Goal: Task Accomplishment & Management: Manage account settings

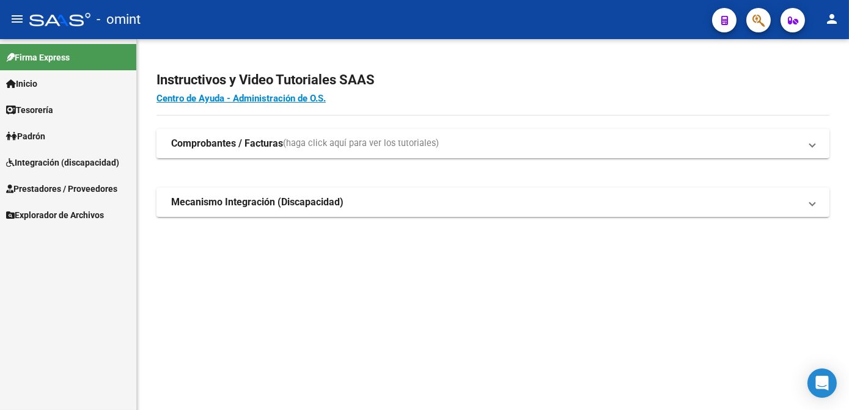
click at [57, 156] on span "Integración (discapacidad)" at bounding box center [62, 162] width 113 height 13
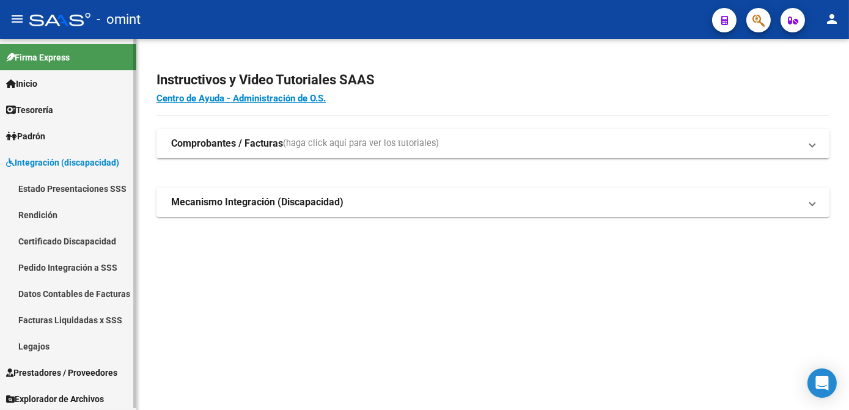
click at [38, 347] on link "Legajos" at bounding box center [68, 346] width 136 height 26
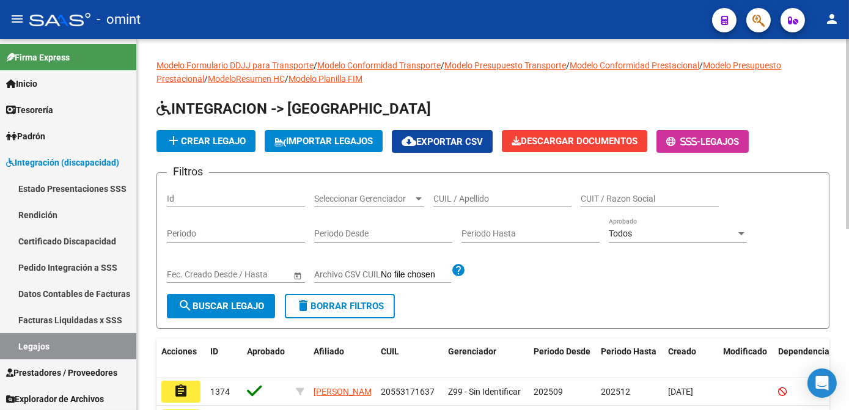
click at [482, 197] on input "CUIL / Apellido" at bounding box center [502, 199] width 138 height 10
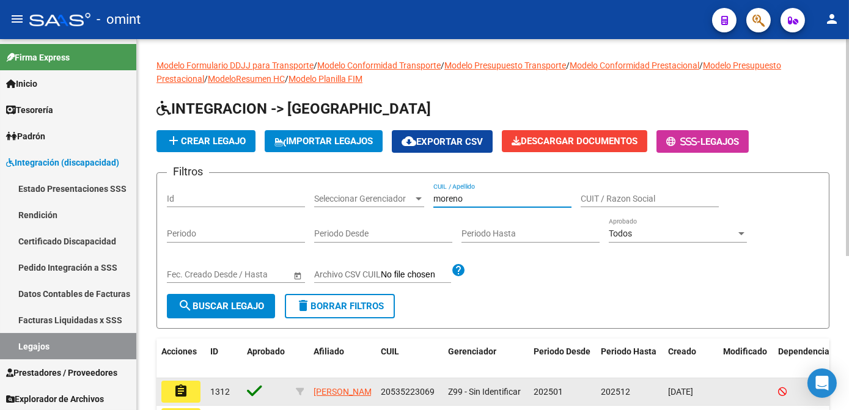
type input "moreno"
click at [174, 390] on mat-icon "assignment" at bounding box center [181, 391] width 15 height 15
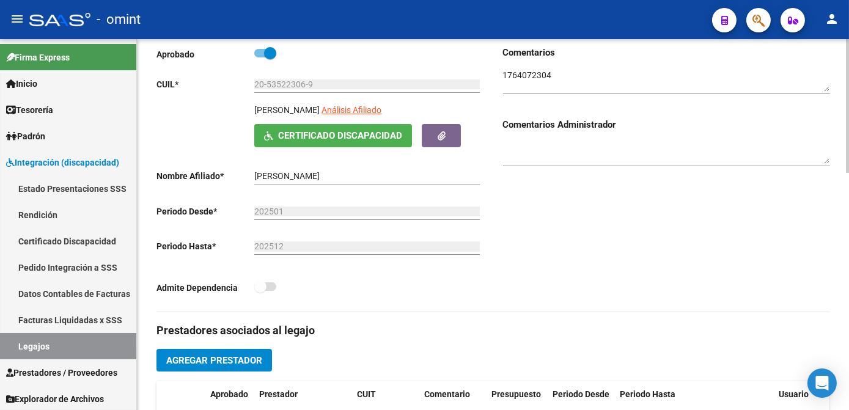
scroll to position [333, 0]
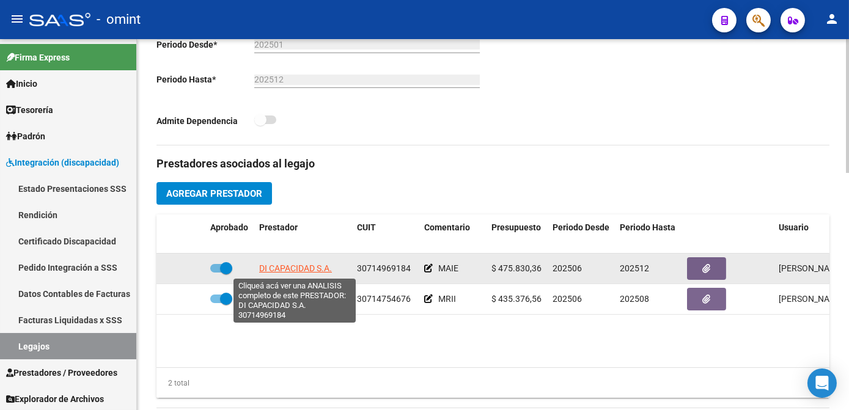
click at [284, 264] on span "DI CAPACIDAD S.A." at bounding box center [295, 268] width 73 height 10
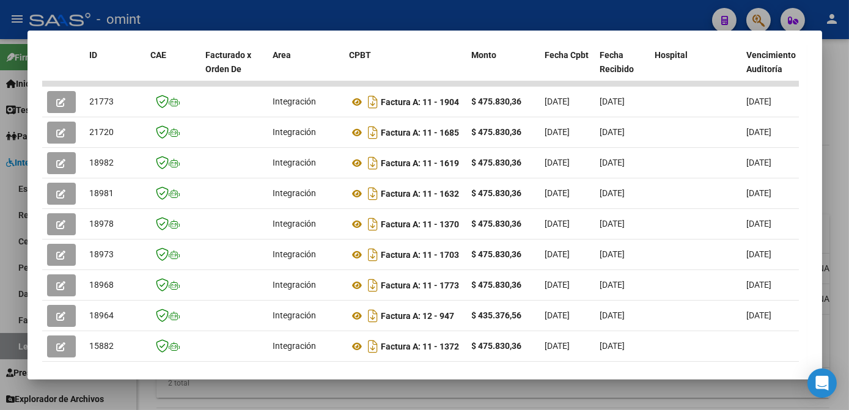
scroll to position [392, 0]
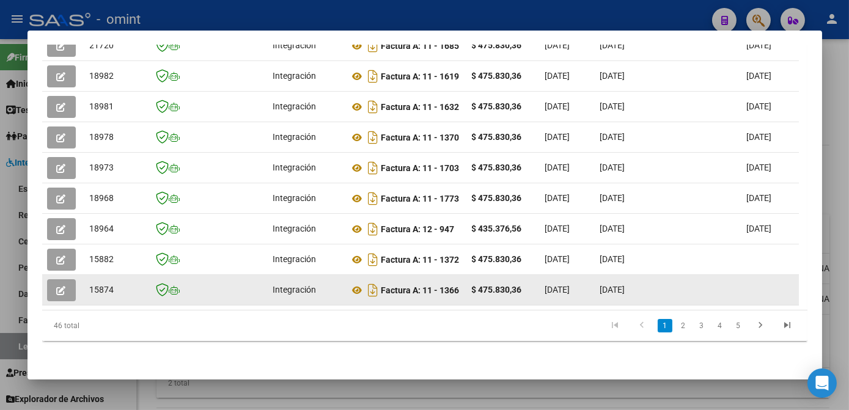
drag, startPoint x: 260, startPoint y: 301, endPoint x: 755, endPoint y: 297, distance: 495.0
click at [755, 297] on datatable-body "21773 Integración Factura A: 11 - 1904 $ 475.830,36 [DATE] [DATE] [DATE] - [DAT…" at bounding box center [420, 152] width 757 height 315
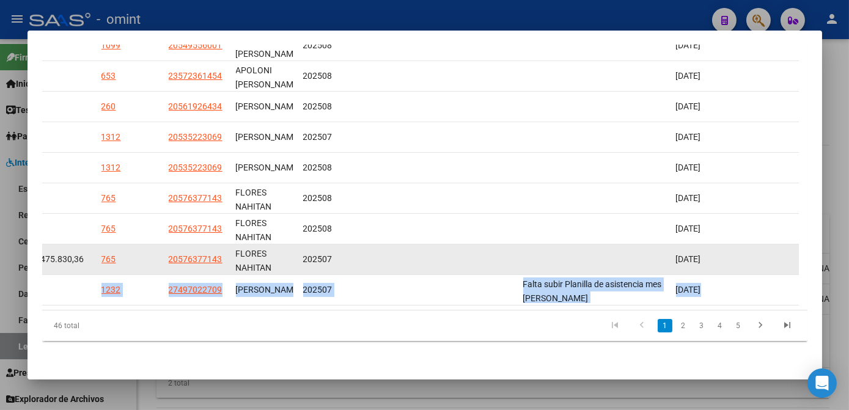
scroll to position [280, 0]
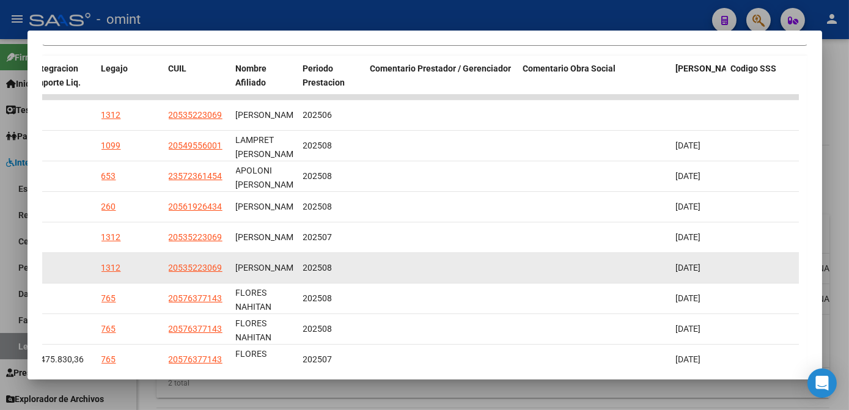
click at [487, 257] on datatable-body-cell at bounding box center [441, 268] width 153 height 30
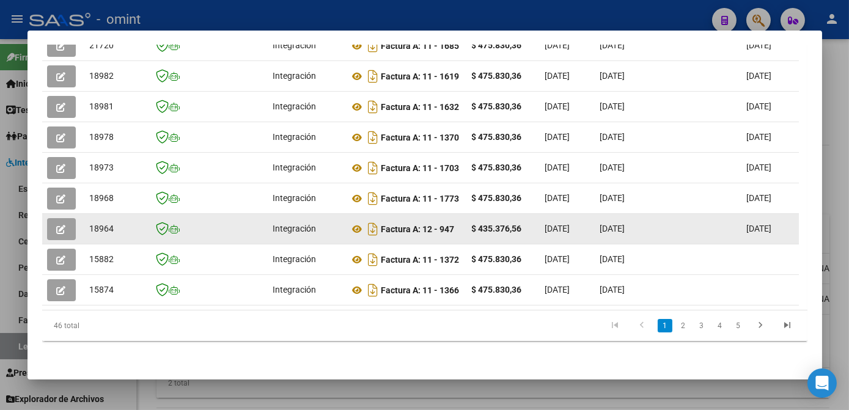
scroll to position [225, 0]
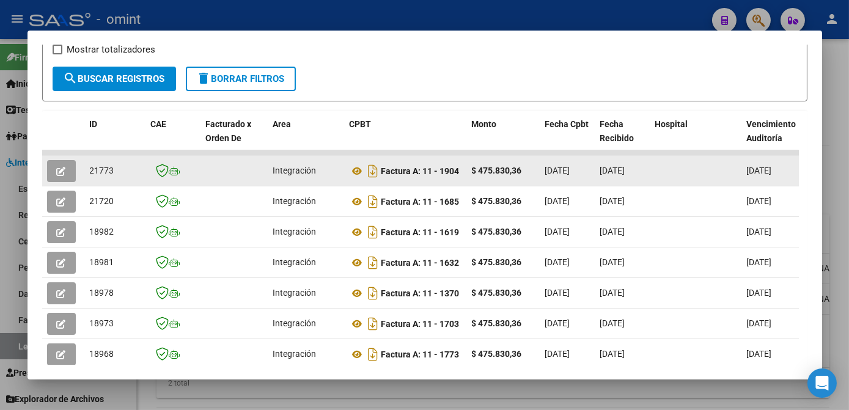
click at [64, 176] on icon "button" at bounding box center [61, 171] width 9 height 9
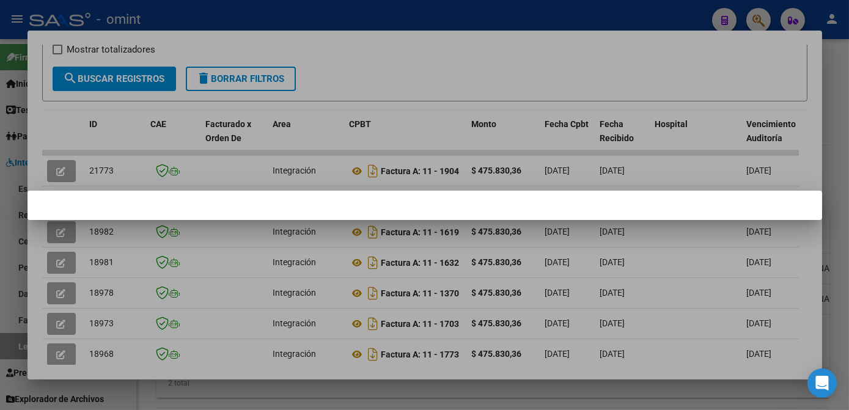
click at [379, 72] on div at bounding box center [424, 205] width 849 height 410
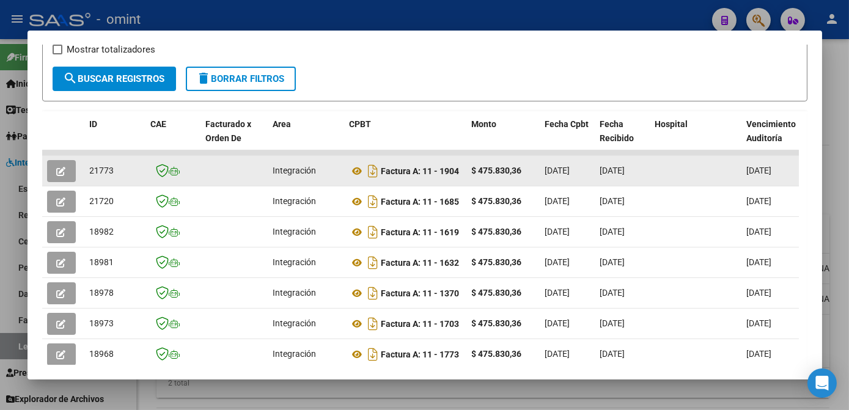
click at [53, 169] on button "button" at bounding box center [61, 171] width 29 height 22
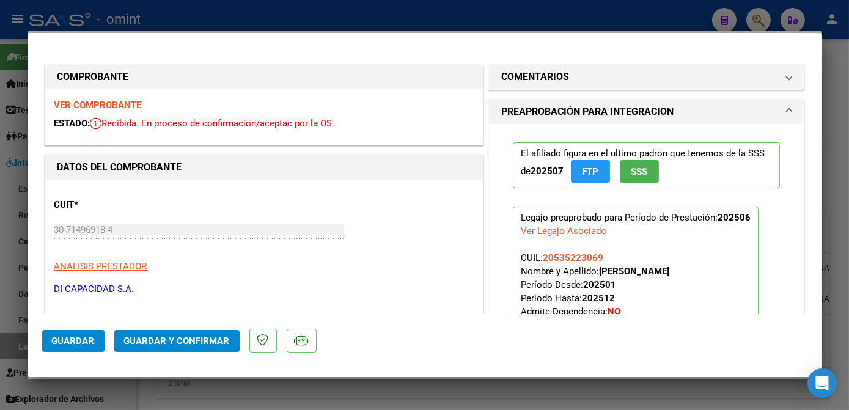
click at [109, 107] on strong "VER COMPROBANTE" at bounding box center [97, 105] width 87 height 11
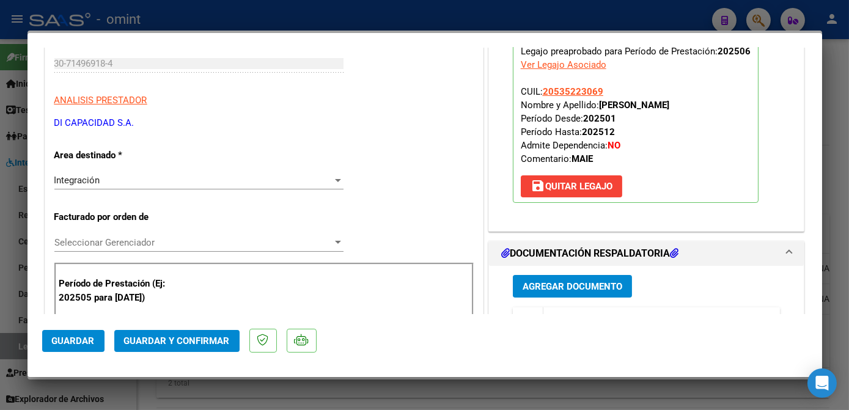
scroll to position [277, 0]
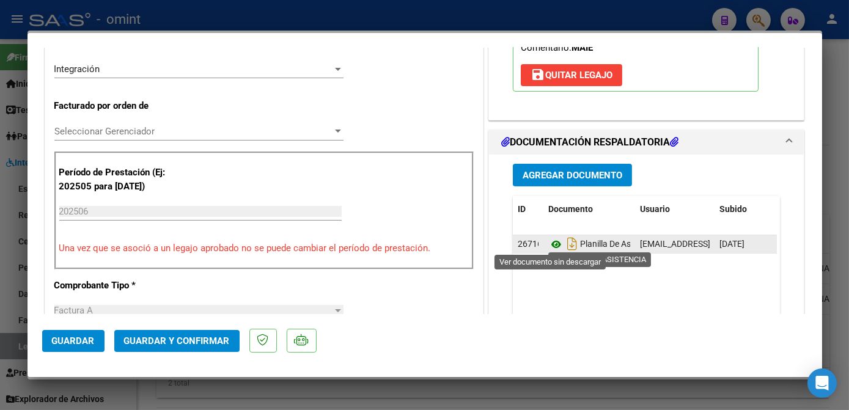
click at [551, 240] on icon at bounding box center [556, 244] width 16 height 15
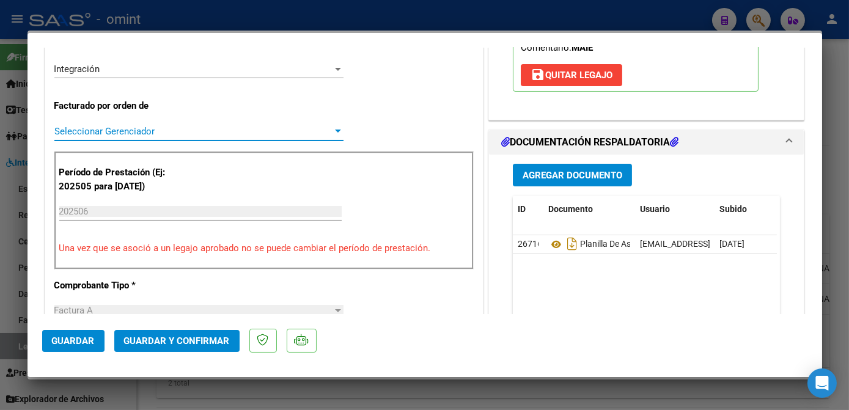
click at [159, 127] on span "Seleccionar Gerenciador" at bounding box center [193, 131] width 278 height 11
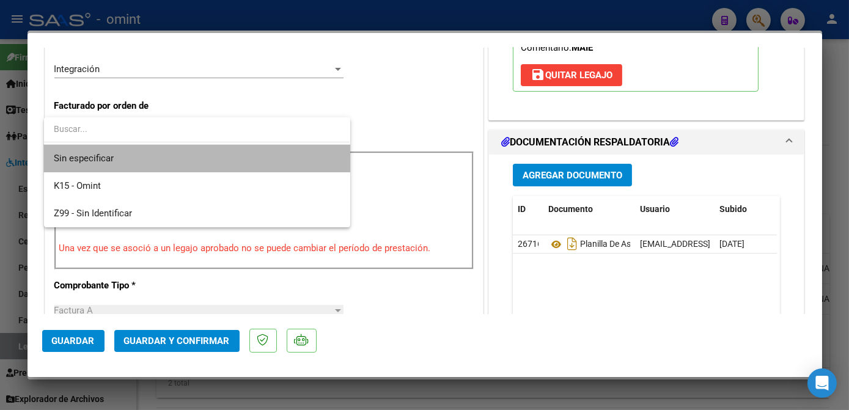
click at [138, 156] on span "Sin especificar" at bounding box center [197, 158] width 286 height 27
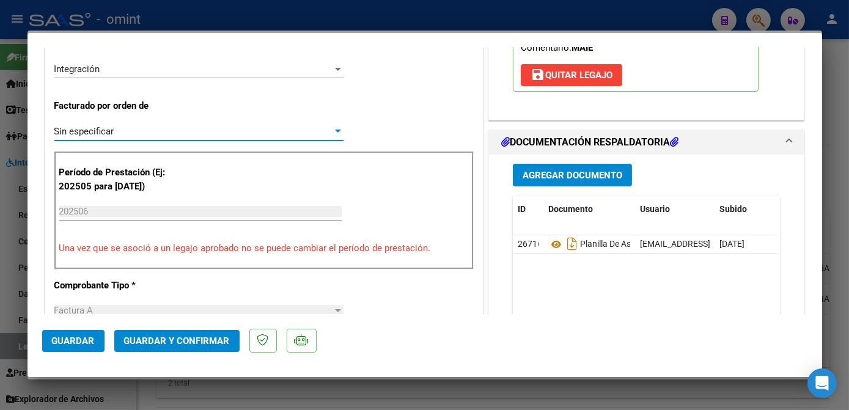
click at [167, 345] on span "Guardar y Confirmar" at bounding box center [177, 340] width 106 height 11
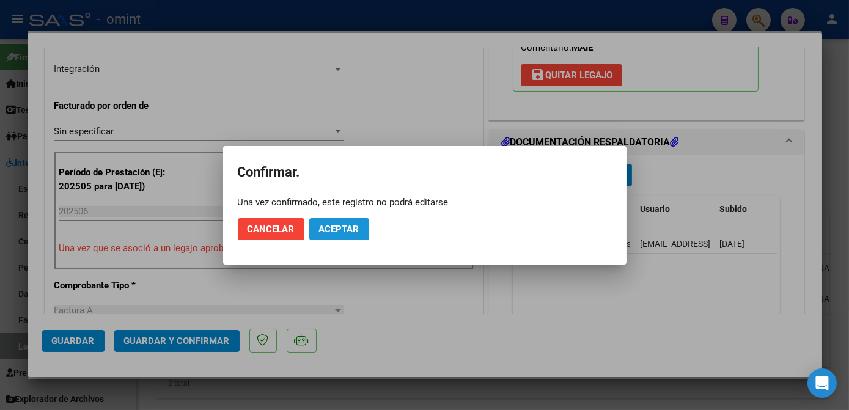
click at [332, 226] on span "Aceptar" at bounding box center [339, 229] width 40 height 11
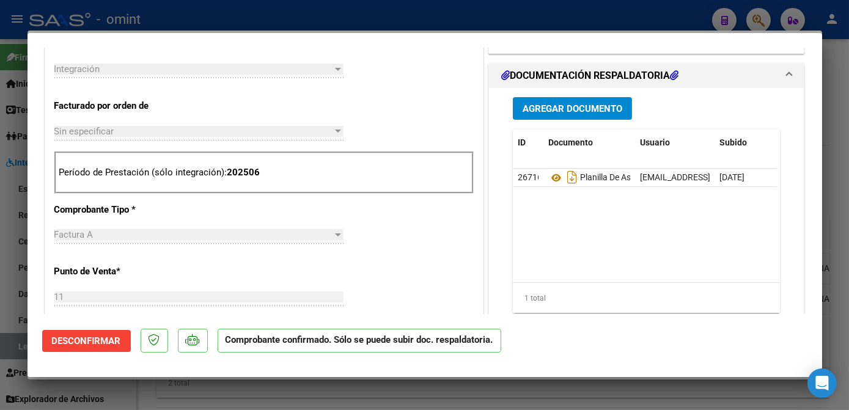
click at [361, 405] on div at bounding box center [424, 205] width 849 height 410
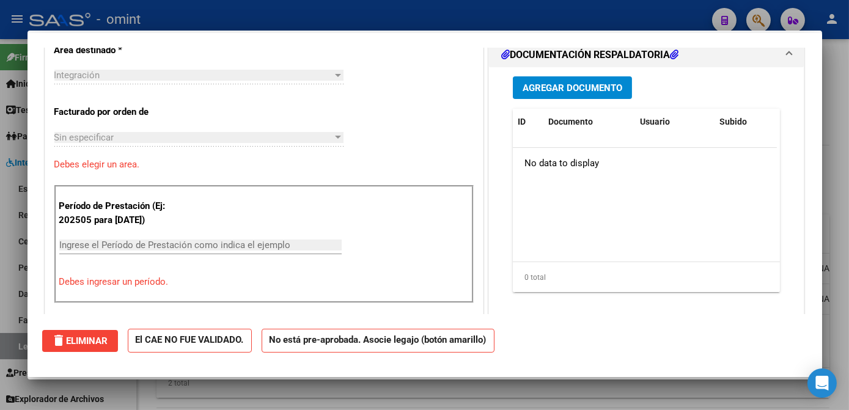
scroll to position [0, 0]
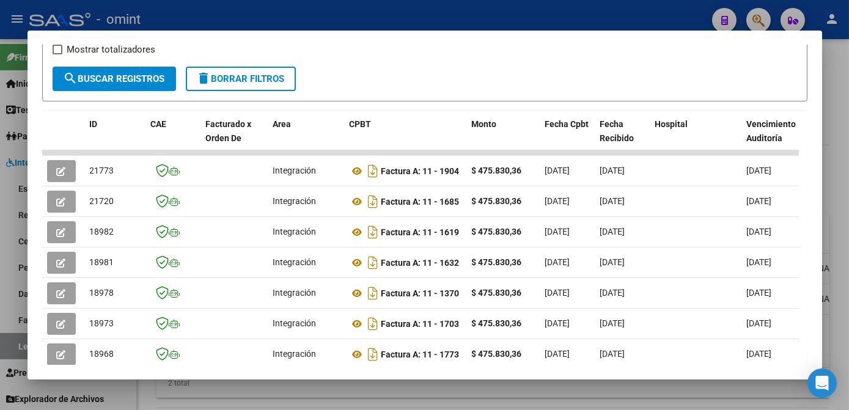
click at [361, 400] on div at bounding box center [424, 205] width 849 height 410
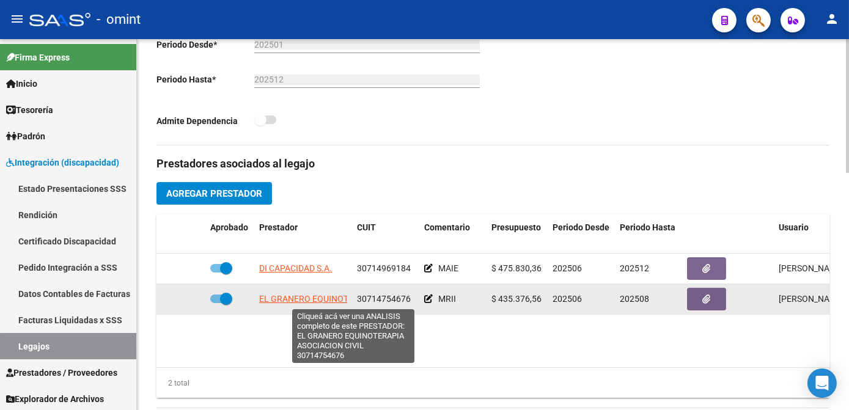
click at [291, 300] on span "EL GRANERO EQUINOTERAPIA ASOCIACION CIVIL" at bounding box center [355, 299] width 193 height 10
type textarea "30714754676"
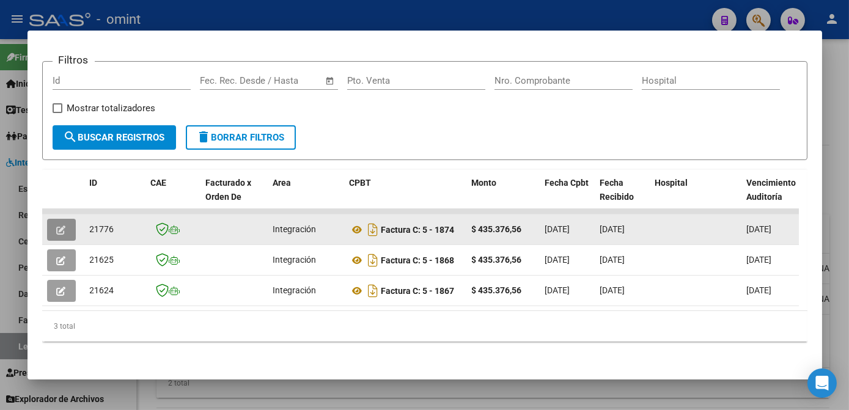
click at [65, 231] on icon "button" at bounding box center [61, 229] width 9 height 9
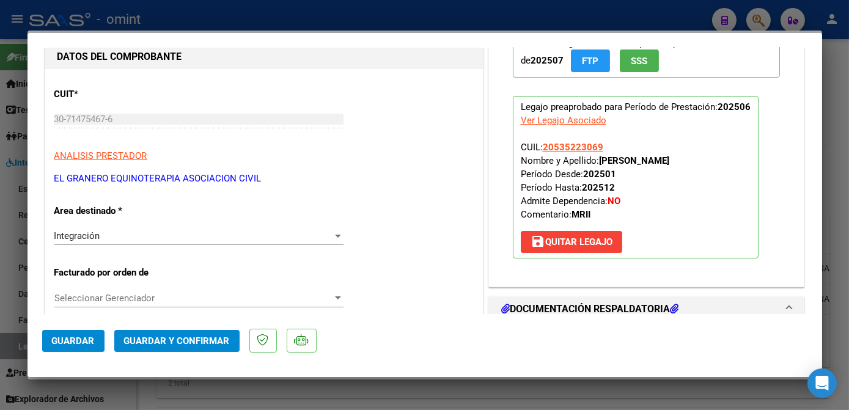
scroll to position [222, 0]
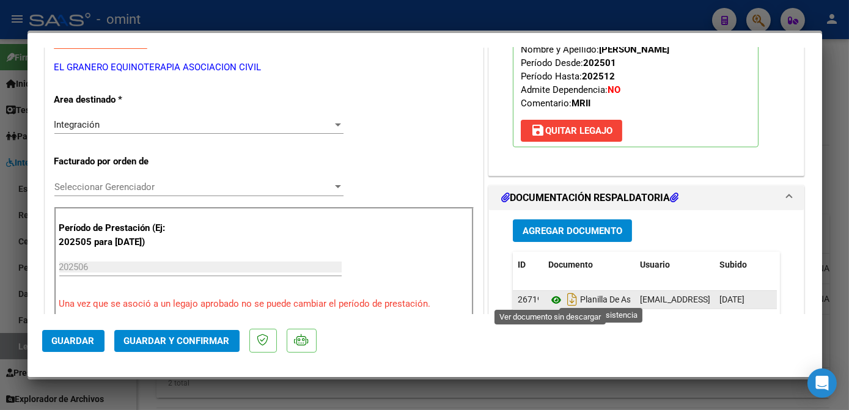
click at [548, 298] on icon at bounding box center [556, 300] width 16 height 15
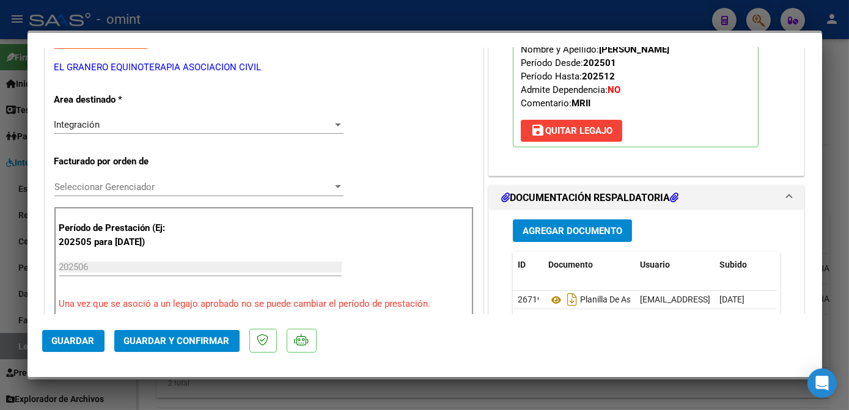
click at [104, 183] on span "Seleccionar Gerenciador" at bounding box center [193, 186] width 278 height 11
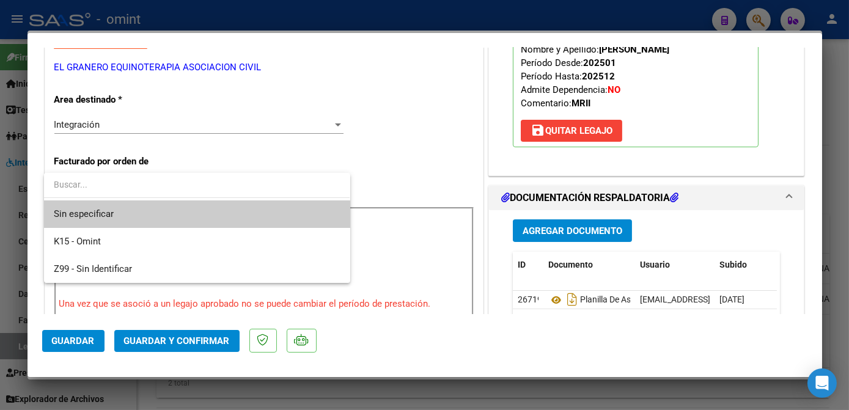
click at [104, 211] on span "Sin especificar" at bounding box center [197, 213] width 286 height 27
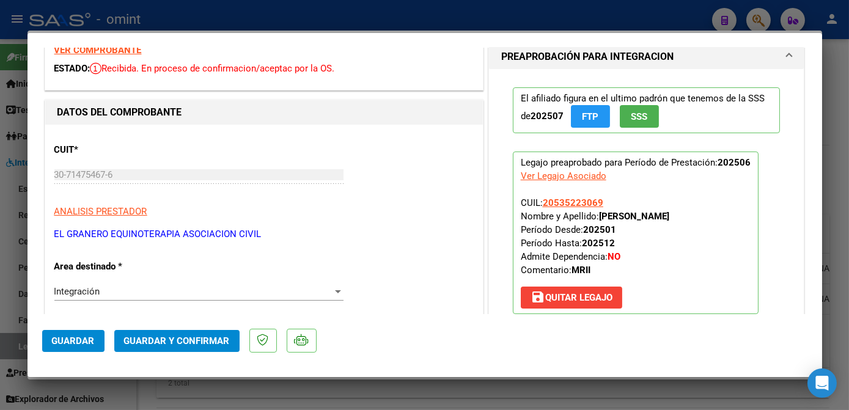
scroll to position [0, 0]
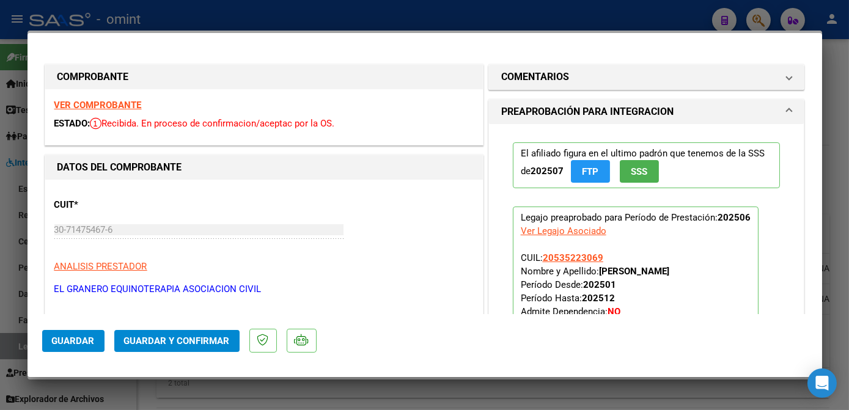
click at [101, 108] on strong "VER COMPROBANTE" at bounding box center [97, 105] width 87 height 11
click at [103, 101] on strong "VER COMPROBANTE" at bounding box center [97, 105] width 87 height 11
click at [174, 344] on span "Guardar y Confirmar" at bounding box center [177, 340] width 106 height 11
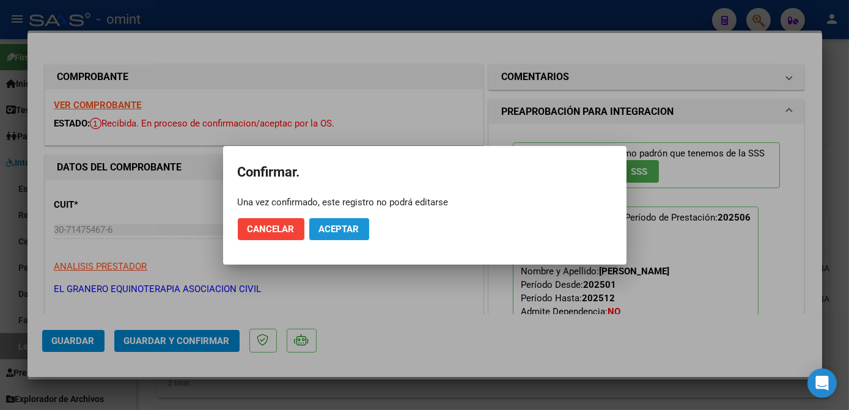
click at [334, 230] on span "Aceptar" at bounding box center [339, 229] width 40 height 11
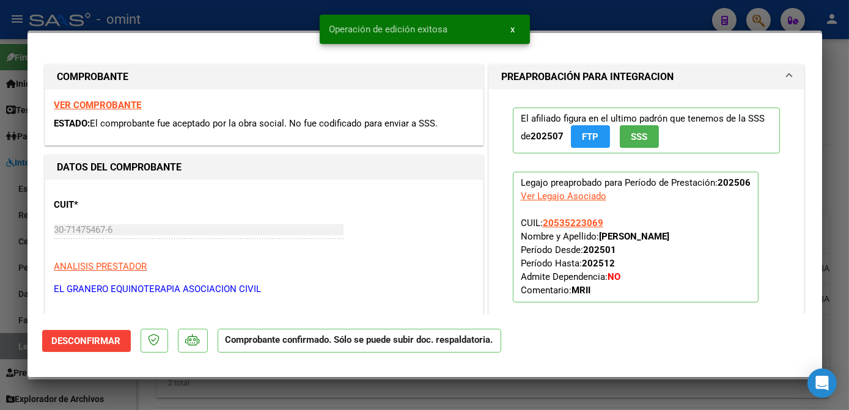
click at [309, 403] on div at bounding box center [424, 205] width 849 height 410
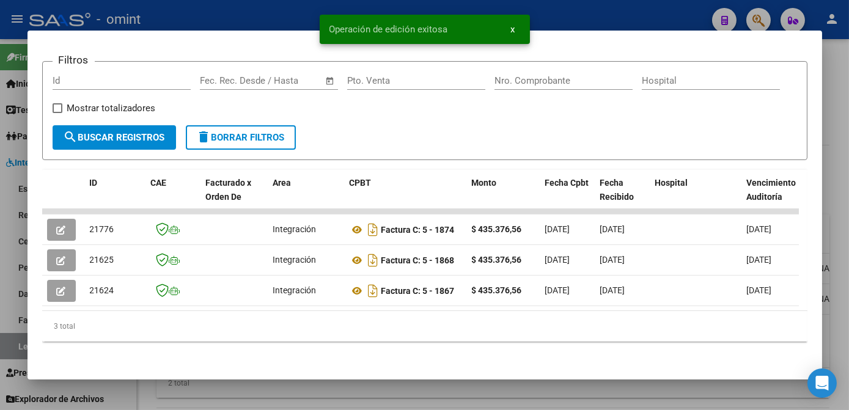
click at [309, 403] on div at bounding box center [424, 205] width 849 height 410
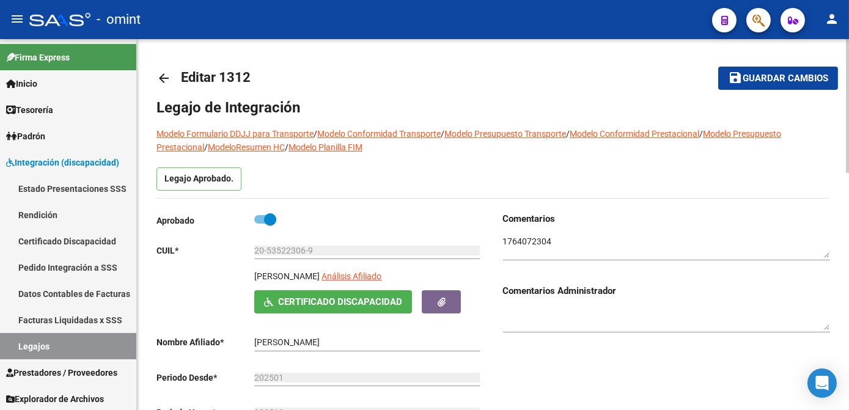
click at [808, 79] on span "Guardar cambios" at bounding box center [785, 78] width 86 height 11
click at [70, 350] on link "Legajos" at bounding box center [68, 346] width 136 height 26
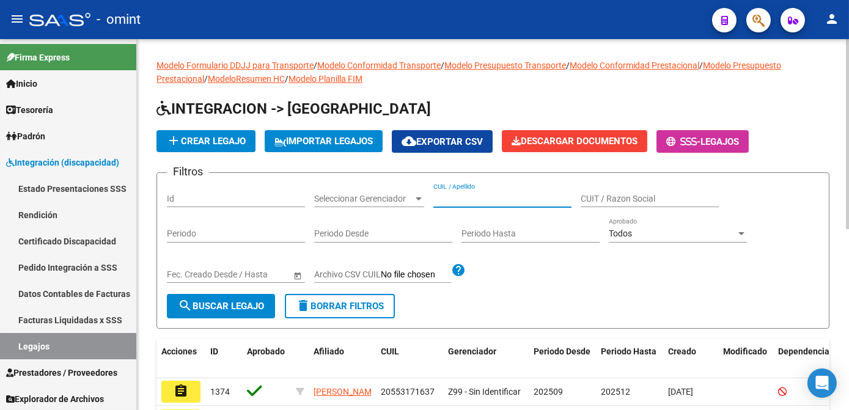
click at [475, 196] on input "CUIL / Apellido" at bounding box center [502, 199] width 138 height 10
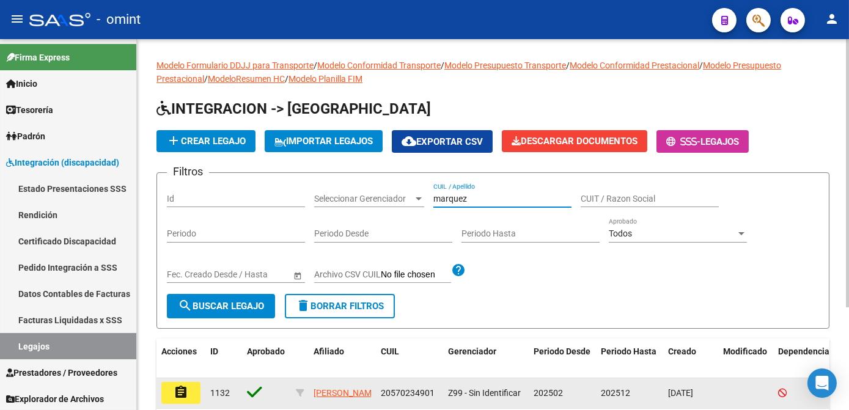
type input "marquez"
click at [177, 390] on mat-icon "assignment" at bounding box center [181, 392] width 15 height 15
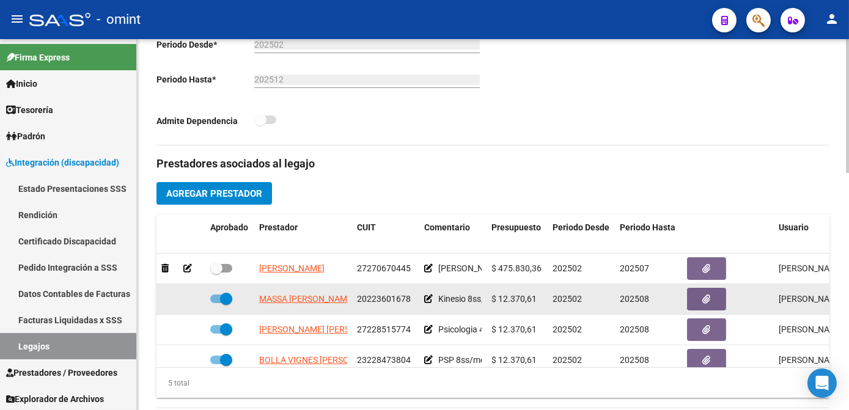
scroll to position [51, 0]
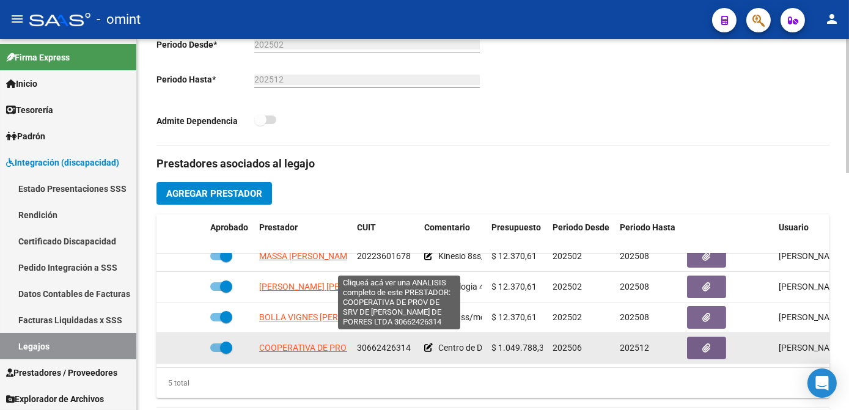
click at [296, 343] on span "COOPERATIVA DE PROV DE SRV DE SALUD SAN MARTIN DE PORRES LTDA" at bounding box center [394, 348] width 270 height 10
type textarea "30662426314"
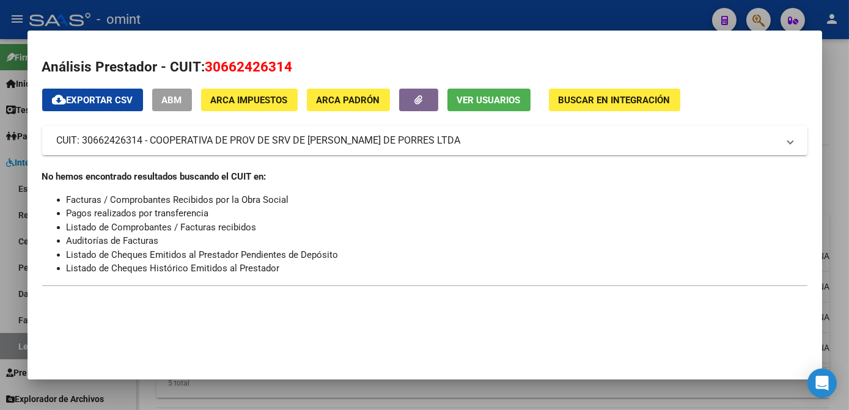
click at [429, 405] on div at bounding box center [424, 205] width 849 height 410
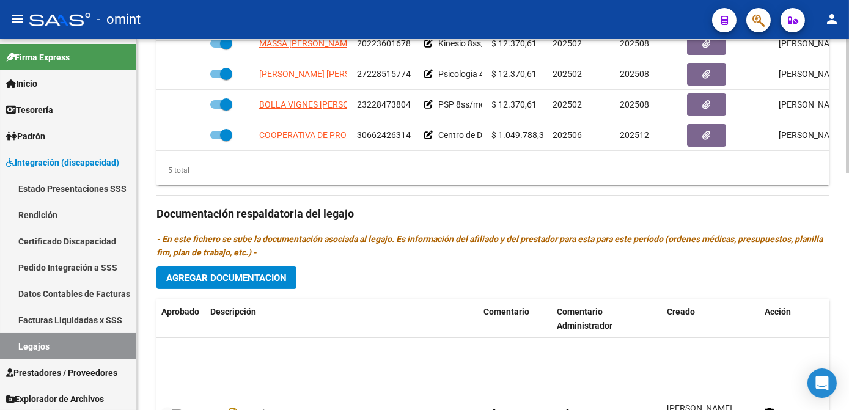
scroll to position [73, 0]
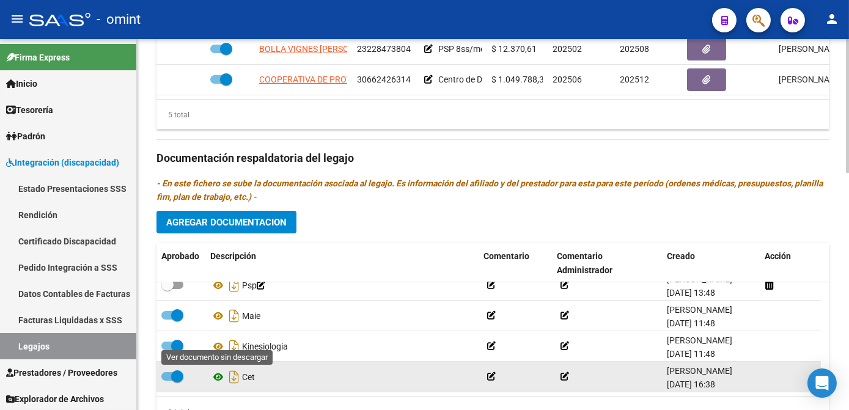
click at [219, 378] on icon at bounding box center [218, 377] width 16 height 15
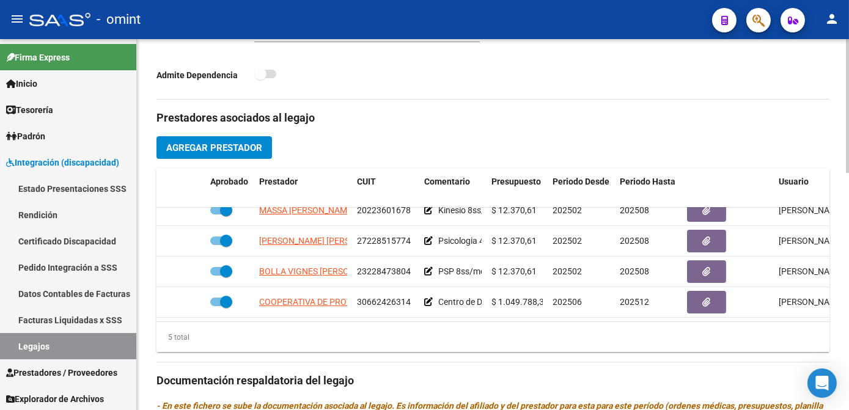
scroll to position [268, 0]
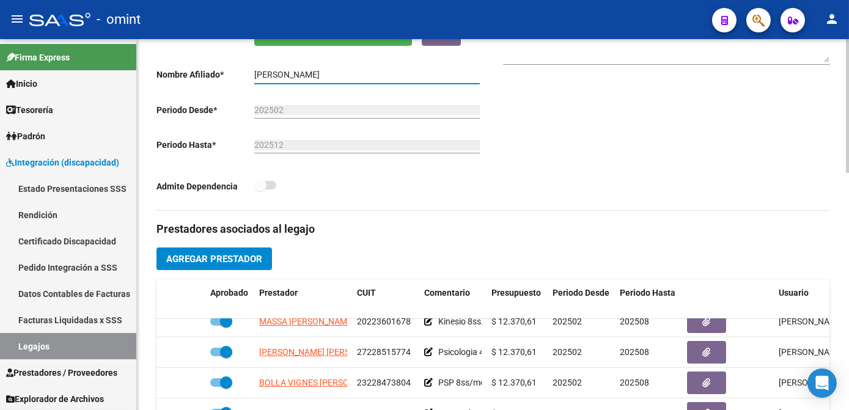
drag, startPoint x: 256, startPoint y: 74, endPoint x: 335, endPoint y: 74, distance: 78.8
click at [335, 74] on input "MARQUEZ SALVADOR DASTAN" at bounding box center [366, 75] width 225 height 10
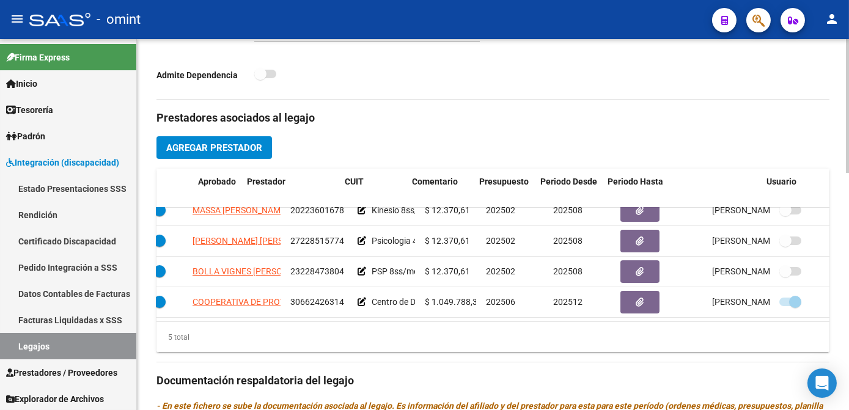
scroll to position [51, 87]
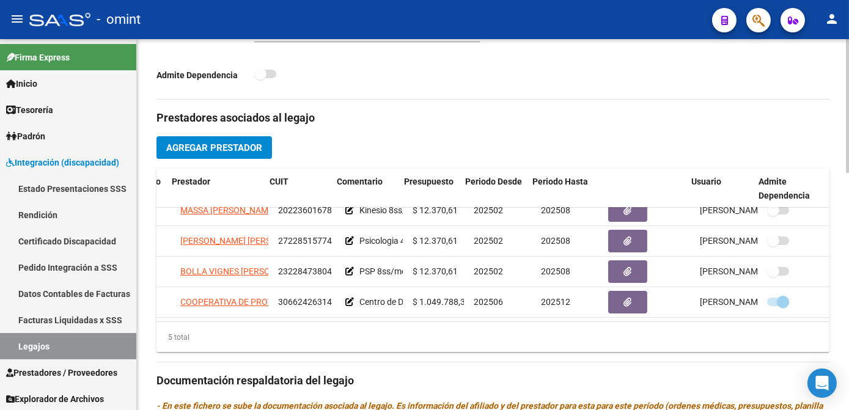
click at [535, 362] on mat-divider at bounding box center [492, 362] width 673 height 1
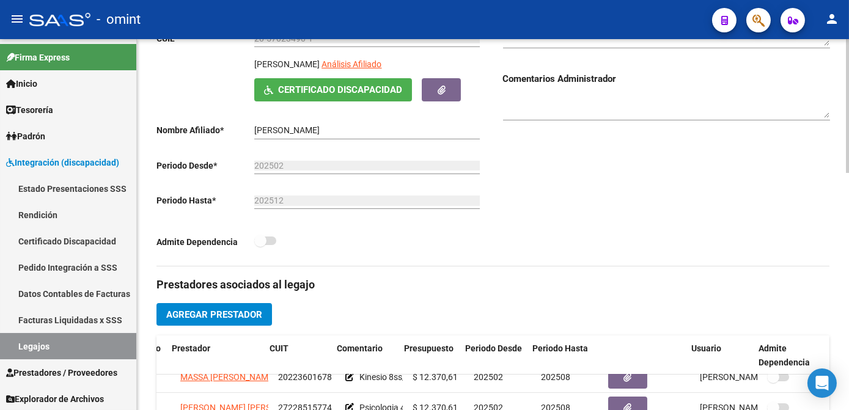
scroll to position [101, 0]
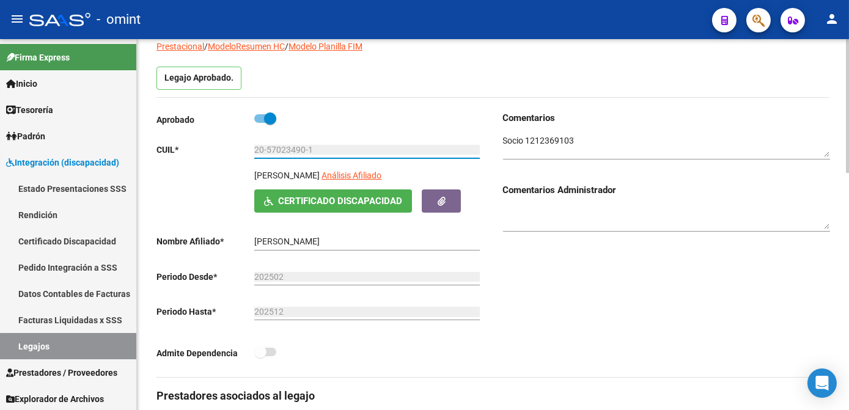
click at [293, 145] on input "20-57023490-1" at bounding box center [366, 150] width 225 height 10
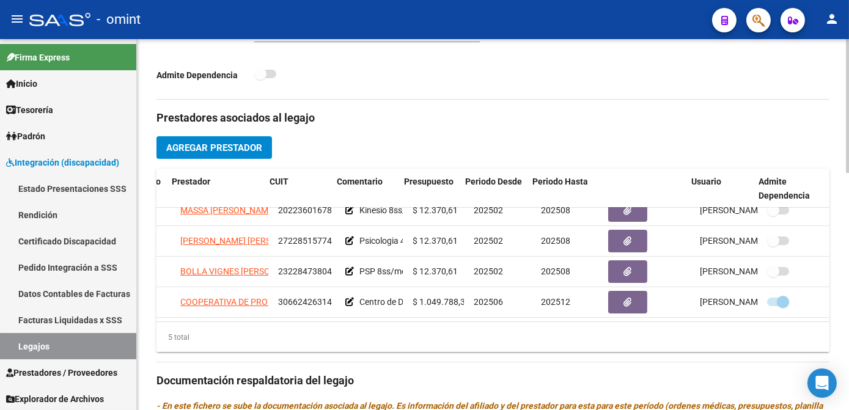
scroll to position [434, 0]
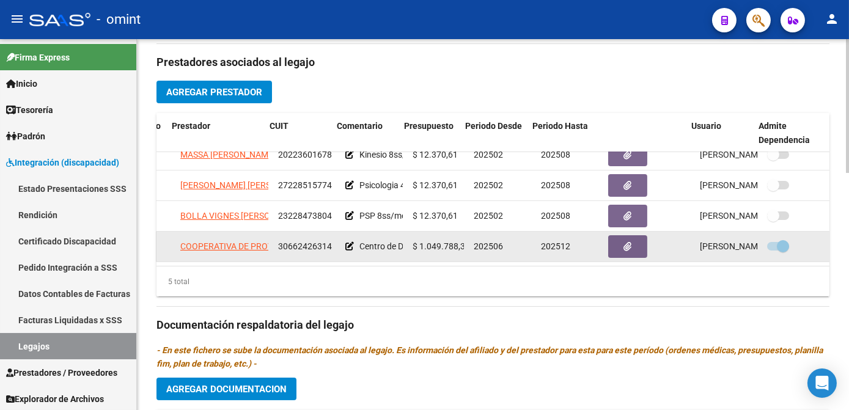
click at [306, 241] on span "30662426314" at bounding box center [305, 246] width 54 height 10
copy span "30662426314"
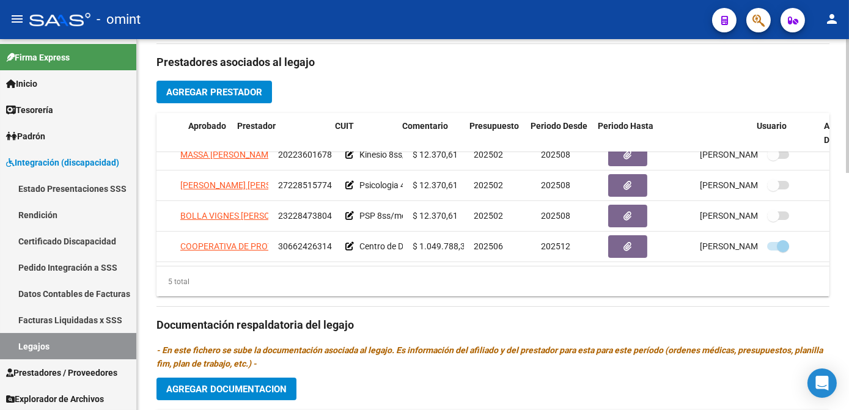
scroll to position [51, 0]
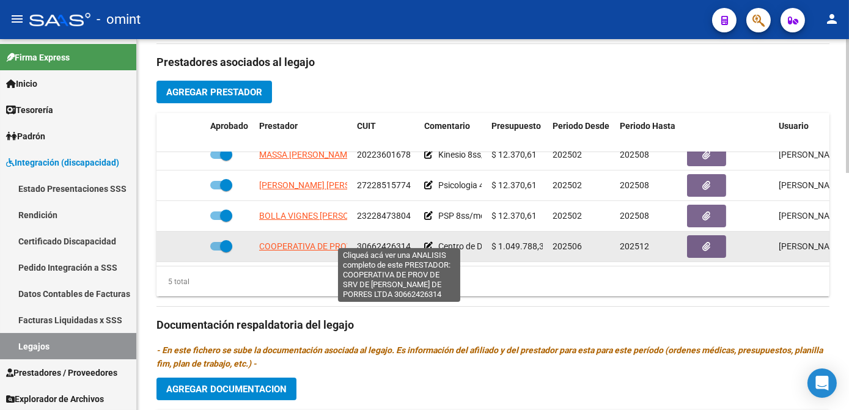
click at [313, 241] on span "COOPERATIVA DE PROV DE SRV DE SALUD SAN MARTIN DE PORRES LTDA" at bounding box center [394, 246] width 270 height 10
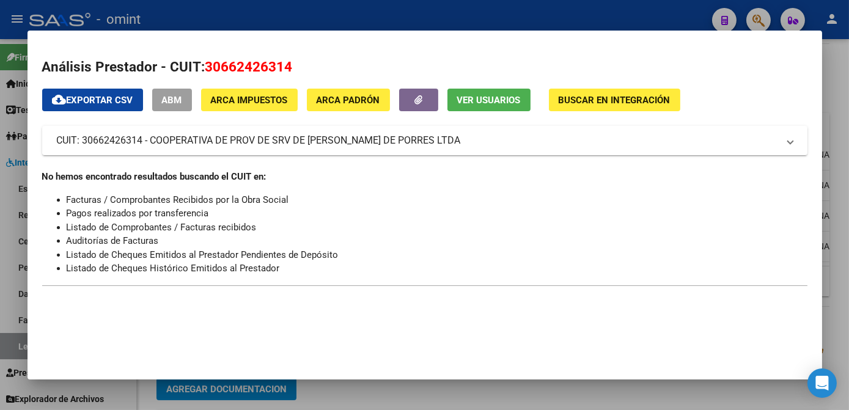
click at [258, 62] on span "30662426314" at bounding box center [248, 67] width 87 height 16
copy span "30662426314"
click at [391, 395] on div at bounding box center [424, 205] width 849 height 410
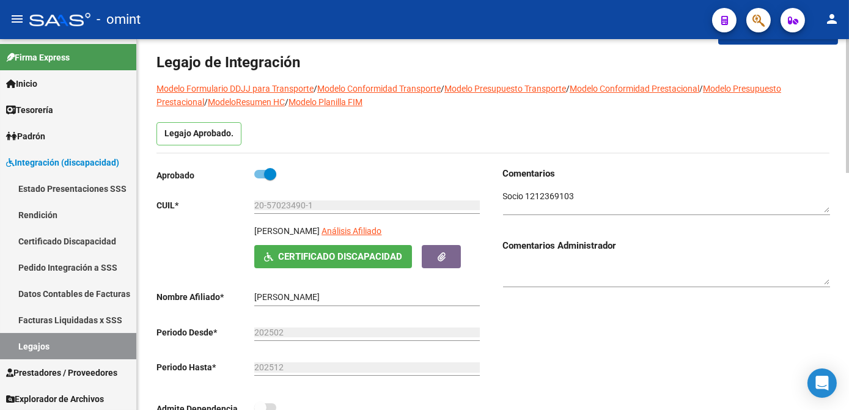
scroll to position [0, 0]
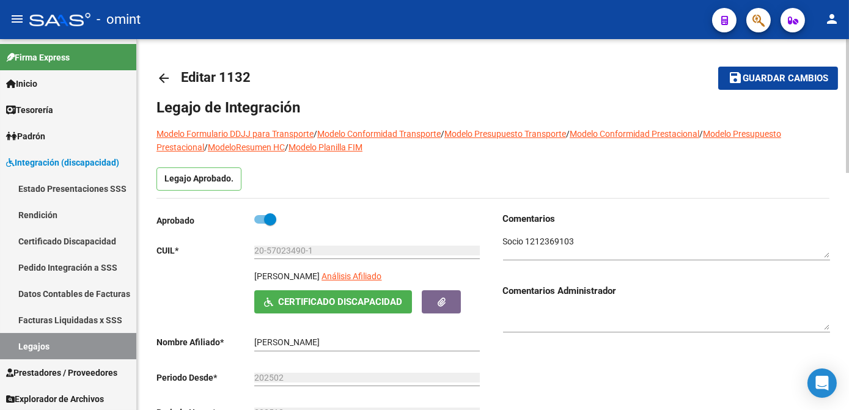
click at [759, 78] on span "Guardar cambios" at bounding box center [785, 78] width 86 height 11
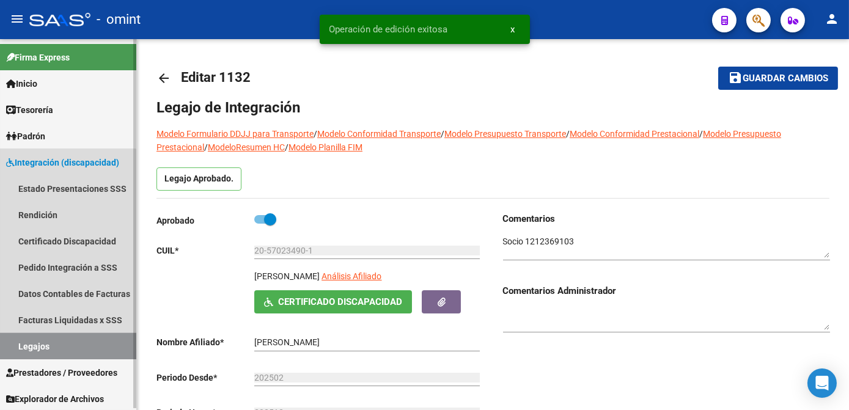
click at [53, 343] on link "Legajos" at bounding box center [68, 346] width 136 height 26
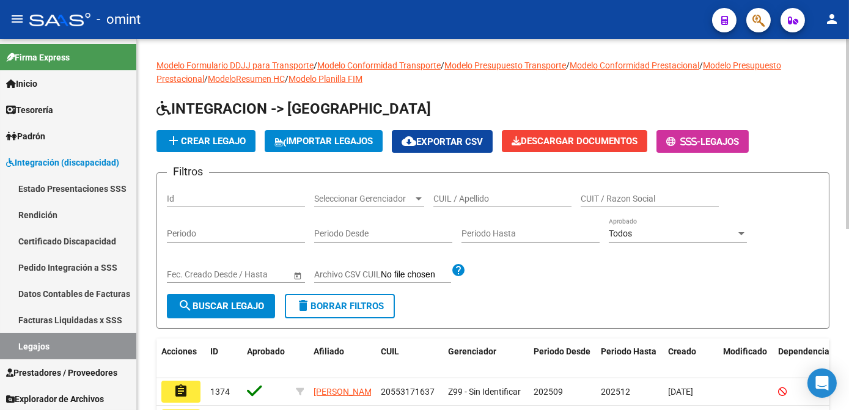
click at [443, 201] on input "CUIL / Apellido" at bounding box center [502, 199] width 138 height 10
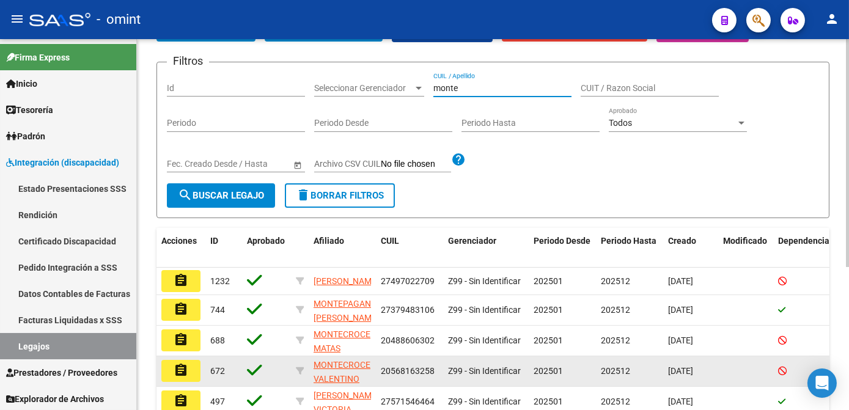
type input "monte"
click at [181, 372] on mat-icon "assignment" at bounding box center [181, 370] width 15 height 15
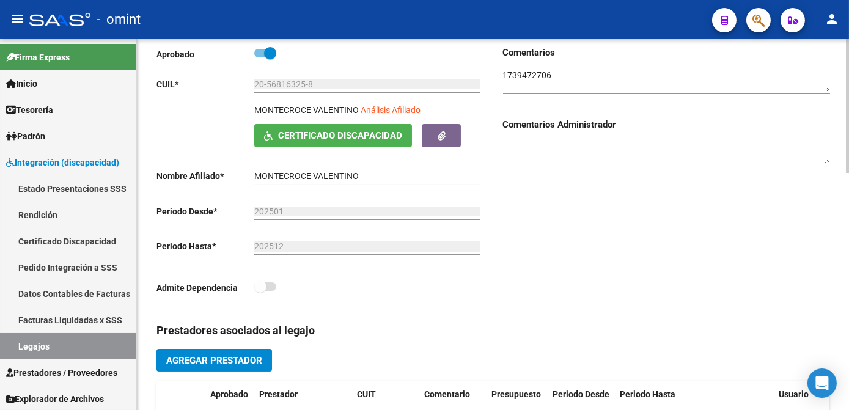
scroll to position [333, 0]
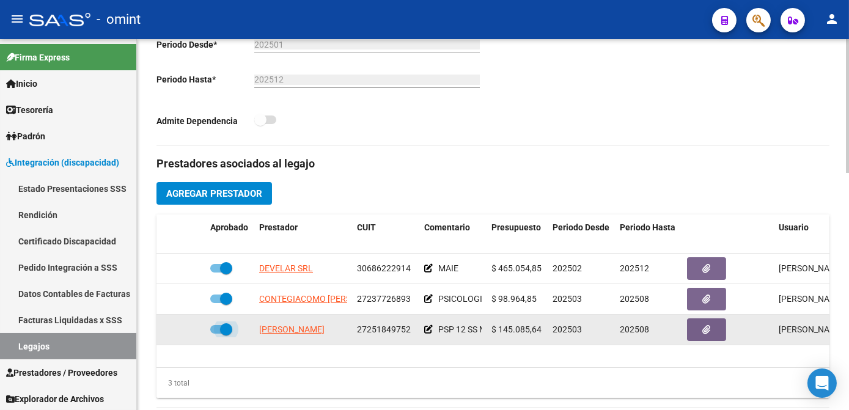
click at [217, 331] on span at bounding box center [221, 329] width 22 height 9
click at [216, 334] on input "checkbox" at bounding box center [216, 334] width 1 height 1
checkbox input "false"
click at [185, 328] on icon at bounding box center [187, 329] width 9 height 9
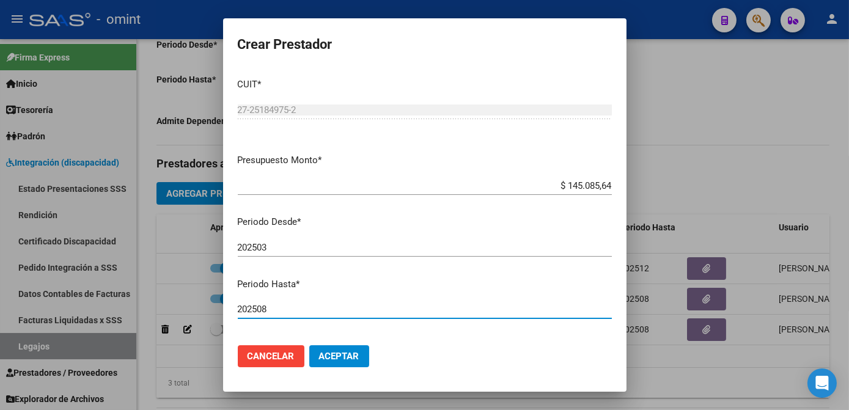
click at [345, 310] on input "202508" at bounding box center [425, 309] width 374 height 11
type input "202512"
click at [336, 356] on span "Aceptar" at bounding box center [339, 356] width 40 height 11
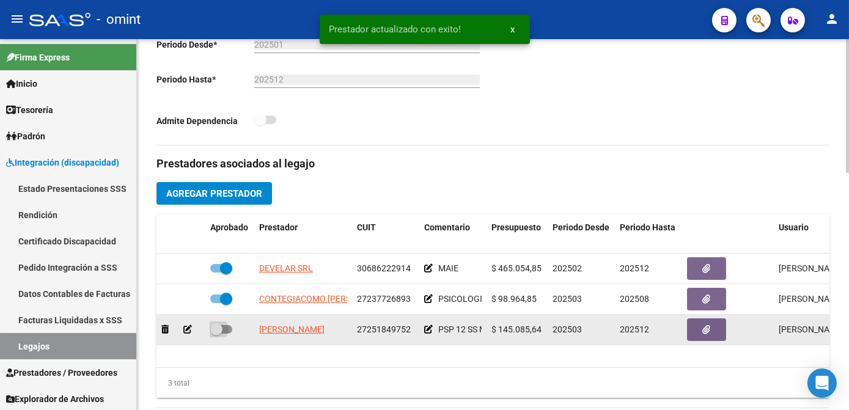
click at [225, 330] on span at bounding box center [221, 329] width 22 height 9
click at [216, 334] on input "checkbox" at bounding box center [216, 334] width 1 height 1
checkbox input "true"
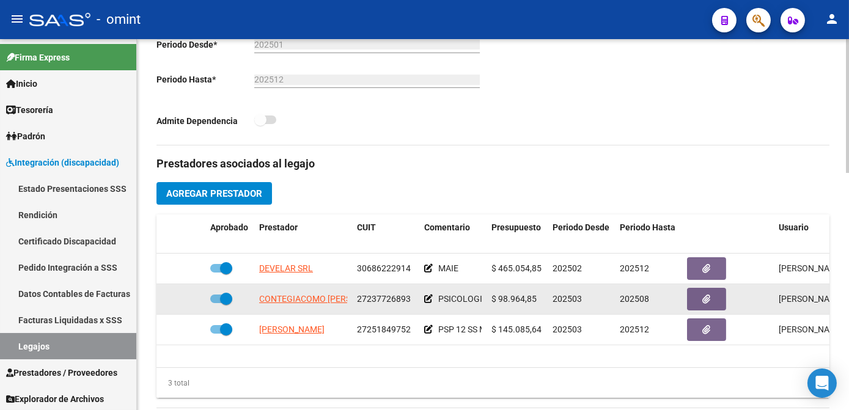
click at [220, 296] on span at bounding box center [226, 299] width 12 height 12
click at [216, 303] on input "checkbox" at bounding box center [216, 303] width 1 height 1
checkbox input "false"
click at [187, 301] on icon at bounding box center [187, 299] width 9 height 9
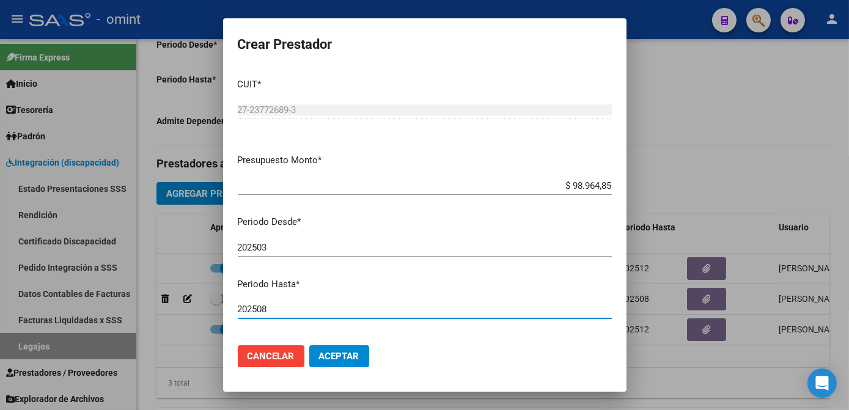
click at [282, 304] on input "202508" at bounding box center [425, 309] width 374 height 11
type input "202512"
click at [329, 354] on span "Aceptar" at bounding box center [339, 356] width 40 height 11
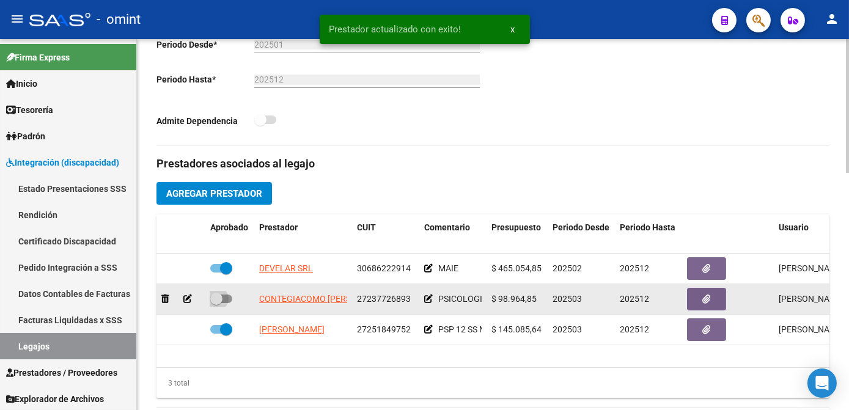
click at [226, 299] on span at bounding box center [221, 299] width 22 height 9
click at [216, 303] on input "checkbox" at bounding box center [216, 303] width 1 height 1
checkbox input "true"
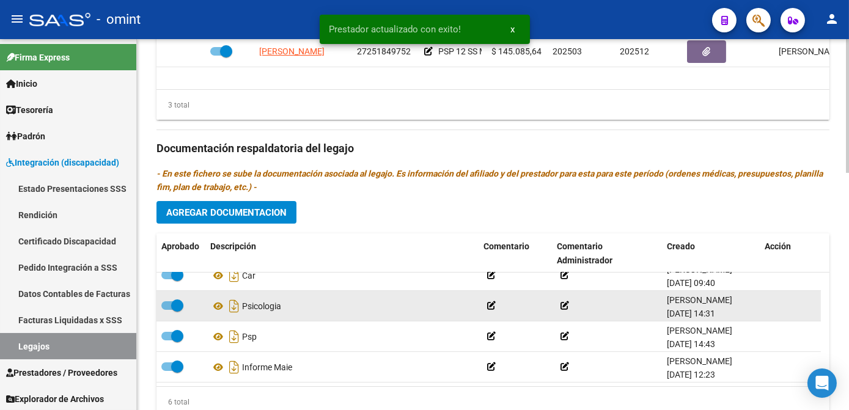
scroll to position [656, 0]
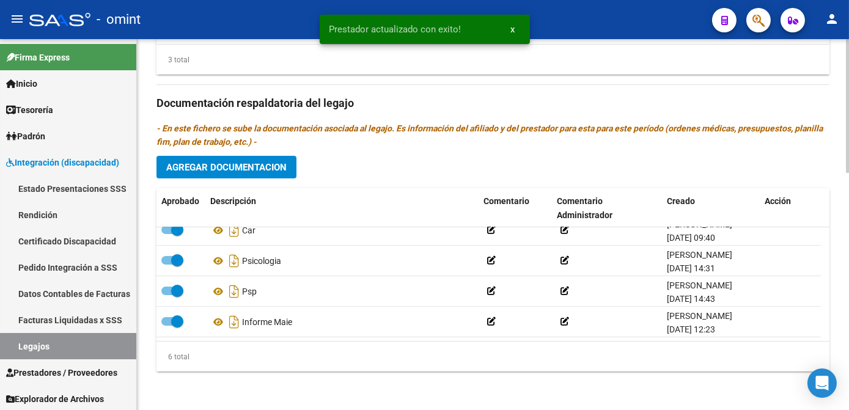
click at [251, 169] on span "Agregar Documentacion" at bounding box center [226, 167] width 120 height 11
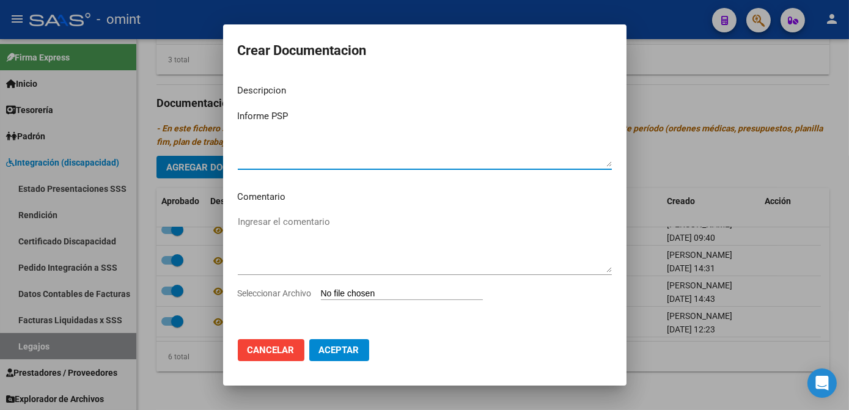
type textarea "Informe PSP"
click at [274, 287] on div "Seleccionar Archivo" at bounding box center [425, 298] width 374 height 23
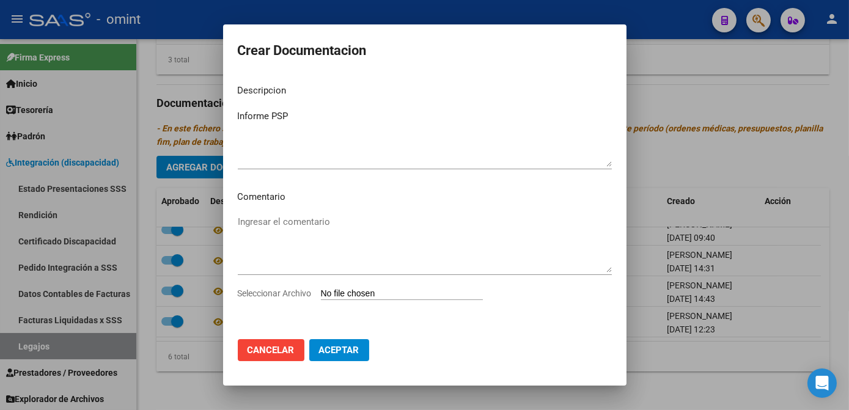
click at [271, 295] on span "Seleccionar Archivo" at bounding box center [275, 293] width 74 height 10
click at [321, 295] on input "Seleccionar Archivo" at bounding box center [402, 294] width 162 height 12
type input "C:\fakepath\048 psp.pdf"
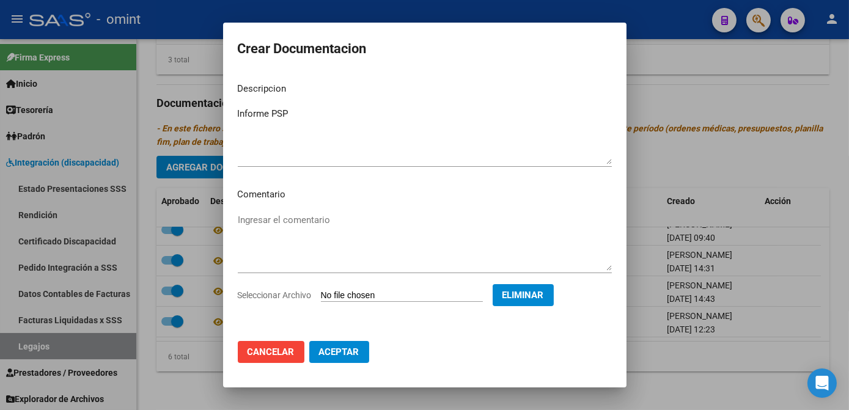
click at [343, 348] on span "Aceptar" at bounding box center [339, 351] width 40 height 11
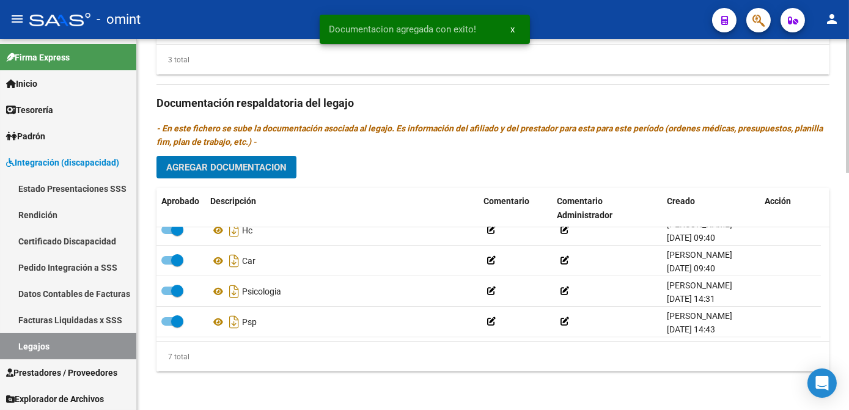
click at [219, 164] on span "Agregar Documentacion" at bounding box center [226, 167] width 120 height 11
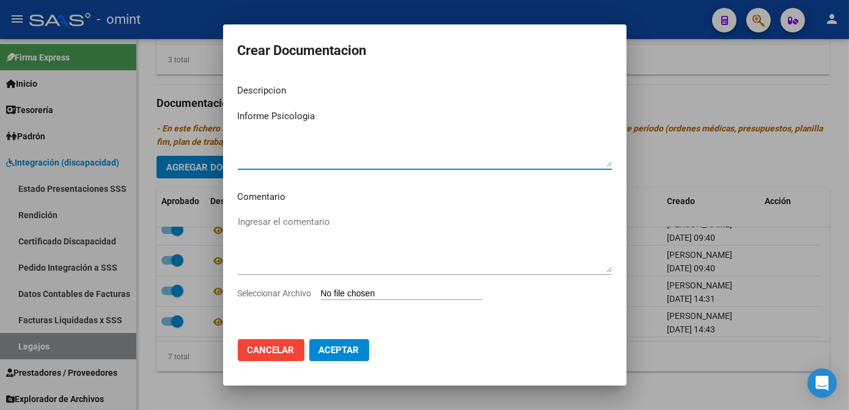
type textarea "Informe Psicologia"
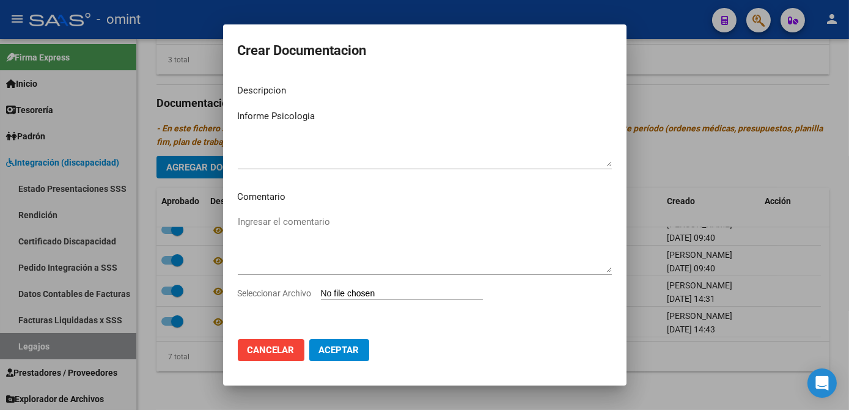
click at [263, 294] on span "Seleccionar Archivo" at bounding box center [275, 293] width 74 height 10
click at [321, 294] on input "Seleccionar Archivo" at bounding box center [402, 294] width 162 height 12
type input "C:\fakepath\1739472706_25091510010_form048.pdf"
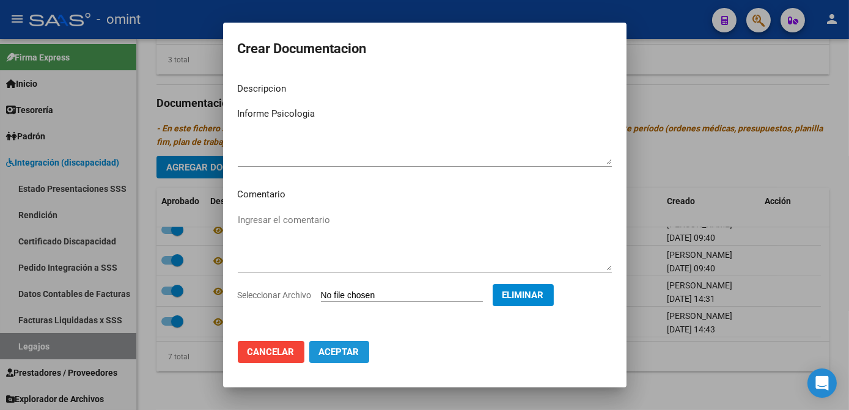
click at [357, 358] on button "Aceptar" at bounding box center [339, 352] width 60 height 22
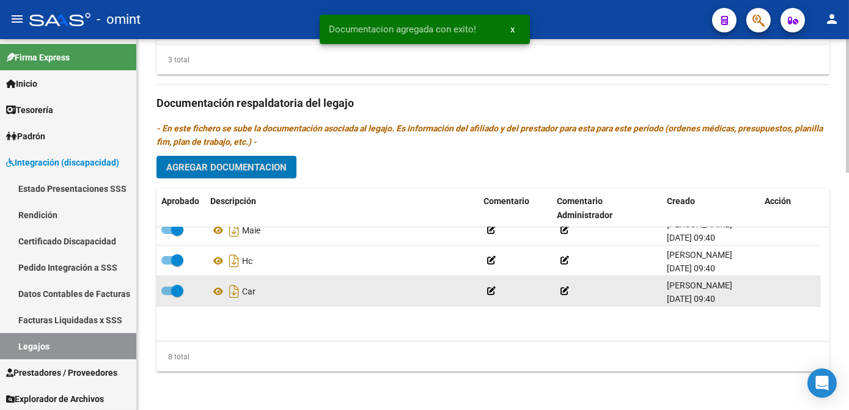
scroll to position [0, 0]
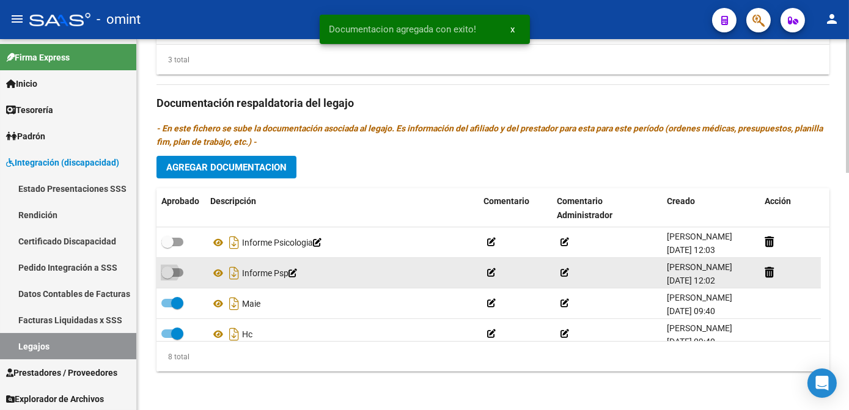
click at [178, 268] on span at bounding box center [172, 272] width 22 height 9
click at [167, 277] on input "checkbox" at bounding box center [167, 277] width 1 height 1
checkbox input "true"
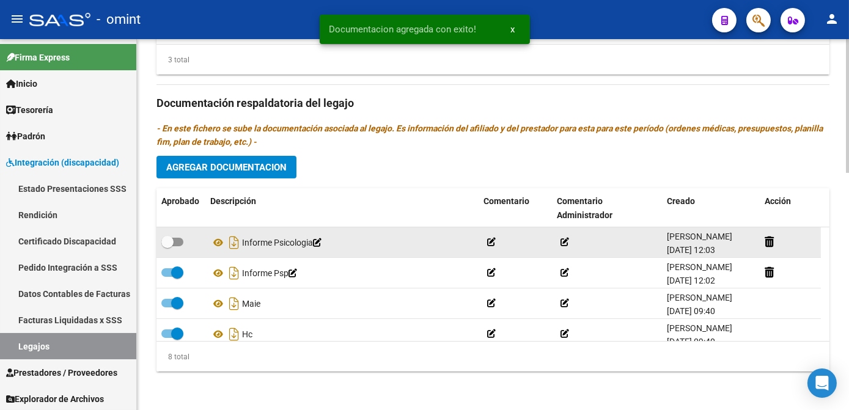
click at [178, 242] on span at bounding box center [172, 242] width 22 height 9
click at [167, 246] on input "checkbox" at bounding box center [167, 246] width 1 height 1
checkbox input "true"
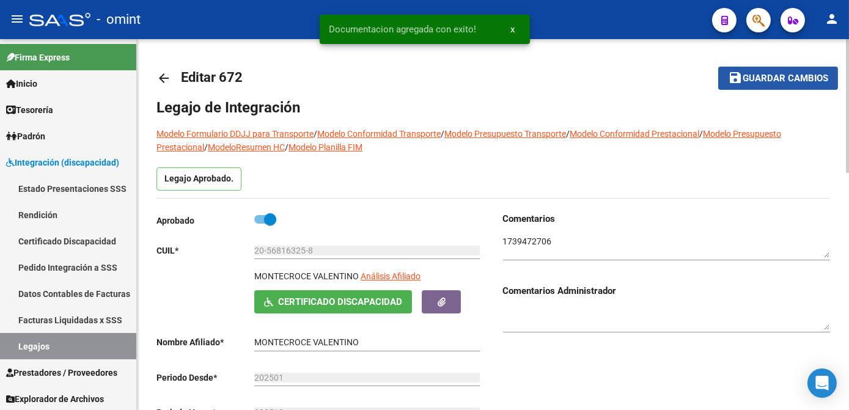
click at [769, 82] on span "Guardar cambios" at bounding box center [785, 78] width 86 height 11
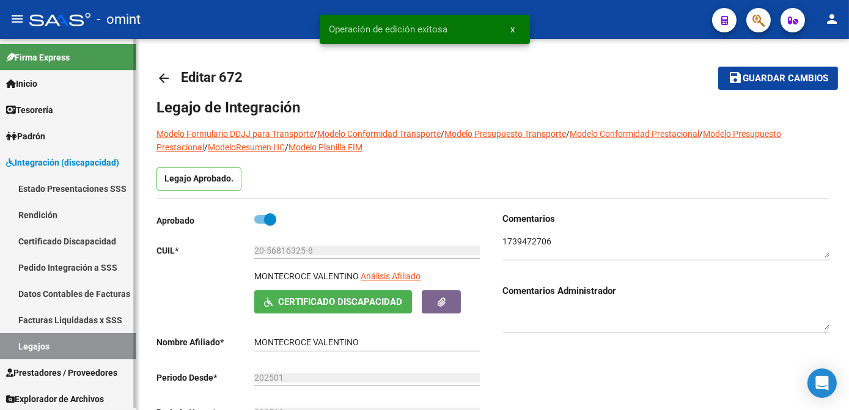
click at [38, 336] on link "Legajos" at bounding box center [68, 346] width 136 height 26
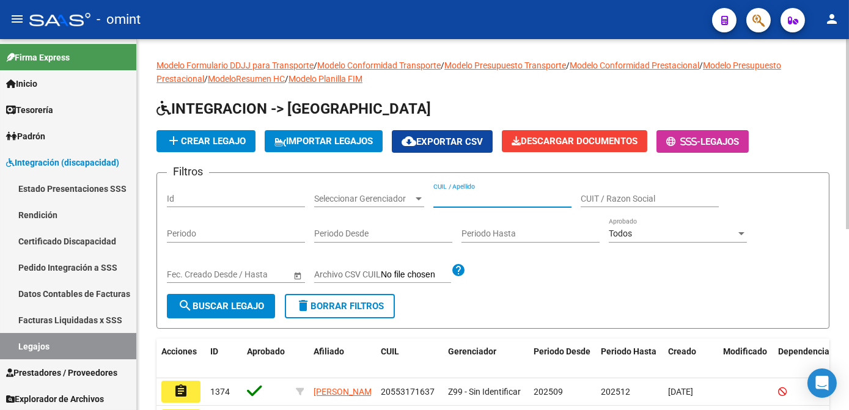
click at [456, 199] on input "CUIL / Apellido" at bounding box center [502, 199] width 138 height 10
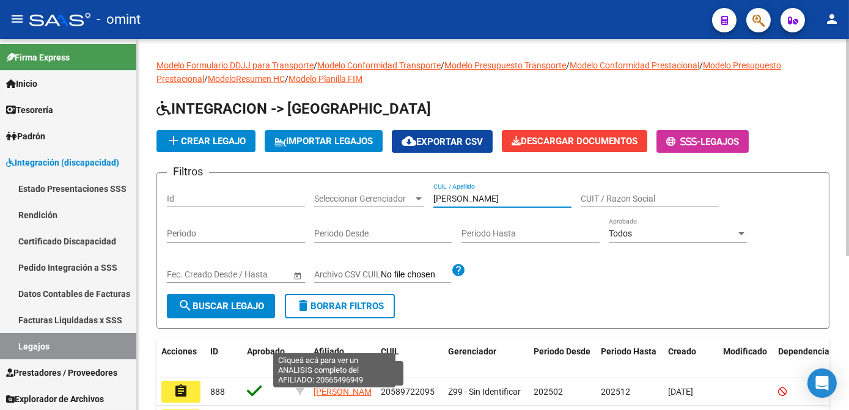
scroll to position [111, 0]
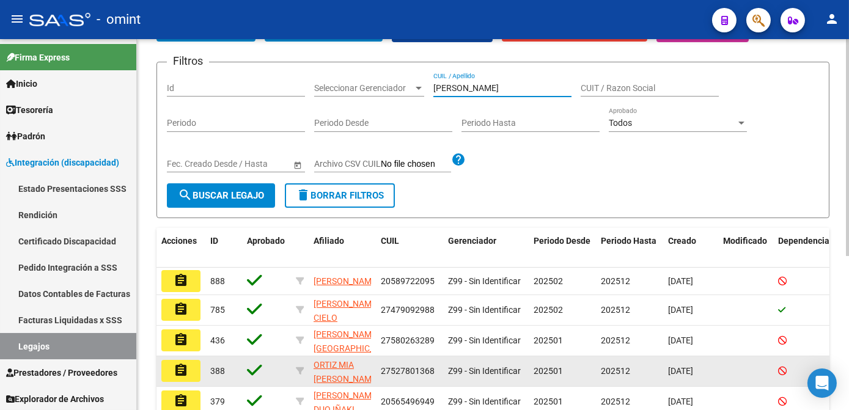
type input "ortiz"
click at [168, 373] on button "assignment" at bounding box center [180, 371] width 39 height 22
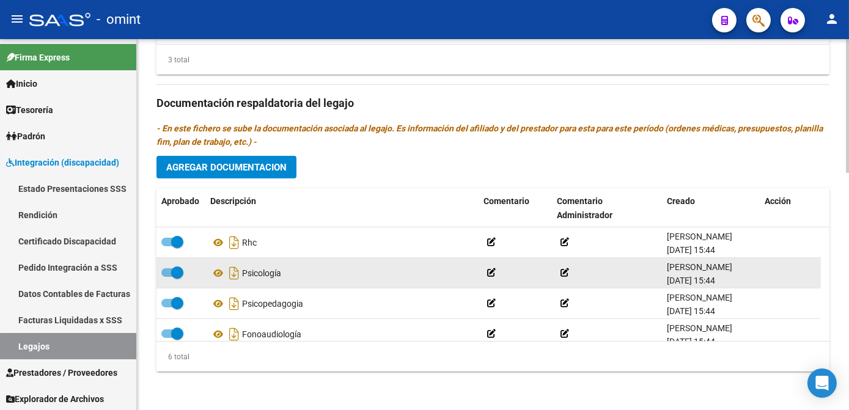
scroll to position [434, 0]
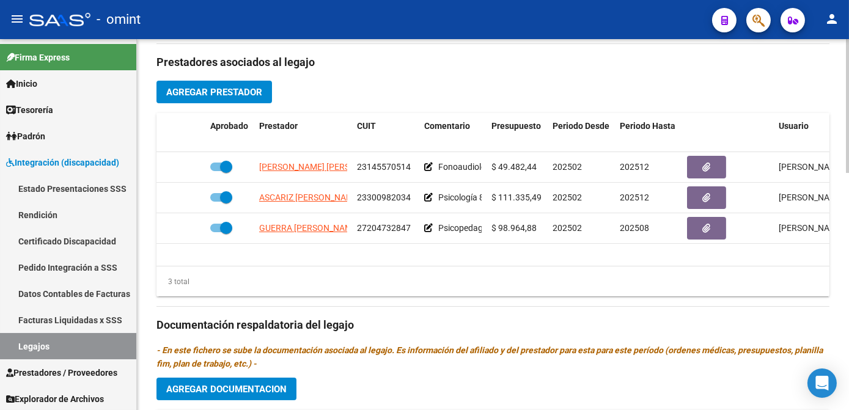
click at [248, 87] on span "Agregar Prestador" at bounding box center [214, 92] width 96 height 11
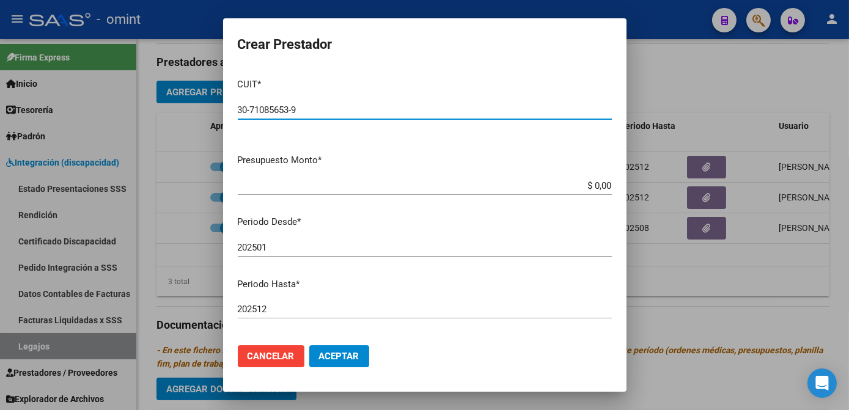
type input "30-71085653-9"
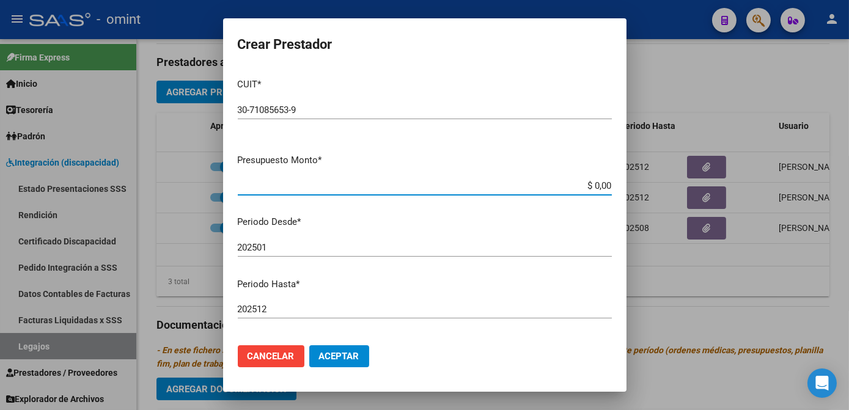
click at [597, 188] on input "$ 0,00" at bounding box center [425, 185] width 374 height 11
type input "$ 475.830,36"
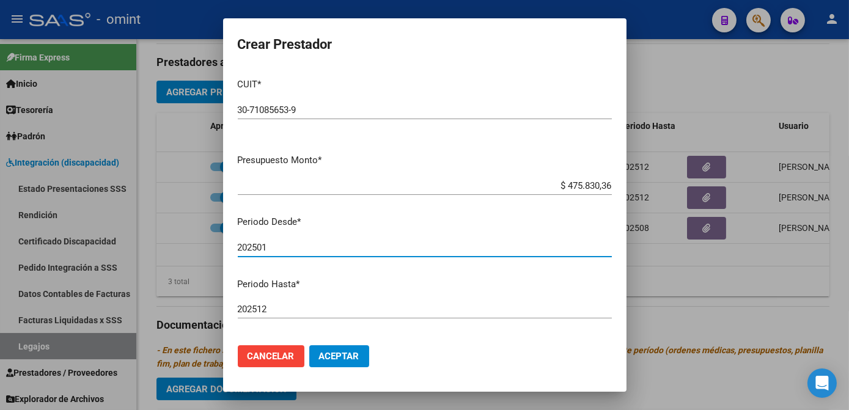
click at [281, 250] on input "202501" at bounding box center [425, 247] width 374 height 11
type input "202505"
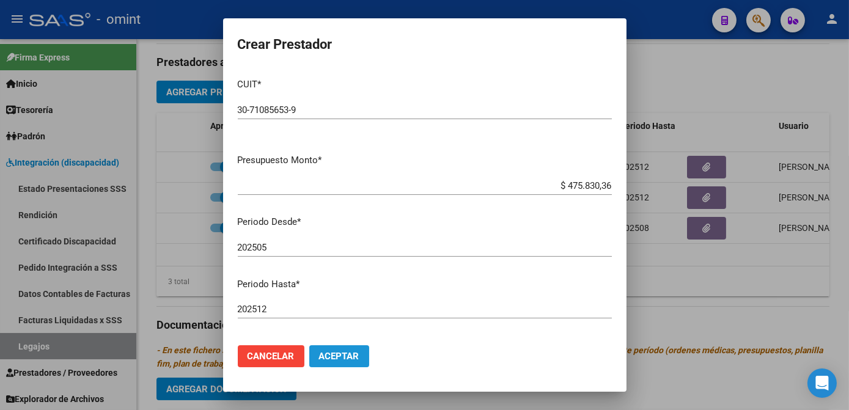
click at [340, 354] on span "Aceptar" at bounding box center [339, 356] width 40 height 11
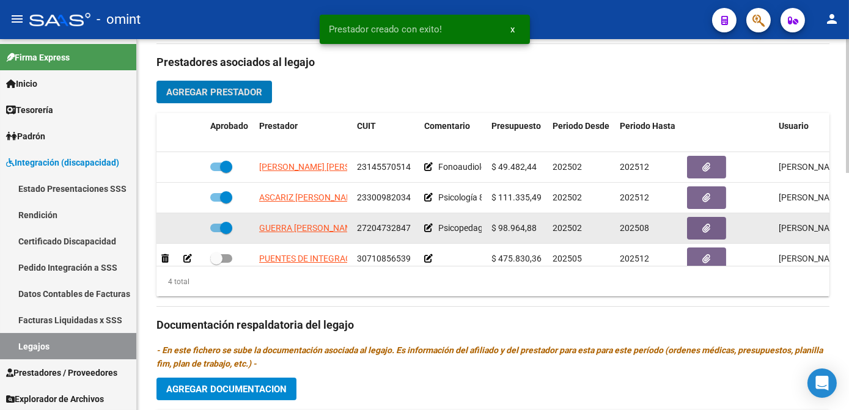
scroll to position [21, 0]
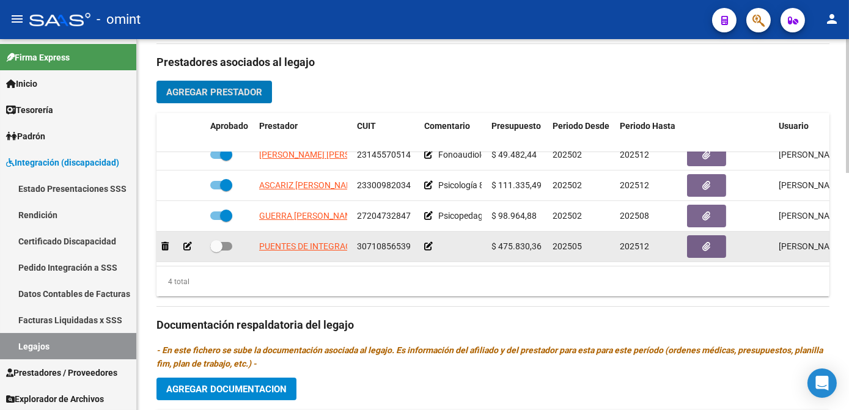
click at [430, 242] on icon at bounding box center [428, 246] width 9 height 9
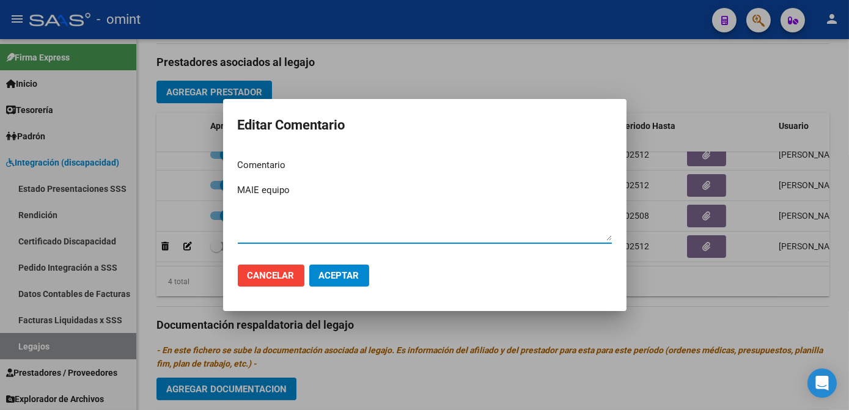
type textarea "MAIE equipo"
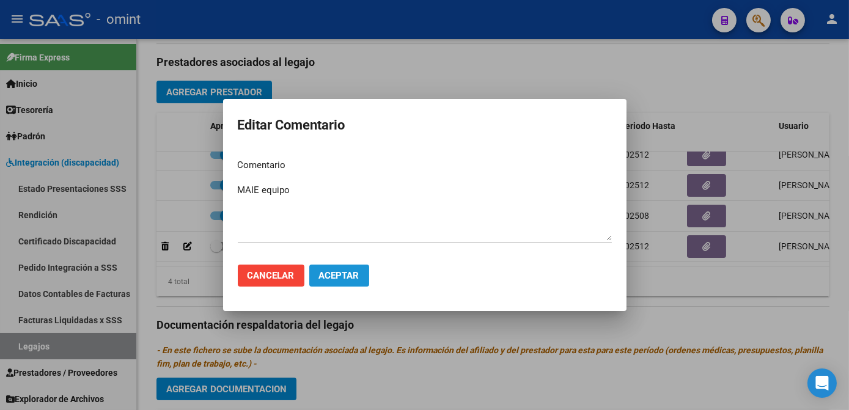
click at [340, 268] on button "Aceptar" at bounding box center [339, 276] width 60 height 22
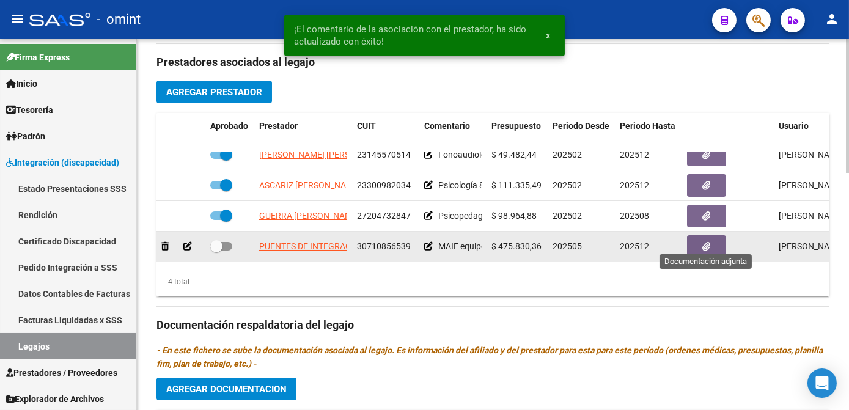
click at [701, 241] on button "button" at bounding box center [706, 246] width 39 height 23
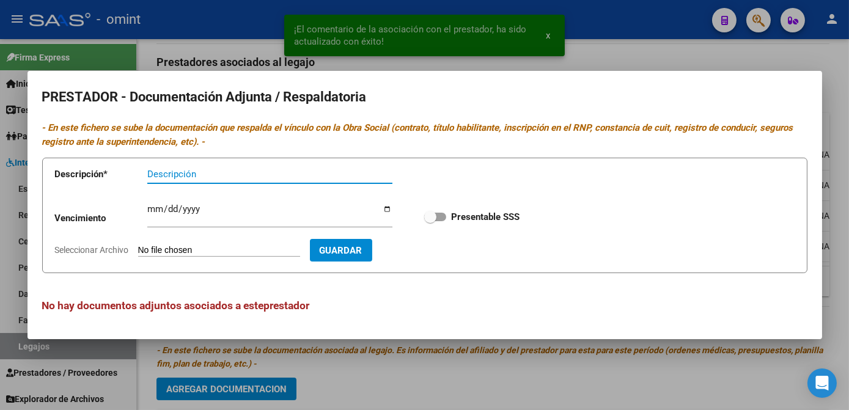
click at [391, 377] on div at bounding box center [424, 205] width 849 height 410
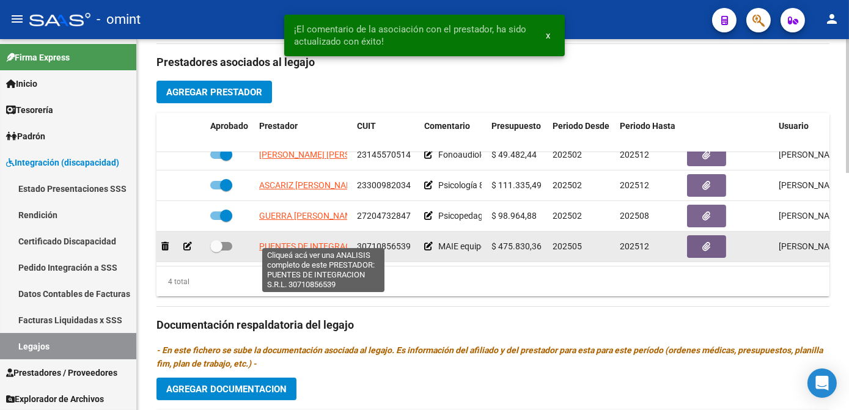
click at [287, 241] on span "PUENTES DE INTEGRACION S.R.L." at bounding box center [324, 246] width 131 height 10
type textarea "30710856539"
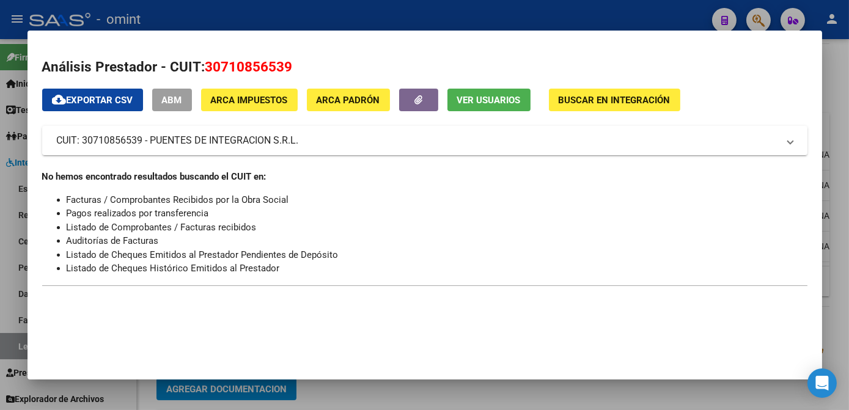
click at [397, 398] on div at bounding box center [424, 205] width 849 height 410
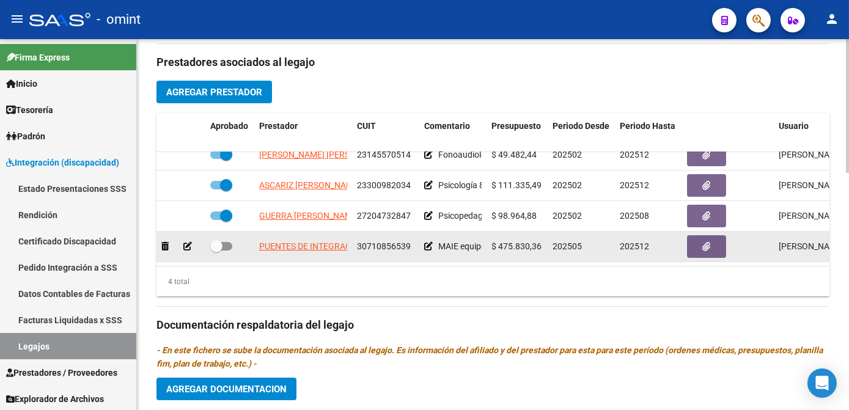
click at [367, 241] on span "30710856539" at bounding box center [384, 246] width 54 height 10
copy span "30710856539"
click at [707, 242] on icon "button" at bounding box center [707, 246] width 8 height 9
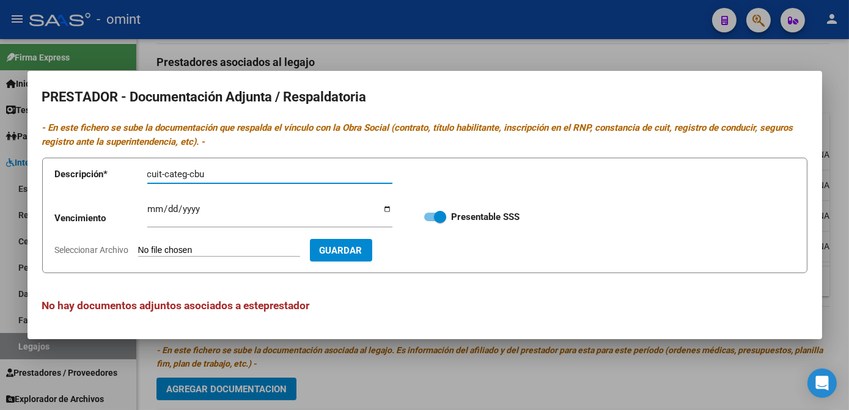
type input "cuit-categ-cbu"
click at [153, 204] on input "Ingresar vencimiento" at bounding box center [269, 214] width 245 height 20
type input "2025-12-31"
click at [110, 249] on span "Seleccionar Archivo" at bounding box center [92, 250] width 74 height 10
click at [138, 249] on input "Seleccionar Archivo" at bounding box center [219, 251] width 162 height 12
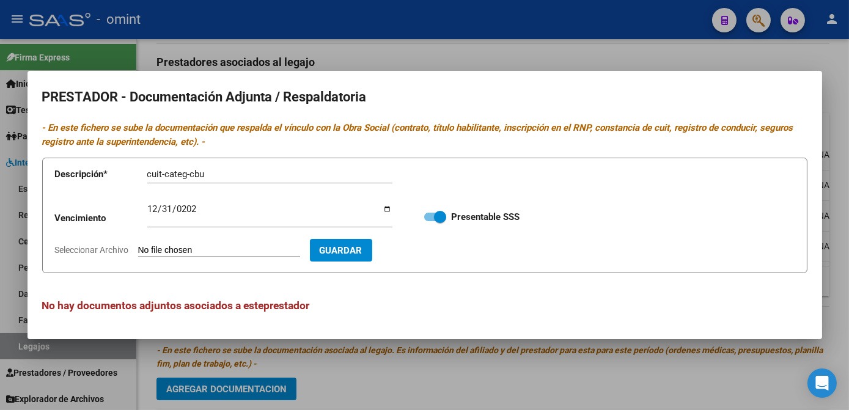
type input "C:\fakepath\maie centro.pdf"
click at [433, 245] on span "Guardar" at bounding box center [411, 250] width 43 height 11
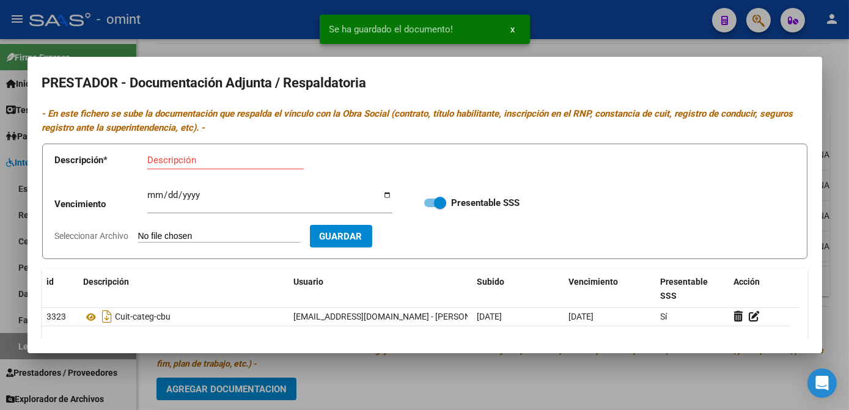
click at [445, 370] on div at bounding box center [424, 205] width 849 height 410
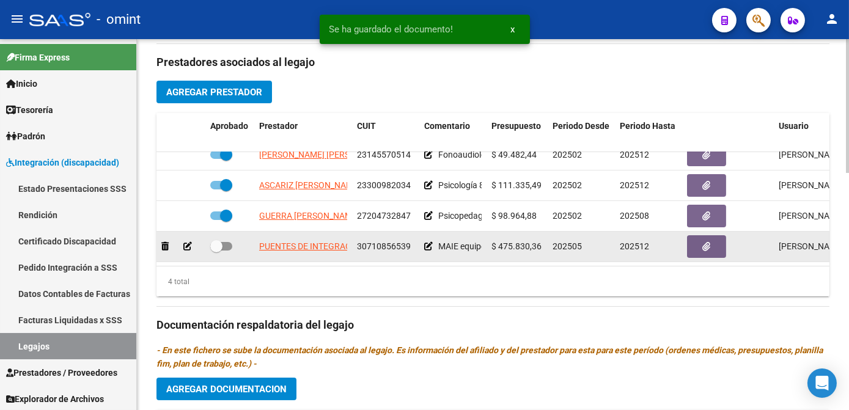
click at [233, 241] on div at bounding box center [229, 247] width 39 height 16
click at [228, 242] on span at bounding box center [221, 246] width 22 height 9
click at [216, 251] on input "checkbox" at bounding box center [216, 251] width 1 height 1
checkbox input "true"
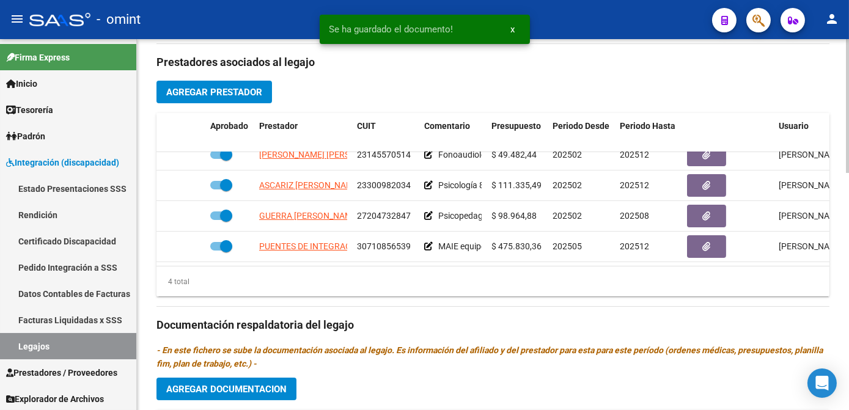
click at [238, 387] on span "Agregar Documentacion" at bounding box center [226, 389] width 120 height 11
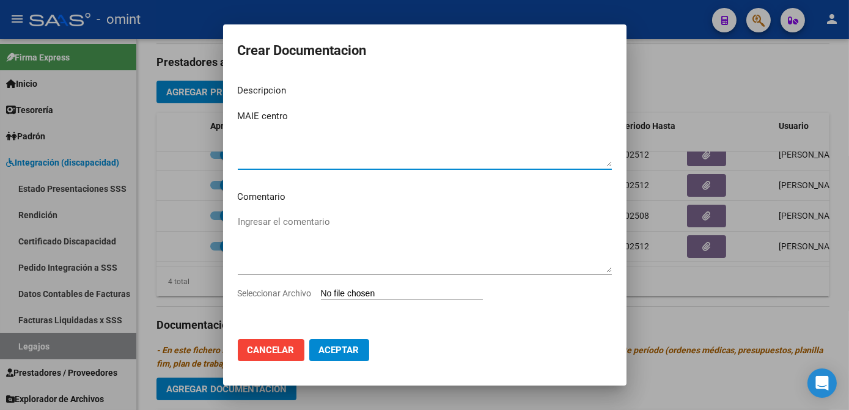
type textarea "MAIE centro"
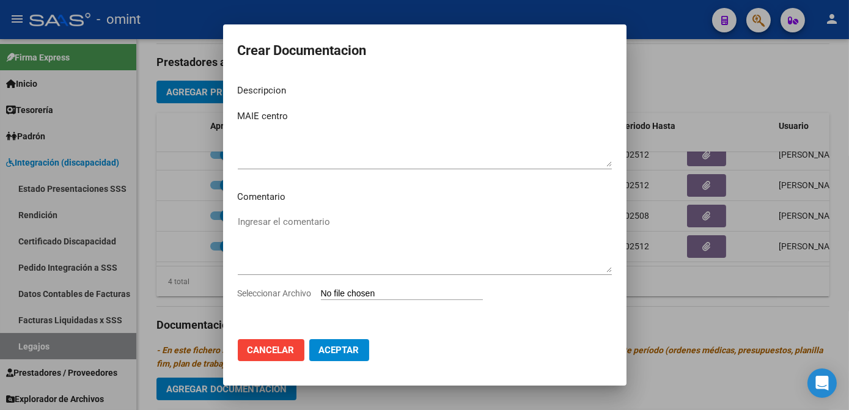
click at [271, 294] on span "Seleccionar Archivo" at bounding box center [275, 293] width 74 height 10
click at [321, 294] on input "Seleccionar Archivo" at bounding box center [402, 294] width 162 height 12
type input "C:\fakepath\maie.pdf"
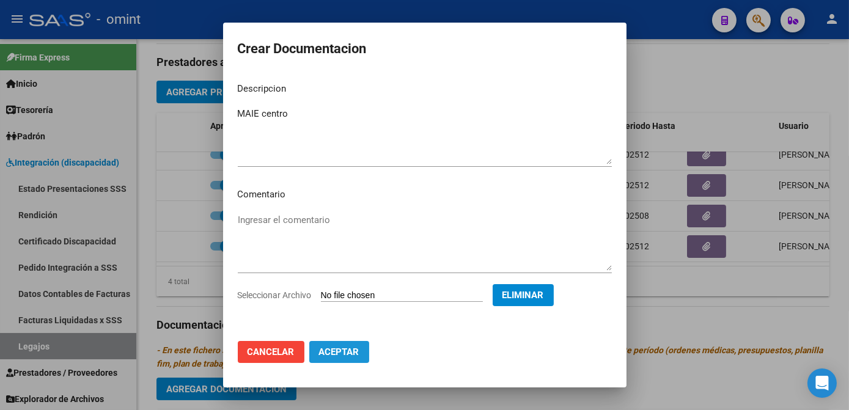
click at [348, 358] on button "Aceptar" at bounding box center [339, 352] width 60 height 22
checkbox input "false"
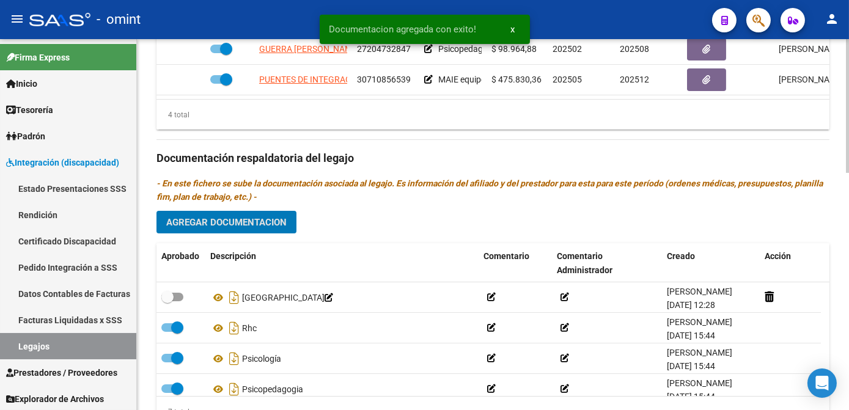
scroll to position [546, 0]
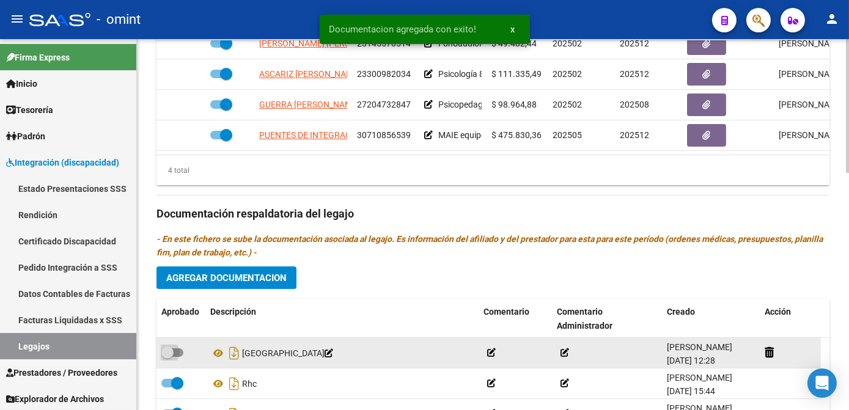
click at [177, 356] on span at bounding box center [172, 352] width 22 height 9
click at [167, 357] on input "checkbox" at bounding box center [167, 357] width 1 height 1
checkbox input "true"
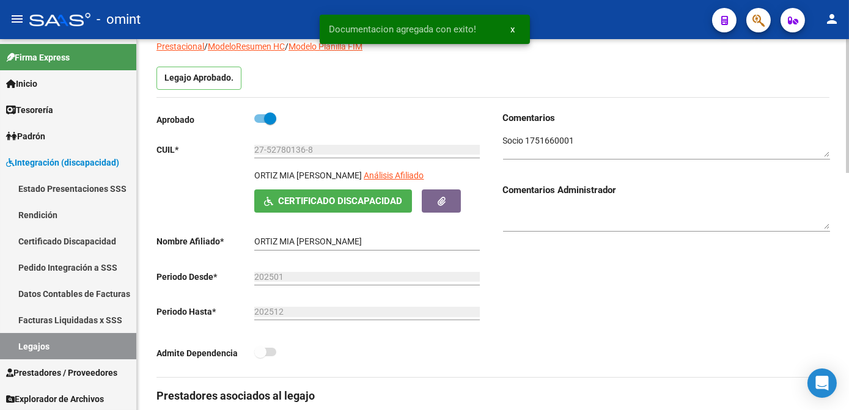
scroll to position [0, 0]
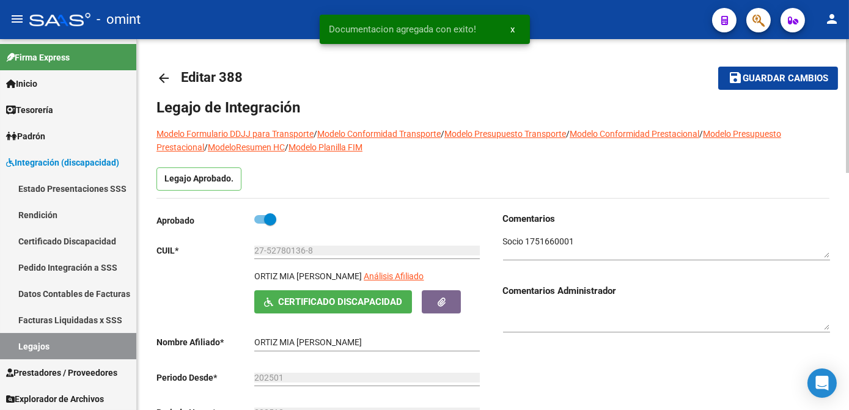
click at [750, 85] on button "save Guardar cambios" at bounding box center [778, 78] width 120 height 23
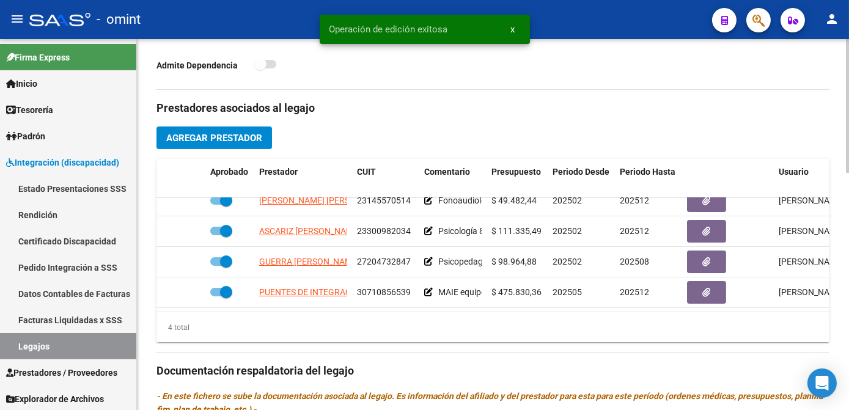
scroll to position [500, 0]
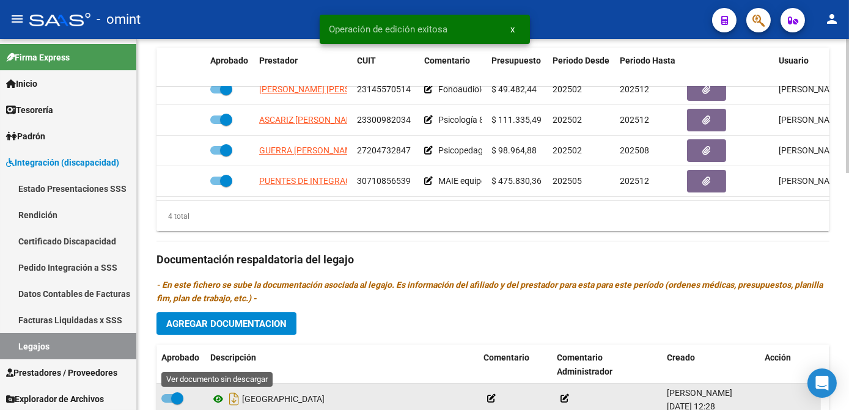
click at [214, 399] on icon at bounding box center [218, 399] width 16 height 15
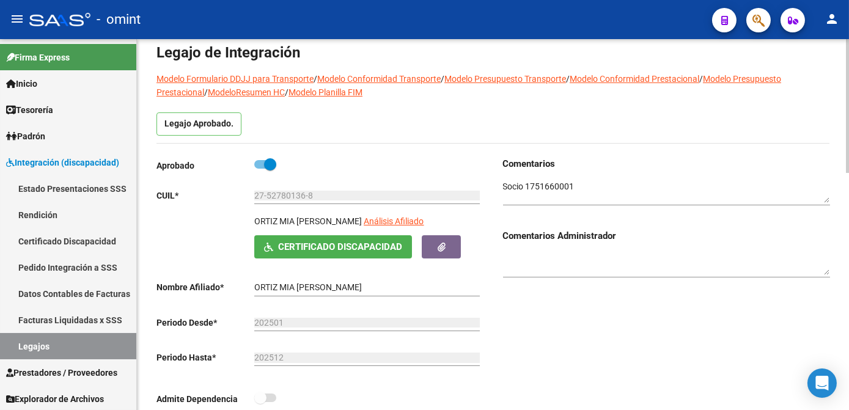
scroll to position [0, 0]
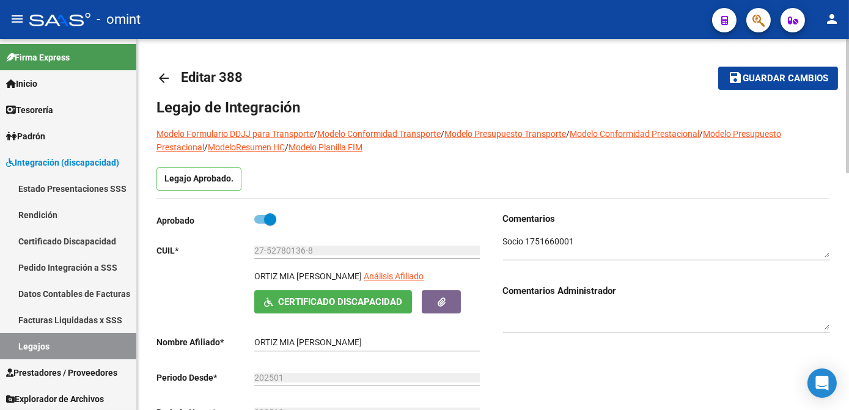
click at [772, 86] on button "save Guardar cambios" at bounding box center [778, 78] width 120 height 23
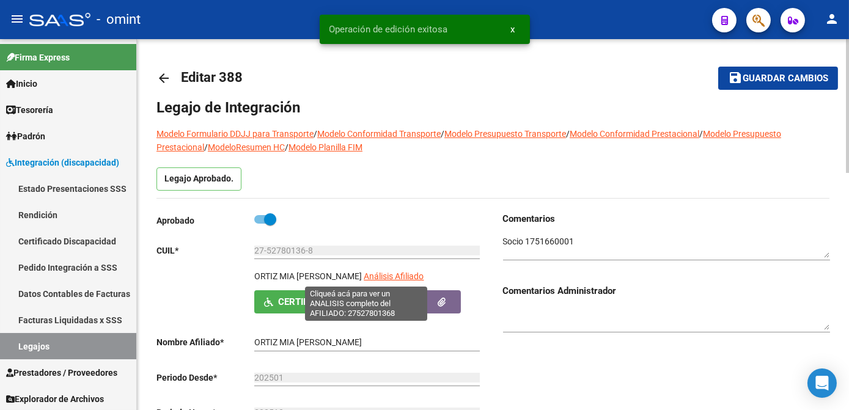
drag, startPoint x: 252, startPoint y: 274, endPoint x: 335, endPoint y: 275, distance: 83.1
click at [335, 275] on div "ORTIZ MIA NAHIARA Análisis Afiliado Certificado Discapacidad ARCA Padrón" at bounding box center [319, 290] width 327 height 43
copy div "ORTIZ MIA NAHIARA"
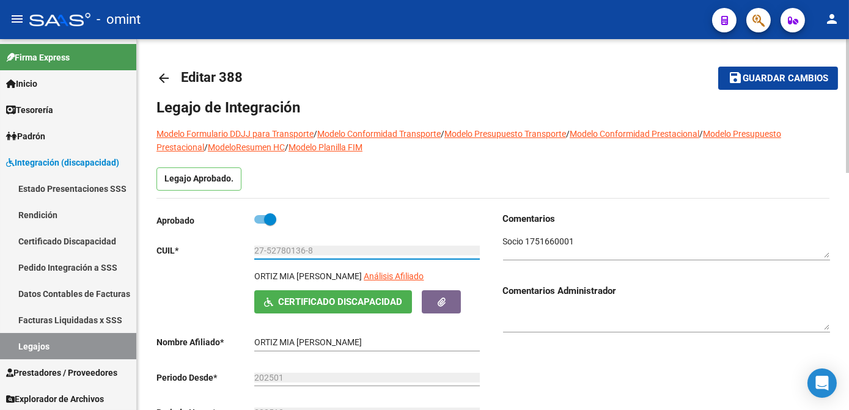
click at [290, 250] on input "27-52780136-8" at bounding box center [366, 251] width 225 height 10
click at [792, 84] on button "save Guardar cambios" at bounding box center [778, 78] width 120 height 23
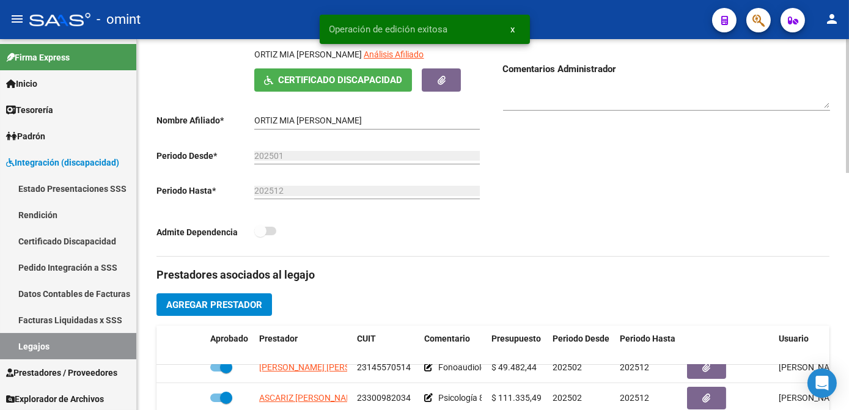
scroll to position [444, 0]
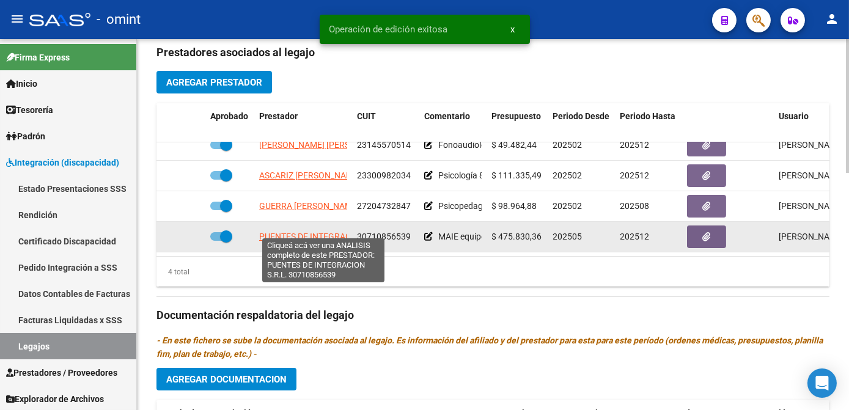
click at [293, 232] on span "PUENTES DE INTEGRACION S.R.L." at bounding box center [324, 237] width 131 height 10
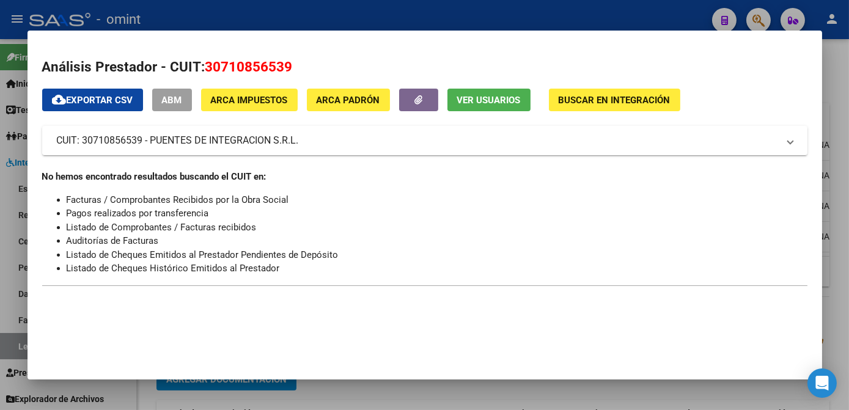
click at [311, 336] on mat-dialog-container "Análisis Prestador - CUIT: 30710856539 cloud_download Exportar CSV ABM ARCA Imp…" at bounding box center [424, 205] width 794 height 348
click at [251, 71] on span "30710856539" at bounding box center [248, 67] width 87 height 16
click at [251, 70] on span "30710856539" at bounding box center [248, 67] width 87 height 16
copy span "30710856539"
click at [342, 397] on div at bounding box center [424, 205] width 849 height 410
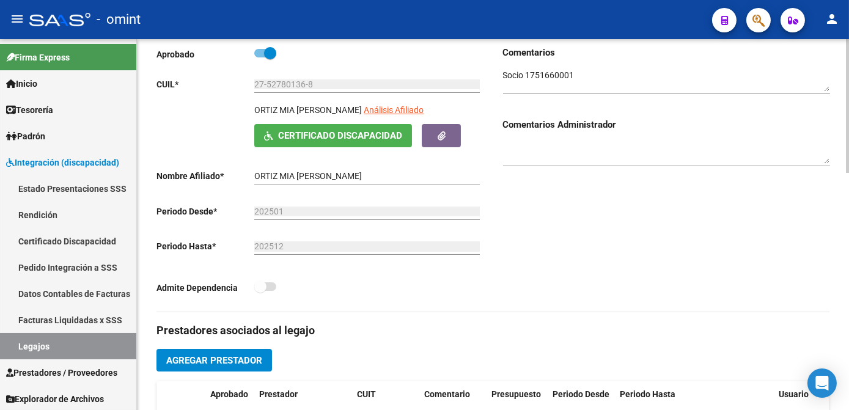
scroll to position [0, 0]
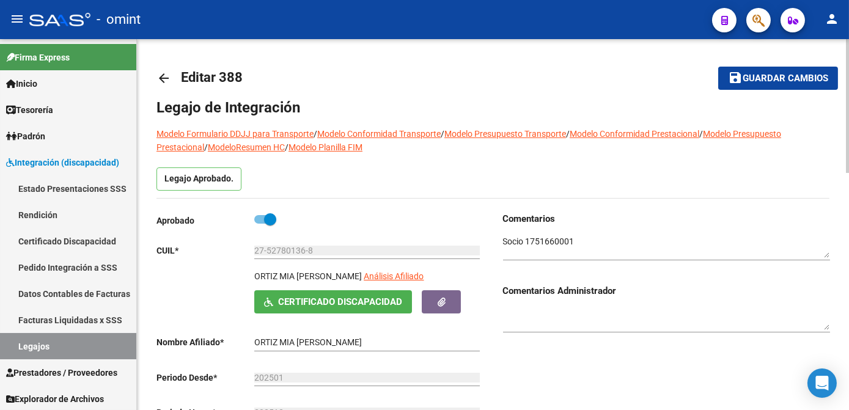
click at [763, 80] on span "Guardar cambios" at bounding box center [785, 78] width 86 height 11
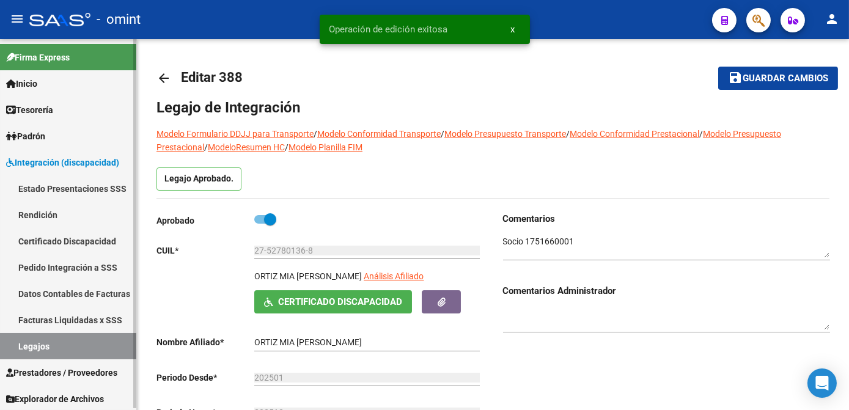
click at [50, 343] on link "Legajos" at bounding box center [68, 346] width 136 height 26
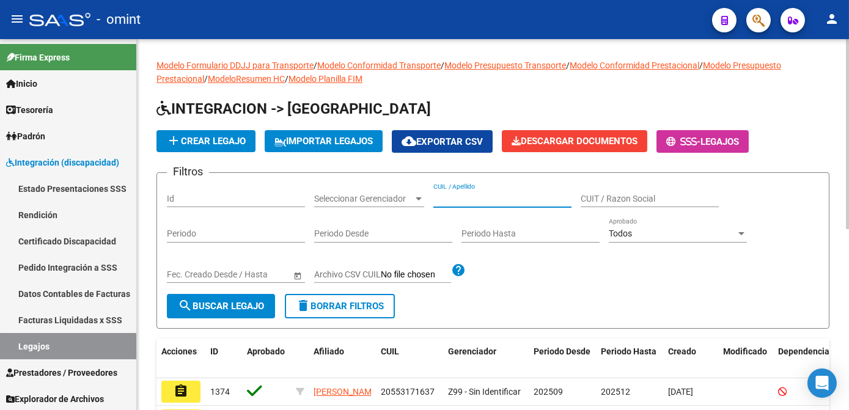
click at [455, 196] on input "CUIL / Apellido" at bounding box center [502, 199] width 138 height 10
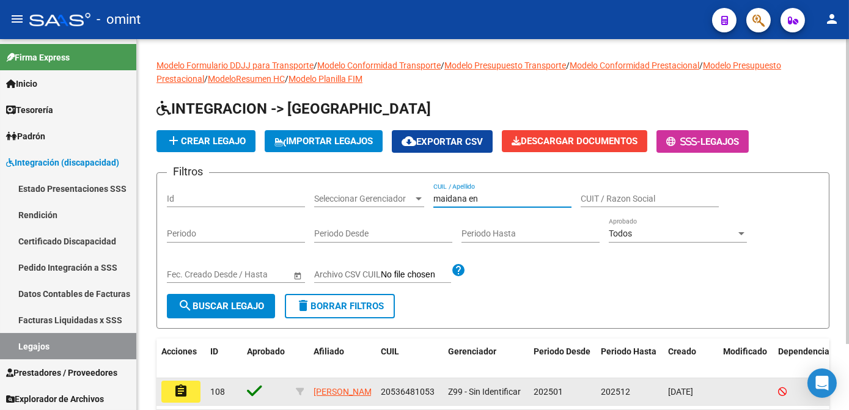
type input "maidana en"
click at [181, 389] on mat-icon "assignment" at bounding box center [181, 391] width 15 height 15
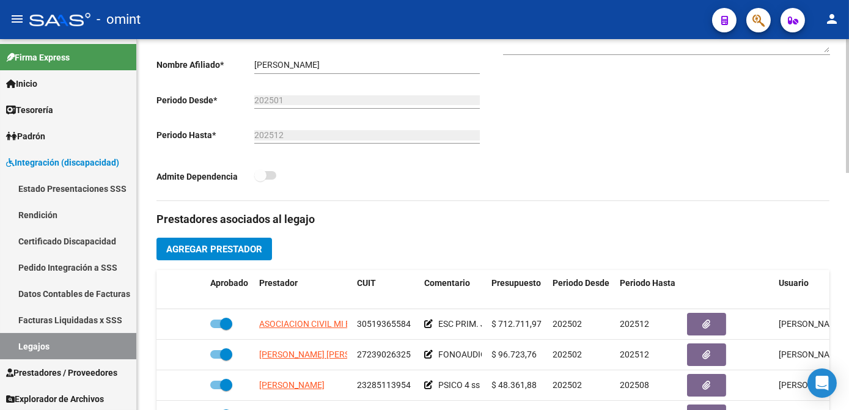
scroll to position [333, 0]
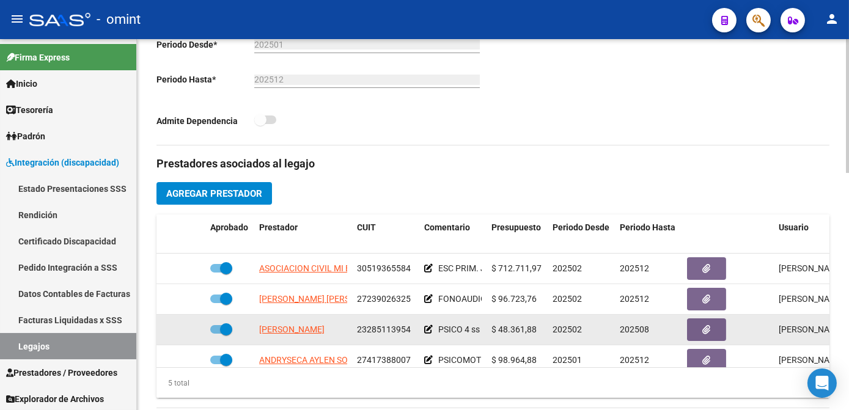
click at [211, 331] on span at bounding box center [221, 329] width 22 height 9
click at [216, 334] on input "checkbox" at bounding box center [216, 334] width 1 height 1
checkbox input "false"
click at [187, 329] on icon at bounding box center [187, 329] width 9 height 9
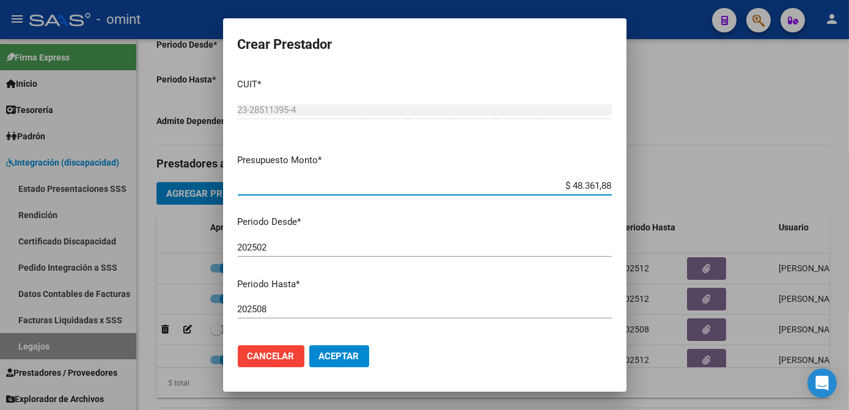
click at [301, 315] on div "202508 Ingresar el periodo" at bounding box center [425, 309] width 374 height 18
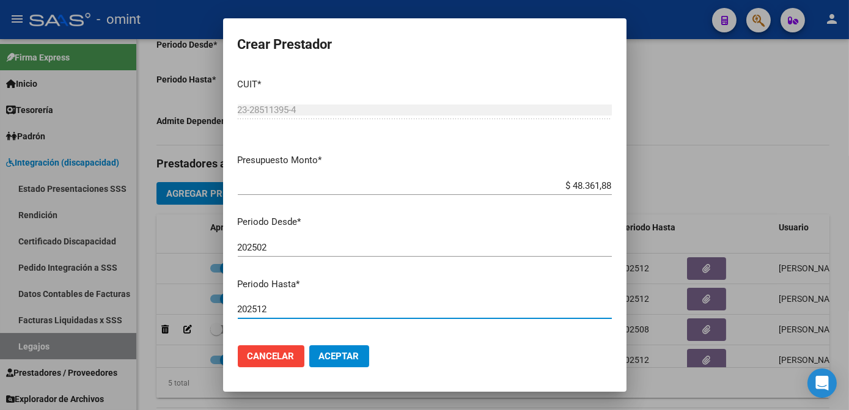
type input "202512"
click at [331, 348] on button "Aceptar" at bounding box center [339, 356] width 60 height 22
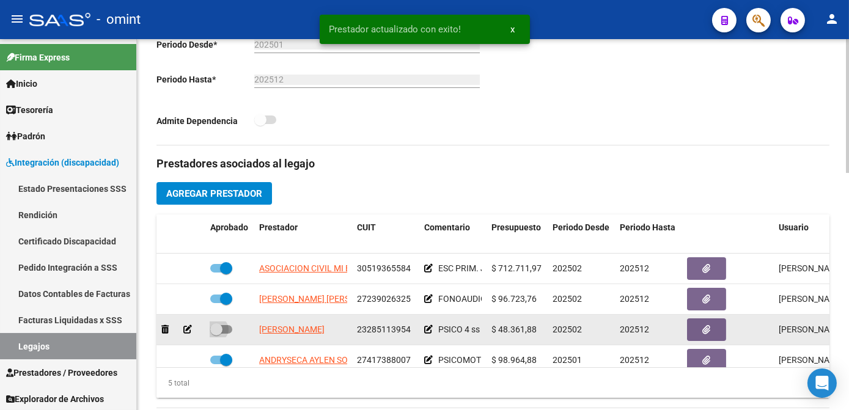
click at [228, 328] on span at bounding box center [221, 329] width 22 height 9
click at [216, 334] on input "checkbox" at bounding box center [216, 334] width 1 height 1
checkbox input "true"
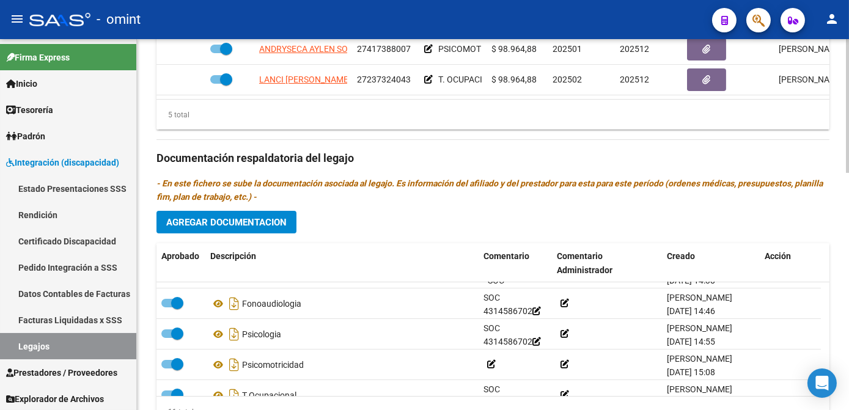
scroll to position [490, 0]
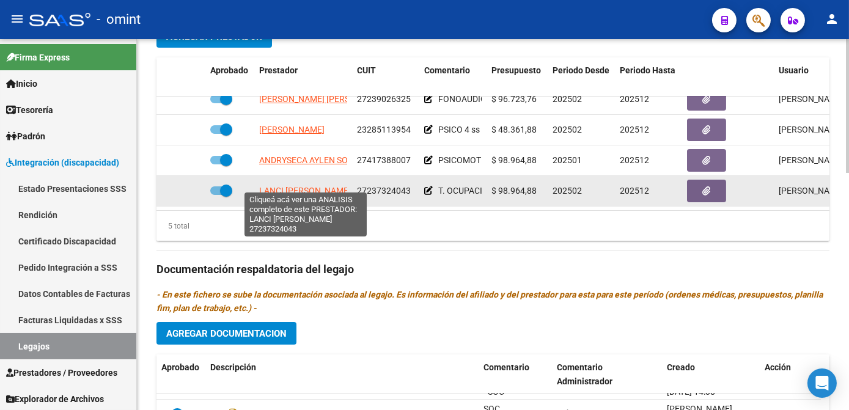
click at [288, 186] on span "LANCI ANDREA LORENA" at bounding box center [305, 191] width 92 height 10
type textarea "27237324043"
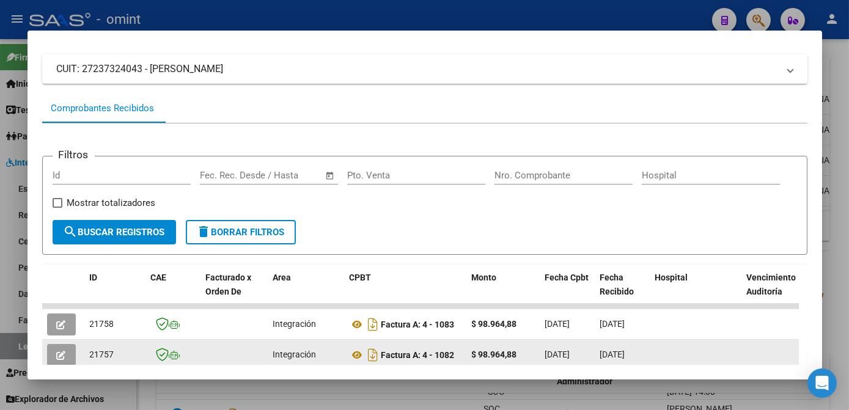
scroll to position [127, 0]
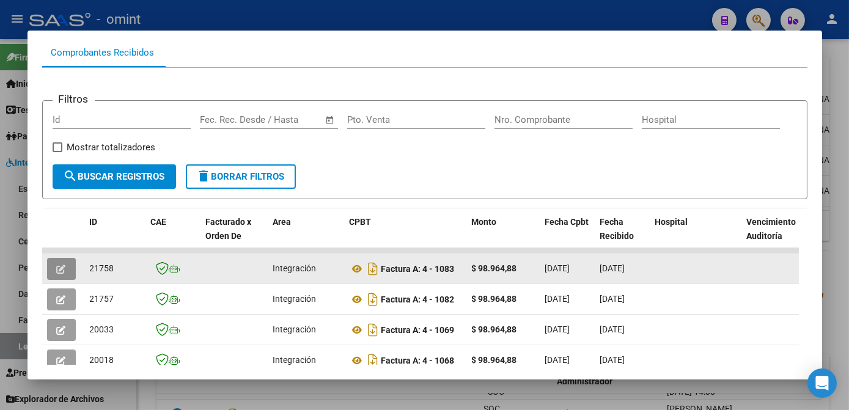
click at [62, 272] on icon "button" at bounding box center [61, 269] width 9 height 9
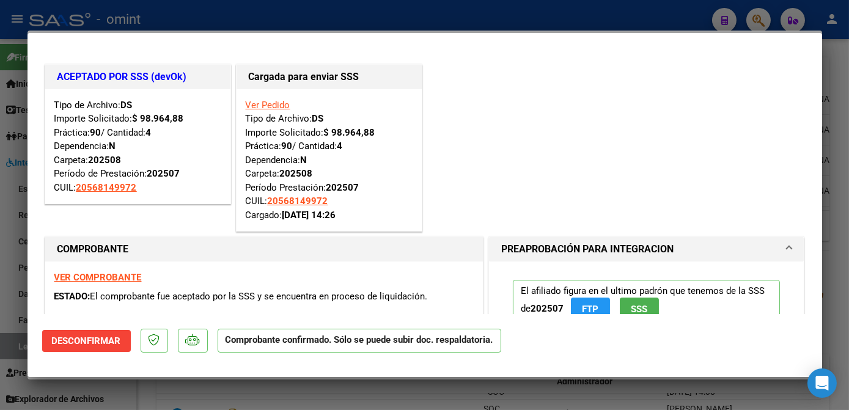
click at [17, 269] on div at bounding box center [424, 205] width 849 height 410
type input "$ 0,00"
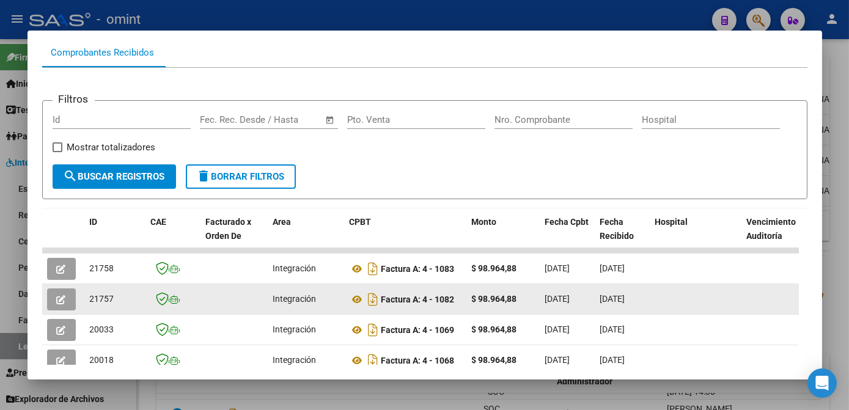
click at [65, 304] on icon "button" at bounding box center [61, 299] width 9 height 9
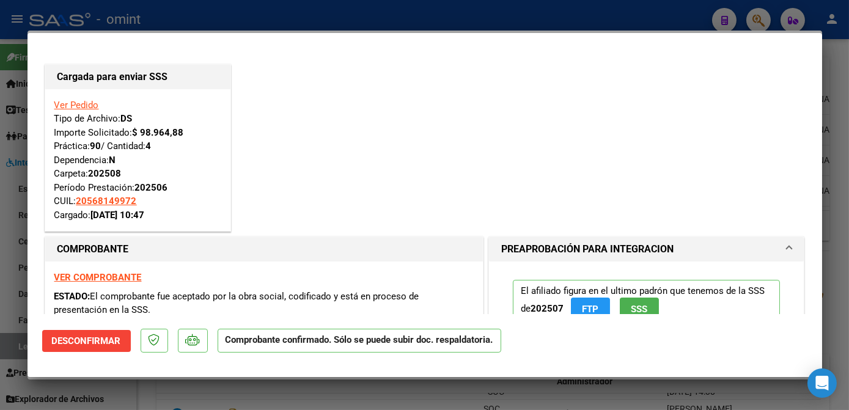
click at [15, 290] on div at bounding box center [424, 205] width 849 height 410
type input "$ 0,00"
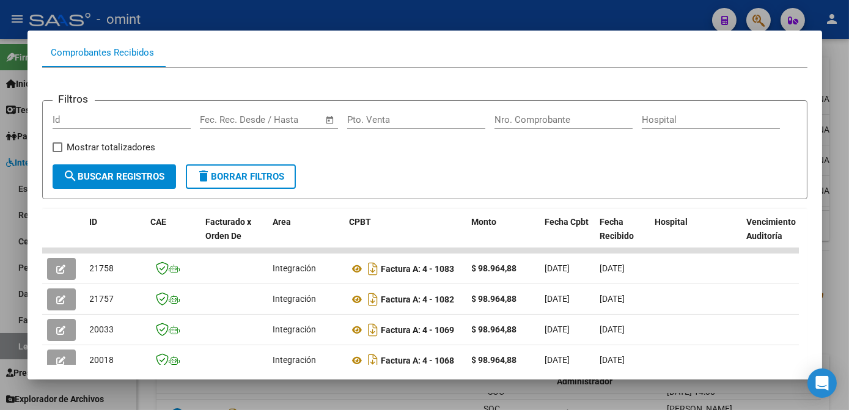
click at [15, 290] on div at bounding box center [424, 205] width 849 height 410
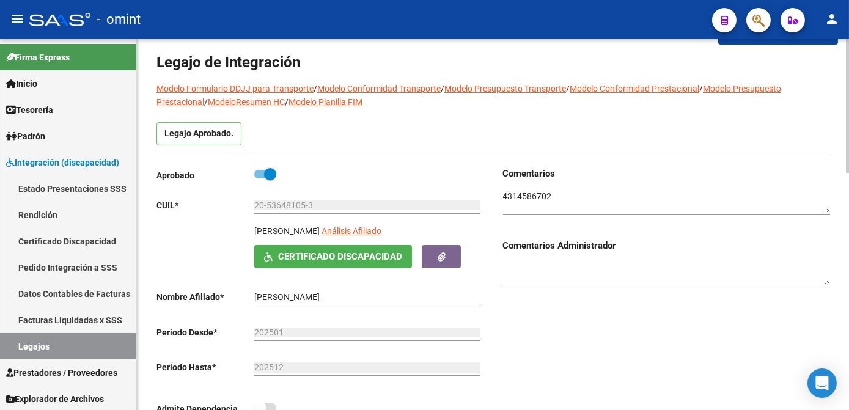
scroll to position [0, 0]
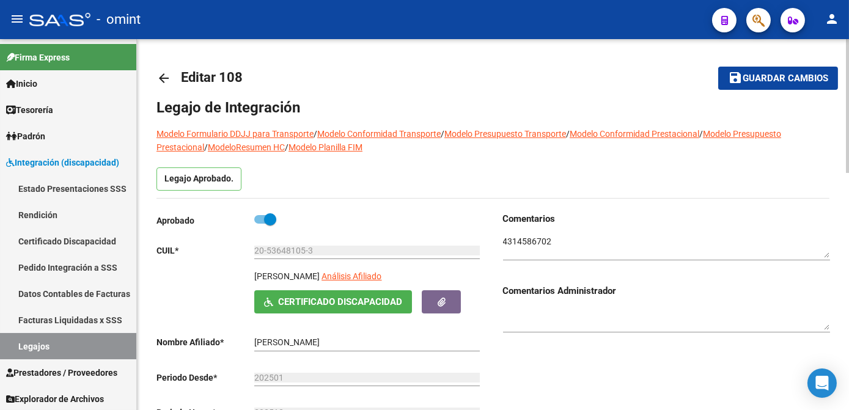
click at [754, 75] on span "Guardar cambios" at bounding box center [785, 78] width 86 height 11
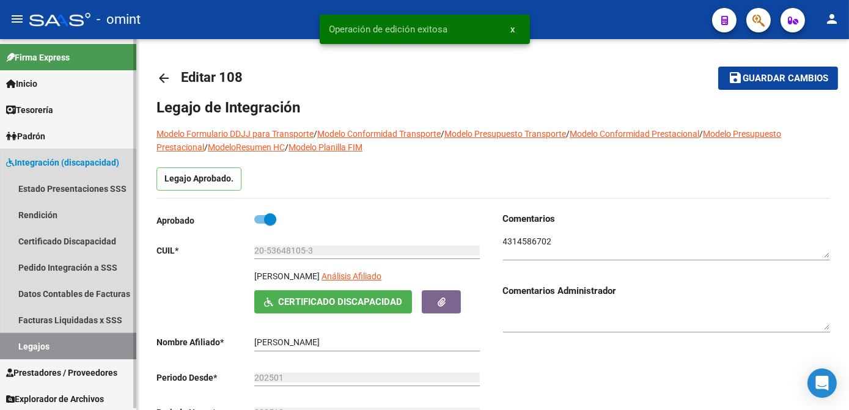
click at [34, 343] on link "Legajos" at bounding box center [68, 346] width 136 height 26
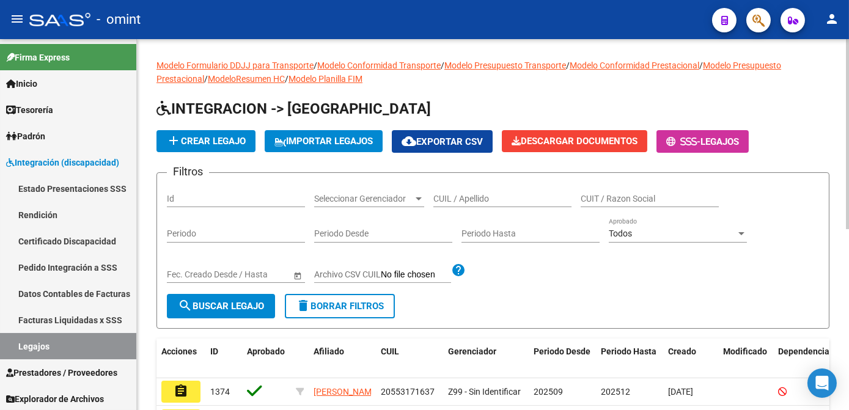
click at [443, 200] on input "CUIL / Apellido" at bounding box center [502, 199] width 138 height 10
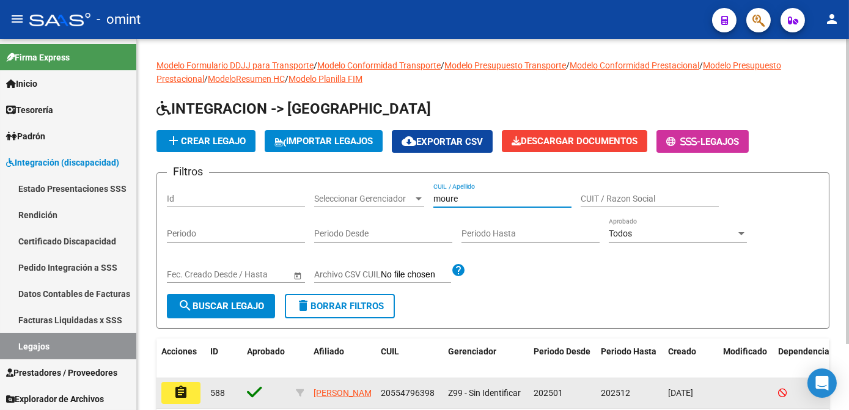
scroll to position [80, 0]
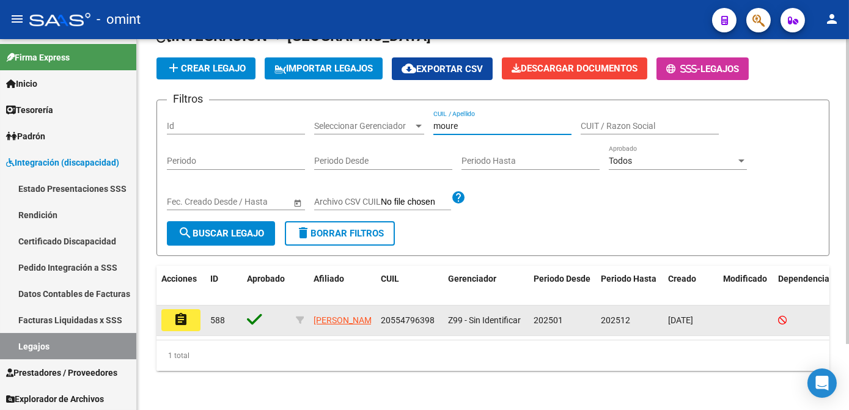
type input "moure"
click at [187, 316] on mat-icon "assignment" at bounding box center [181, 319] width 15 height 15
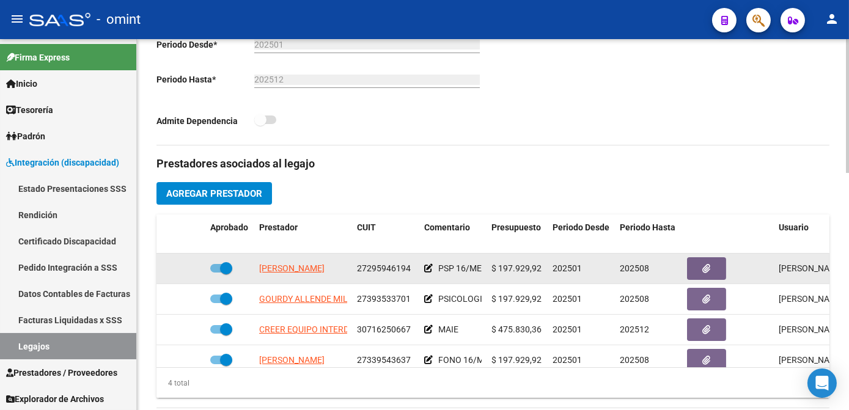
click at [225, 266] on span at bounding box center [226, 268] width 12 height 12
click at [216, 273] on input "checkbox" at bounding box center [216, 273] width 1 height 1
checkbox input "false"
click at [186, 268] on icon at bounding box center [187, 268] width 9 height 9
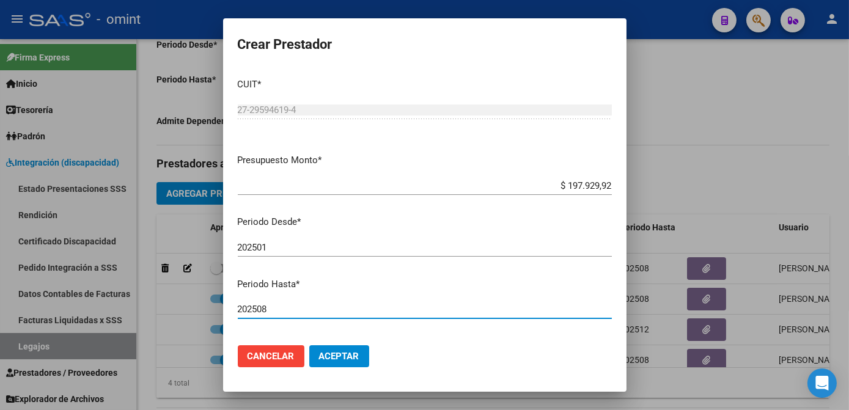
click at [273, 306] on input "202508" at bounding box center [425, 309] width 374 height 11
type input "202512"
click at [335, 359] on span "Aceptar" at bounding box center [339, 356] width 40 height 11
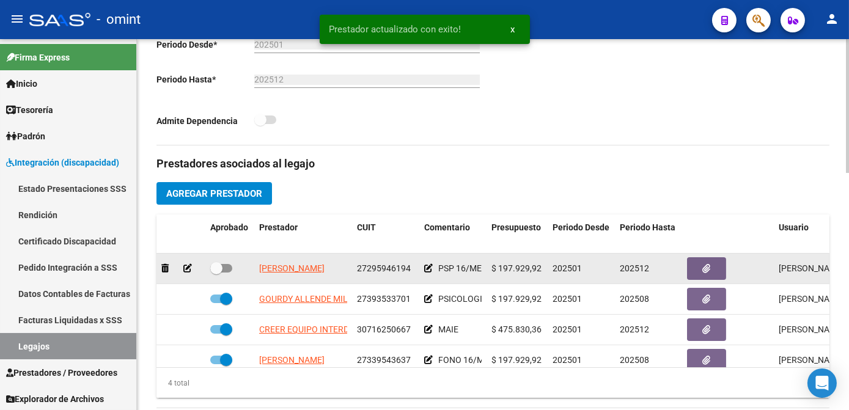
click at [227, 271] on span at bounding box center [221, 268] width 22 height 9
click at [216, 273] on input "checkbox" at bounding box center [216, 273] width 1 height 1
checkbox input "true"
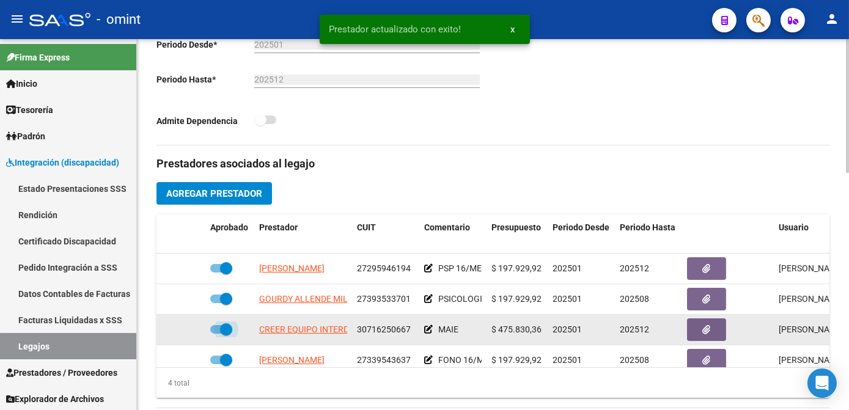
click at [222, 331] on span at bounding box center [226, 329] width 12 height 12
click at [216, 334] on input "checkbox" at bounding box center [216, 334] width 1 height 1
click at [222, 331] on span at bounding box center [221, 329] width 22 height 9
click at [216, 334] on input "checkbox" at bounding box center [216, 334] width 1 height 1
checkbox input "true"
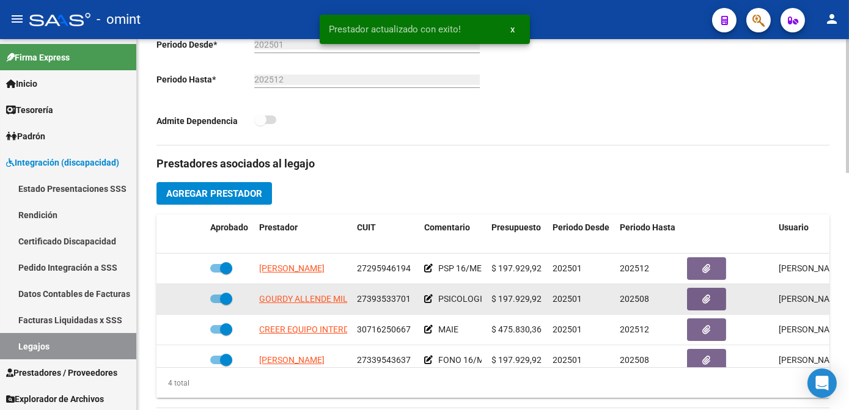
click at [222, 302] on span at bounding box center [226, 299] width 12 height 12
click at [216, 303] on input "checkbox" at bounding box center [216, 303] width 1 height 1
checkbox input "false"
click at [185, 301] on icon at bounding box center [187, 299] width 9 height 9
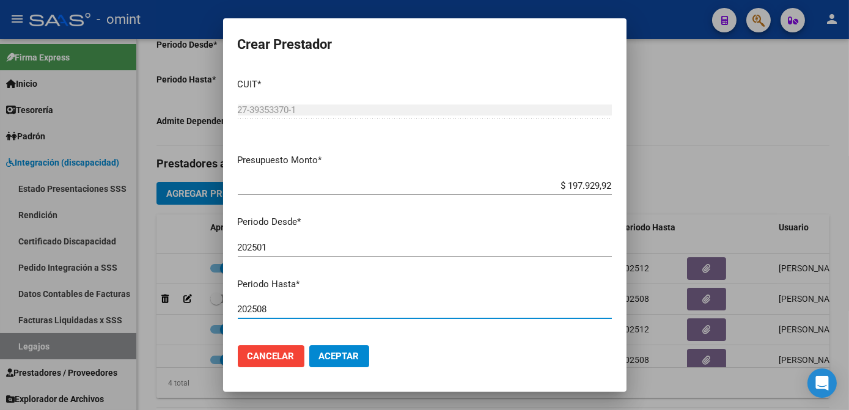
click at [285, 307] on input "202508" at bounding box center [425, 309] width 374 height 11
type input "202512"
click at [340, 354] on span "Aceptar" at bounding box center [339, 356] width 40 height 11
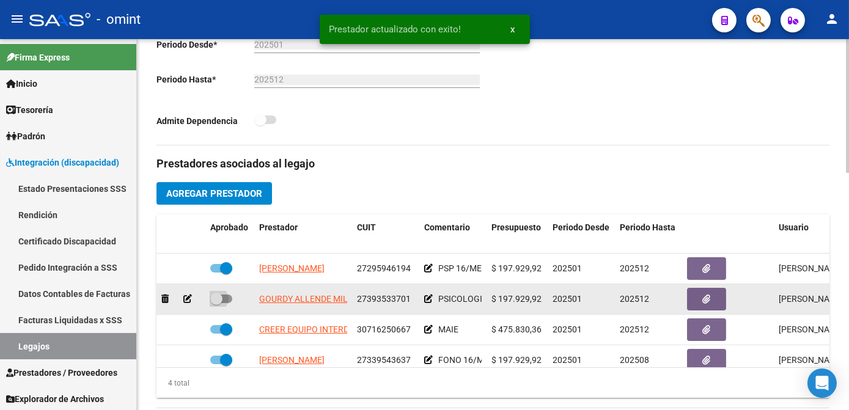
click at [227, 299] on span at bounding box center [221, 299] width 22 height 9
click at [216, 303] on input "checkbox" at bounding box center [216, 303] width 1 height 1
checkbox input "true"
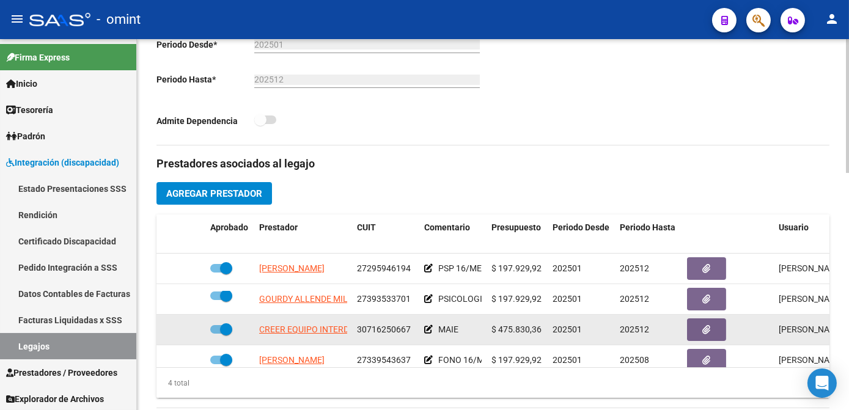
scroll to position [21, 0]
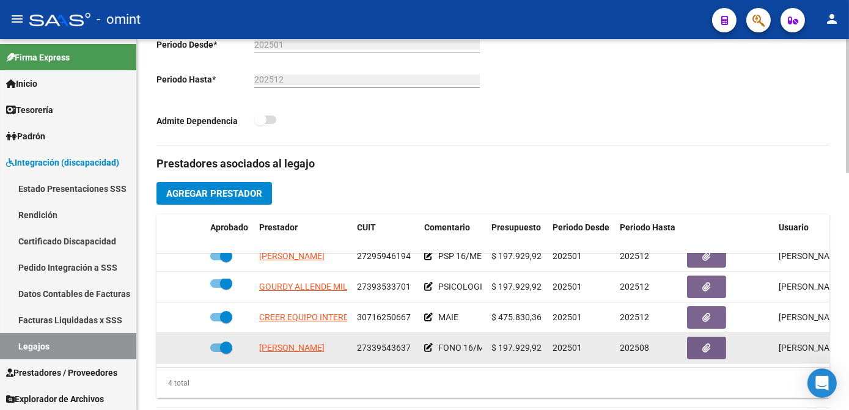
click at [219, 343] on span at bounding box center [221, 347] width 22 height 9
click at [216, 352] on input "checkbox" at bounding box center [216, 352] width 1 height 1
checkbox input "false"
click at [189, 343] on icon at bounding box center [187, 347] width 9 height 9
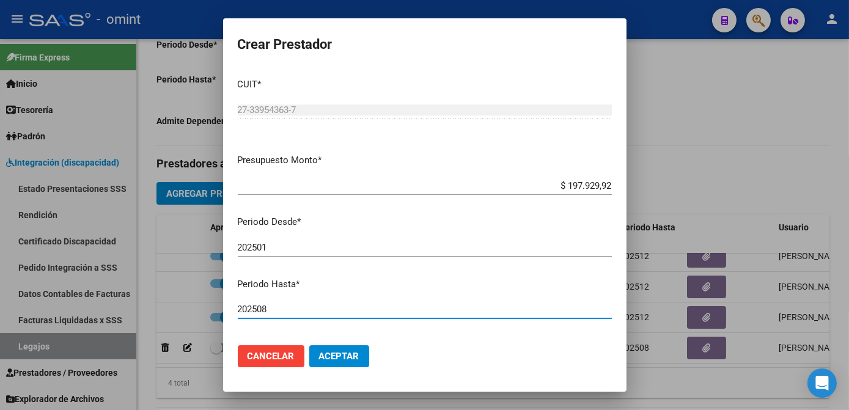
click at [279, 304] on input "202508" at bounding box center [425, 309] width 374 height 11
type input "202512"
click at [343, 361] on button "Aceptar" at bounding box center [339, 356] width 60 height 22
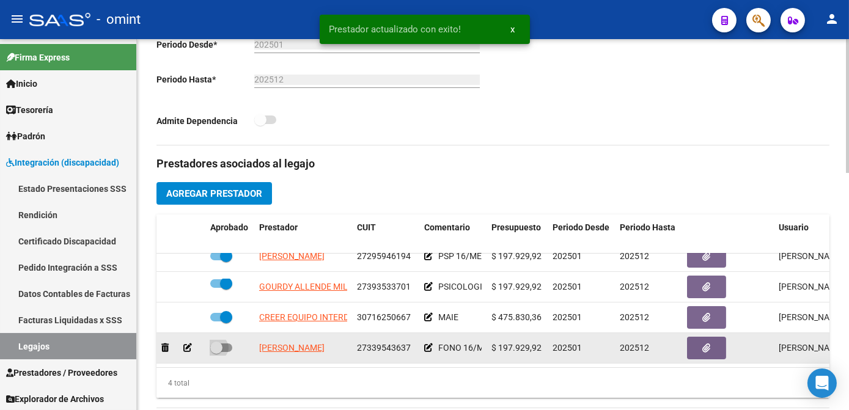
click at [228, 343] on span at bounding box center [221, 347] width 22 height 9
click at [216, 352] on input "checkbox" at bounding box center [216, 352] width 1 height 1
checkbox input "true"
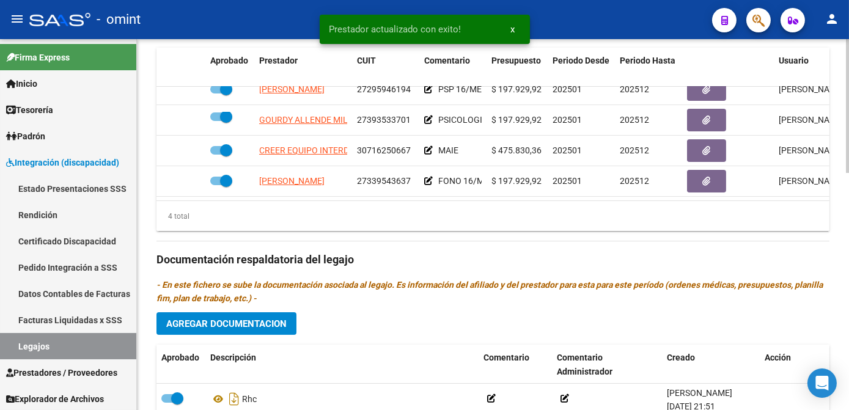
scroll to position [611, 0]
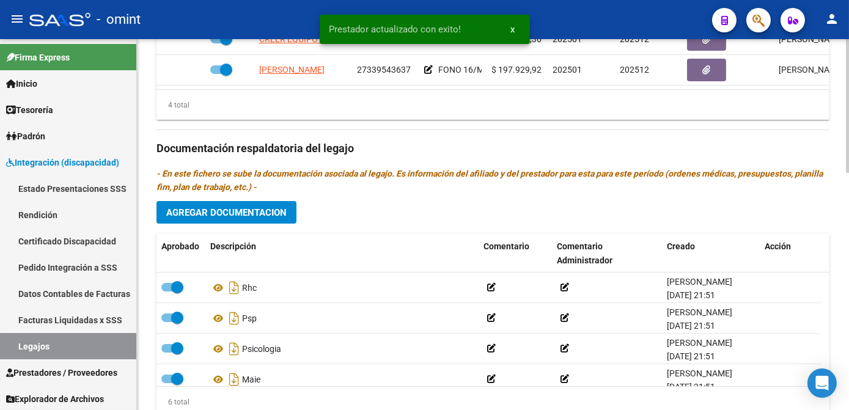
click at [248, 207] on span "Agregar Documentacion" at bounding box center [226, 212] width 120 height 11
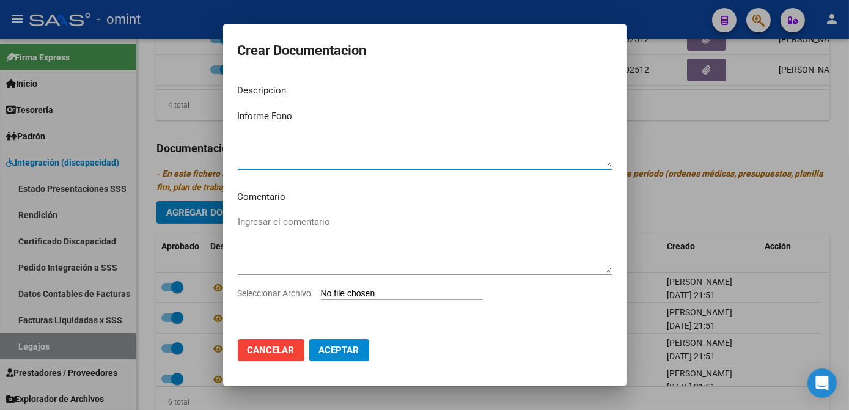
type textarea "Informe Fono"
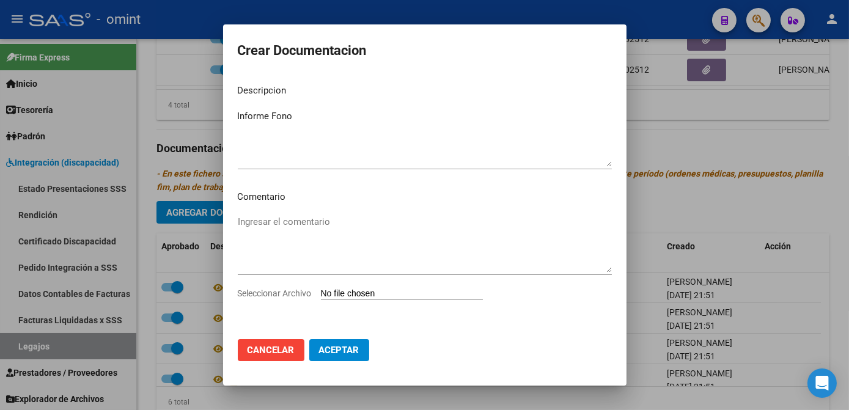
click at [242, 294] on span "Seleccionar Archivo" at bounding box center [275, 293] width 74 height 10
click at [321, 294] on input "Seleccionar Archivo" at bounding box center [402, 294] width 162 height 12
type input "C:\fakepath\INFORME.pdf"
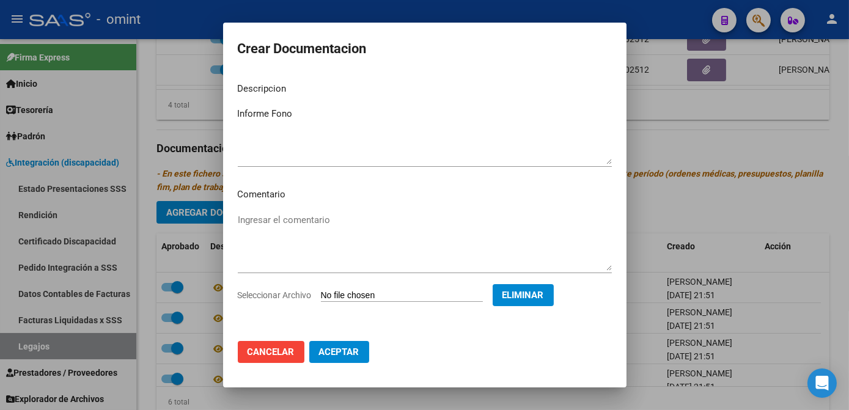
click at [337, 350] on span "Aceptar" at bounding box center [339, 351] width 40 height 11
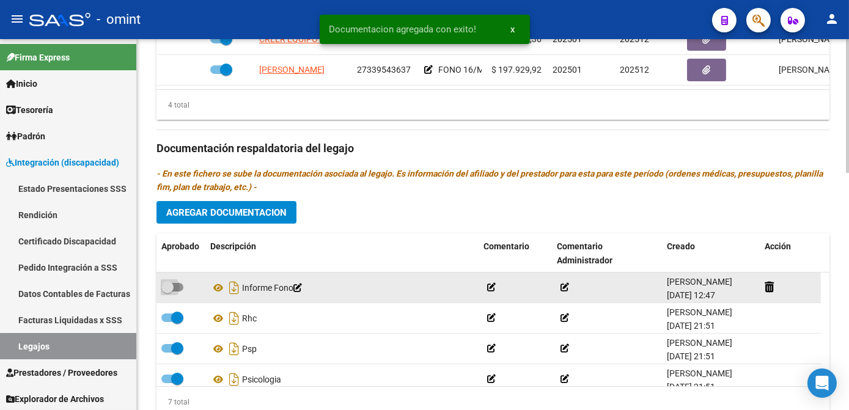
click at [181, 290] on span at bounding box center [172, 287] width 22 height 9
click at [167, 291] on input "checkbox" at bounding box center [167, 291] width 1 height 1
checkbox input "true"
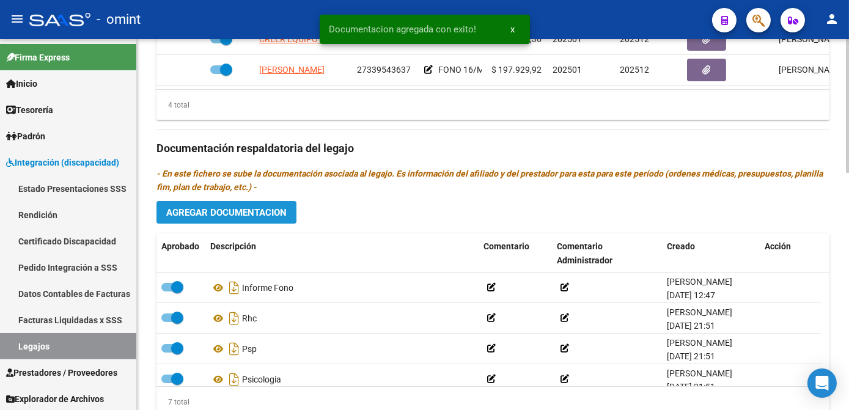
click at [209, 210] on span "Agregar Documentacion" at bounding box center [226, 212] width 120 height 11
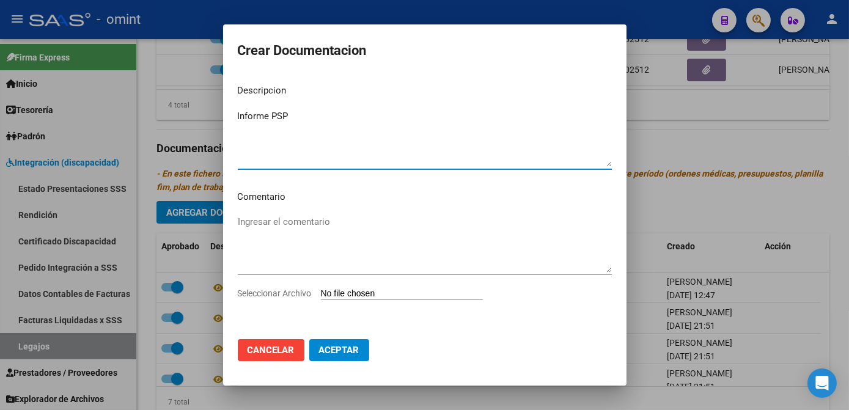
type textarea "Informe PSP"
click at [275, 289] on span "Seleccionar Archivo" at bounding box center [275, 293] width 74 height 10
click at [321, 289] on input "Seleccionar Archivo" at bounding box center [402, 294] width 162 height 12
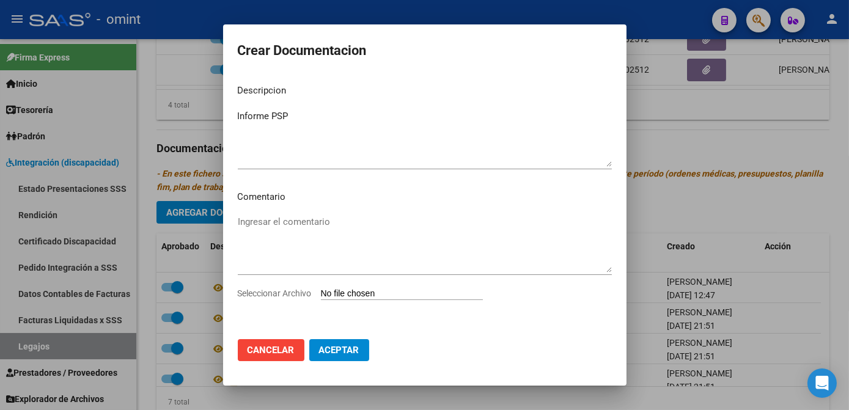
type input "C:\fakepath\1783636201_25091605410_inf-seg-eval-sem.pdf"
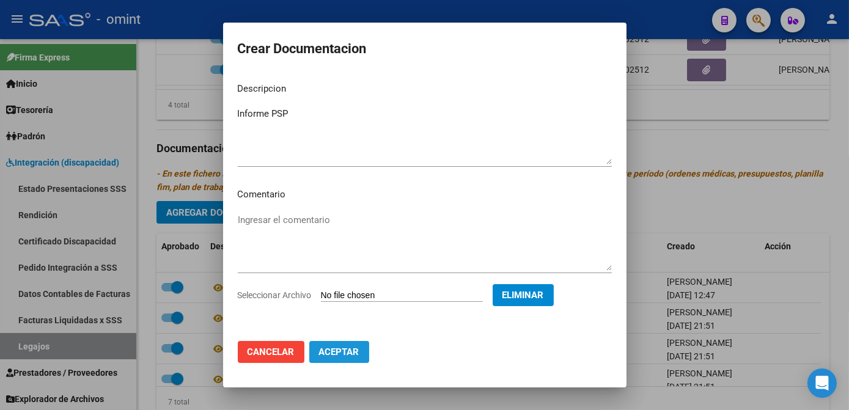
click at [352, 350] on span "Aceptar" at bounding box center [339, 351] width 40 height 11
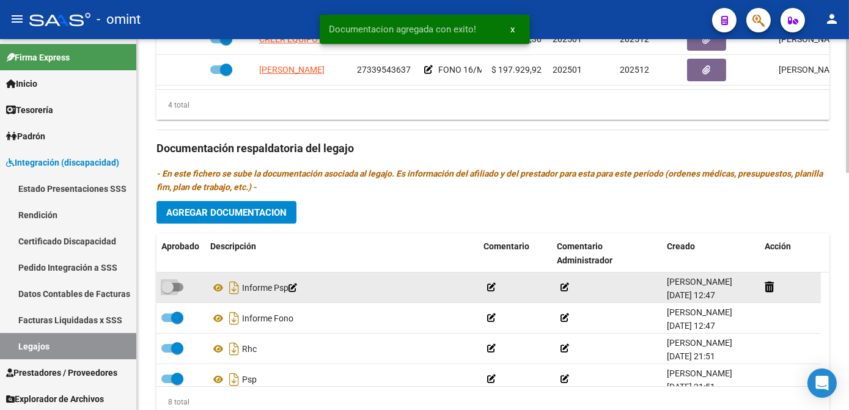
click at [176, 289] on span at bounding box center [172, 287] width 22 height 9
click at [167, 291] on input "checkbox" at bounding box center [167, 291] width 1 height 1
checkbox input "true"
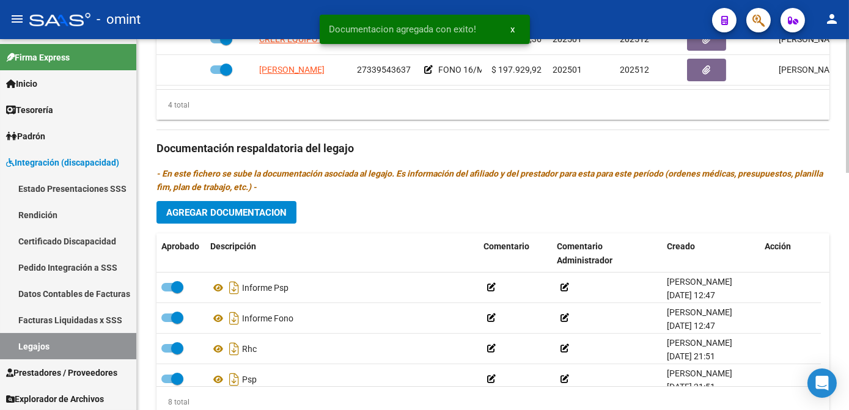
click at [248, 204] on button "Agregar Documentacion" at bounding box center [226, 212] width 140 height 23
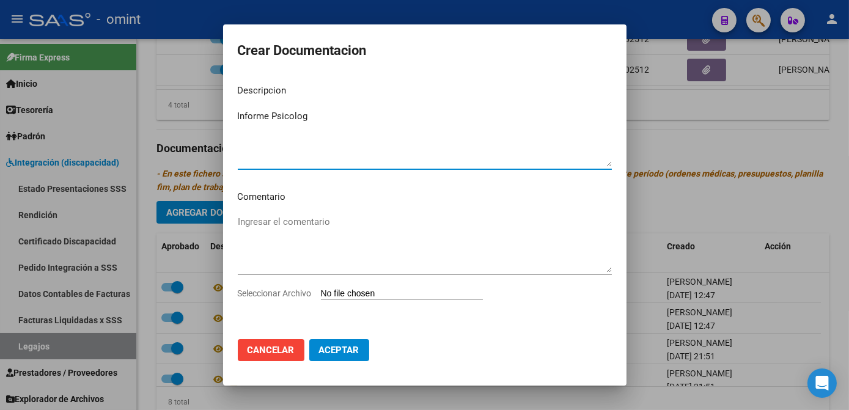
type textarea "Informe Psicolog"
click at [268, 293] on span "Seleccionar Archivo" at bounding box center [275, 293] width 74 height 10
click at [321, 293] on input "Seleccionar Archivo" at bounding box center [402, 294] width 162 height 12
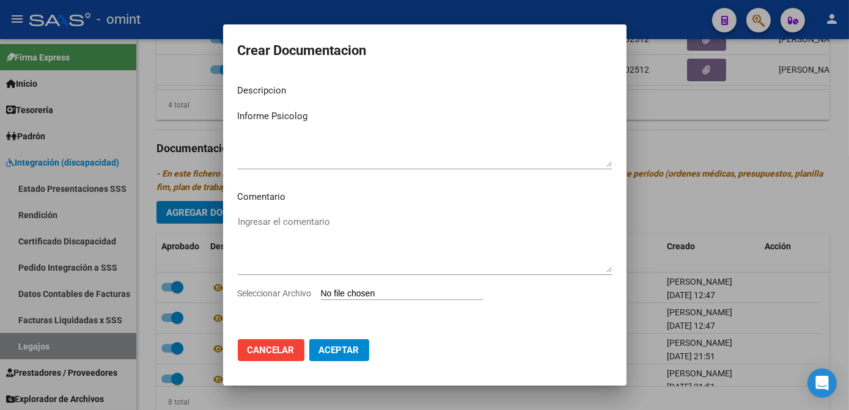
type input "C:\fakepath\1783636201_25091605400_form048.pdf"
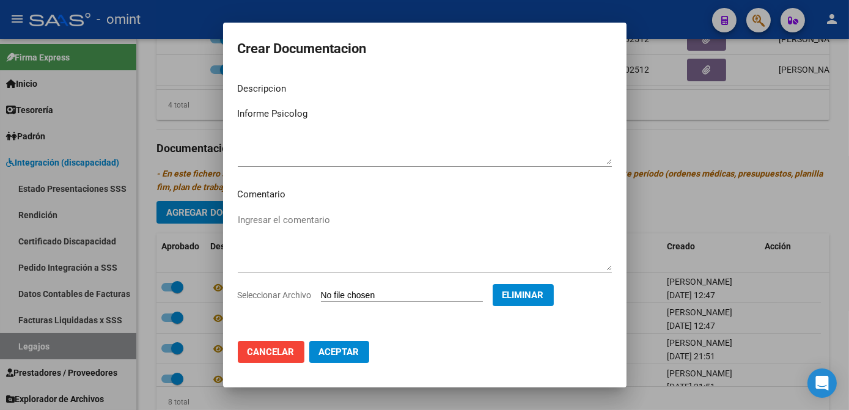
click at [332, 354] on span "Aceptar" at bounding box center [339, 351] width 40 height 11
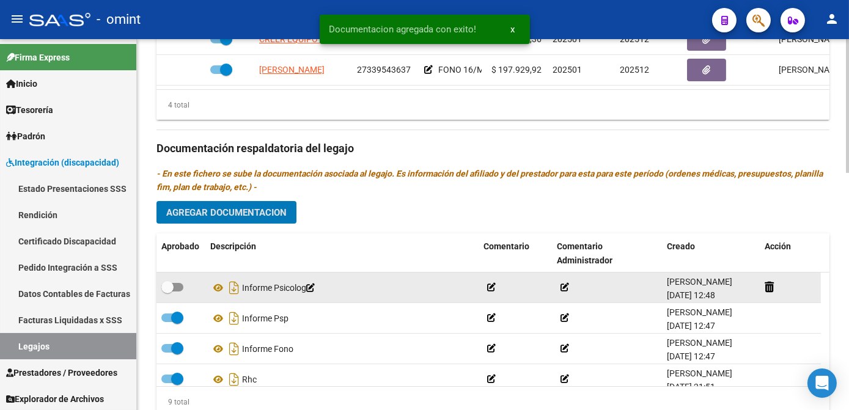
click at [172, 289] on span at bounding box center [167, 287] width 12 height 12
click at [167, 291] on input "checkbox" at bounding box center [167, 291] width 1 height 1
checkbox input "true"
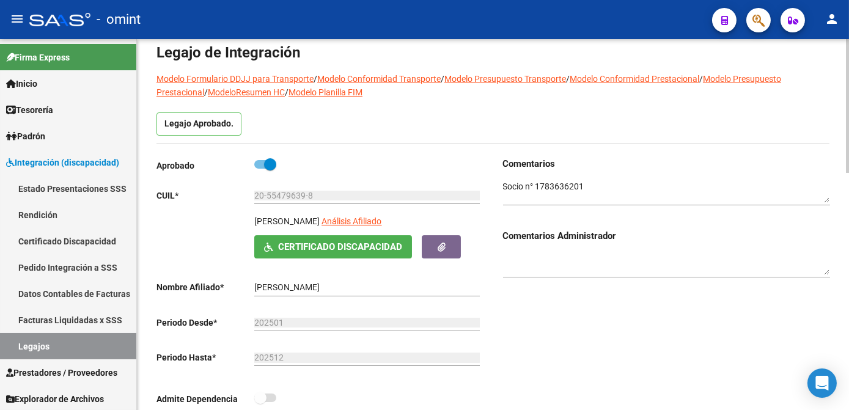
scroll to position [0, 0]
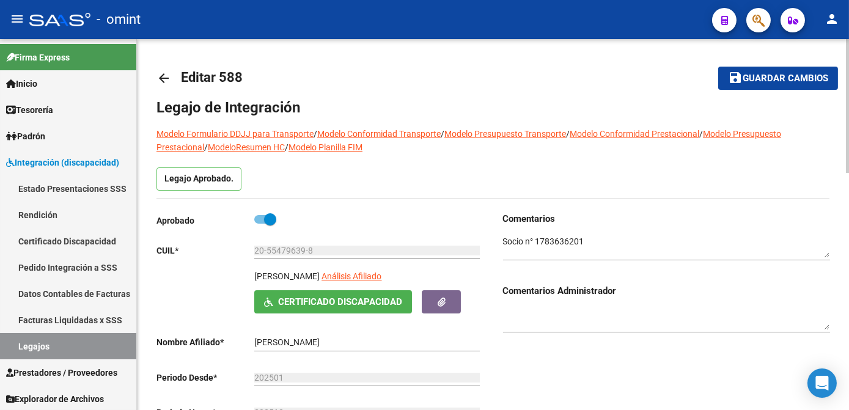
click at [767, 81] on span "Guardar cambios" at bounding box center [785, 78] width 86 height 11
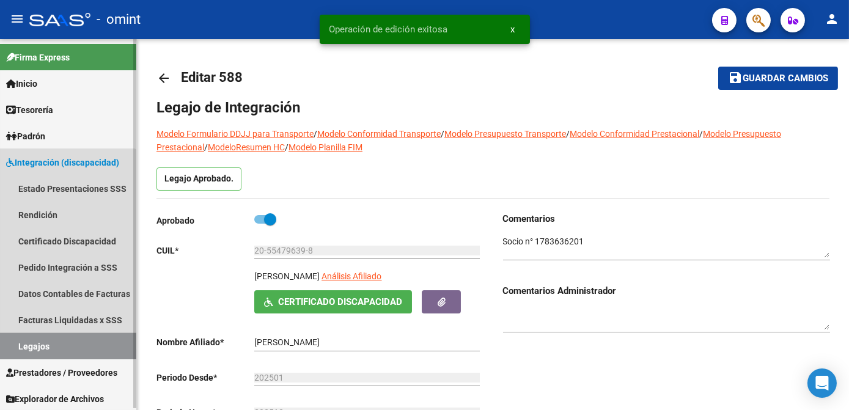
click at [64, 345] on link "Legajos" at bounding box center [68, 346] width 136 height 26
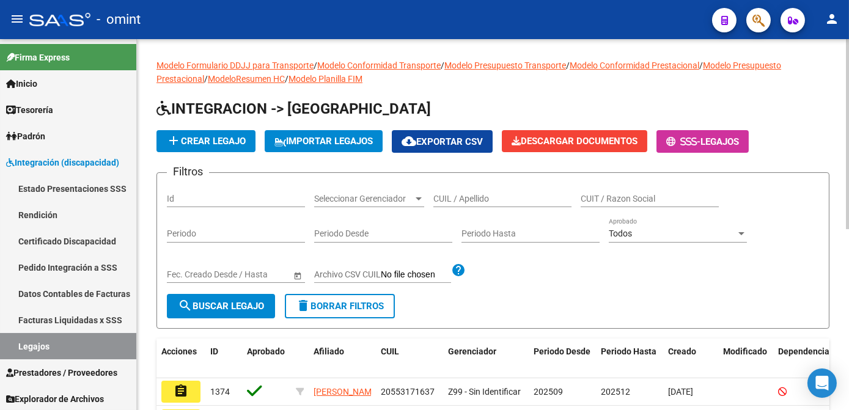
click at [500, 204] on div "CUIL / Apellido" at bounding box center [502, 195] width 138 height 24
click at [497, 199] on input "CUIL / Apellido" at bounding box center [502, 199] width 138 height 10
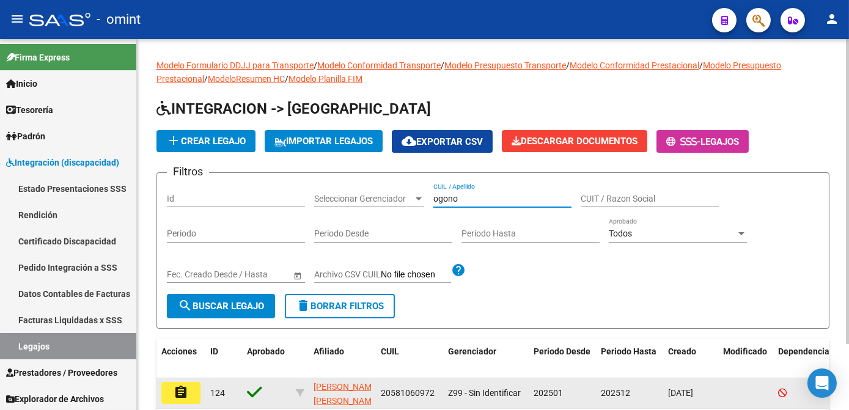
type input "ogono"
click at [183, 390] on mat-icon "assignment" at bounding box center [181, 392] width 15 height 15
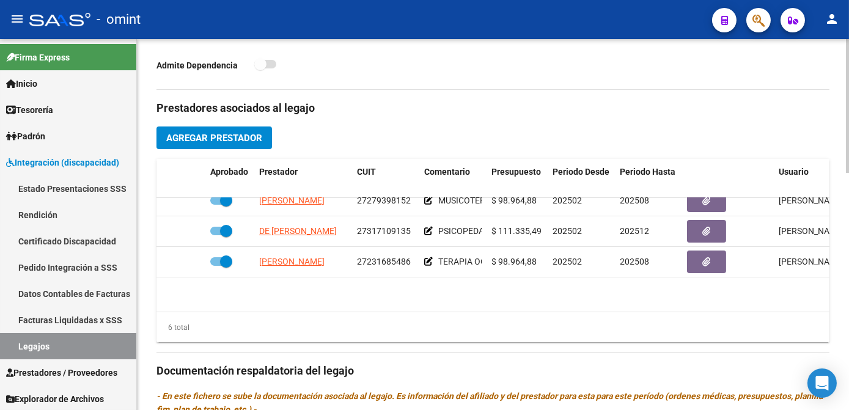
scroll to position [26, 0]
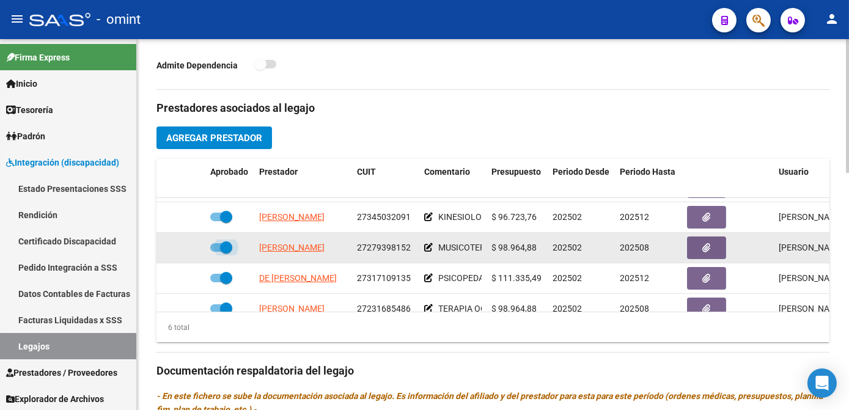
click at [220, 249] on span at bounding box center [226, 247] width 12 height 12
click at [216, 252] on input "checkbox" at bounding box center [216, 252] width 1 height 1
checkbox input "false"
click at [186, 245] on icon at bounding box center [187, 247] width 9 height 9
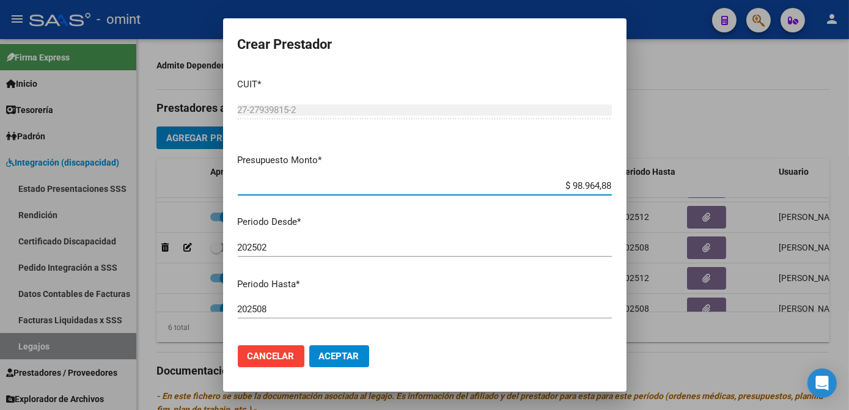
click at [287, 312] on div "202508 Ingresar el periodo" at bounding box center [425, 309] width 374 height 18
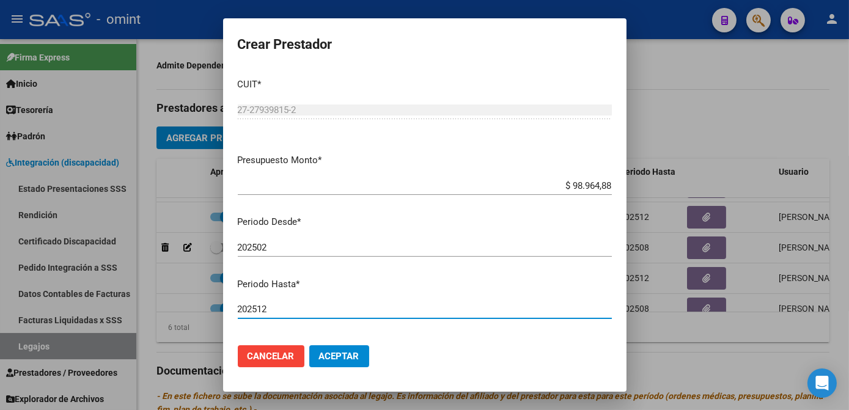
type input "202512"
click at [361, 361] on button "Aceptar" at bounding box center [339, 356] width 60 height 22
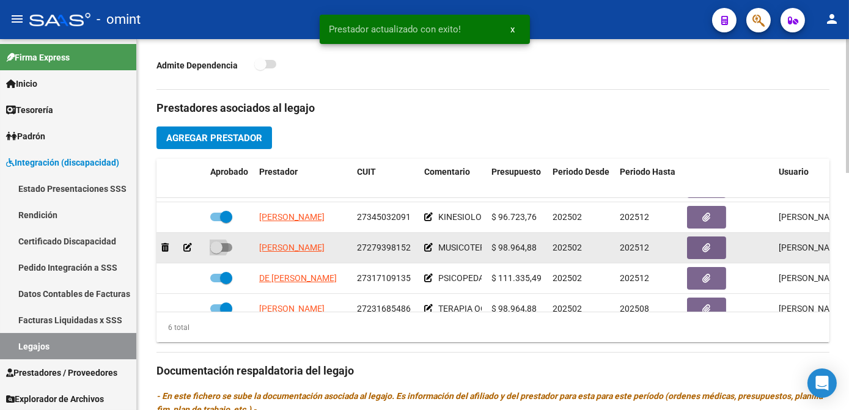
click at [227, 251] on span at bounding box center [221, 247] width 22 height 9
click at [216, 252] on input "checkbox" at bounding box center [216, 252] width 1 height 1
checkbox input "true"
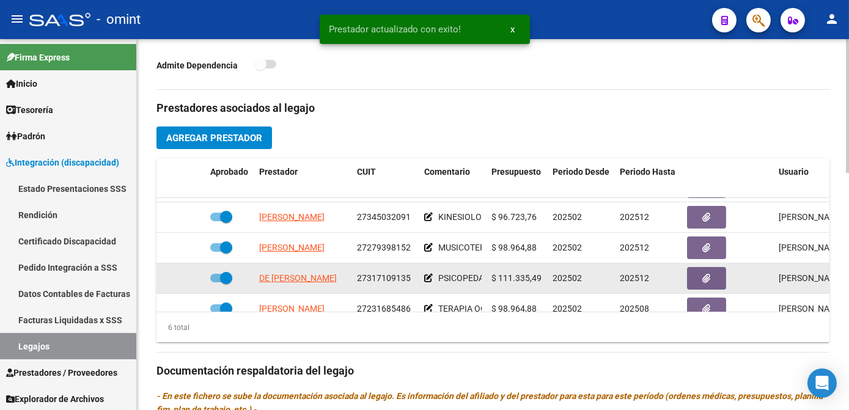
scroll to position [82, 0]
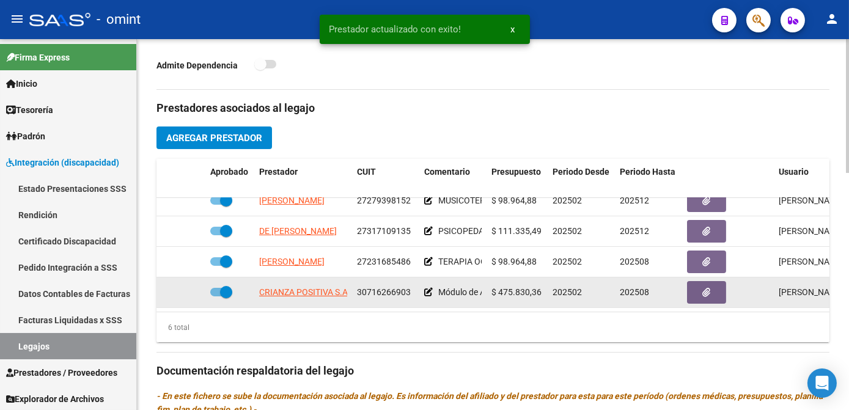
click at [220, 286] on span at bounding box center [226, 292] width 12 height 12
click at [216, 296] on input "checkbox" at bounding box center [216, 296] width 1 height 1
checkbox input "false"
click at [187, 288] on icon at bounding box center [187, 292] width 9 height 9
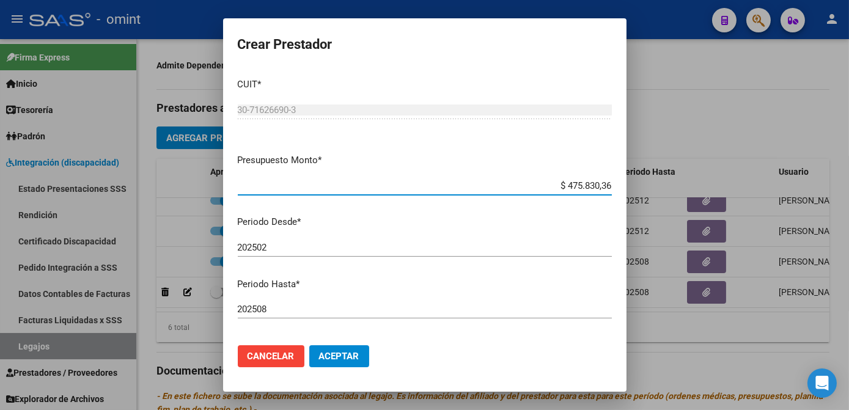
click at [293, 312] on input "202508" at bounding box center [425, 309] width 374 height 11
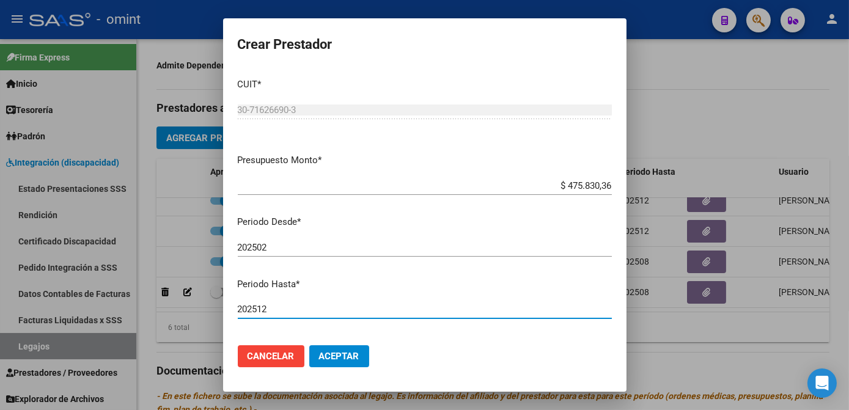
type input "202512"
click at [347, 367] on mat-dialog-actions "Cancelar Aceptar" at bounding box center [425, 356] width 374 height 42
click at [342, 362] on button "Aceptar" at bounding box center [339, 356] width 60 height 22
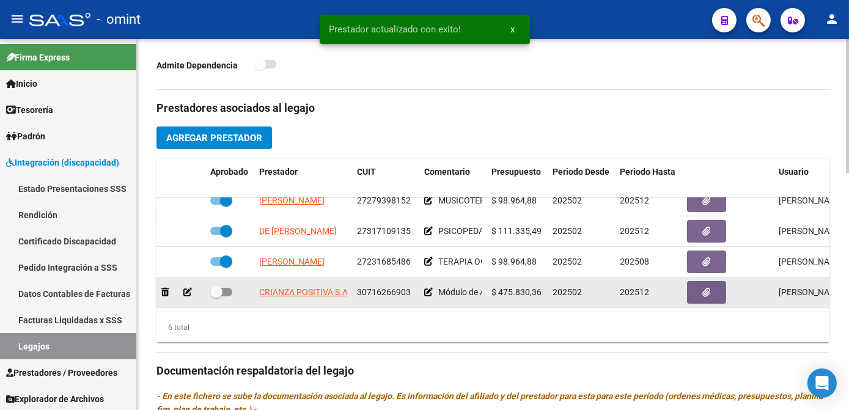
click at [225, 288] on span at bounding box center [221, 292] width 22 height 9
click at [216, 296] on input "checkbox" at bounding box center [216, 296] width 1 height 1
checkbox input "true"
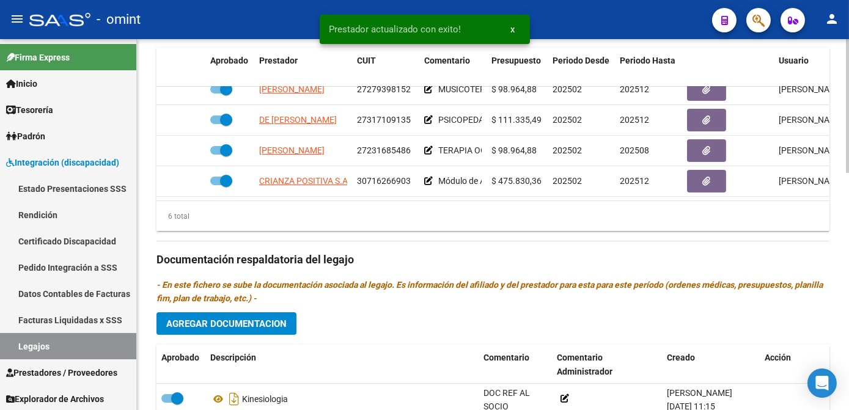
scroll to position [555, 0]
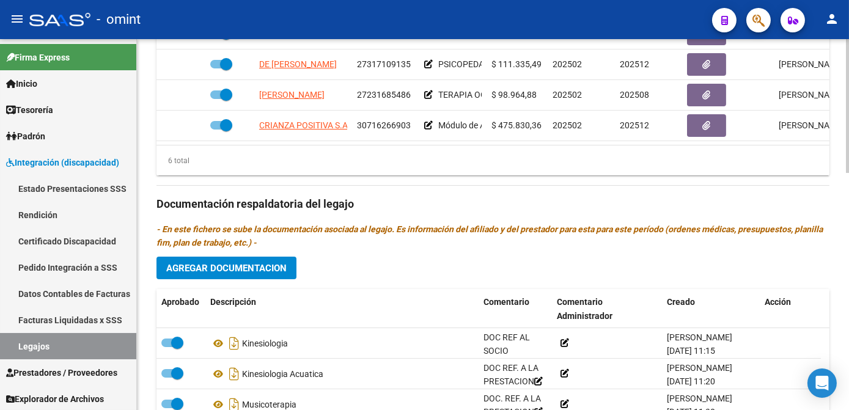
click at [259, 271] on span "Agregar Documentacion" at bounding box center [226, 268] width 120 height 11
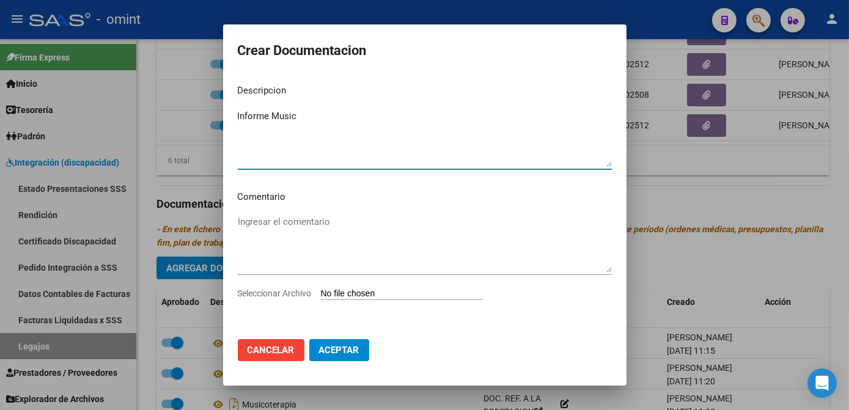
type textarea "Informe Music"
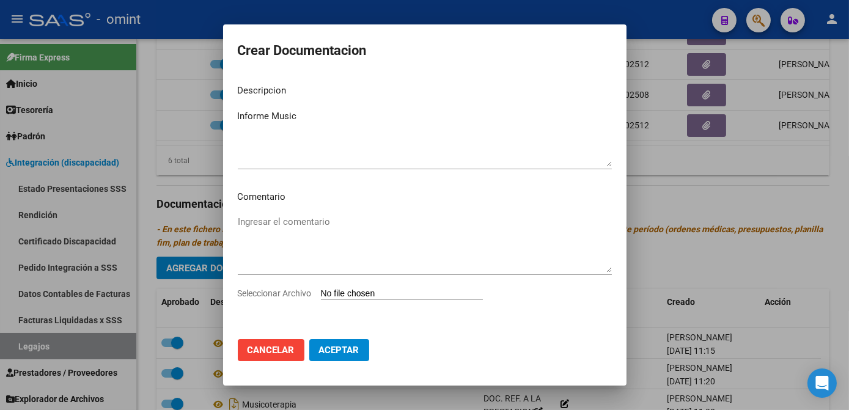
click at [292, 293] on span "Seleccionar Archivo" at bounding box center [275, 293] width 74 height 10
click at [321, 293] on input "Seleccionar Archivo" at bounding box center [402, 294] width 162 height 12
type input "C:\fakepath\4779922601_25091610550_form048.pdf"
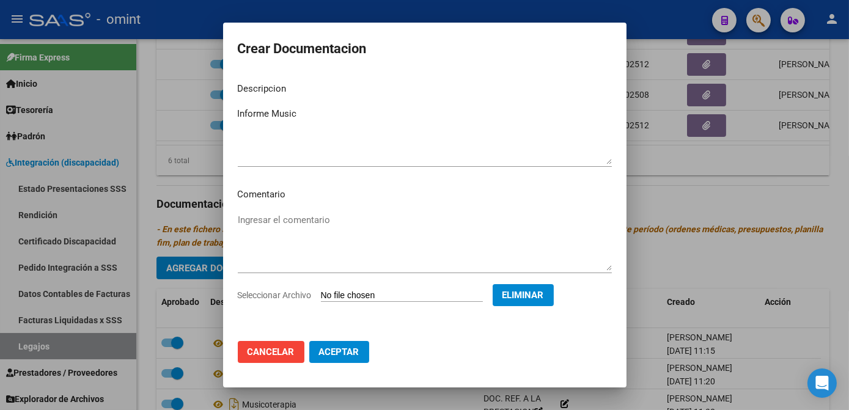
click at [340, 361] on button "Aceptar" at bounding box center [339, 352] width 60 height 22
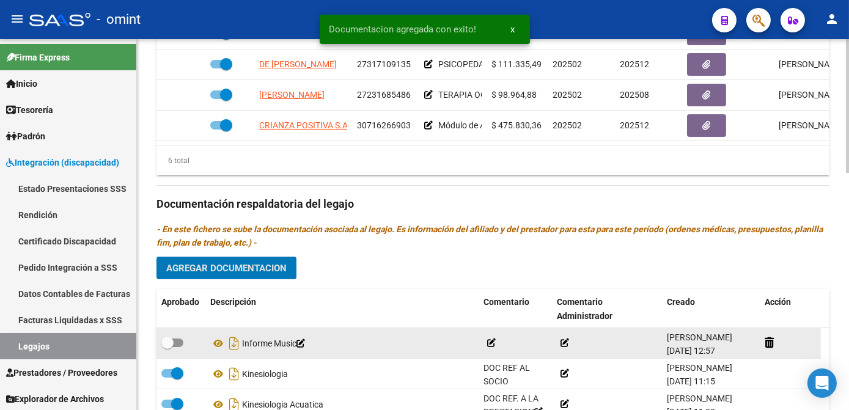
click at [171, 342] on span at bounding box center [167, 343] width 12 height 12
click at [167, 347] on input "checkbox" at bounding box center [167, 347] width 1 height 1
checkbox input "true"
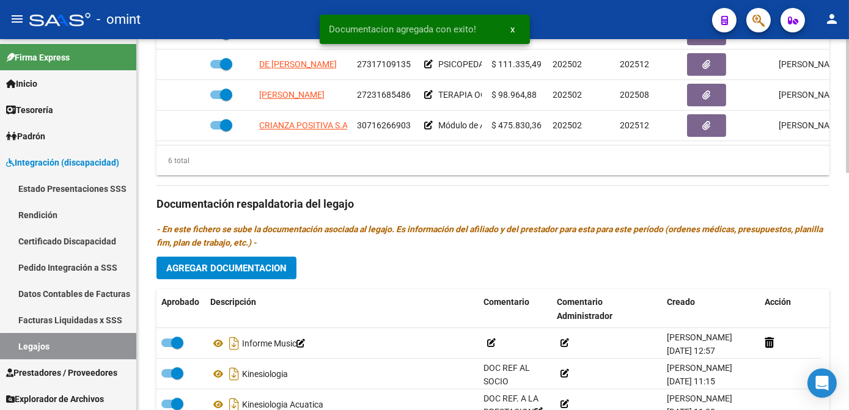
click at [218, 268] on span "Agregar Documentacion" at bounding box center [226, 268] width 120 height 11
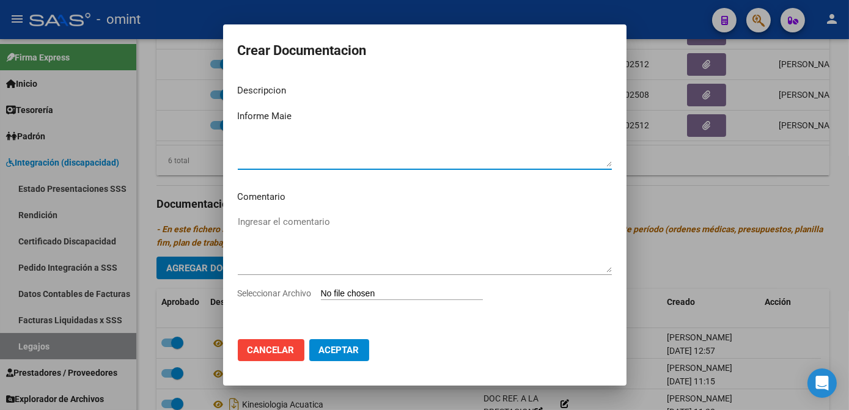
type textarea "Informe Maie"
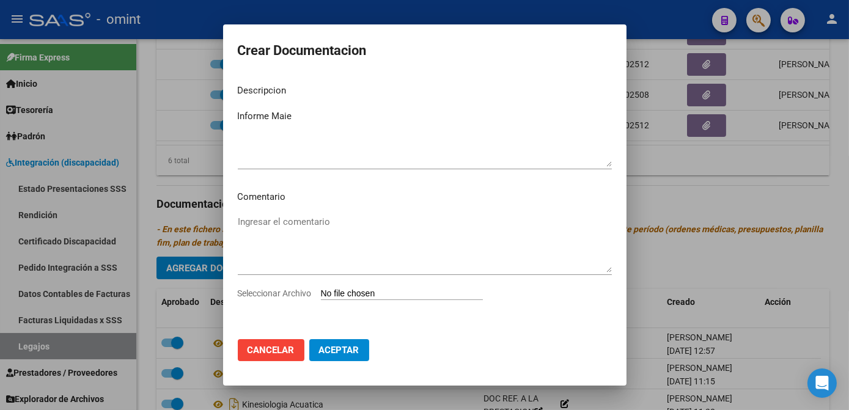
click at [255, 292] on span "Seleccionar Archivo" at bounding box center [275, 293] width 74 height 10
click at [321, 292] on input "Seleccionar Archivo" at bounding box center [402, 294] width 162 height 12
type input "C:\fakepath\4779922601_25091603020_form048.pdf"
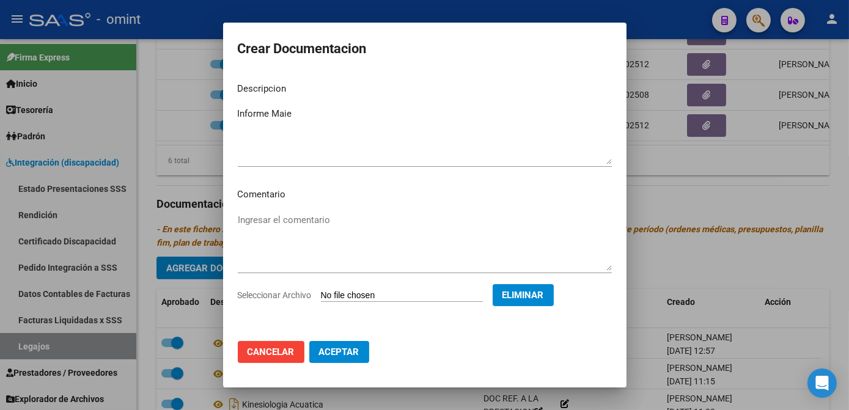
click at [339, 351] on span "Aceptar" at bounding box center [339, 351] width 40 height 11
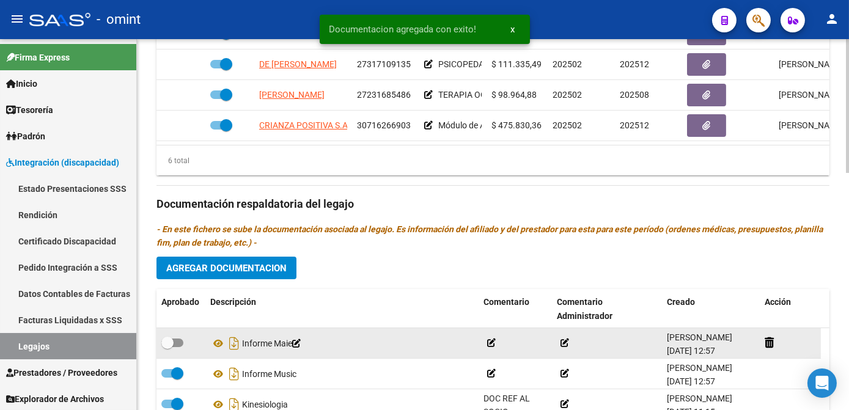
click at [183, 342] on div at bounding box center [180, 343] width 39 height 16
click at [182, 342] on span at bounding box center [172, 343] width 22 height 9
click at [167, 347] on input "checkbox" at bounding box center [167, 347] width 1 height 1
checkbox input "true"
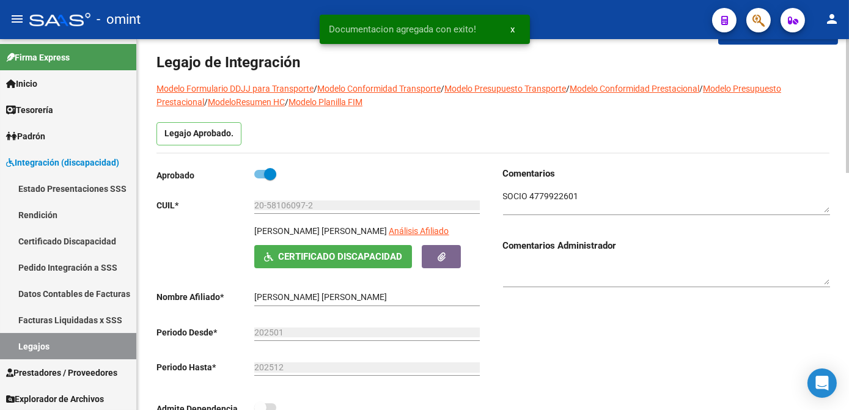
scroll to position [0, 0]
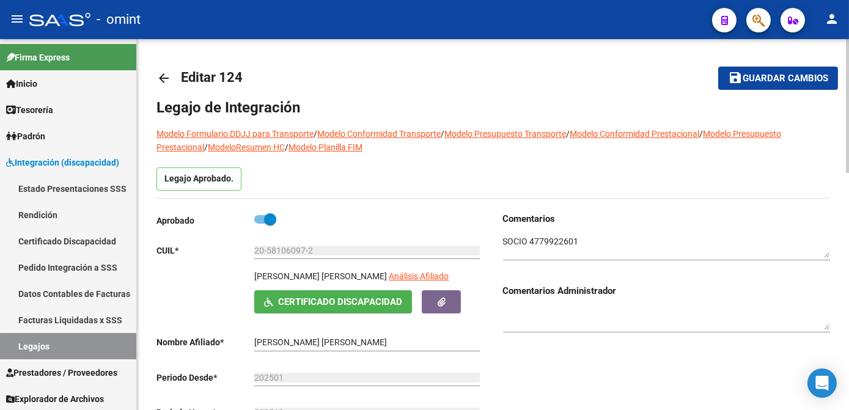
click at [746, 77] on span "Guardar cambios" at bounding box center [785, 78] width 86 height 11
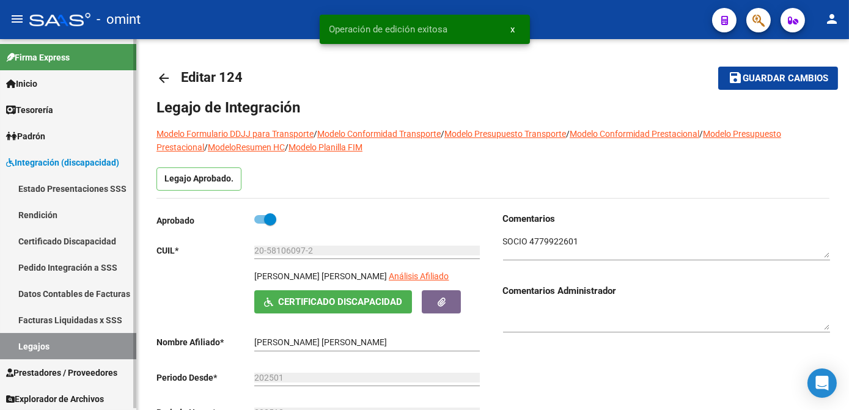
click at [82, 353] on link "Legajos" at bounding box center [68, 346] width 136 height 26
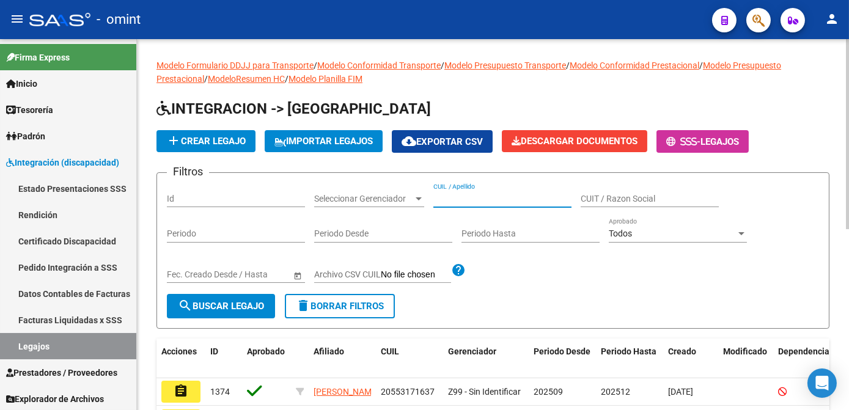
click at [458, 199] on input "CUIL / Apellido" at bounding box center [502, 199] width 138 height 10
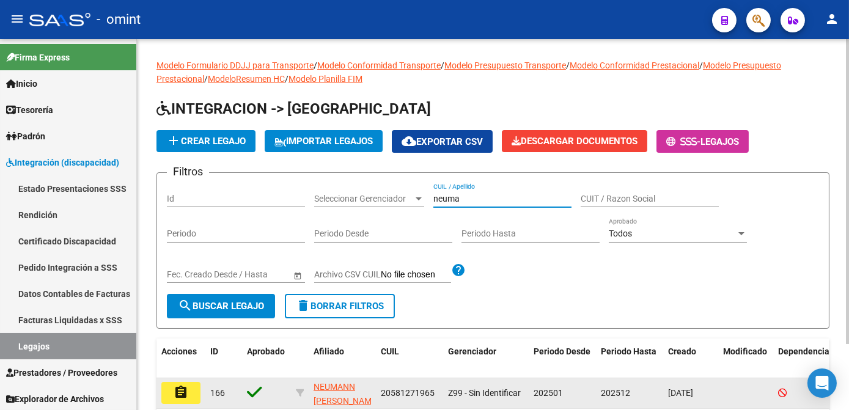
type input "neuma"
click at [197, 397] on button "assignment" at bounding box center [180, 393] width 39 height 22
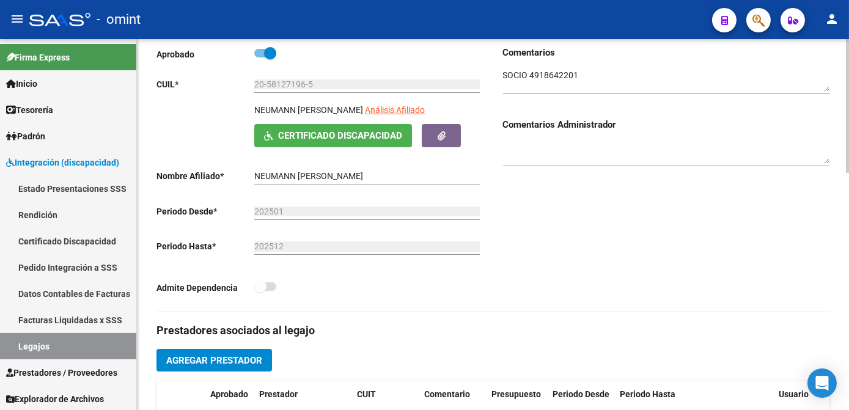
scroll to position [333, 0]
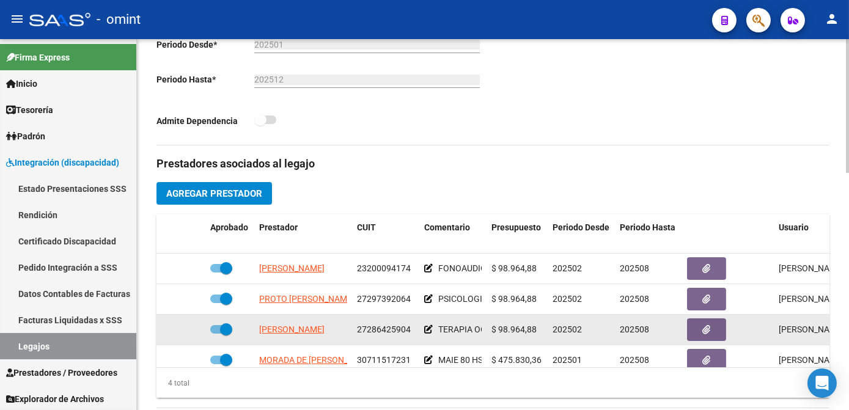
click at [218, 328] on span at bounding box center [221, 329] width 22 height 9
click at [216, 334] on input "checkbox" at bounding box center [216, 334] width 1 height 1
checkbox input "false"
click at [188, 329] on icon at bounding box center [187, 329] width 9 height 9
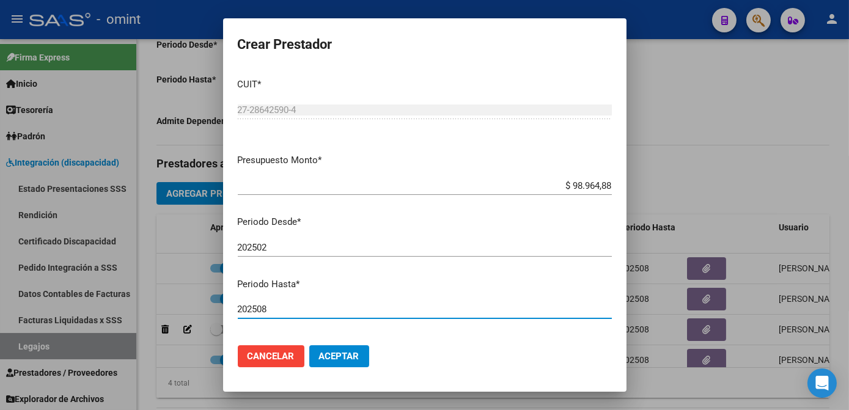
click at [287, 310] on input "202508" at bounding box center [425, 309] width 374 height 11
type input "202512"
click at [342, 360] on span "Aceptar" at bounding box center [339, 356] width 40 height 11
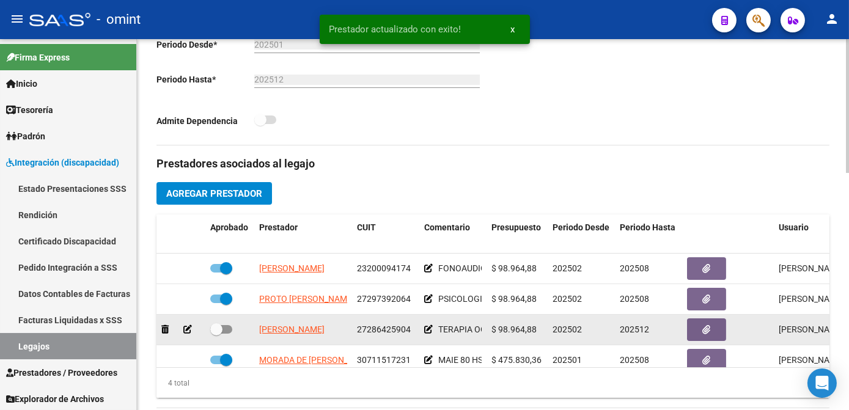
click at [222, 331] on span at bounding box center [221, 329] width 22 height 9
click at [216, 334] on input "checkbox" at bounding box center [216, 334] width 1 height 1
checkbox input "true"
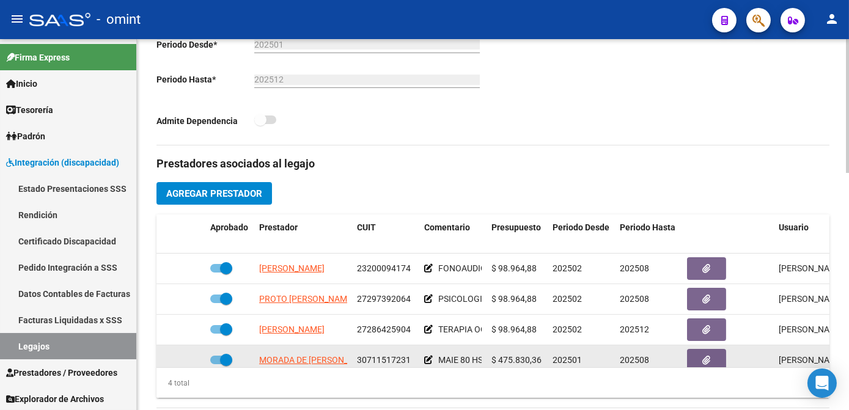
scroll to position [21, 0]
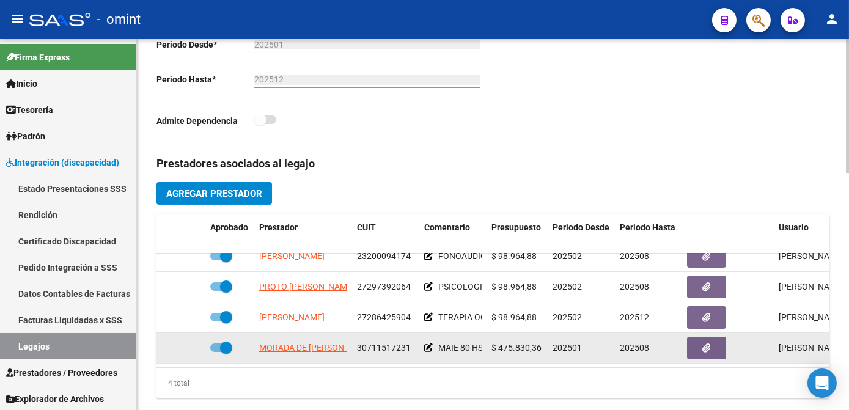
click at [219, 343] on span at bounding box center [221, 347] width 22 height 9
click at [216, 352] on input "checkbox" at bounding box center [216, 352] width 1 height 1
checkbox input "false"
click at [183, 343] on icon at bounding box center [187, 347] width 9 height 9
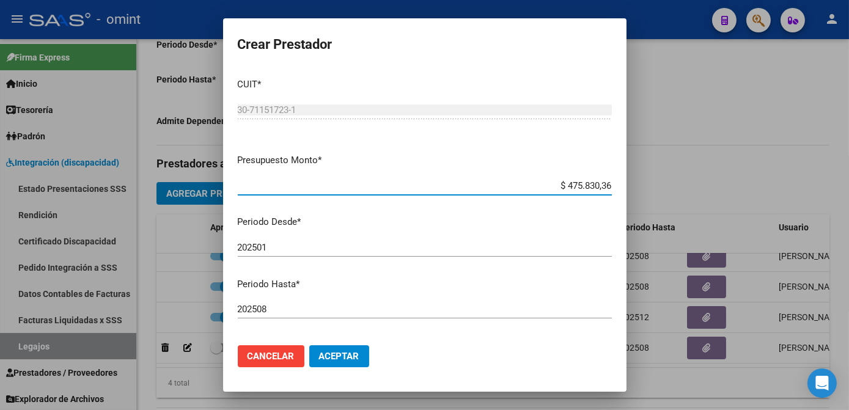
click at [286, 307] on input "202508" at bounding box center [425, 309] width 374 height 11
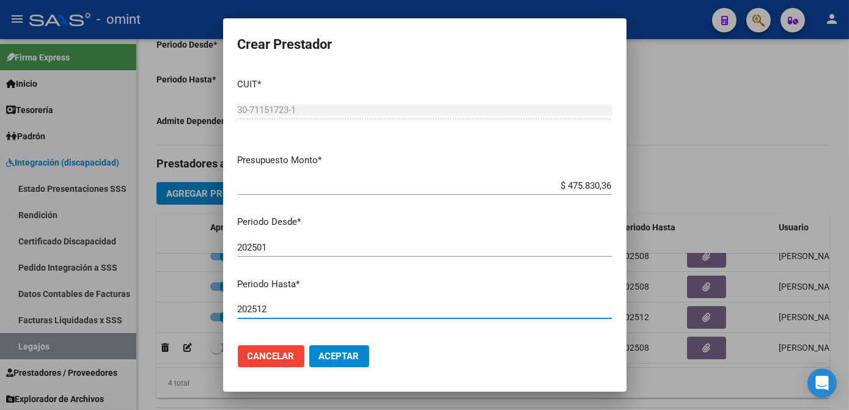
type input "202512"
click at [337, 367] on mat-dialog-actions "Cancelar Aceptar" at bounding box center [425, 356] width 374 height 42
click at [337, 365] on button "Aceptar" at bounding box center [339, 356] width 60 height 22
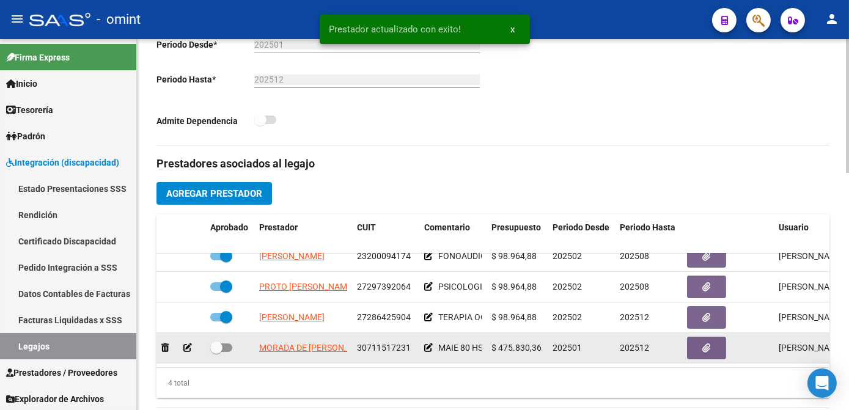
click at [228, 343] on span at bounding box center [221, 347] width 22 height 9
click at [216, 352] on input "checkbox" at bounding box center [216, 352] width 1 height 1
checkbox input "true"
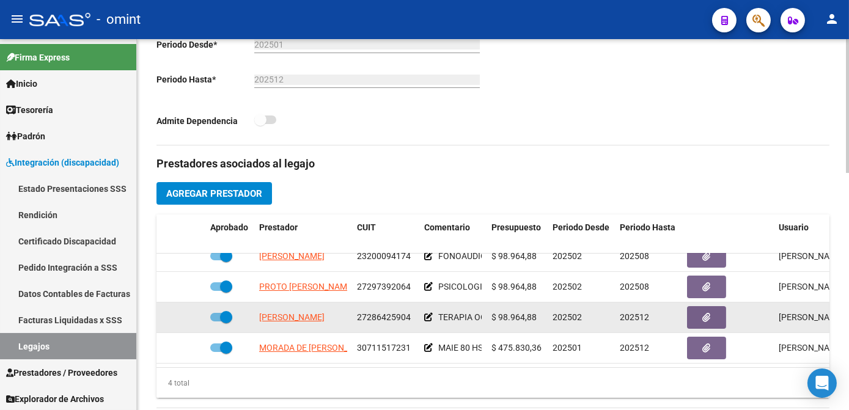
scroll to position [0, 0]
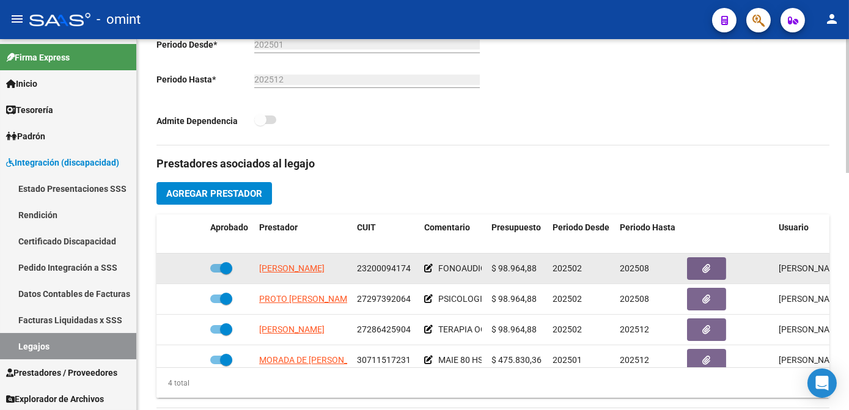
click at [225, 266] on span at bounding box center [226, 268] width 12 height 12
click at [216, 273] on input "checkbox" at bounding box center [216, 273] width 1 height 1
checkbox input "false"
click at [186, 268] on icon at bounding box center [187, 268] width 9 height 9
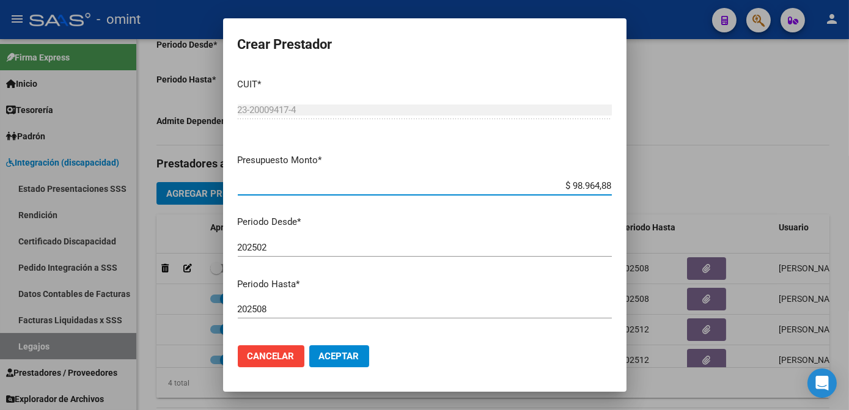
click at [286, 311] on input "202508" at bounding box center [425, 309] width 374 height 11
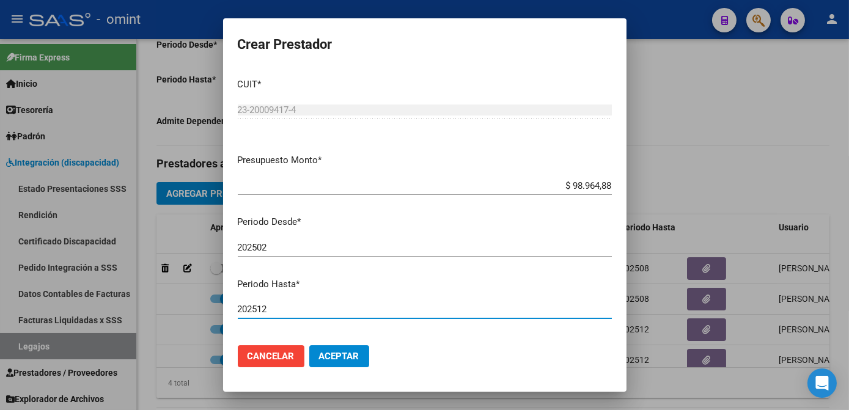
type input "202512"
click at [343, 353] on span "Aceptar" at bounding box center [339, 356] width 40 height 11
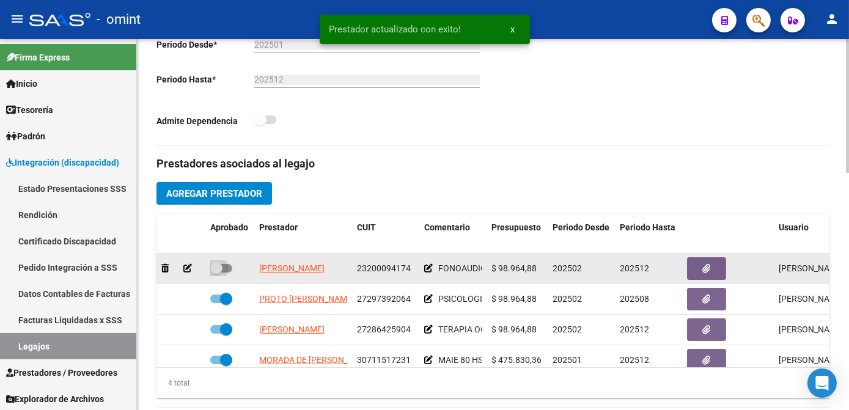
click at [225, 265] on span at bounding box center [221, 268] width 22 height 9
click at [216, 273] on input "checkbox" at bounding box center [216, 273] width 1 height 1
checkbox input "true"
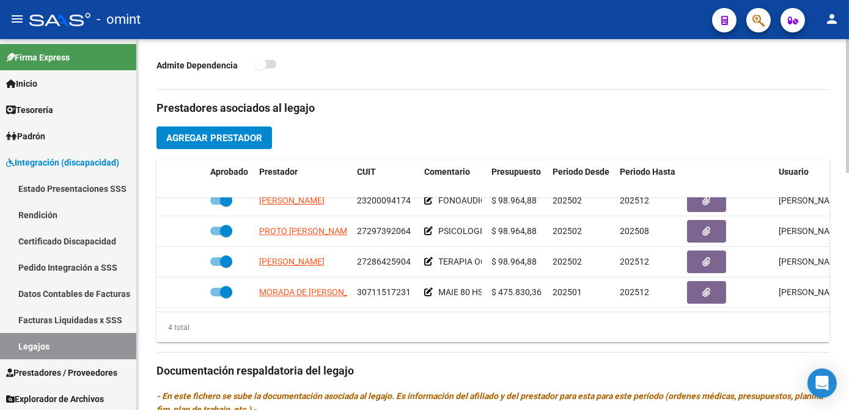
scroll to position [555, 0]
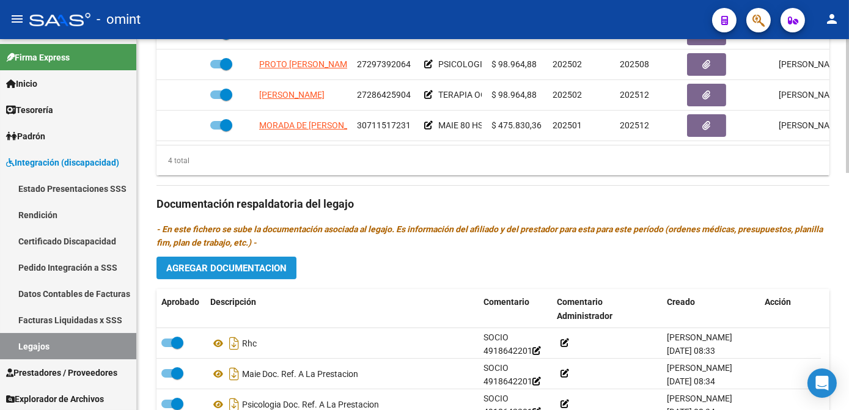
click at [228, 269] on span "Agregar Documentacion" at bounding box center [226, 268] width 120 height 11
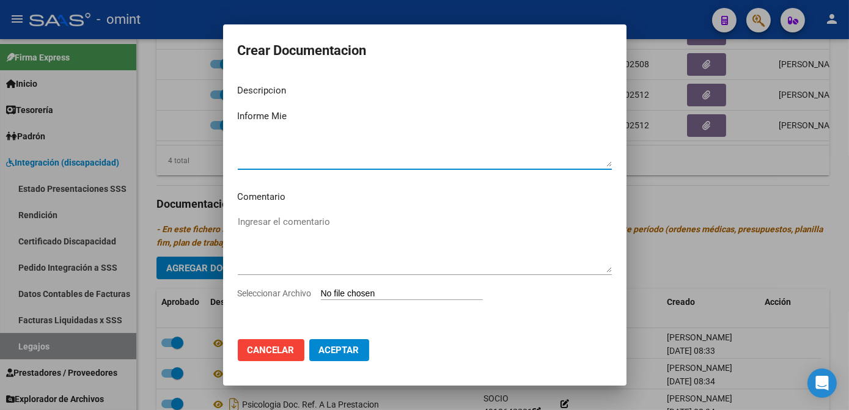
drag, startPoint x: 277, startPoint y: 117, endPoint x: 280, endPoint y: 128, distance: 12.0
click at [278, 118] on textarea "Informe Mie" at bounding box center [425, 137] width 374 height 57
type textarea "Informe Maie"
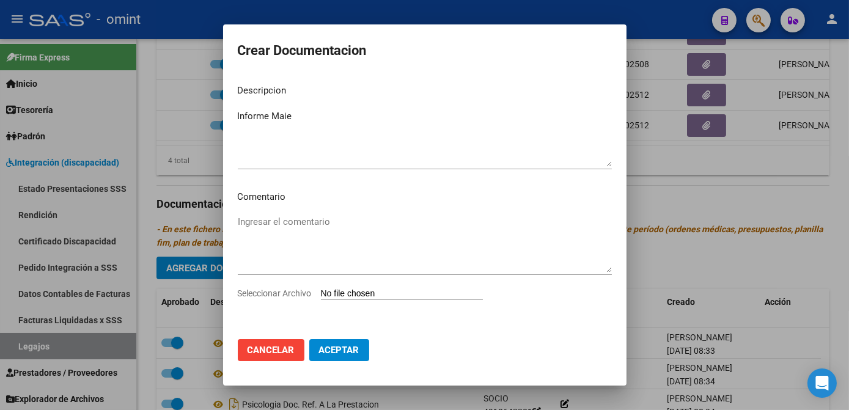
click at [283, 294] on span "Seleccionar Archivo" at bounding box center [275, 293] width 74 height 10
click at [321, 294] on input "Seleccionar Archivo" at bounding box center [402, 294] width 162 height 12
type input "C:\fakepath\4918642201_25091604430_form048.pdf"
click at [345, 215] on textarea "Ingresar el comentario" at bounding box center [425, 243] width 374 height 57
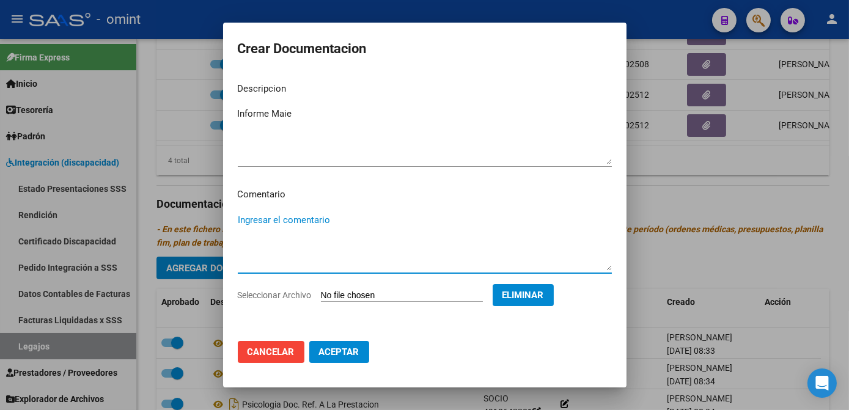
click at [347, 353] on span "Aceptar" at bounding box center [339, 351] width 40 height 11
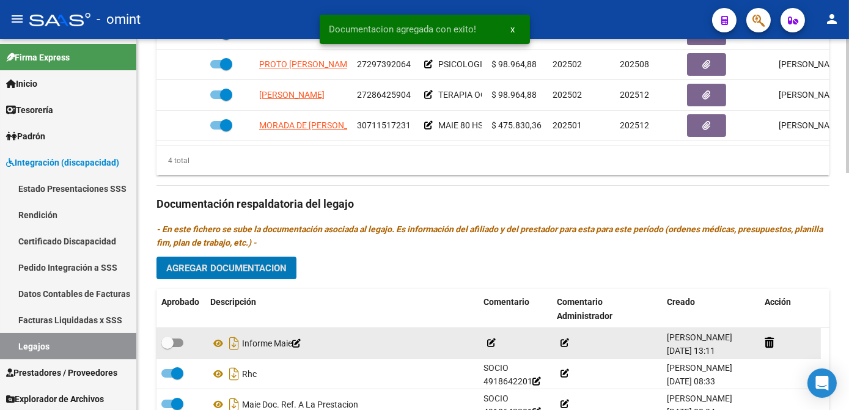
click at [174, 337] on label at bounding box center [172, 342] width 22 height 15
click at [167, 347] on input "checkbox" at bounding box center [167, 347] width 1 height 1
checkbox input "true"
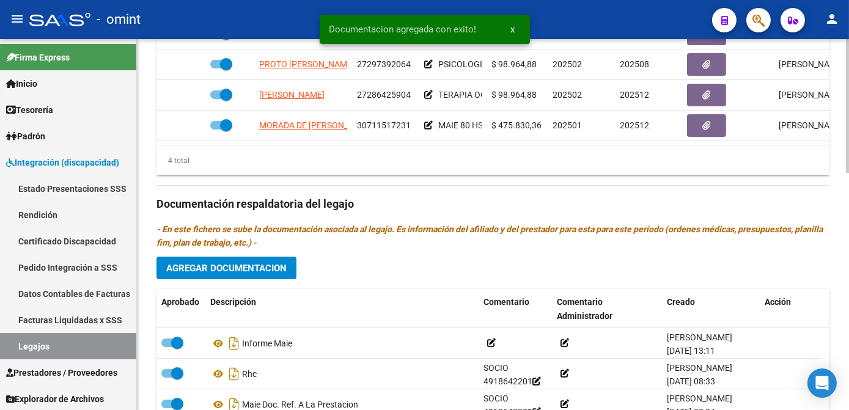
click at [221, 274] on button "Agregar Documentacion" at bounding box center [226, 268] width 140 height 23
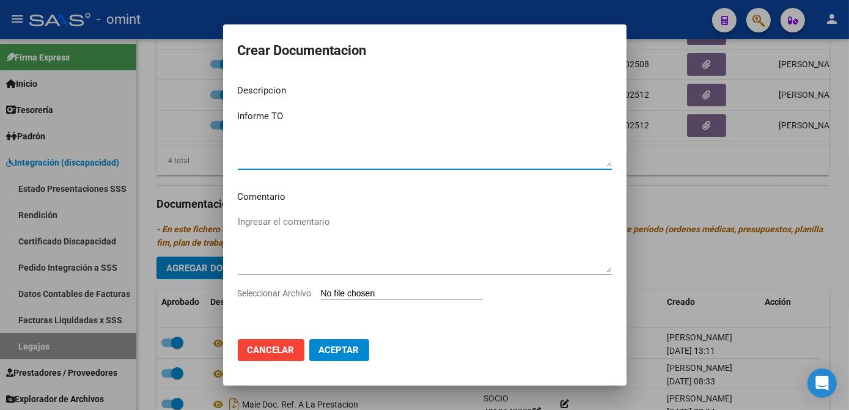
type textarea "Informe TO"
click at [277, 298] on div "Seleccionar Archivo" at bounding box center [425, 298] width 374 height 23
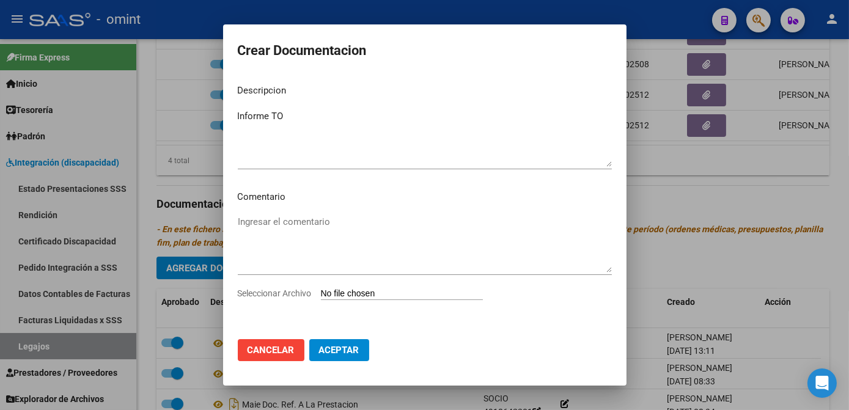
click at [277, 293] on span "Seleccionar Archivo" at bounding box center [275, 293] width 74 height 10
click at [321, 293] on input "Seleccionar Archivo" at bounding box center [402, 294] width 162 height 12
type input "C:\fakepath\4918642201_25091807110_form048.pdf"
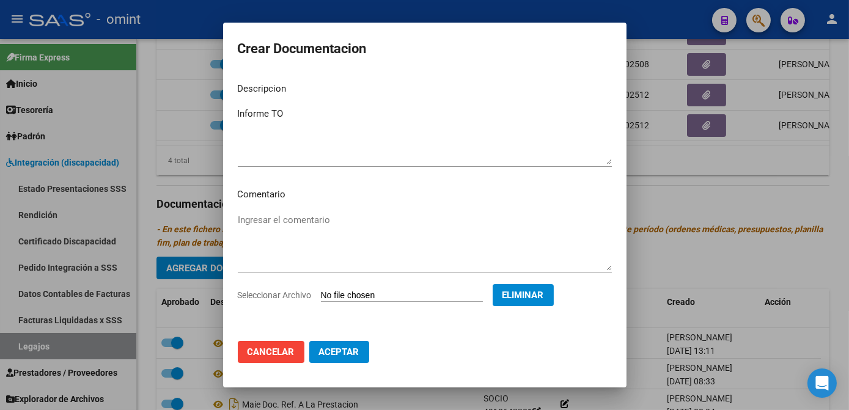
click at [334, 352] on span "Aceptar" at bounding box center [339, 351] width 40 height 11
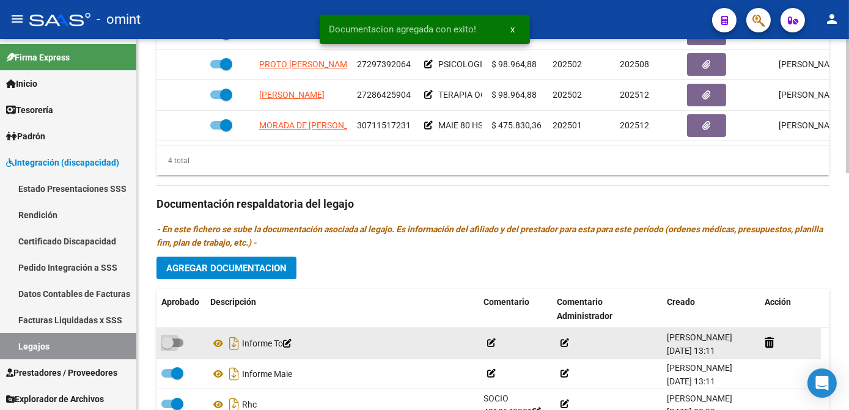
click at [181, 345] on span at bounding box center [172, 343] width 22 height 9
click at [167, 347] on input "checkbox" at bounding box center [167, 347] width 1 height 1
checkbox input "true"
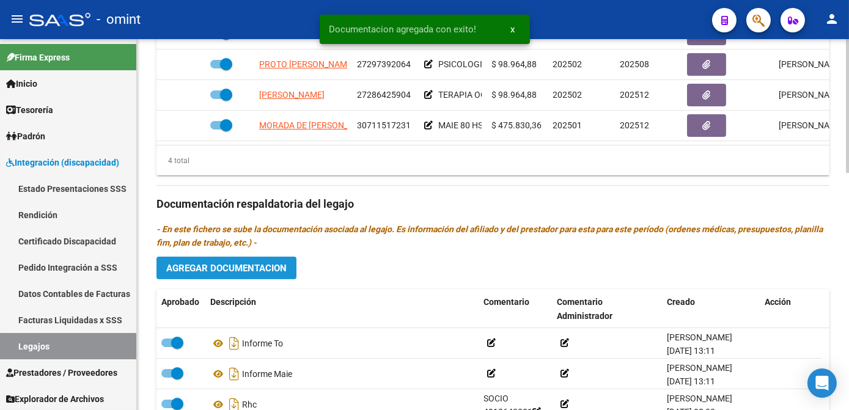
click at [226, 269] on span "Agregar Documentacion" at bounding box center [226, 268] width 120 height 11
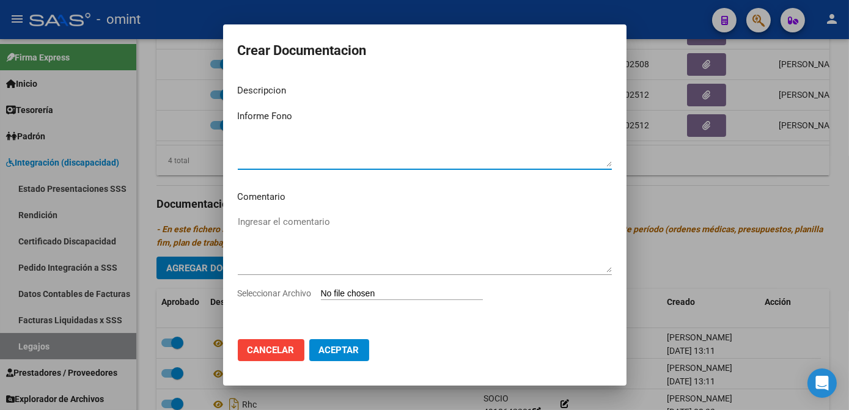
type textarea "Informe Fono"
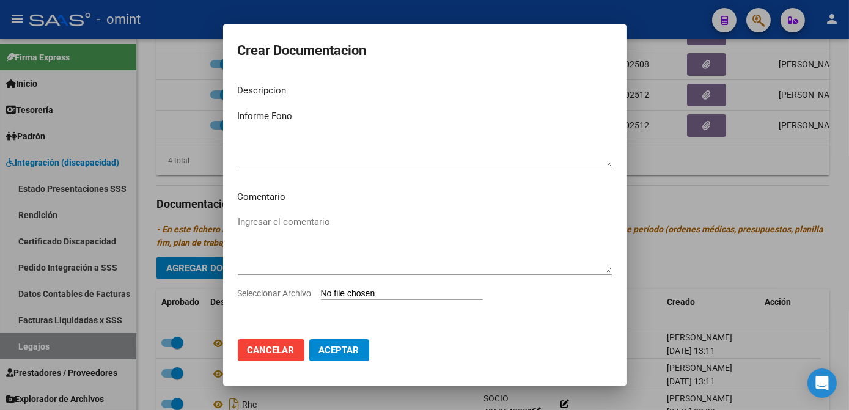
click at [283, 295] on span "Seleccionar Archivo" at bounding box center [275, 293] width 74 height 10
click at [321, 295] on input "Seleccionar Archivo" at bounding box center [402, 294] width 162 height 12
type input "C:\fakepath\4918642201_25091605420_form048.pdf"
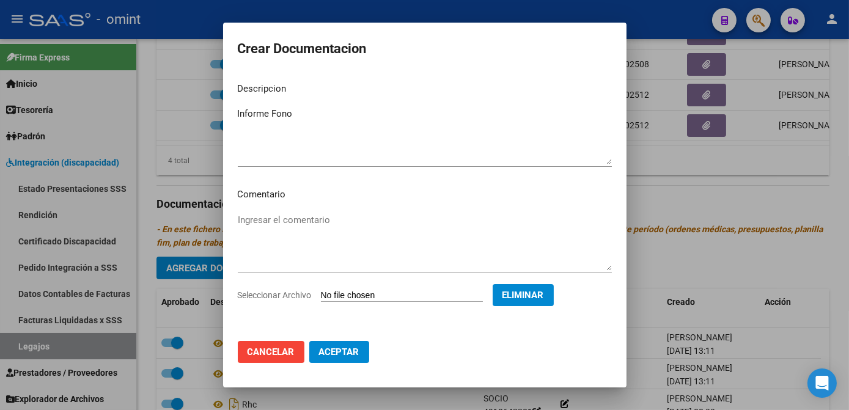
click at [334, 354] on span "Aceptar" at bounding box center [339, 351] width 40 height 11
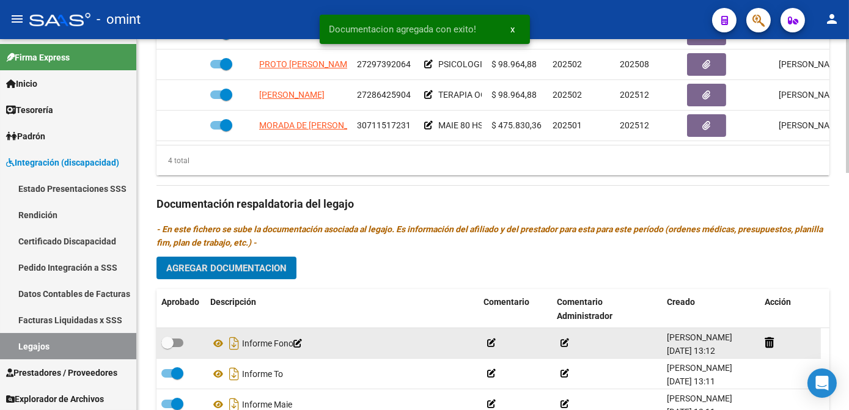
click at [172, 341] on span at bounding box center [167, 343] width 12 height 12
click at [167, 347] on input "checkbox" at bounding box center [167, 347] width 1 height 1
checkbox input "true"
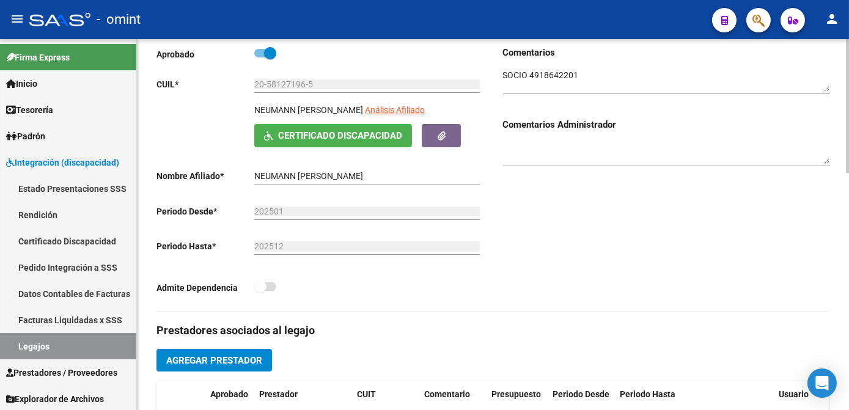
scroll to position [0, 0]
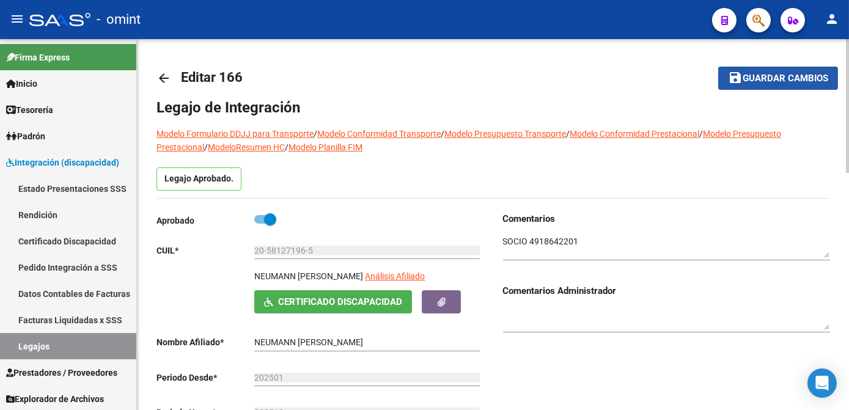
click at [772, 76] on span "Guardar cambios" at bounding box center [785, 78] width 86 height 11
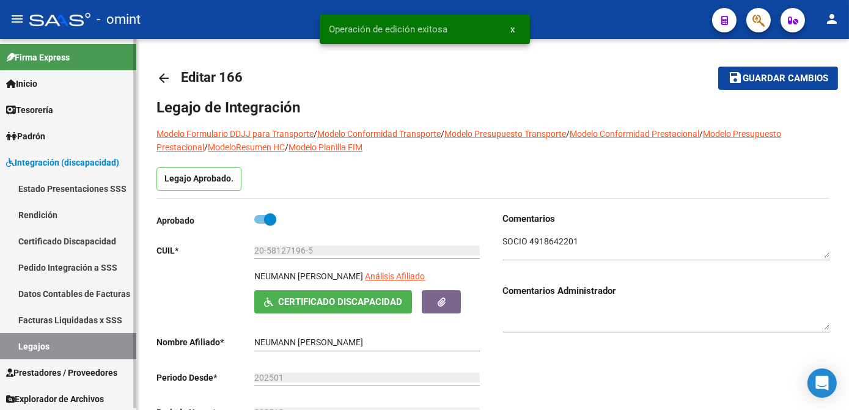
click at [40, 345] on link "Legajos" at bounding box center [68, 346] width 136 height 26
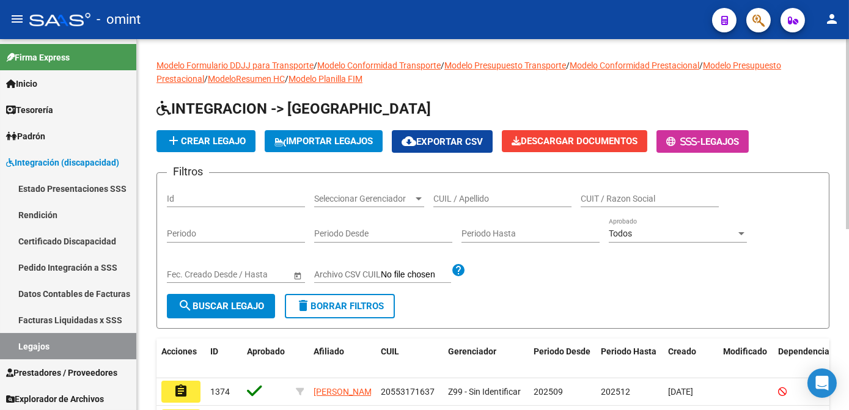
click at [472, 192] on div "CUIL / Apellido" at bounding box center [502, 195] width 138 height 24
type input "navarre"
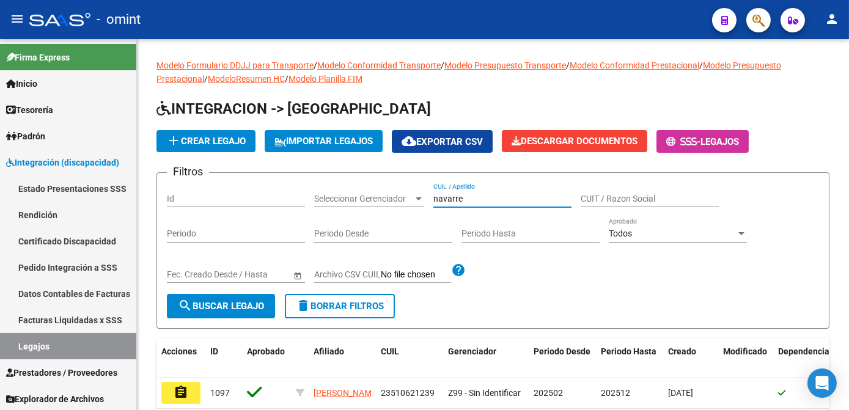
click at [184, 387] on mat-icon "assignment" at bounding box center [181, 392] width 15 height 15
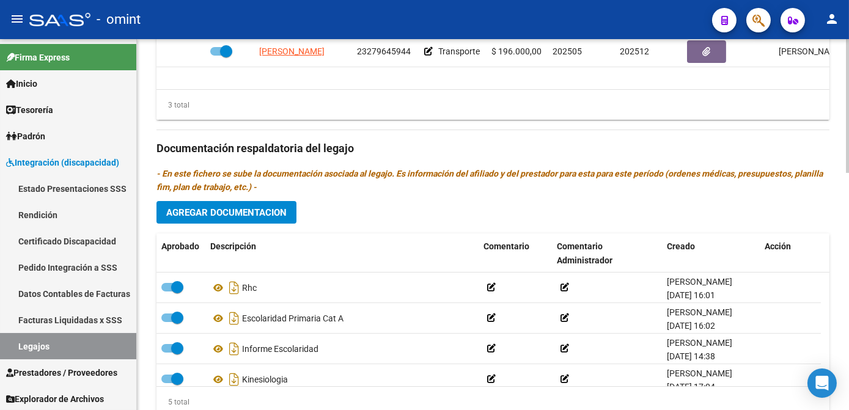
scroll to position [444, 0]
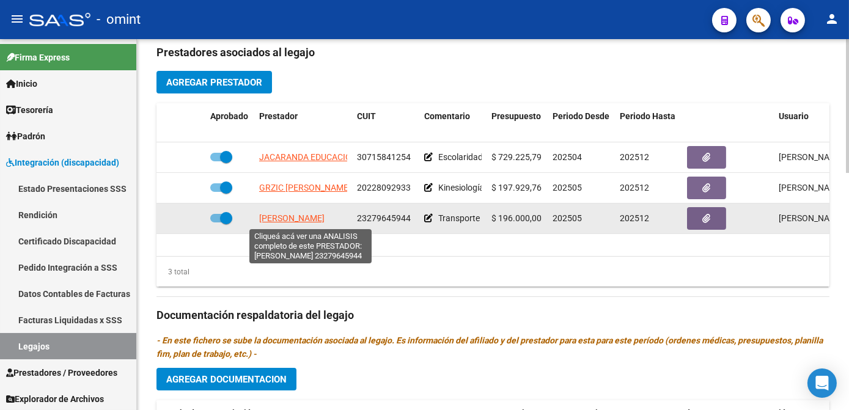
click at [316, 219] on span "SALVATI LORENA SOLEDAD" at bounding box center [291, 218] width 65 height 10
type textarea "23279645944"
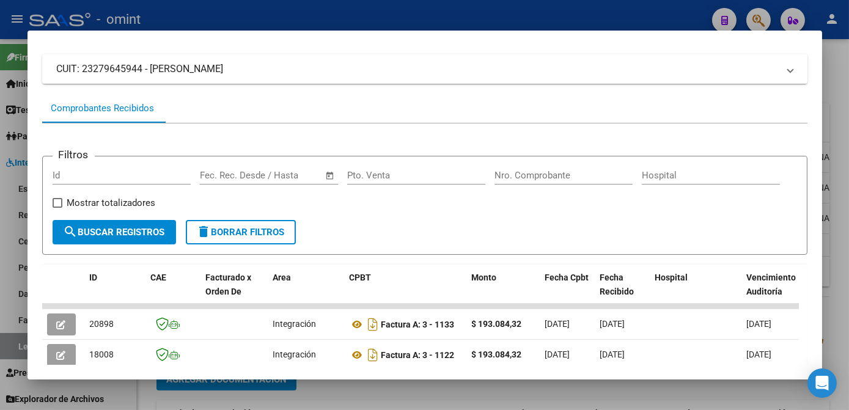
scroll to position [208, 0]
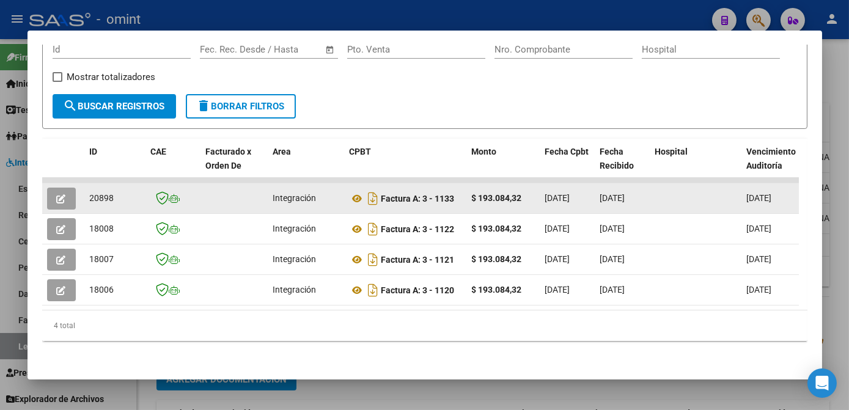
click at [58, 194] on icon "button" at bounding box center [61, 198] width 9 height 9
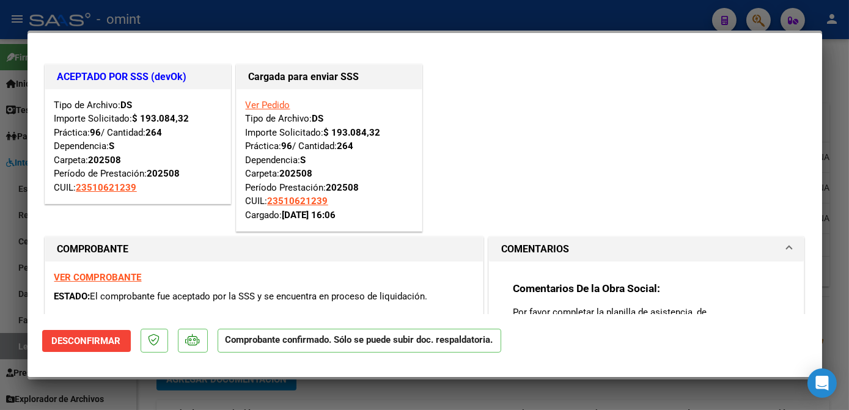
click at [11, 202] on div at bounding box center [424, 205] width 849 height 410
type input "$ 0,00"
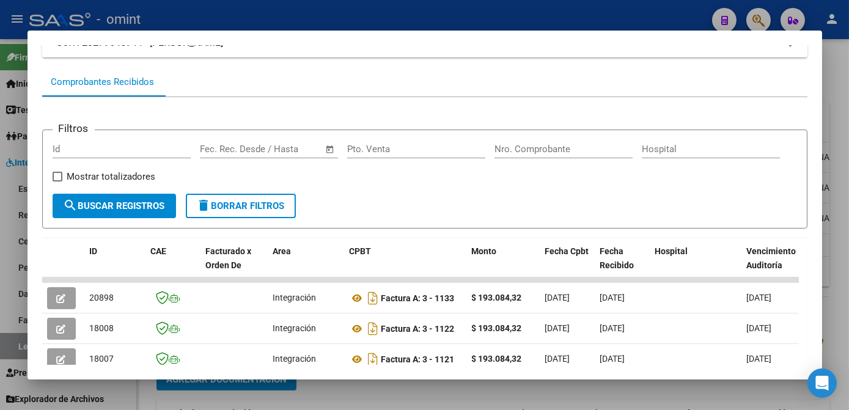
scroll to position [0, 0]
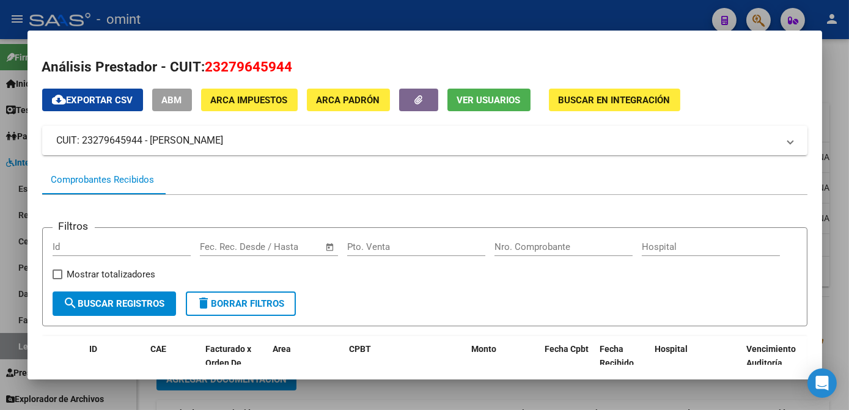
click at [243, 67] on span "23279645944" at bounding box center [248, 67] width 87 height 16
copy span "23279645944"
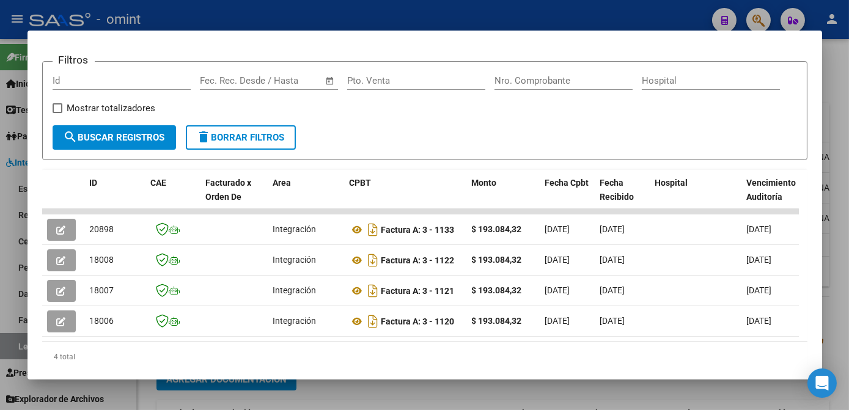
scroll to position [208, 0]
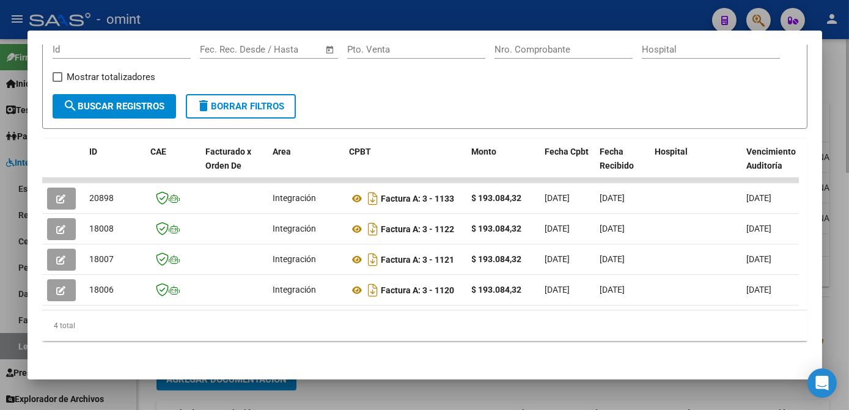
drag, startPoint x: 368, startPoint y: 387, endPoint x: 374, endPoint y: 393, distance: 8.2
click at [370, 390] on div at bounding box center [424, 205] width 849 height 410
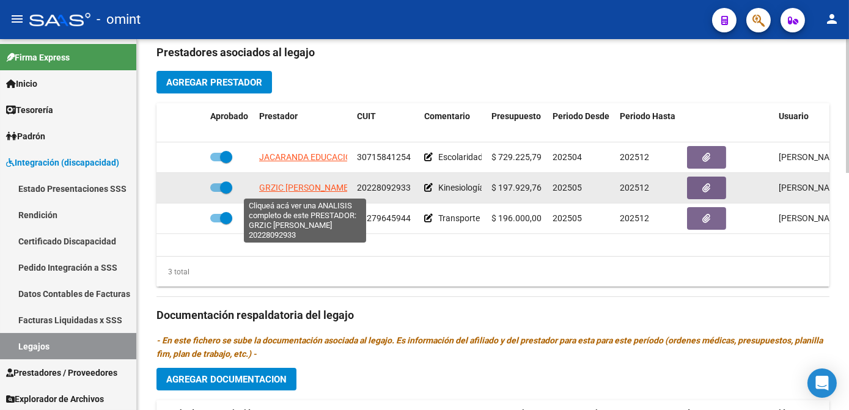
click at [312, 185] on span "GRZIC JAVIER ANTONIO" at bounding box center [305, 188] width 92 height 10
type textarea "20228092933"
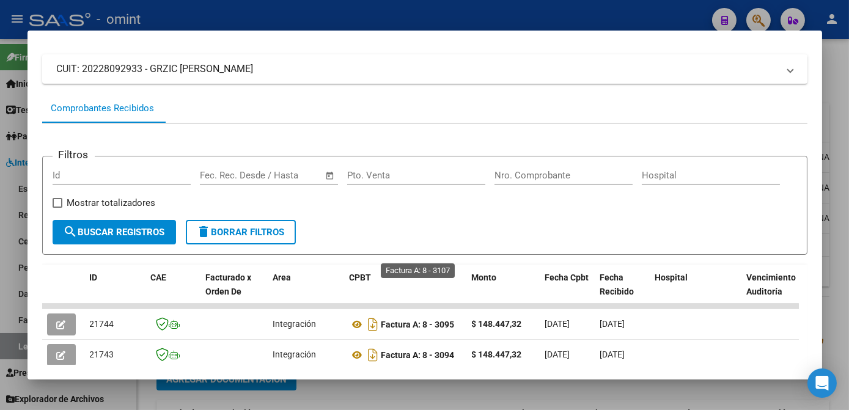
scroll to position [238, 0]
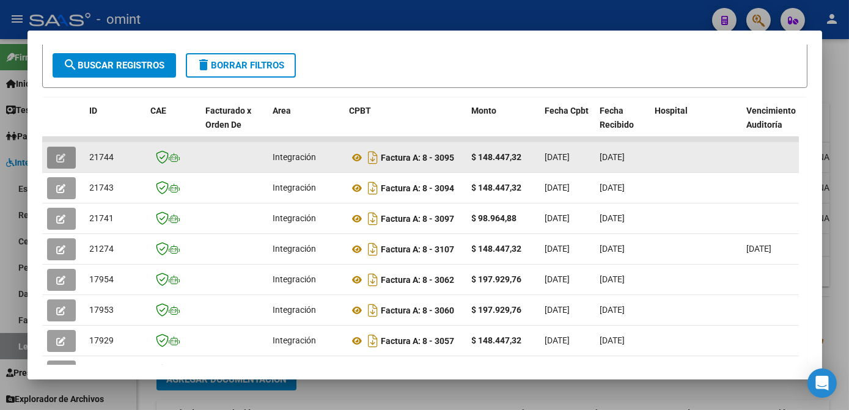
click at [67, 159] on button "button" at bounding box center [61, 158] width 29 height 22
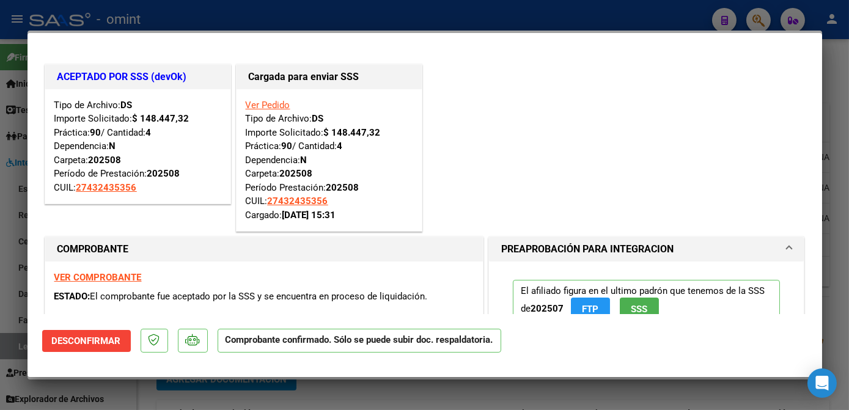
click at [271, 390] on div at bounding box center [424, 205] width 849 height 410
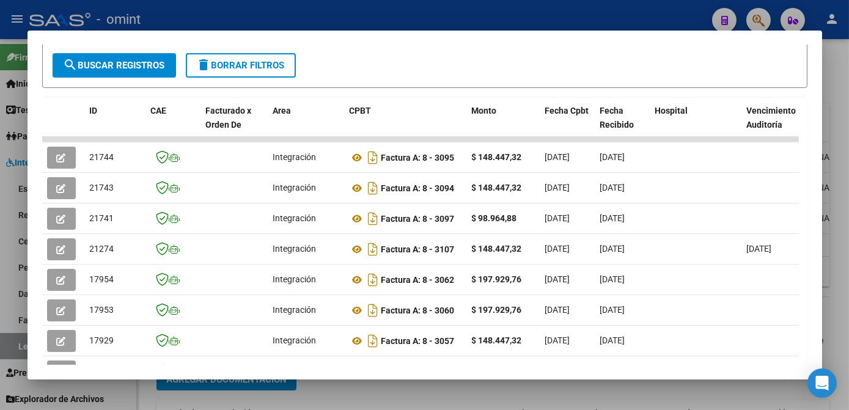
click at [272, 390] on div at bounding box center [424, 205] width 849 height 410
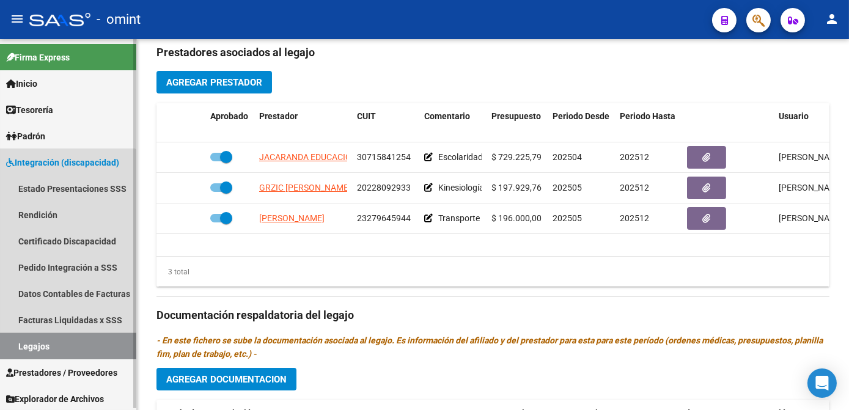
click at [45, 343] on link "Legajos" at bounding box center [68, 346] width 136 height 26
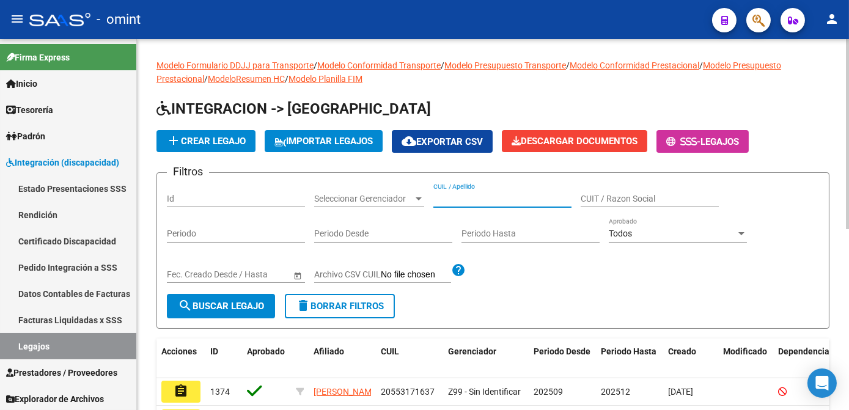
click at [477, 197] on input "CUIL / Apellido" at bounding box center [502, 199] width 138 height 10
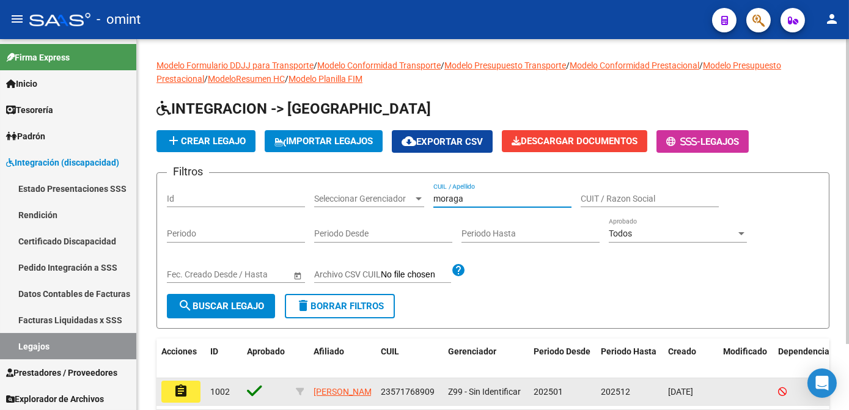
type input "moraga"
click at [184, 397] on mat-icon "assignment" at bounding box center [181, 391] width 15 height 15
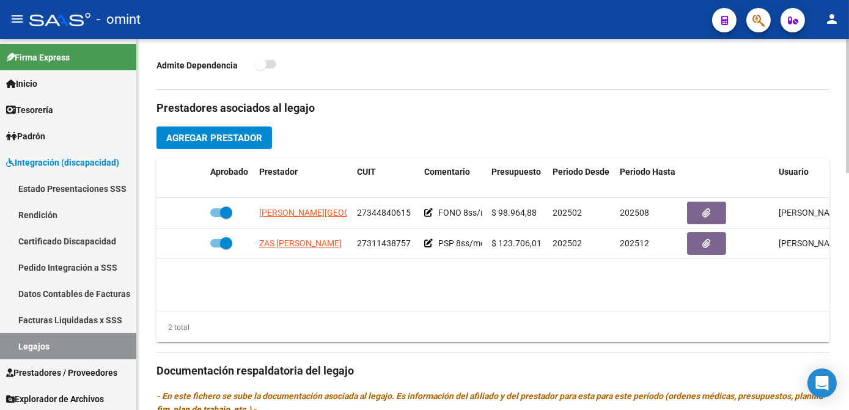
scroll to position [166, 0]
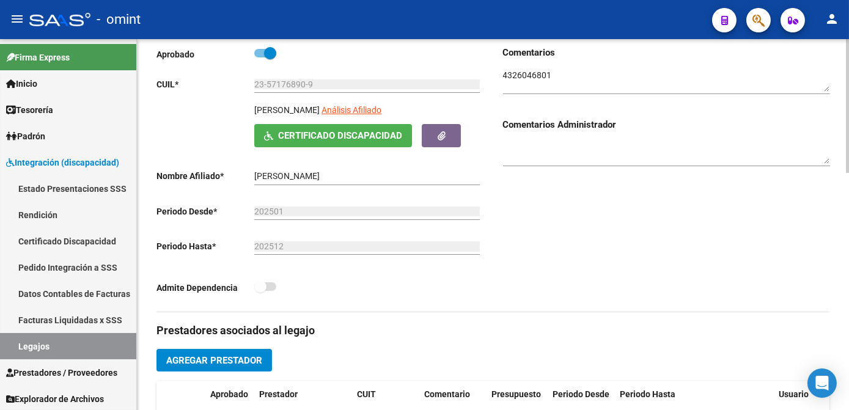
click at [525, 71] on textarea at bounding box center [666, 80] width 327 height 23
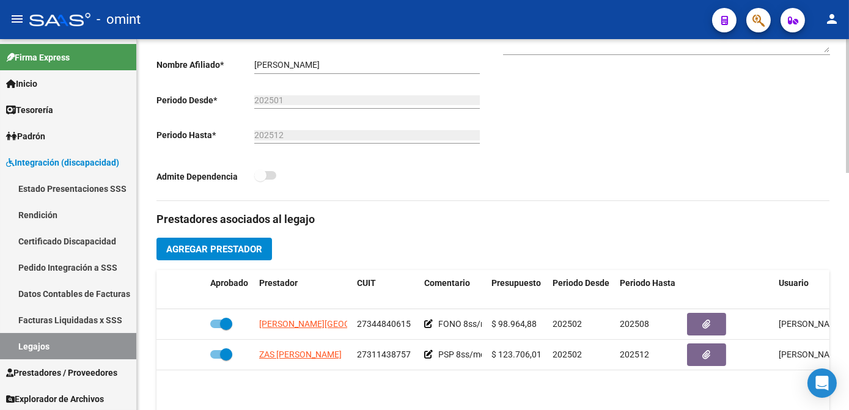
scroll to position [444, 0]
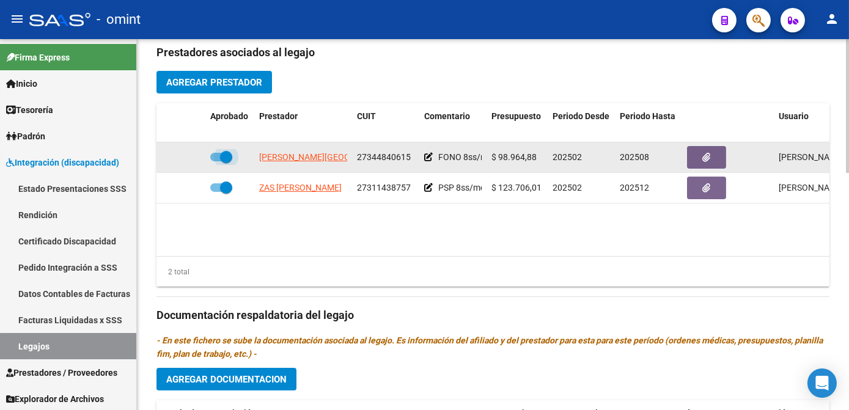
click at [219, 154] on span at bounding box center [221, 157] width 22 height 9
click at [216, 161] on input "checkbox" at bounding box center [216, 161] width 1 height 1
checkbox input "false"
click at [186, 157] on icon at bounding box center [187, 157] width 9 height 9
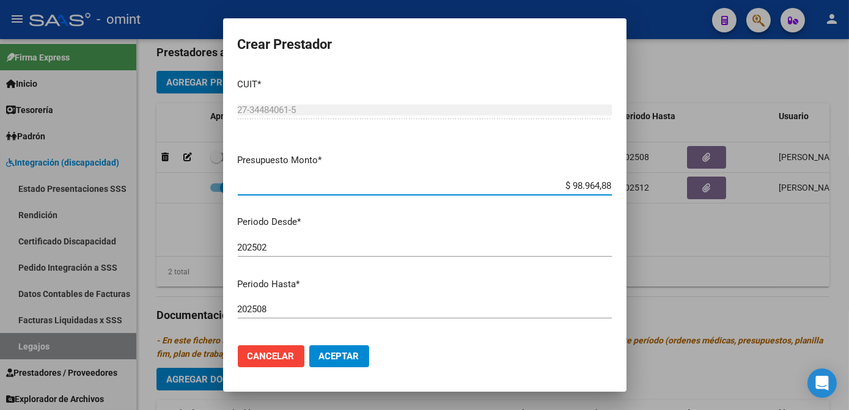
click at [283, 302] on div "202508 Ingresar el periodo" at bounding box center [425, 309] width 374 height 18
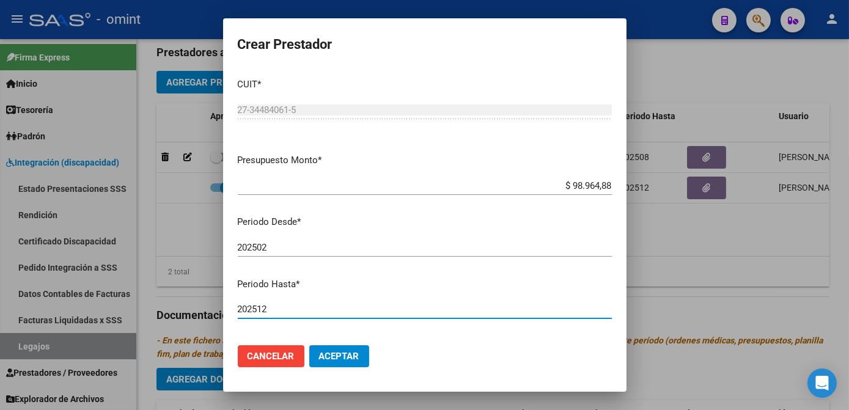
type input "202512"
click at [342, 355] on span "Aceptar" at bounding box center [339, 356] width 40 height 11
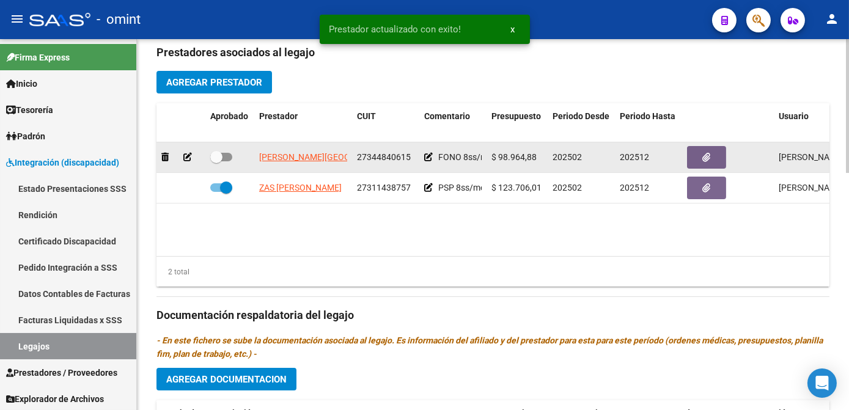
click at [218, 160] on span at bounding box center [216, 157] width 12 height 12
click at [216, 161] on input "checkbox" at bounding box center [216, 161] width 1 height 1
checkbox input "true"
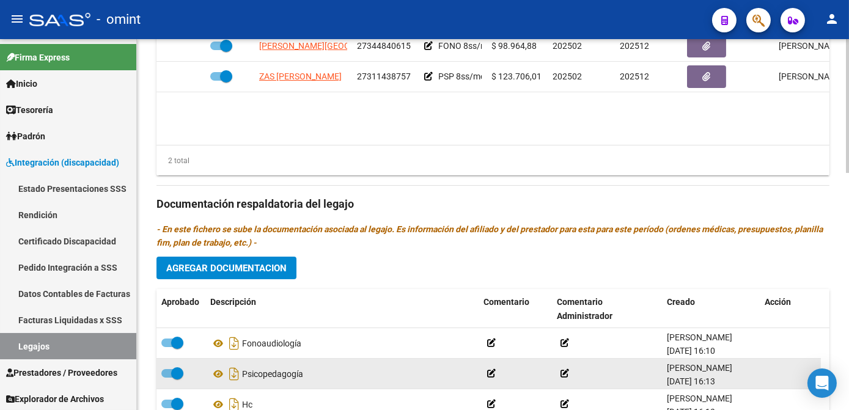
scroll to position [12, 0]
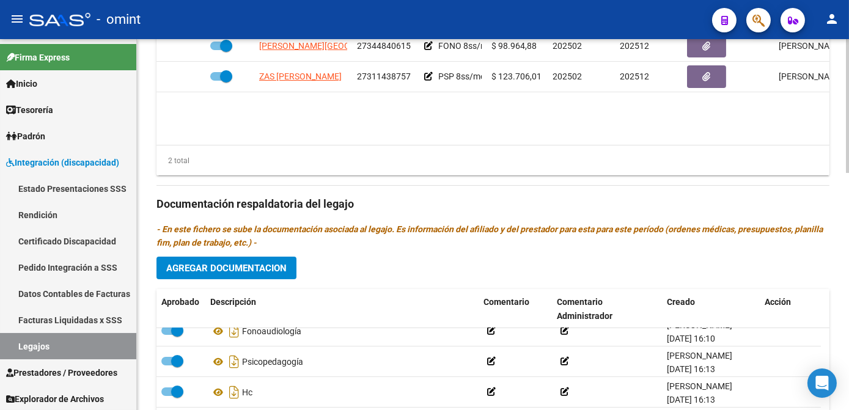
click at [230, 273] on span "Agregar Documentacion" at bounding box center [226, 268] width 120 height 11
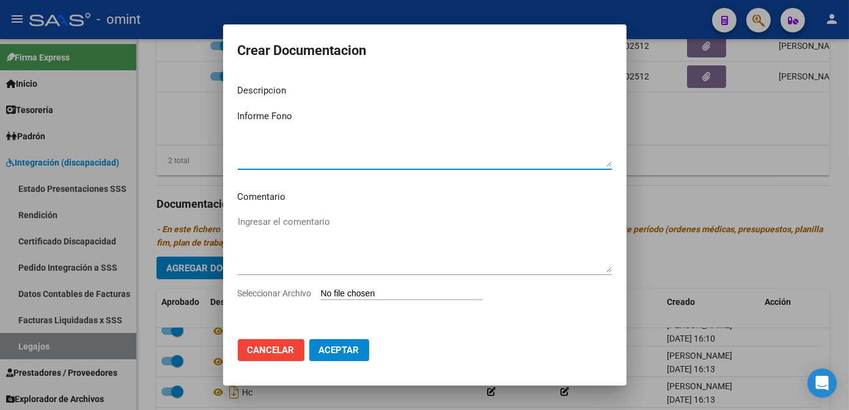
type textarea "Informe Fono"
click at [273, 291] on span "Seleccionar Archivo" at bounding box center [275, 293] width 74 height 10
click at [321, 291] on input "Seleccionar Archivo" at bounding box center [402, 294] width 162 height 12
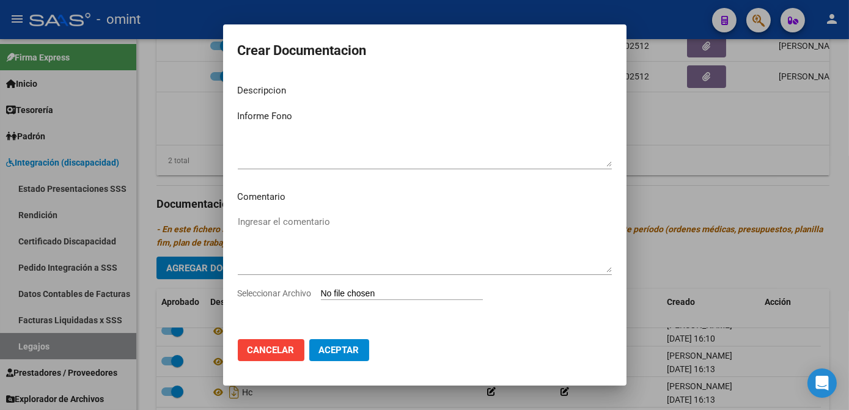
type input "C:\fakepath\inf evol.pdf"
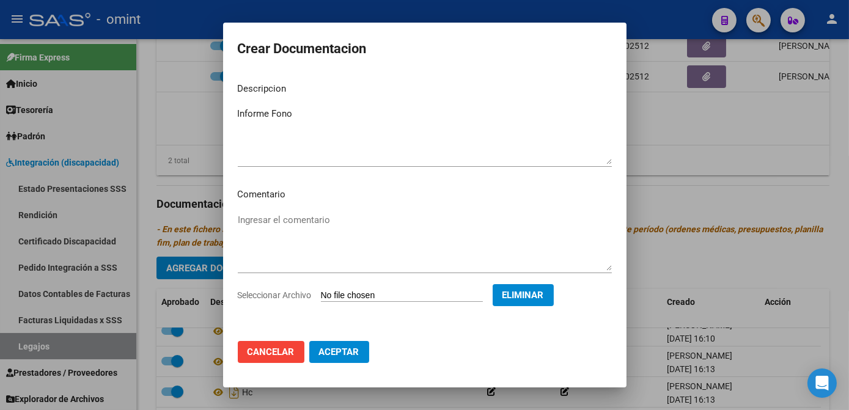
click at [352, 356] on span "Aceptar" at bounding box center [339, 351] width 40 height 11
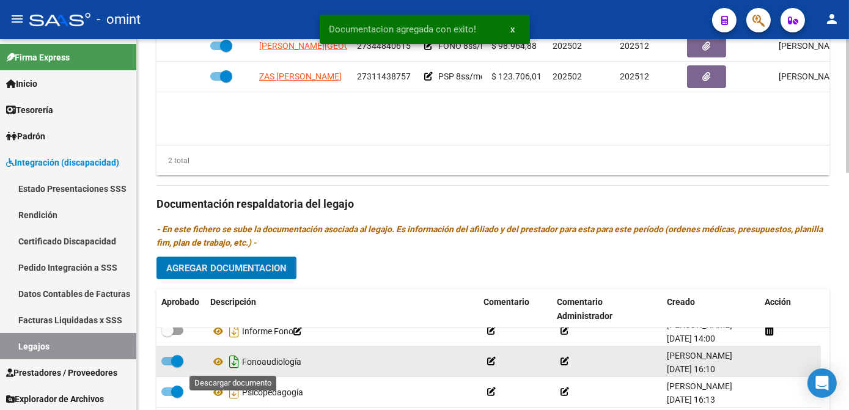
scroll to position [0, 0]
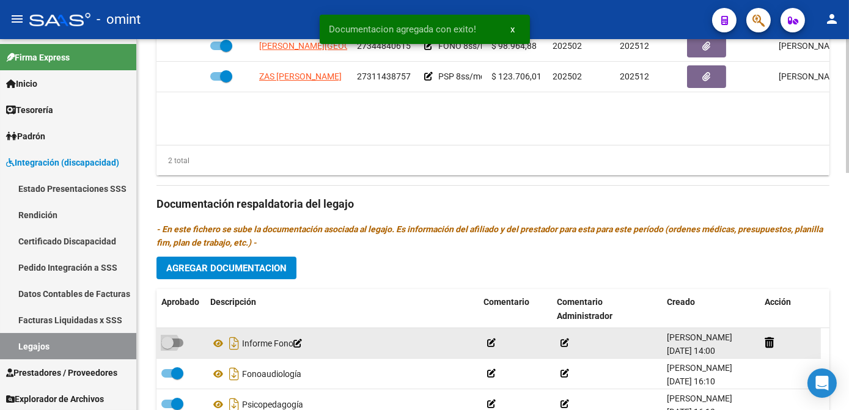
click at [175, 345] on span at bounding box center [172, 343] width 22 height 9
click at [167, 347] on input "checkbox" at bounding box center [167, 347] width 1 height 1
checkbox input "true"
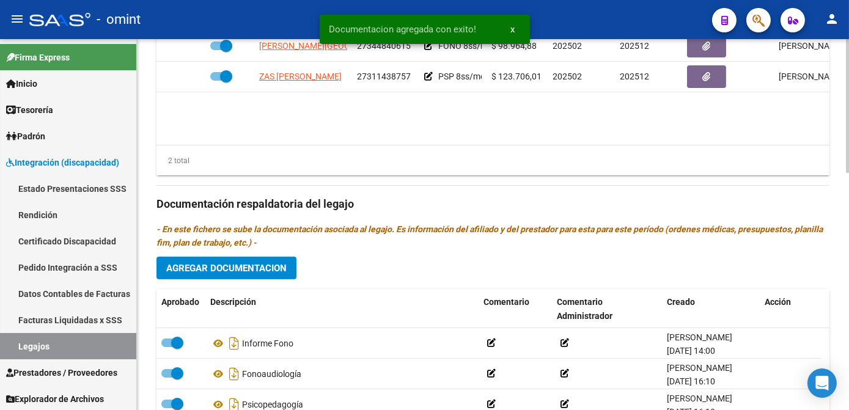
click at [236, 269] on span "Agregar Documentacion" at bounding box center [226, 268] width 120 height 11
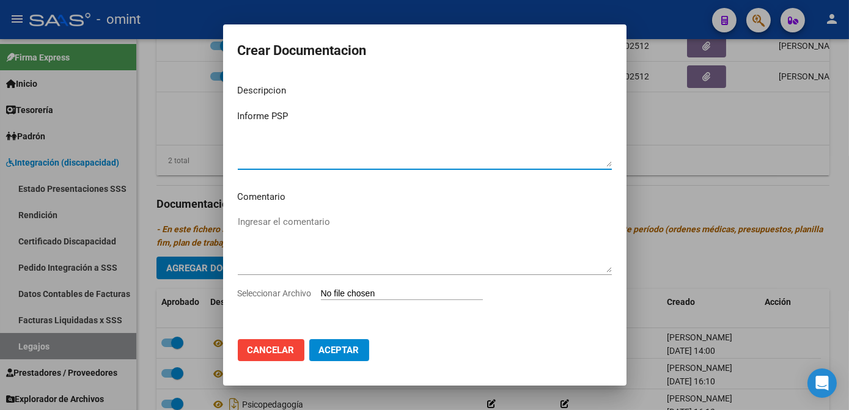
type textarea "Informe PSP"
click at [244, 297] on span "Seleccionar Archivo" at bounding box center [275, 293] width 74 height 10
click at [321, 297] on input "Seleccionar Archivo" at bounding box center [402, 294] width 162 height 12
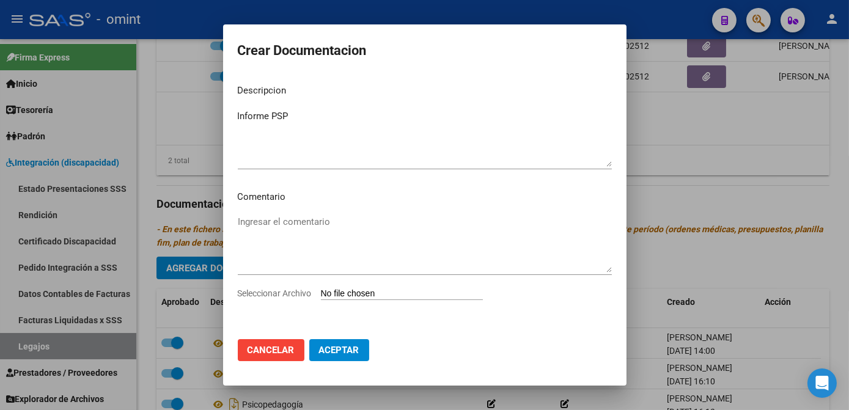
type input "C:\fakepath\inf evol.pdf"
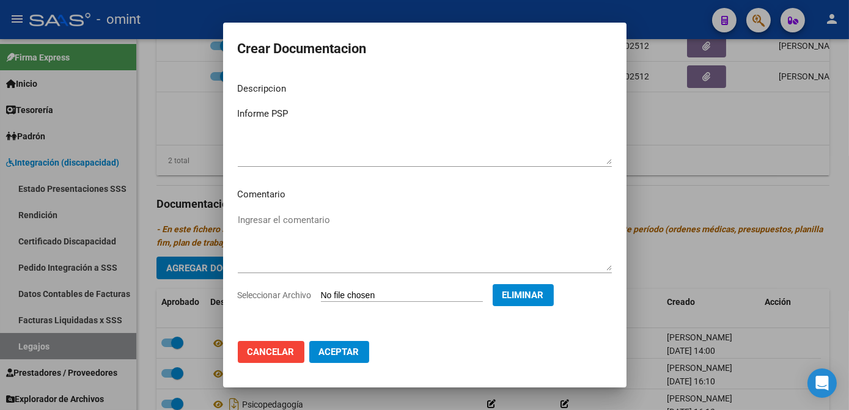
click at [347, 356] on span "Aceptar" at bounding box center [339, 351] width 40 height 11
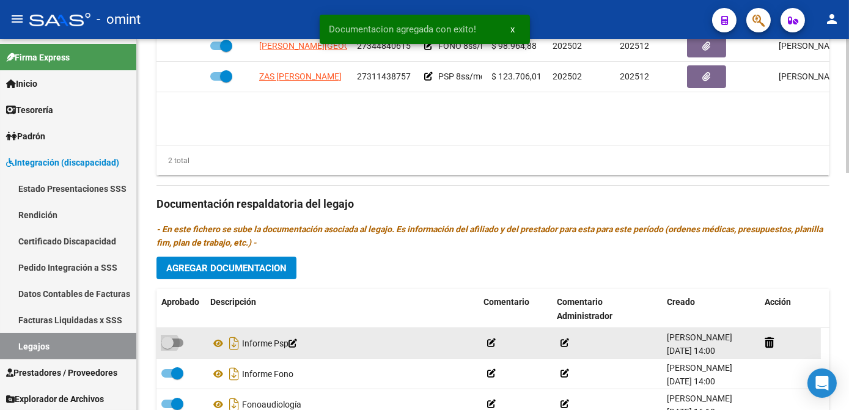
click at [174, 343] on span at bounding box center [172, 343] width 22 height 9
click at [167, 347] on input "checkbox" at bounding box center [167, 347] width 1 height 1
checkbox input "true"
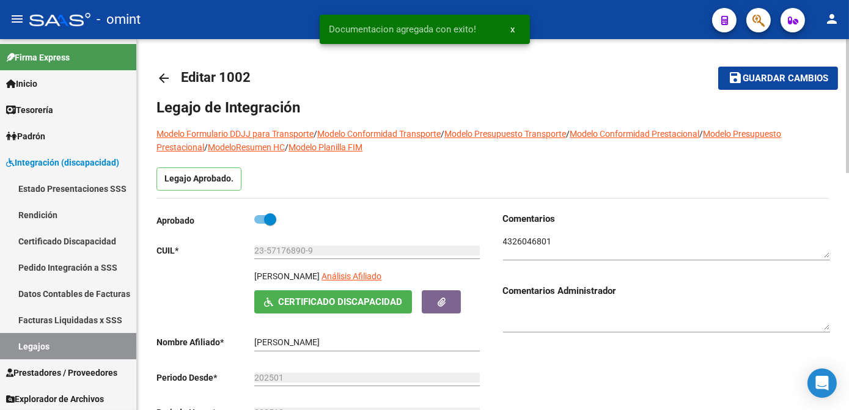
click at [772, 71] on button "save Guardar cambios" at bounding box center [778, 78] width 120 height 23
click at [43, 343] on link "Legajos" at bounding box center [68, 346] width 136 height 26
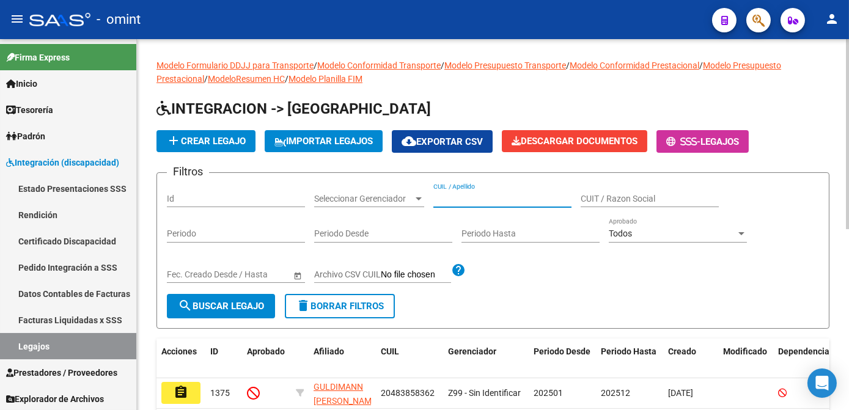
click at [438, 198] on input "CUIL / Apellido" at bounding box center [502, 199] width 138 height 10
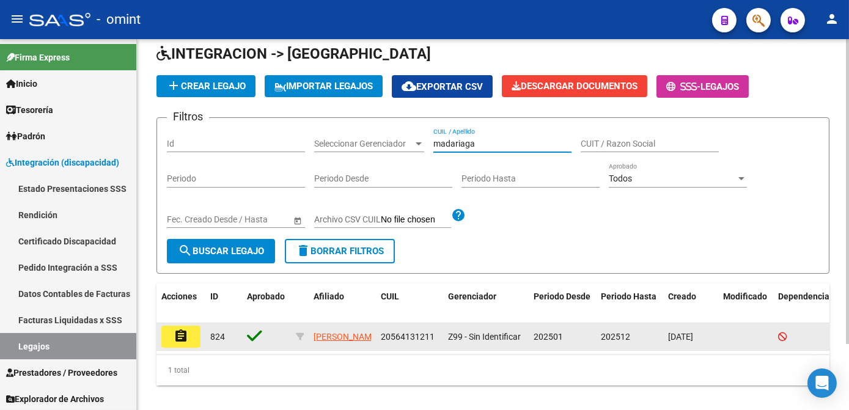
type input "madariaga"
click at [186, 338] on mat-icon "assignment" at bounding box center [181, 336] width 15 height 15
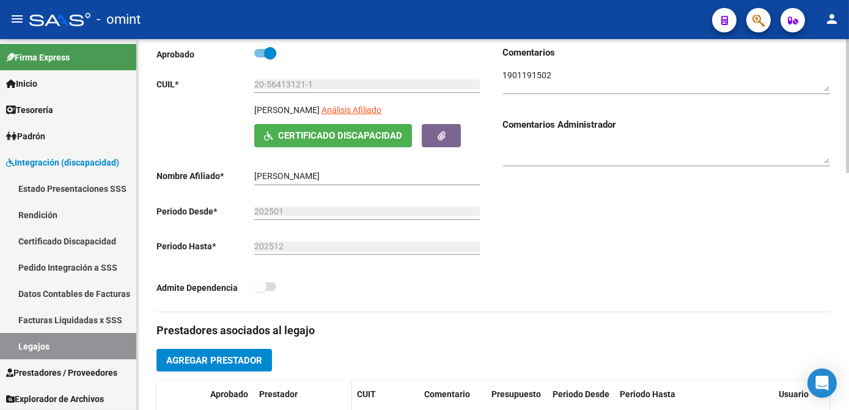
scroll to position [277, 0]
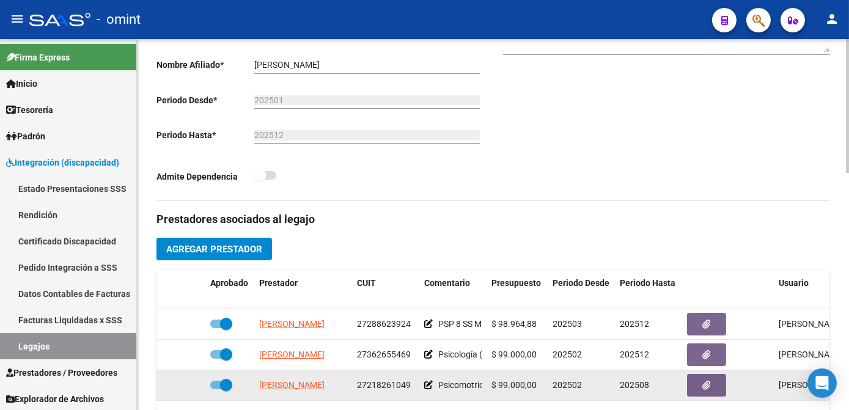
click at [230, 387] on span at bounding box center [226, 385] width 12 height 12
click at [216, 389] on input "checkbox" at bounding box center [216, 389] width 1 height 1
checkbox input "false"
click at [196, 384] on div at bounding box center [180, 385] width 39 height 14
click at [190, 386] on icon at bounding box center [187, 385] width 9 height 9
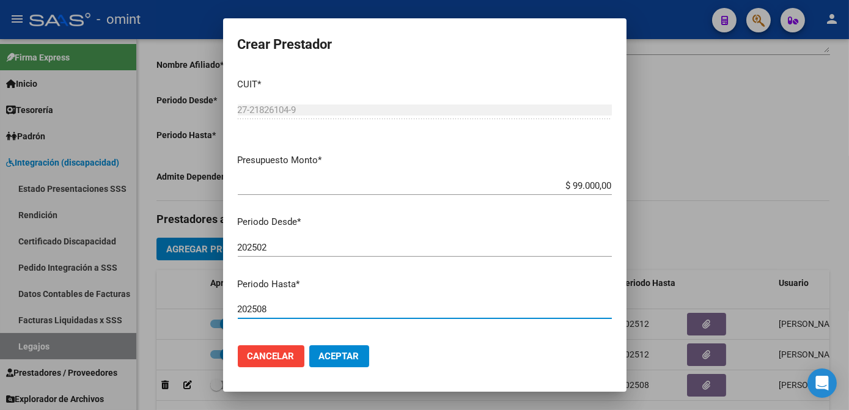
click at [286, 311] on input "202508" at bounding box center [425, 309] width 374 height 11
type input "202512"
click at [328, 359] on span "Aceptar" at bounding box center [339, 356] width 40 height 11
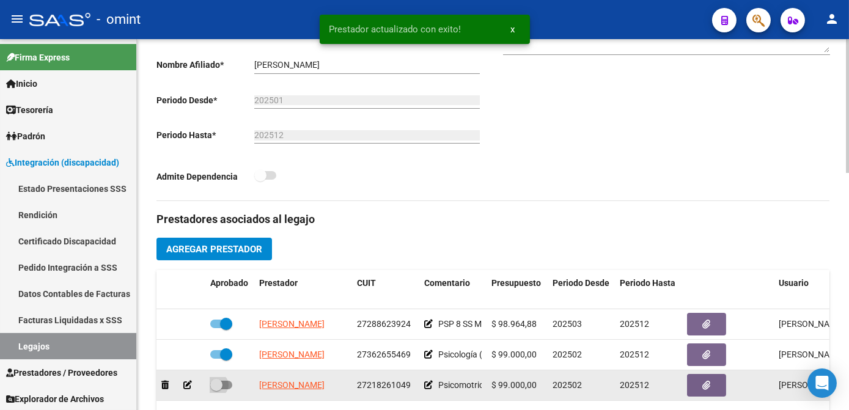
click at [221, 390] on span at bounding box center [216, 385] width 12 height 12
click at [216, 390] on input "checkbox" at bounding box center [216, 389] width 1 height 1
checkbox input "true"
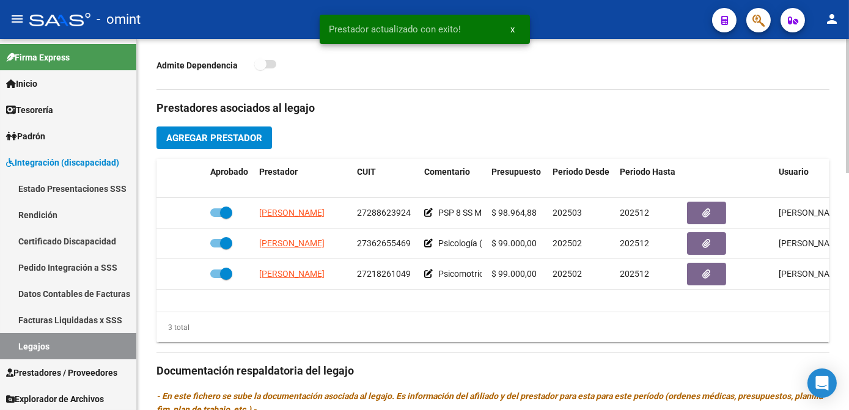
scroll to position [500, 0]
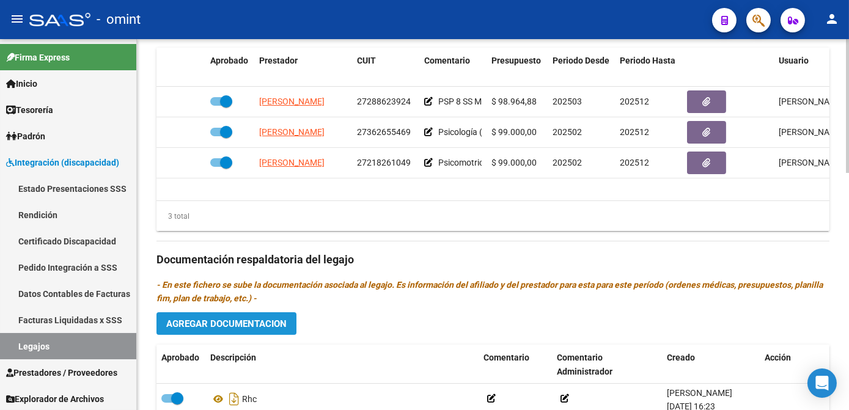
click at [251, 319] on span "Agregar Documentacion" at bounding box center [226, 323] width 120 height 11
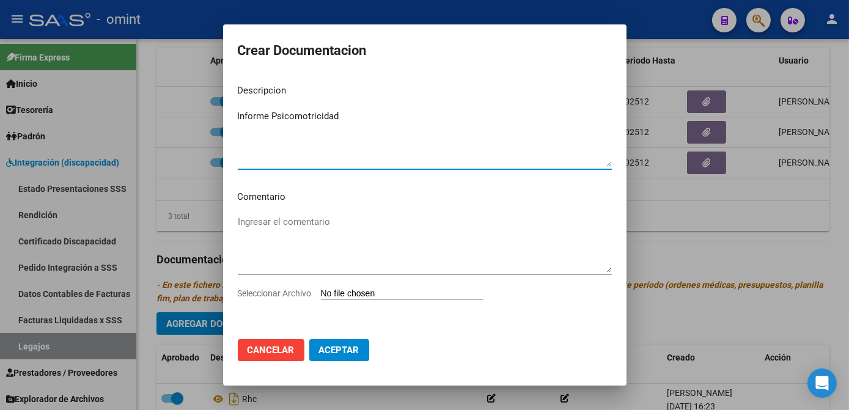
type textarea "Informe Psicomotricidad"
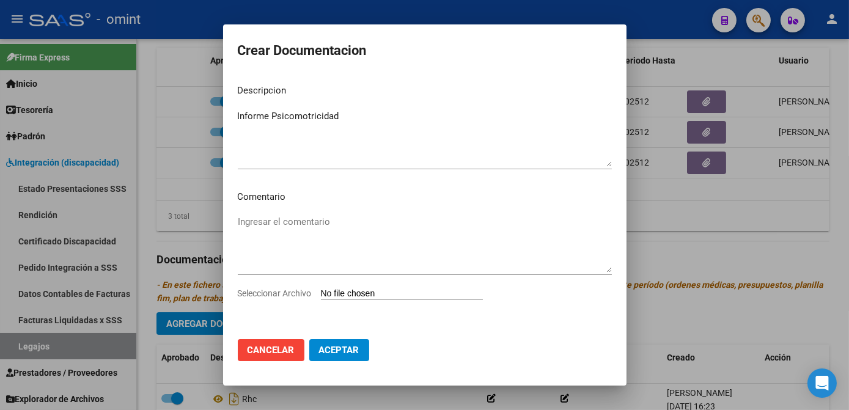
click at [272, 295] on span "Seleccionar Archivo" at bounding box center [275, 293] width 74 height 10
click at [321, 295] on input "Seleccionar Archivo" at bounding box center [402, 294] width 162 height 12
type input "C:\fakepath\1901191502_25091811200_form048.pdf"
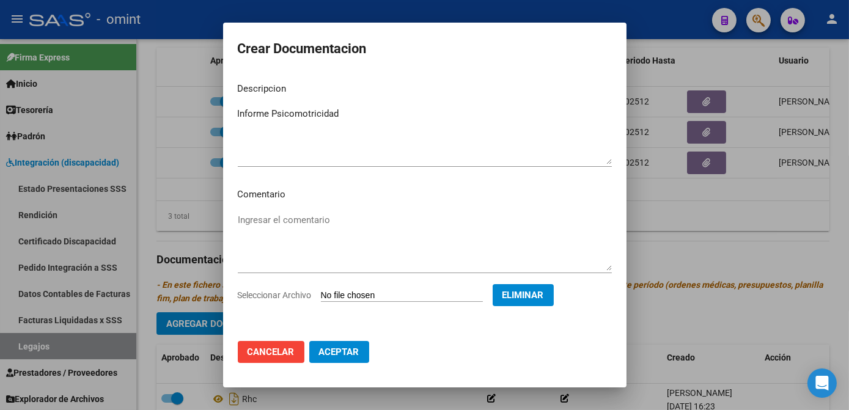
click at [341, 355] on span "Aceptar" at bounding box center [339, 351] width 40 height 11
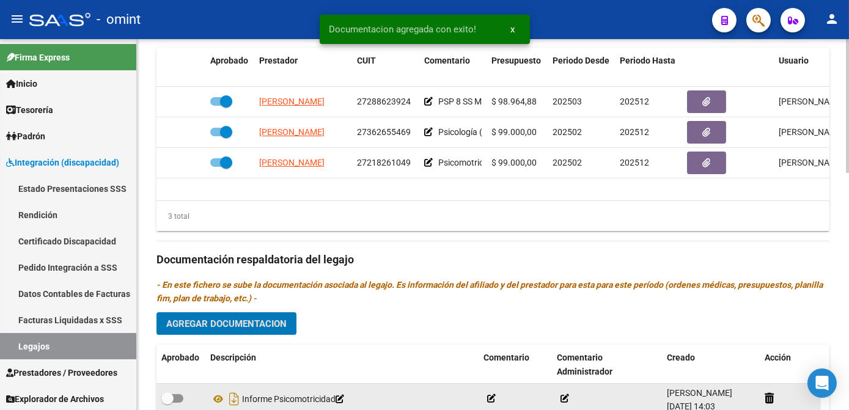
click at [172, 401] on span at bounding box center [167, 398] width 12 height 12
click at [167, 403] on input "checkbox" at bounding box center [167, 403] width 1 height 1
checkbox input "true"
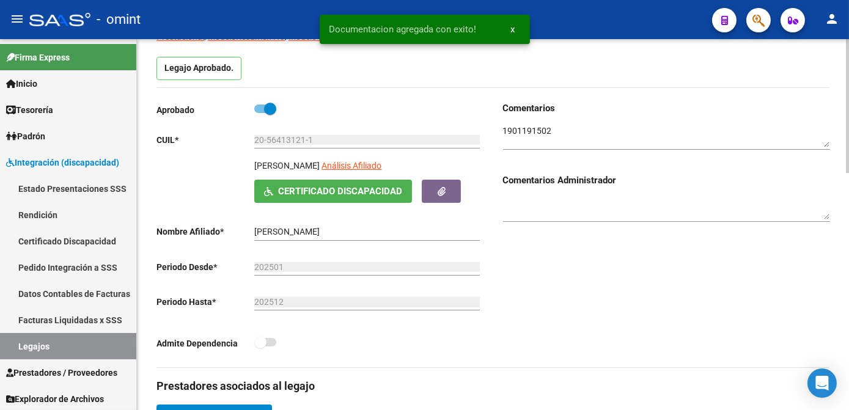
scroll to position [0, 0]
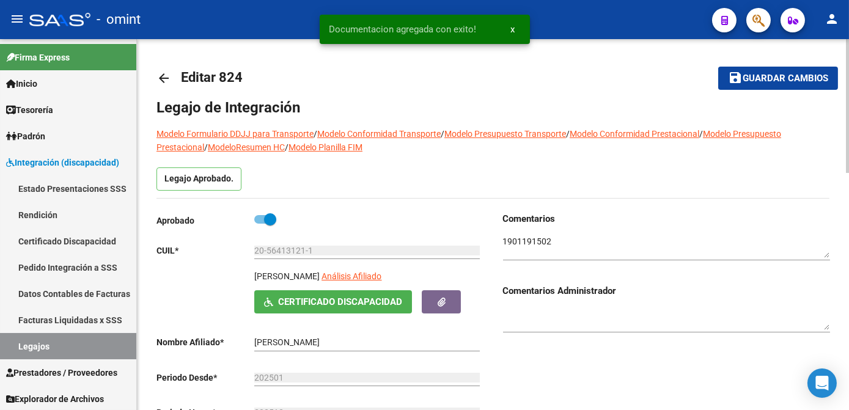
click at [756, 79] on span "Guardar cambios" at bounding box center [785, 78] width 86 height 11
click at [56, 350] on link "Legajos" at bounding box center [68, 346] width 136 height 26
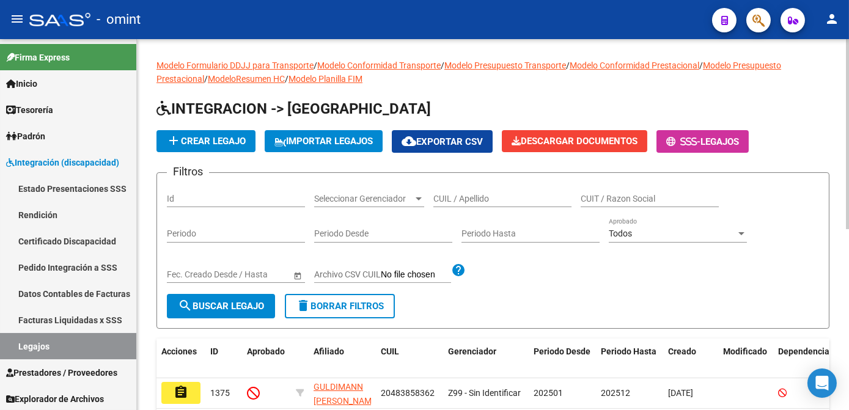
click at [455, 205] on div "CUIL / Apellido" at bounding box center [502, 195] width 138 height 24
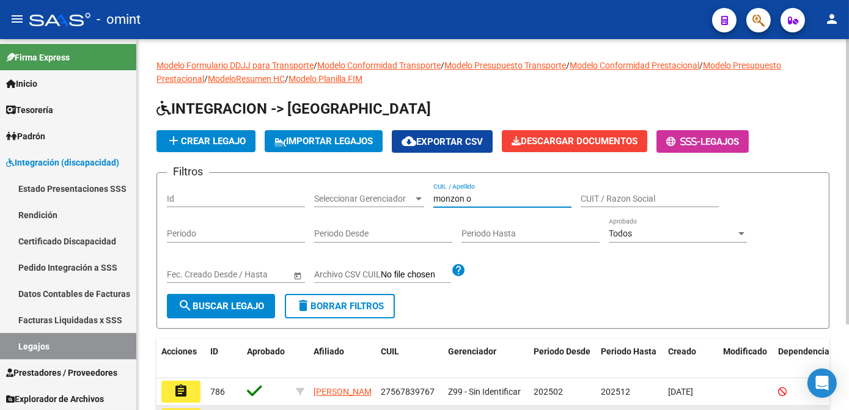
scroll to position [111, 0]
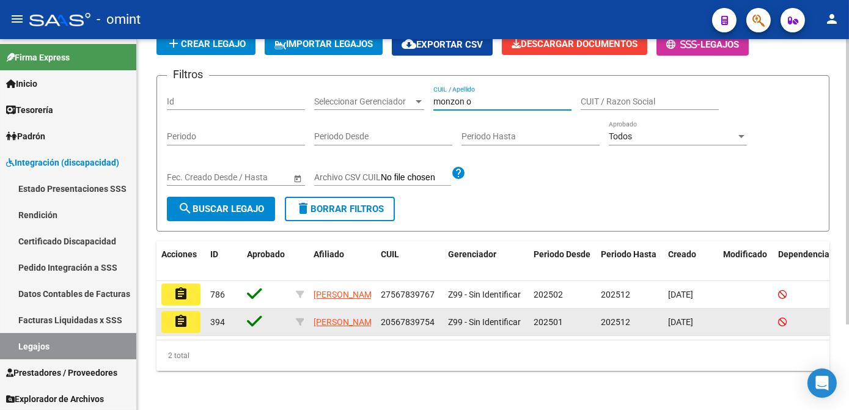
type input "monzon o"
click at [177, 314] on mat-icon "assignment" at bounding box center [181, 321] width 15 height 15
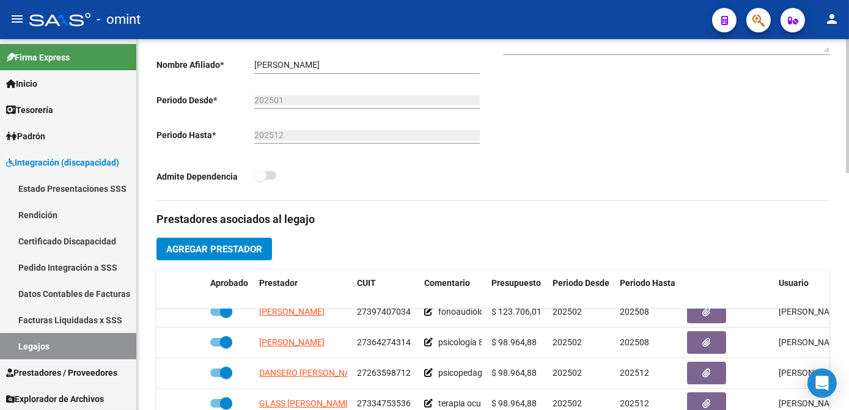
scroll to position [389, 0]
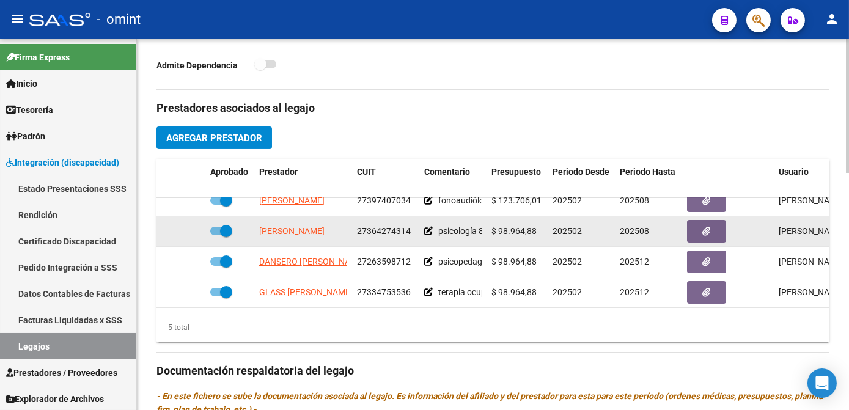
click at [221, 225] on span at bounding box center [226, 231] width 12 height 12
click at [216, 235] on input "checkbox" at bounding box center [216, 235] width 1 height 1
checkbox input "false"
click at [188, 227] on icon at bounding box center [187, 231] width 9 height 9
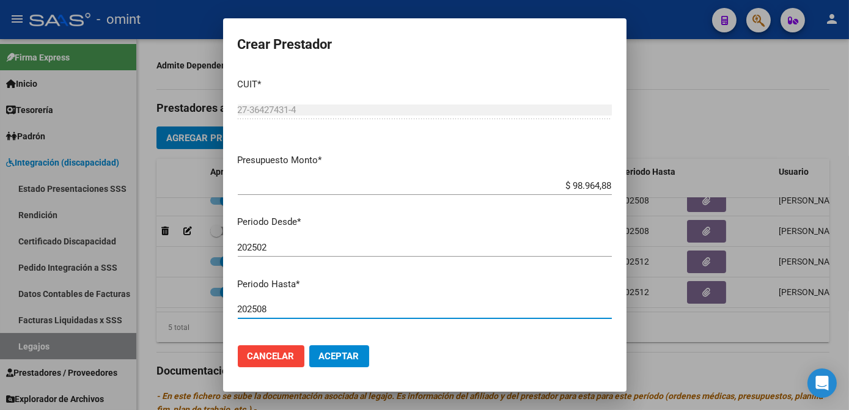
click at [288, 310] on input "202508" at bounding box center [425, 309] width 374 height 11
type input "202512"
click at [342, 348] on button "Aceptar" at bounding box center [339, 356] width 60 height 22
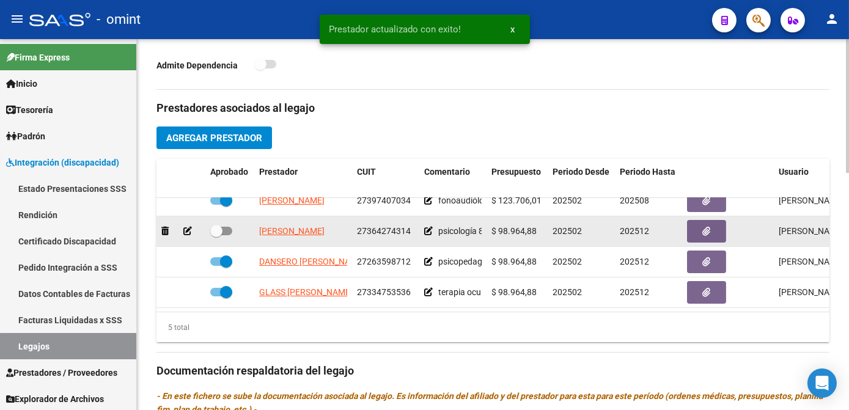
click at [221, 225] on span at bounding box center [216, 231] width 12 height 12
click at [216, 235] on input "checkbox" at bounding box center [216, 235] width 1 height 1
checkbox input "true"
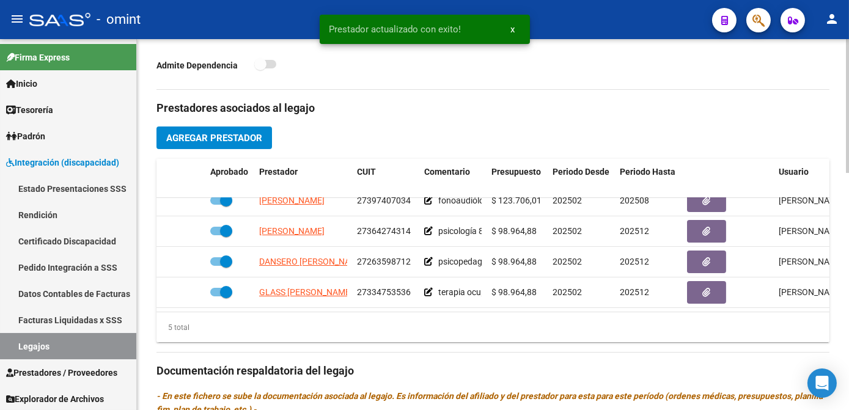
scroll to position [500, 0]
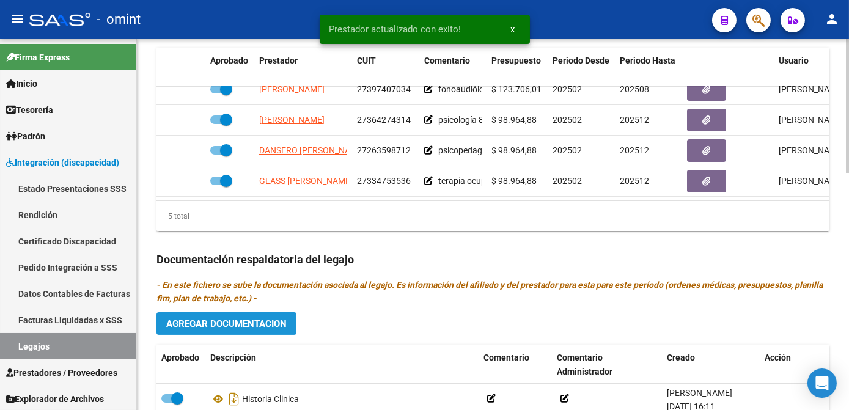
click at [231, 323] on span "Agregar Documentacion" at bounding box center [226, 323] width 120 height 11
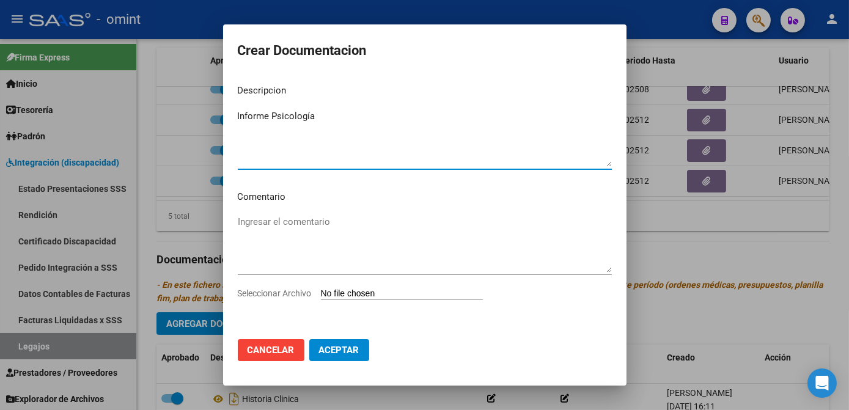
type textarea "Informe Psicología"
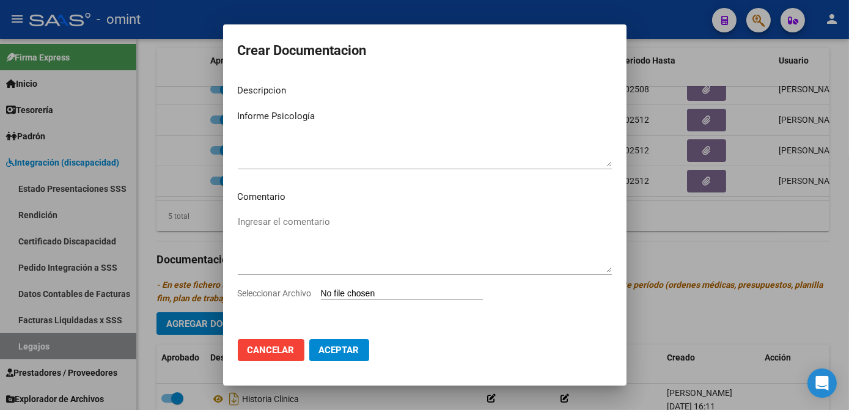
click at [282, 293] on span "Seleccionar Archivo" at bounding box center [275, 293] width 74 height 10
click at [321, 293] on input "Seleccionar Archivo" at bounding box center [402, 294] width 162 height 12
type input "C:\fakepath\1833086005_25091810310_inf-seg-eval-sem.pdf"
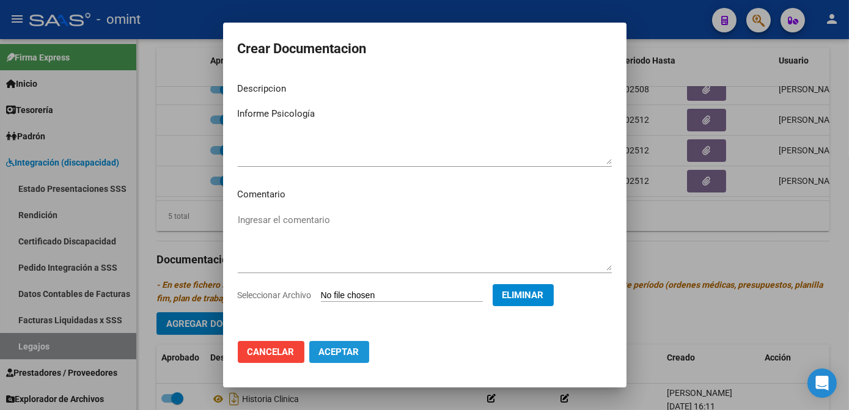
click at [346, 353] on span "Aceptar" at bounding box center [339, 351] width 40 height 11
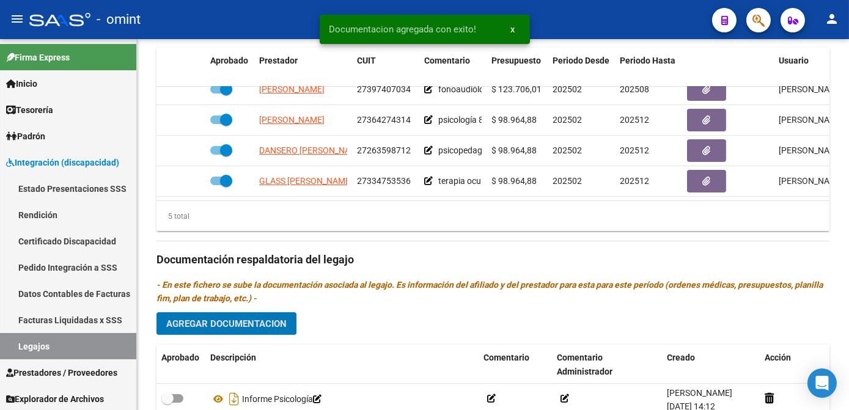
scroll to position [611, 0]
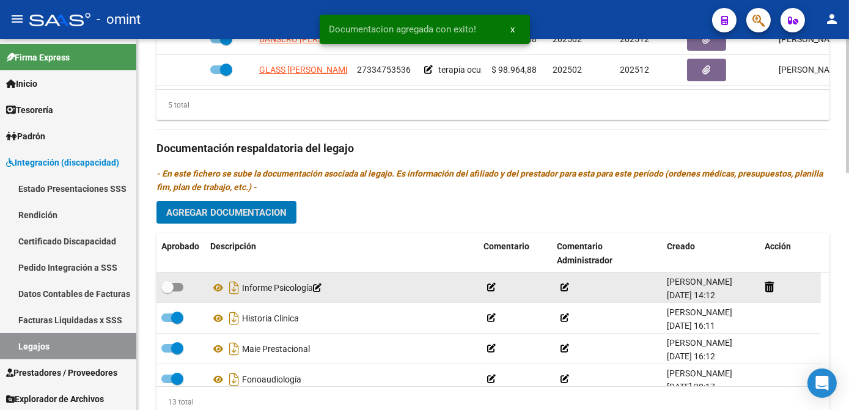
click at [172, 280] on label at bounding box center [172, 287] width 22 height 15
click at [167, 291] on input "checkbox" at bounding box center [167, 291] width 1 height 1
checkbox input "true"
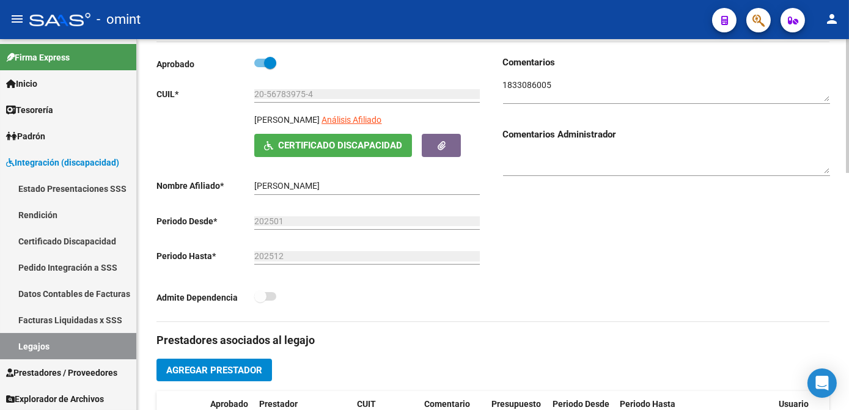
scroll to position [0, 0]
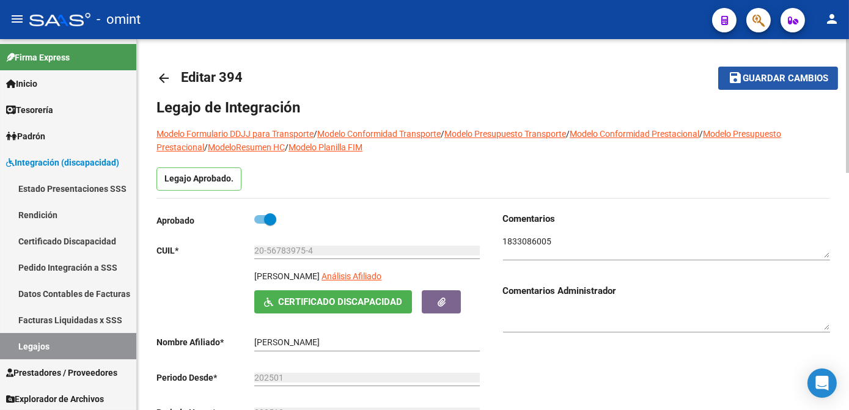
click at [747, 84] on button "save Guardar cambios" at bounding box center [778, 78] width 120 height 23
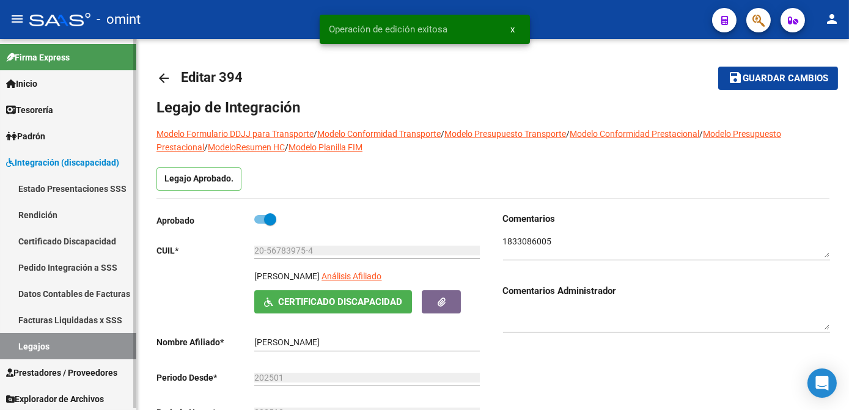
click at [26, 351] on link "Legajos" at bounding box center [68, 346] width 136 height 26
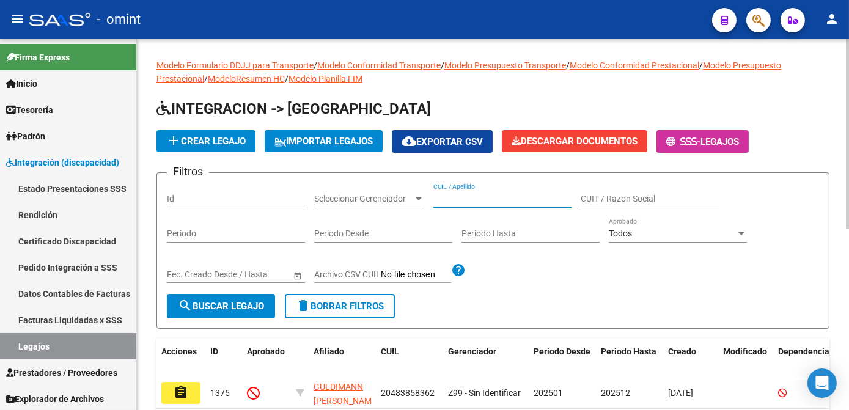
click at [463, 194] on input "CUIL / Apellido" at bounding box center [502, 199] width 138 height 10
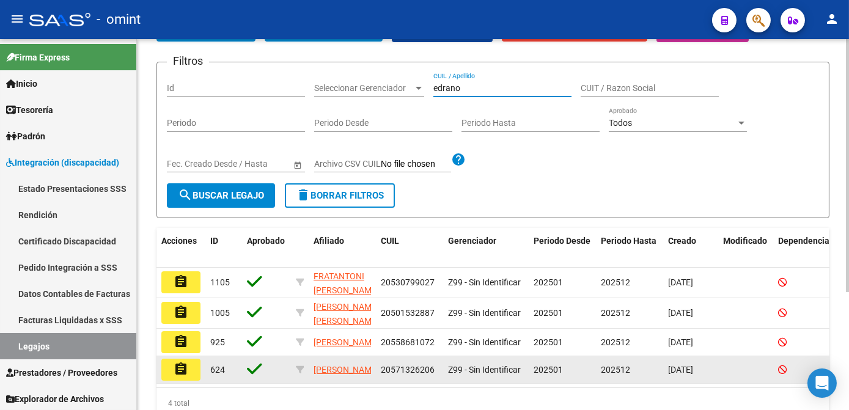
type input "edrano"
click at [191, 374] on button "assignment" at bounding box center [180, 370] width 39 height 22
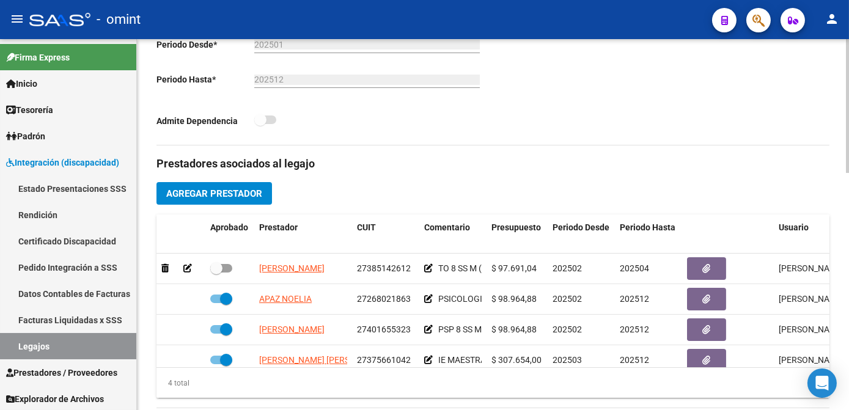
scroll to position [21, 0]
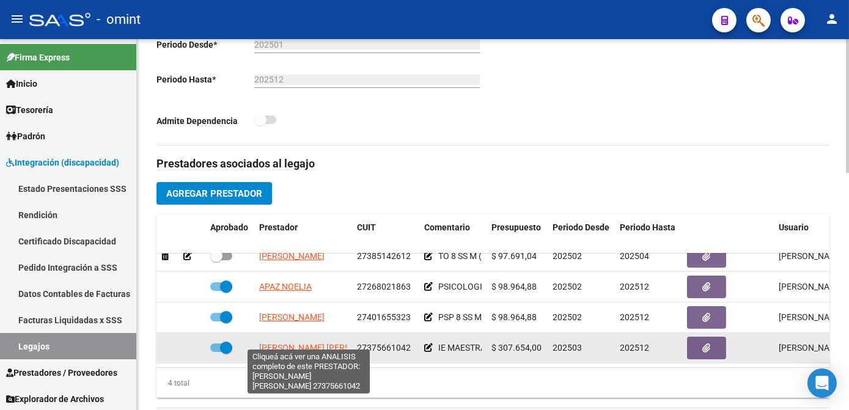
click at [298, 343] on span "DIETZ ANABELLA MAGALI" at bounding box center [325, 348] width 133 height 10
type textarea "27375661042"
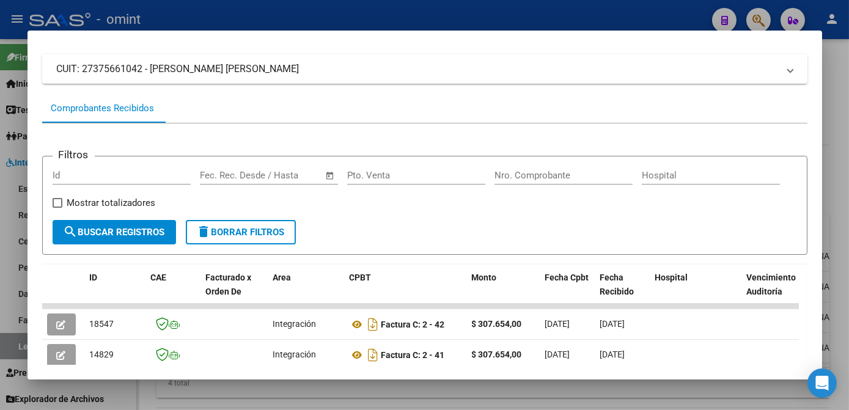
scroll to position [0, 0]
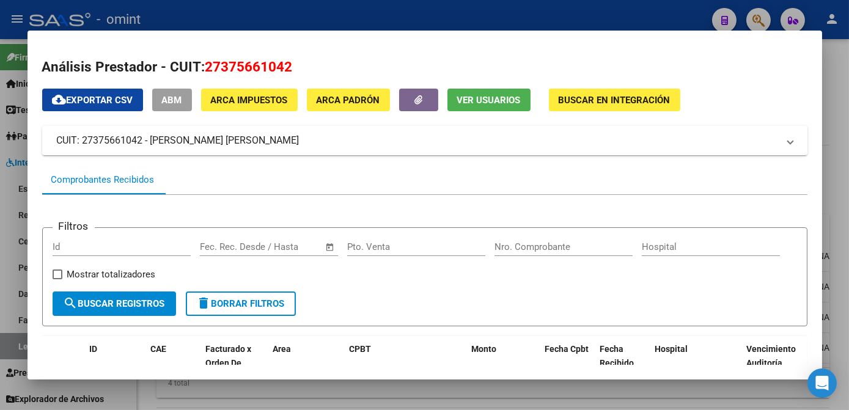
click at [464, 389] on div at bounding box center [424, 205] width 849 height 410
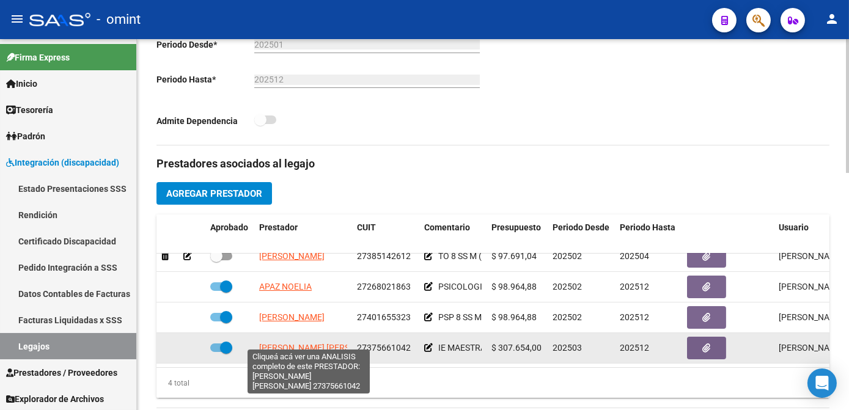
click at [306, 343] on span "DIETZ ANABELLA MAGALI" at bounding box center [325, 348] width 133 height 10
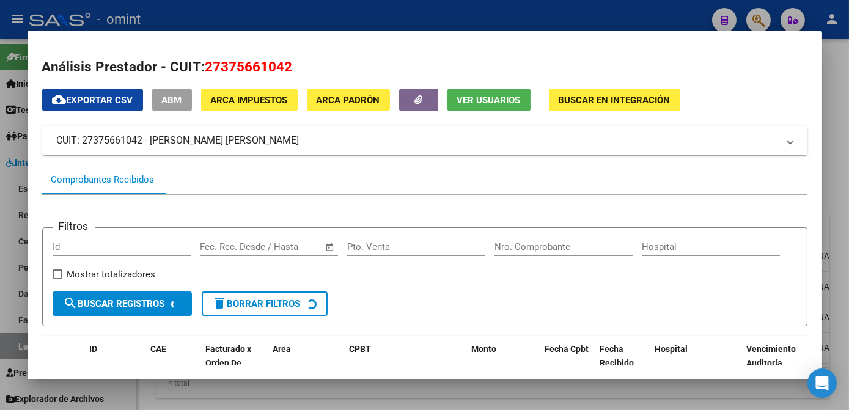
scroll to position [222, 0]
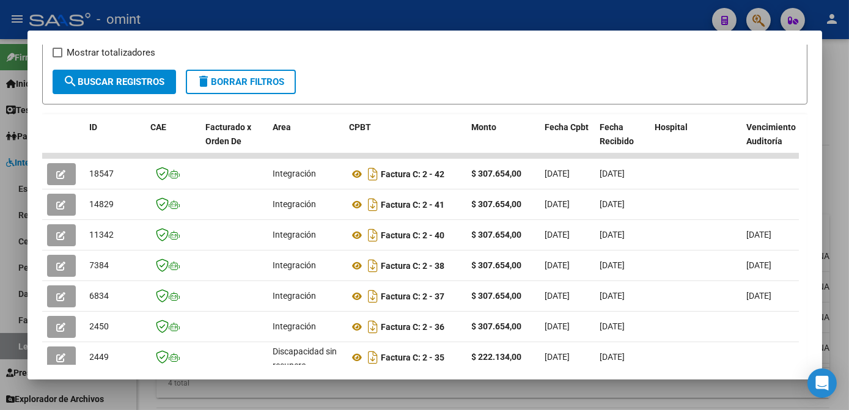
click at [403, 392] on div at bounding box center [424, 205] width 849 height 410
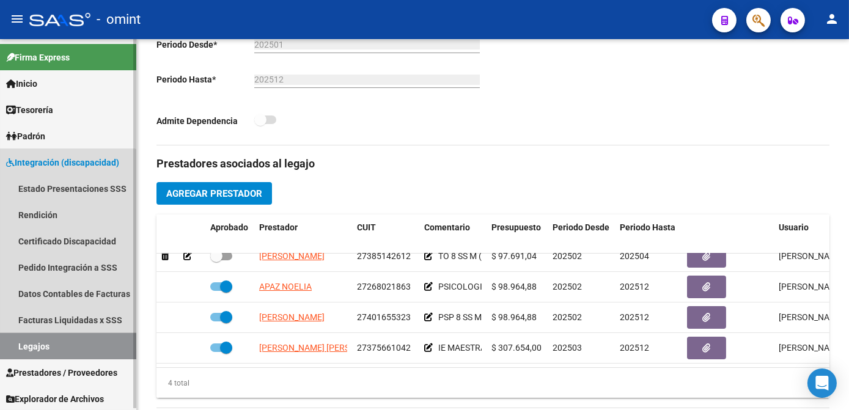
click at [59, 347] on link "Legajos" at bounding box center [68, 346] width 136 height 26
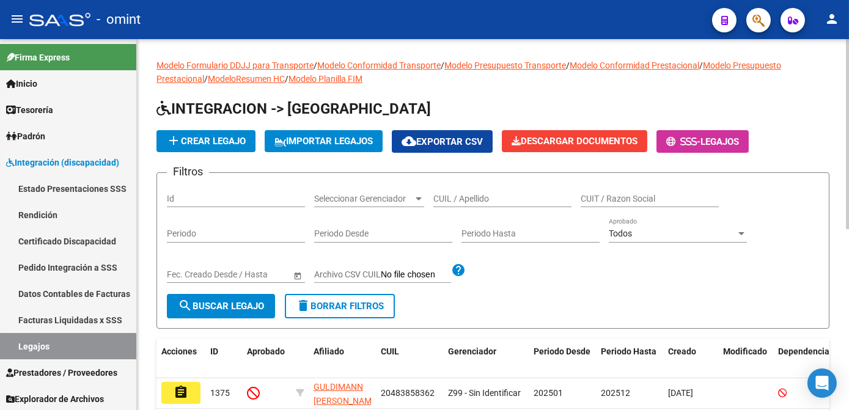
click at [454, 196] on input "CUIL / Apellido" at bounding box center [502, 199] width 138 height 10
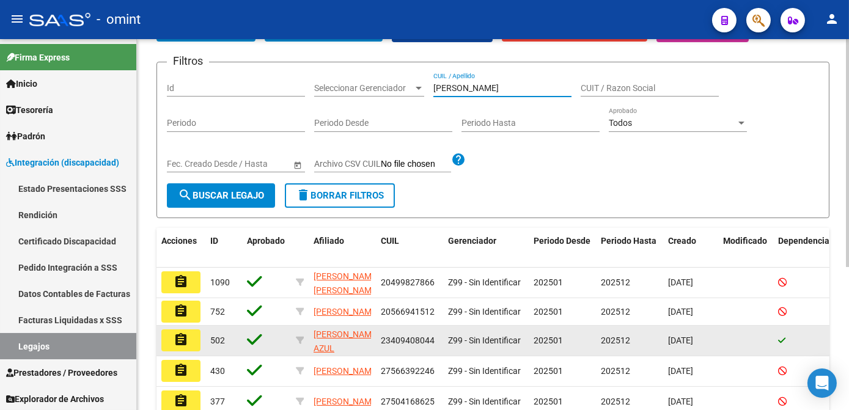
scroll to position [166, 0]
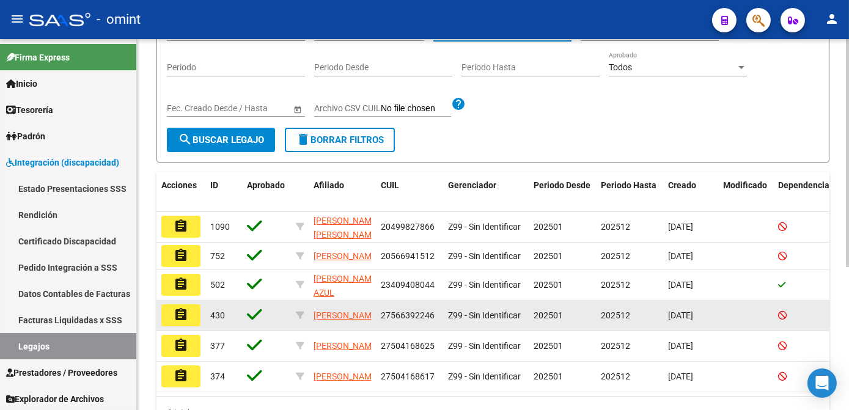
type input "muñoz"
click at [181, 316] on mat-icon "assignment" at bounding box center [181, 314] width 15 height 15
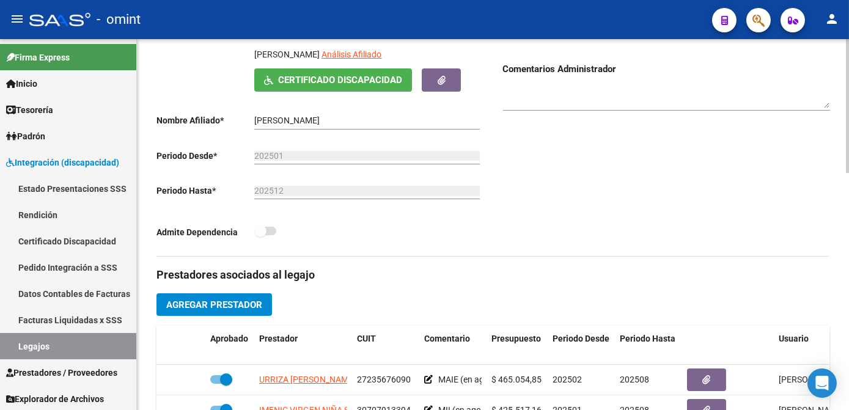
scroll to position [277, 0]
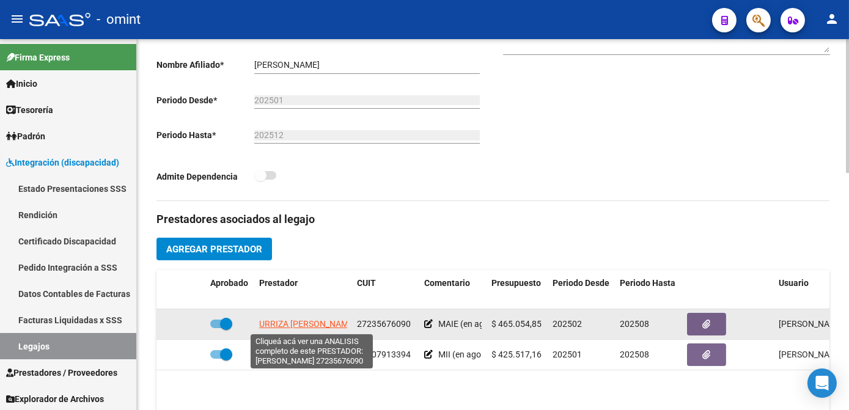
click at [318, 323] on span "URRIZA MARIA ALEJANDRA" at bounding box center [307, 324] width 97 height 10
type textarea "27235676090"
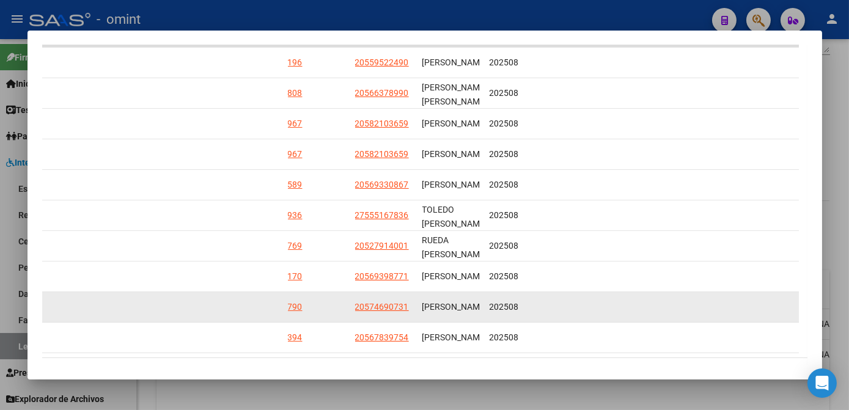
scroll to position [392, 0]
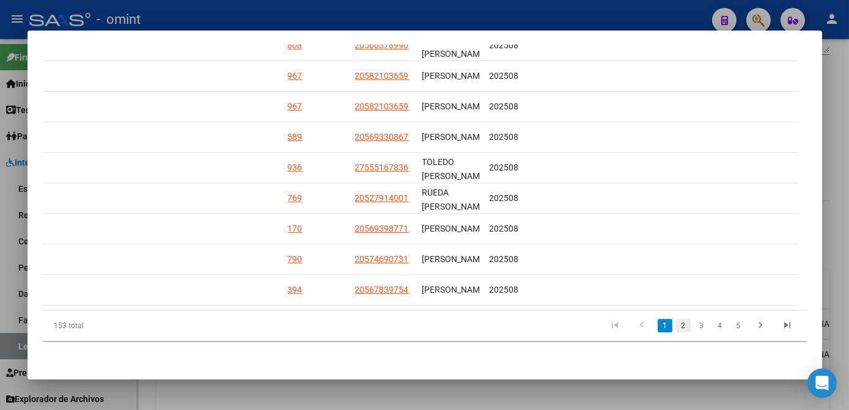
click at [676, 323] on link "2" at bounding box center [683, 325] width 15 height 13
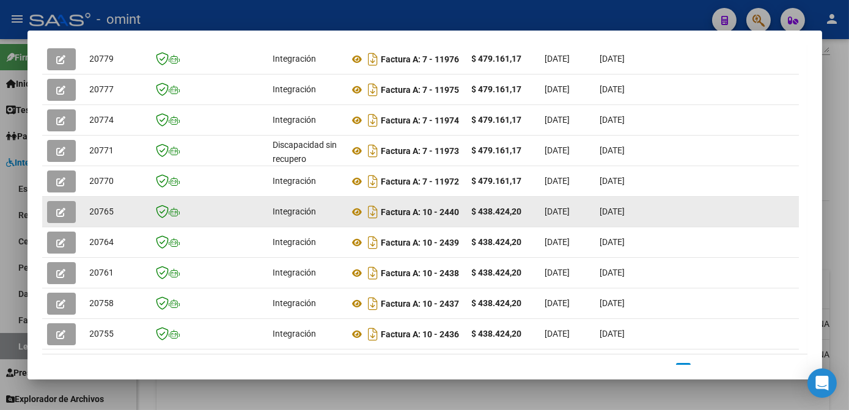
scroll to position [281, 0]
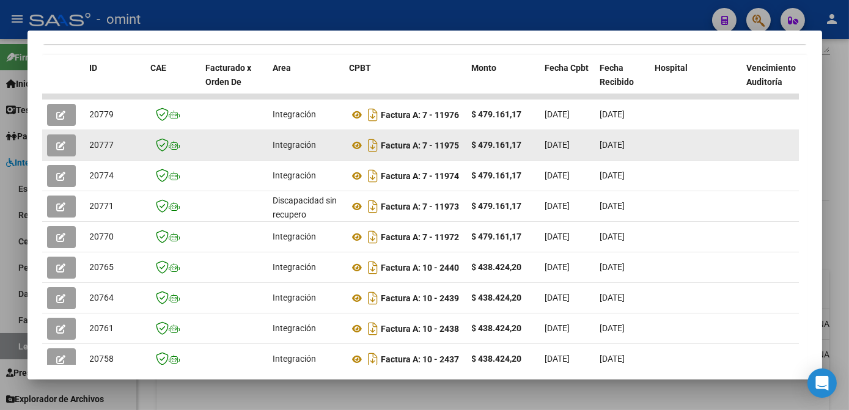
click at [64, 154] on button "button" at bounding box center [61, 145] width 29 height 22
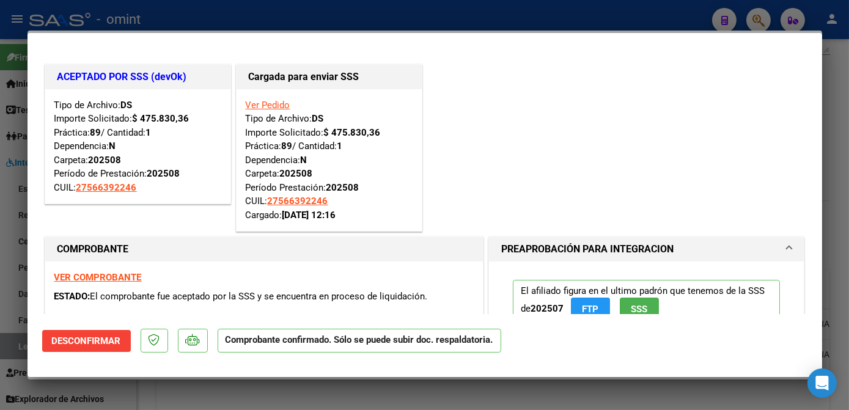
click at [114, 276] on strong "VER COMPROBANTE" at bounding box center [97, 277] width 87 height 11
click at [238, 401] on div at bounding box center [424, 205] width 849 height 410
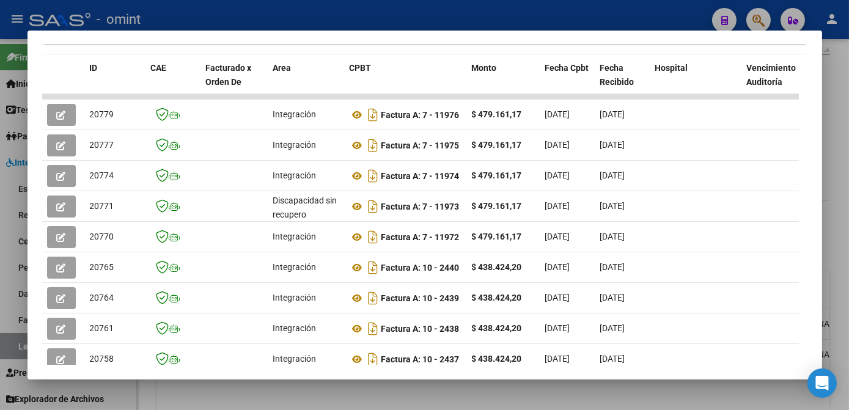
scroll to position [392, 0]
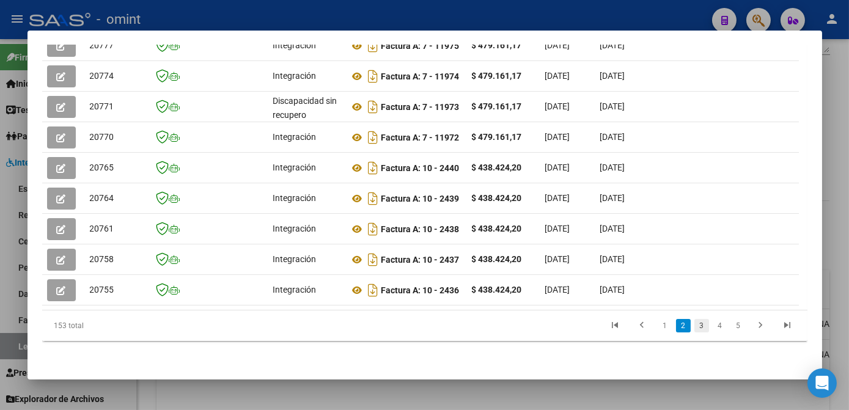
click at [694, 328] on link "3" at bounding box center [701, 325] width 15 height 13
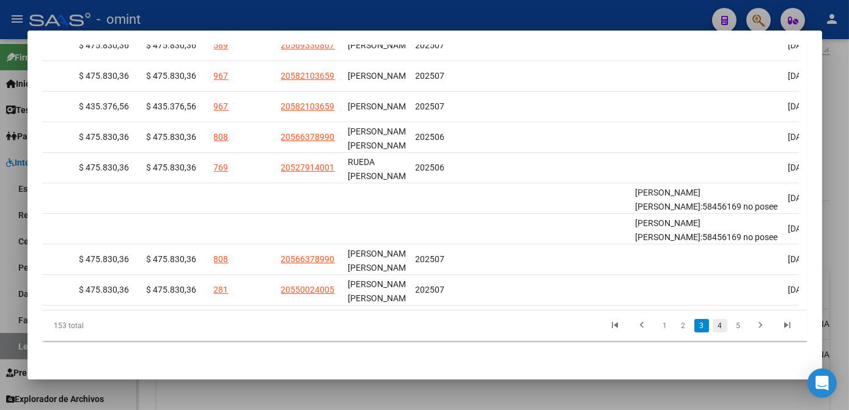
click at [713, 328] on link "4" at bounding box center [720, 325] width 15 height 13
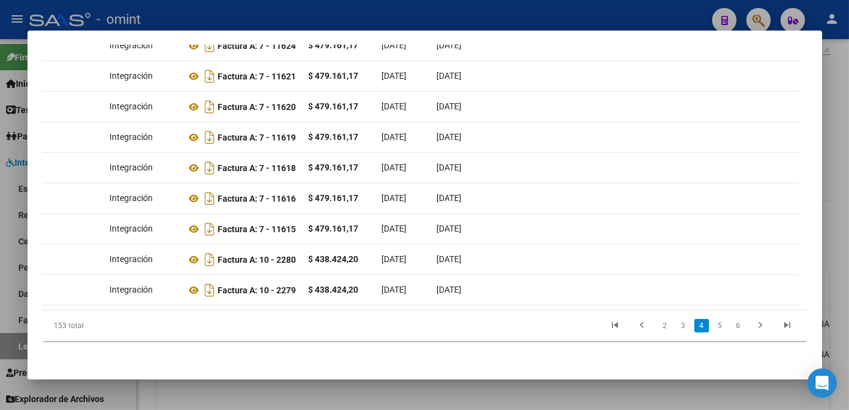
scroll to position [0, 0]
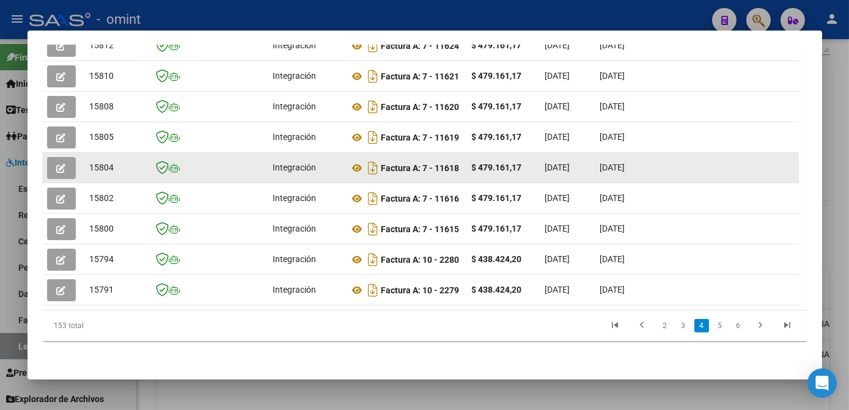
click at [66, 162] on button "button" at bounding box center [61, 168] width 29 height 22
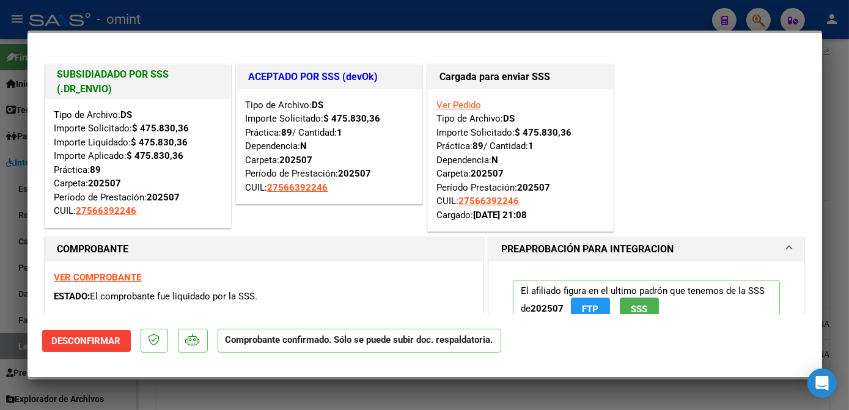
click at [125, 276] on strong "VER COMPROBANTE" at bounding box center [97, 277] width 87 height 11
click at [387, 397] on div at bounding box center [424, 205] width 849 height 410
type input "$ 0,00"
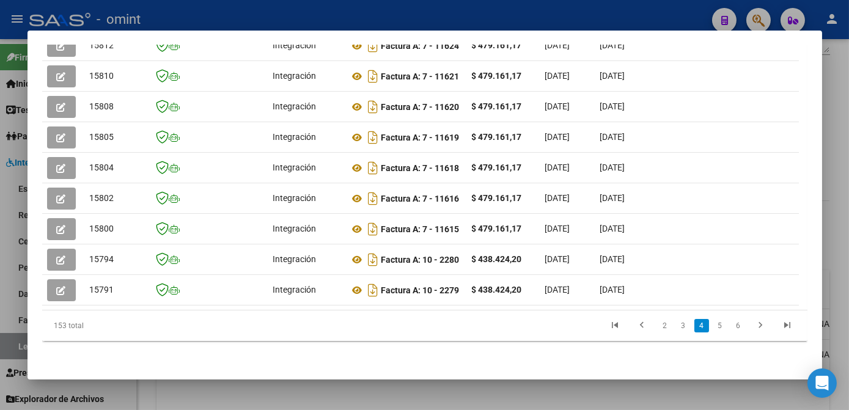
click at [428, 395] on div at bounding box center [424, 205] width 849 height 410
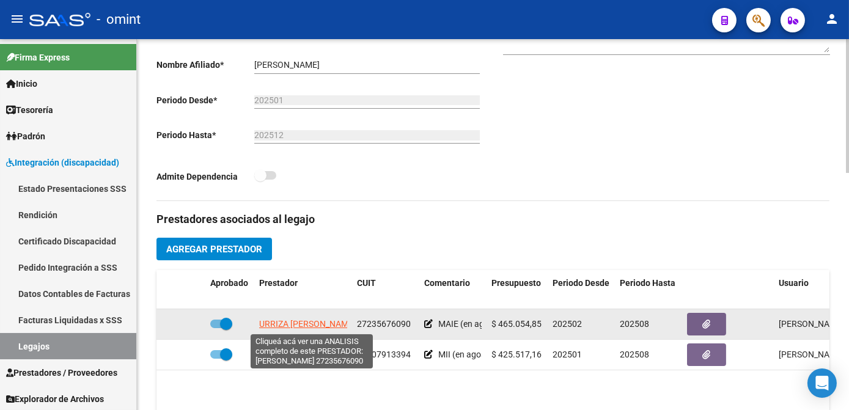
click at [304, 320] on span "URRIZA MARIA ALEJANDRA" at bounding box center [307, 324] width 97 height 10
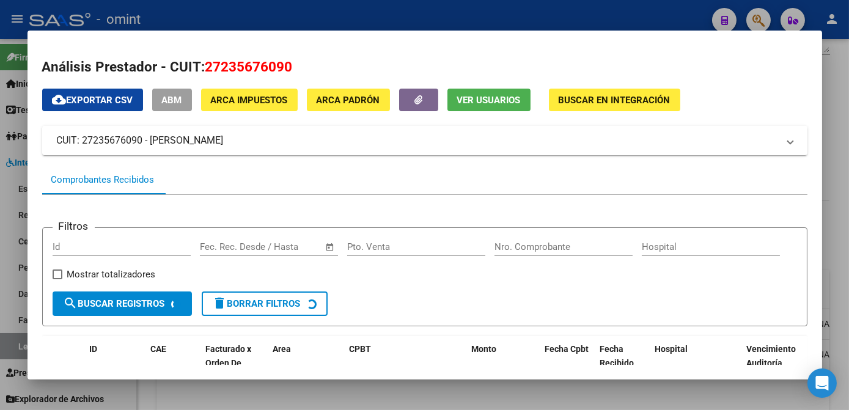
scroll to position [111, 0]
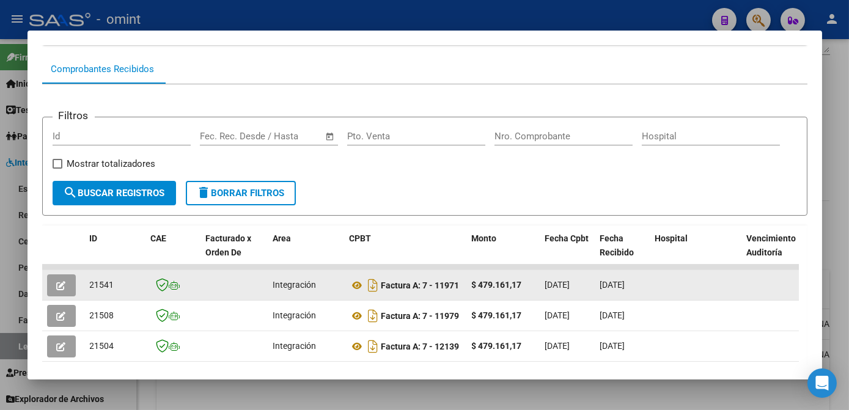
click at [59, 288] on icon "button" at bounding box center [61, 285] width 9 height 9
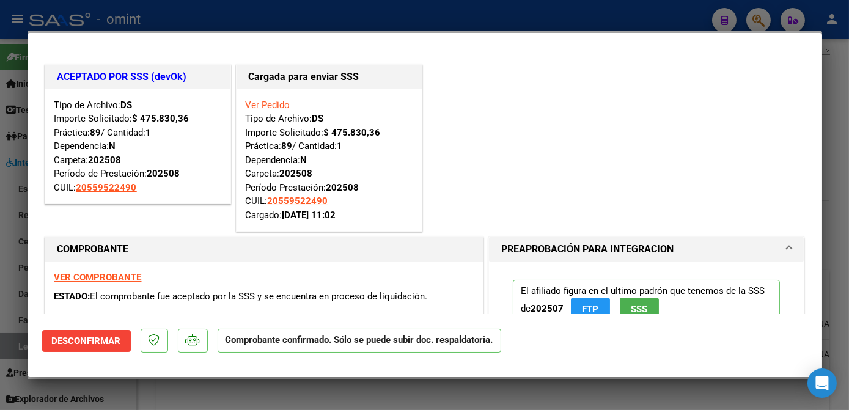
click at [119, 279] on strong "VER COMPROBANTE" at bounding box center [97, 277] width 87 height 11
click at [262, 24] on div at bounding box center [424, 205] width 849 height 410
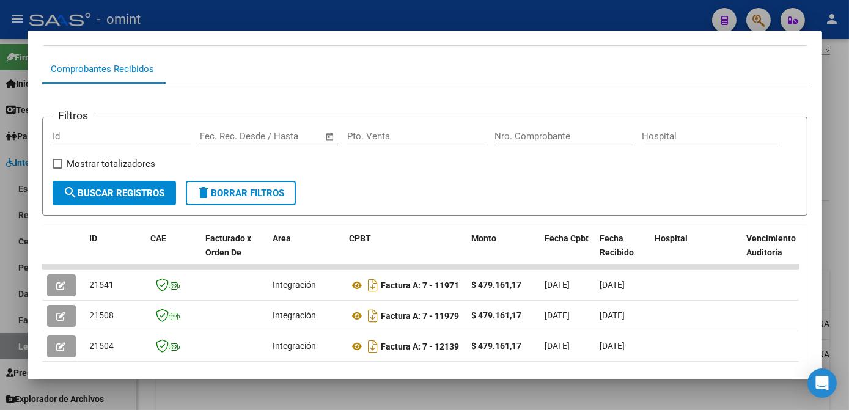
click at [300, 397] on div at bounding box center [424, 205] width 849 height 410
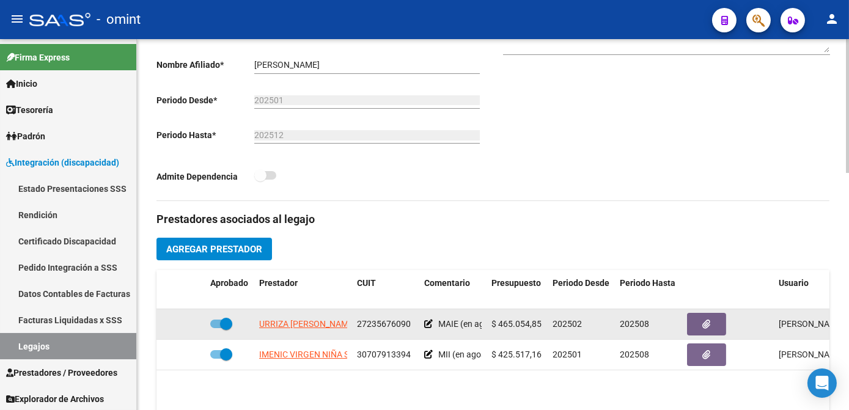
click at [390, 325] on span "27235676090" at bounding box center [384, 324] width 54 height 10
copy span "27235676090"
click at [225, 325] on span at bounding box center [226, 324] width 12 height 12
click at [216, 328] on input "checkbox" at bounding box center [216, 328] width 1 height 1
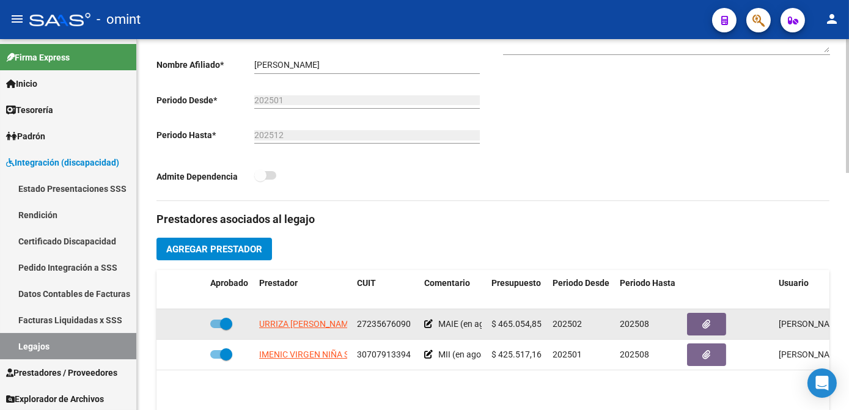
checkbox input "false"
click at [189, 323] on icon at bounding box center [187, 324] width 9 height 9
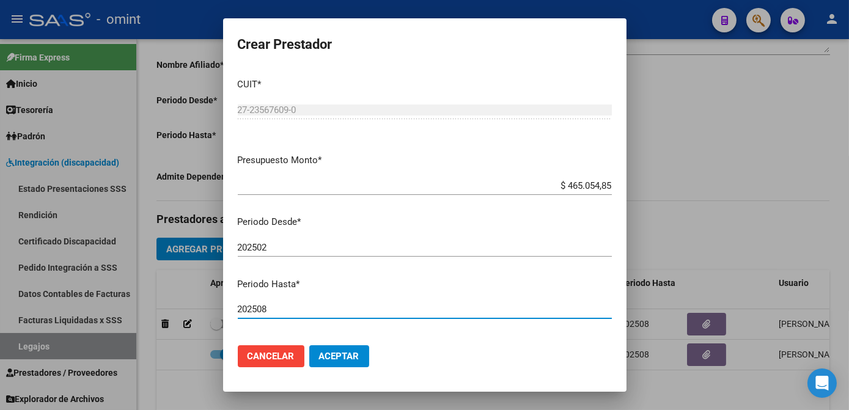
click at [291, 310] on input "202508" at bounding box center [425, 309] width 374 height 11
type input "202512"
click at [342, 353] on span "Aceptar" at bounding box center [339, 356] width 40 height 11
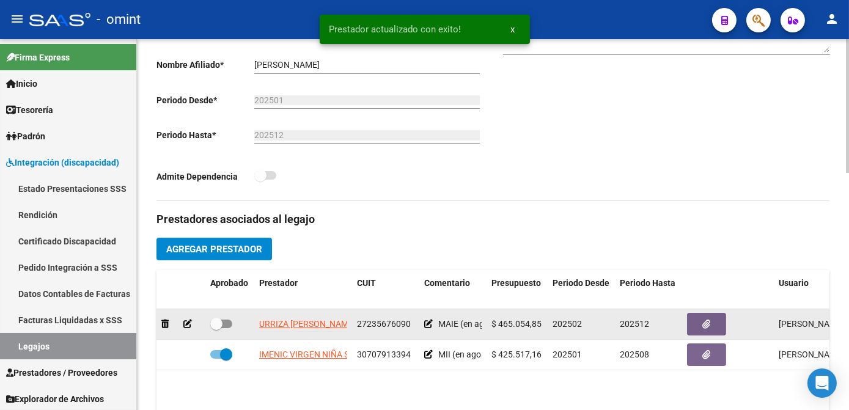
click at [224, 325] on span at bounding box center [221, 324] width 22 height 9
click at [216, 328] on input "checkbox" at bounding box center [216, 328] width 1 height 1
checkbox input "true"
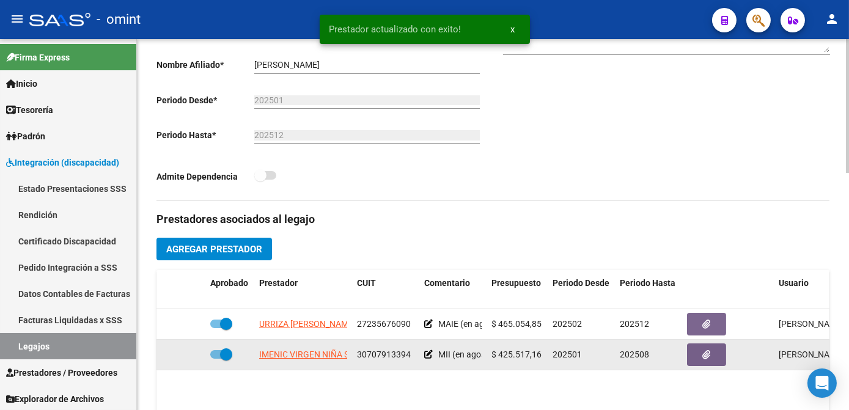
click at [221, 357] on span at bounding box center [226, 354] width 12 height 12
click at [216, 359] on input "checkbox" at bounding box center [216, 359] width 1 height 1
checkbox input "false"
click at [186, 356] on icon at bounding box center [187, 354] width 9 height 9
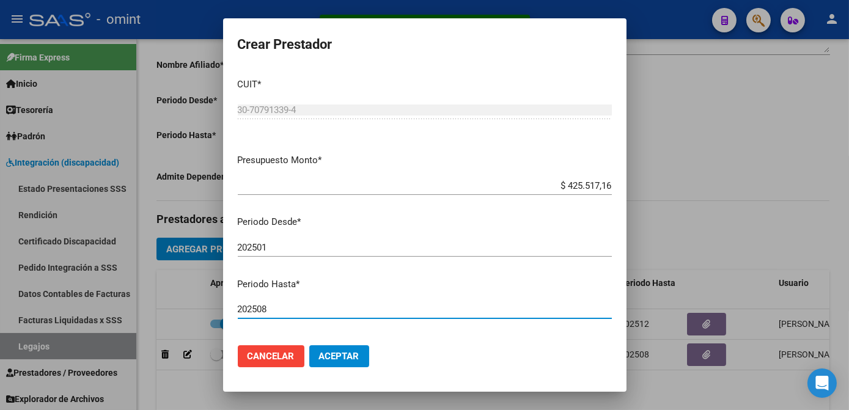
click at [275, 304] on input "202508" at bounding box center [425, 309] width 374 height 11
type input "202512"
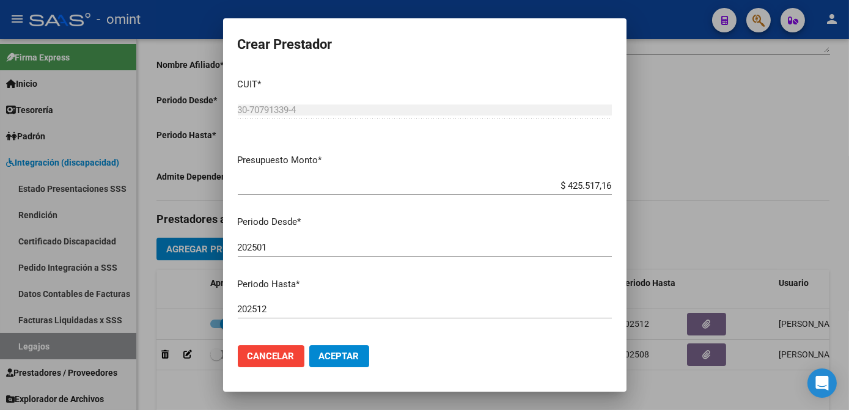
click at [345, 343] on mat-dialog-actions "Cancelar Aceptar" at bounding box center [425, 356] width 374 height 42
click at [345, 353] on span "Aceptar" at bounding box center [339, 356] width 40 height 11
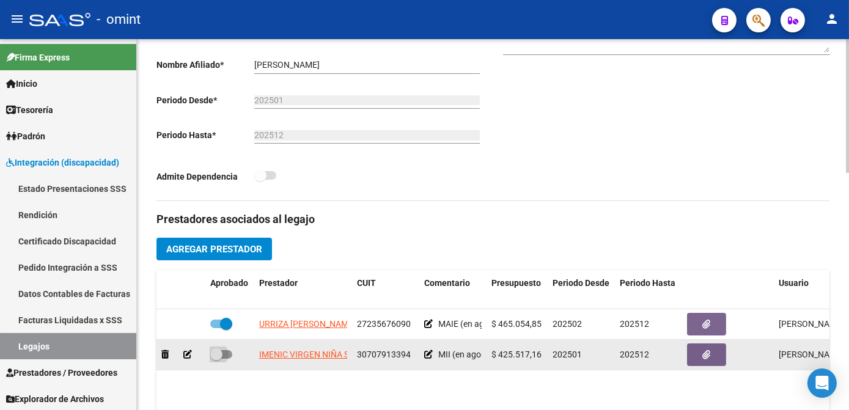
click at [227, 354] on span at bounding box center [221, 354] width 22 height 9
click at [216, 359] on input "checkbox" at bounding box center [216, 359] width 1 height 1
checkbox input "true"
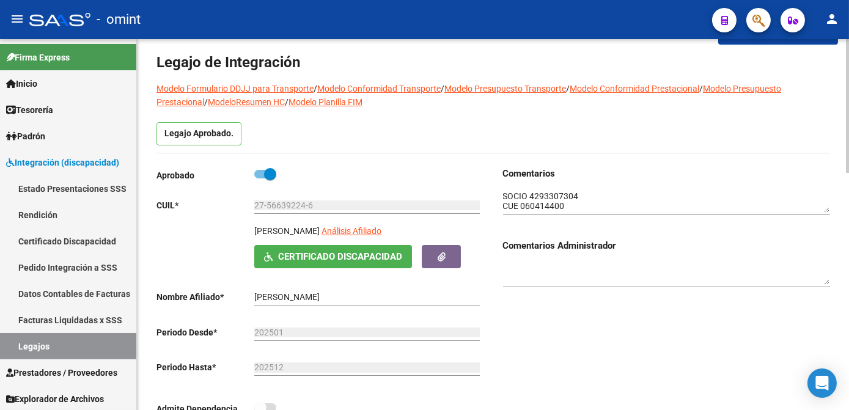
scroll to position [0, 0]
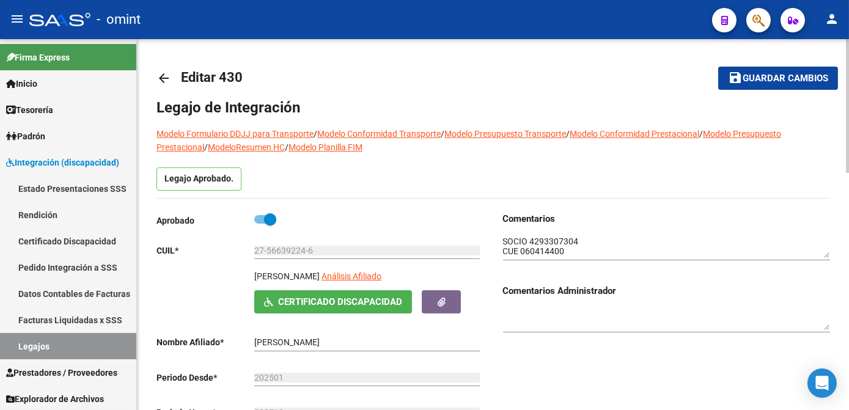
click at [751, 81] on span "Guardar cambios" at bounding box center [785, 78] width 86 height 11
click at [763, 87] on button "save Guardar cambios" at bounding box center [778, 78] width 120 height 23
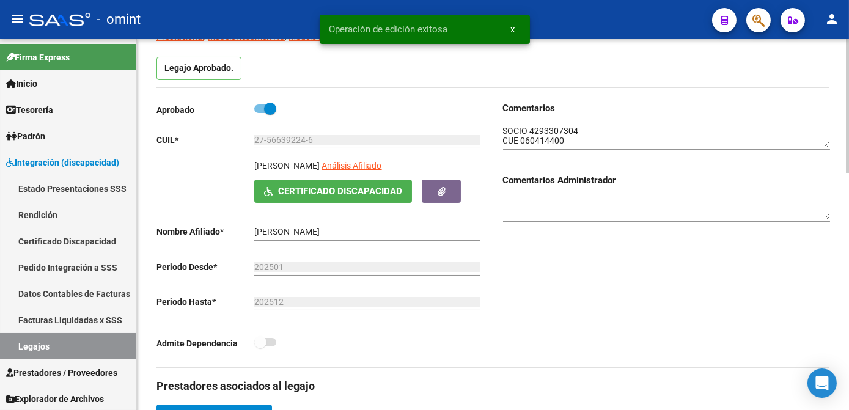
scroll to position [277, 0]
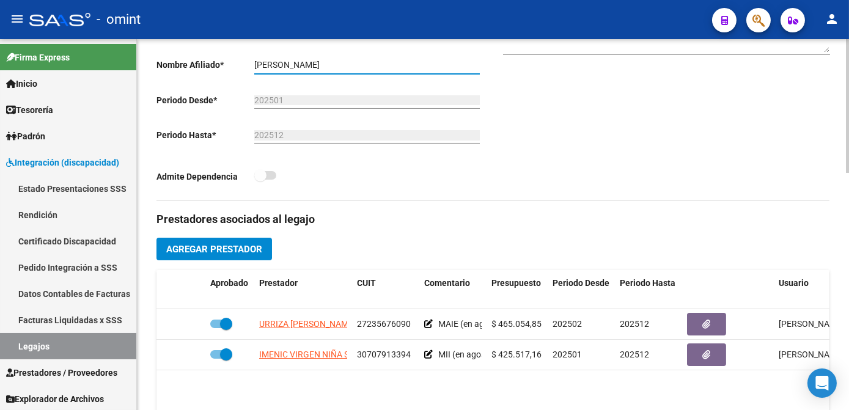
drag, startPoint x: 303, startPoint y: 62, endPoint x: 352, endPoint y: 61, distance: 48.9
click at [352, 61] on input "MUÑOZ MARIA EUGENIA" at bounding box center [366, 65] width 225 height 10
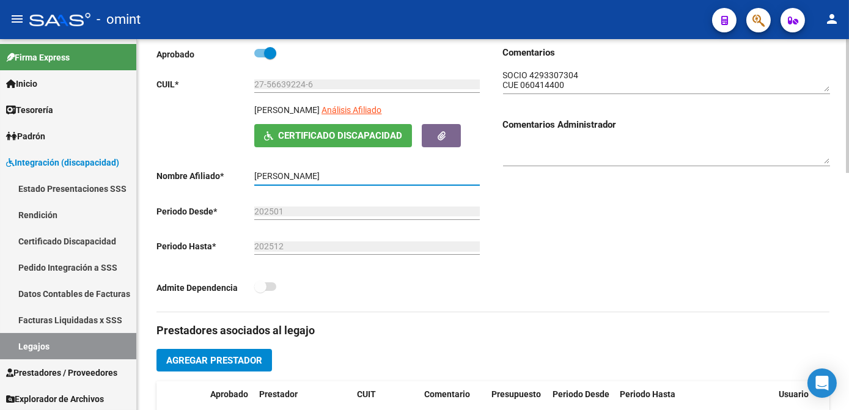
click at [290, 87] on input "27-56639224-6" at bounding box center [366, 84] width 225 height 10
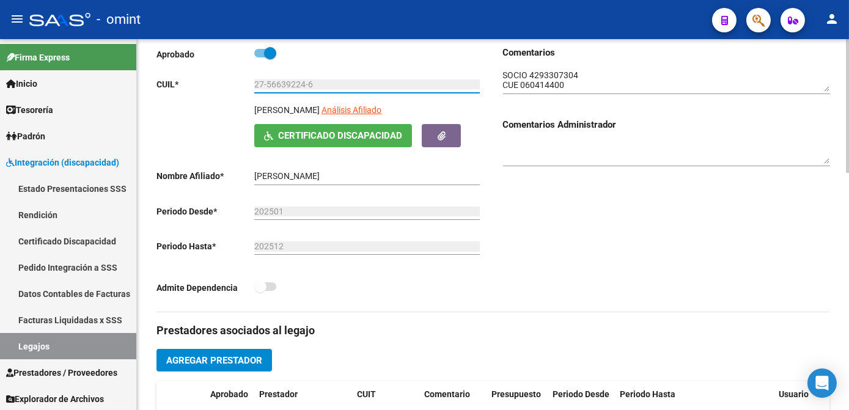
click at [290, 87] on input "27-56639224-6" at bounding box center [366, 84] width 225 height 10
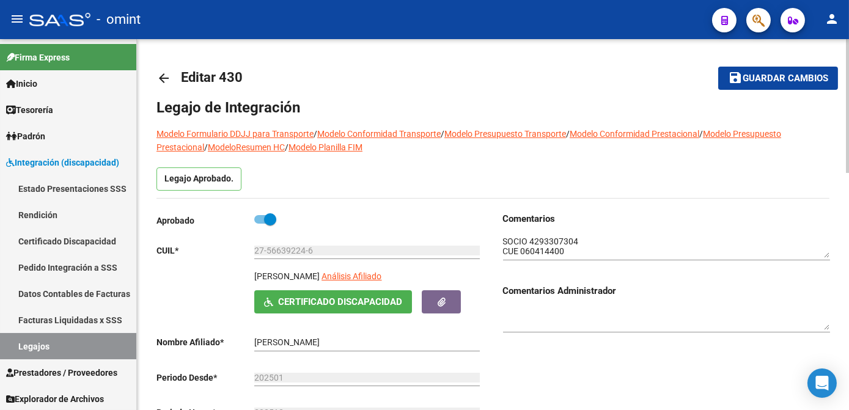
click at [742, 86] on button "save Guardar cambios" at bounding box center [778, 78] width 120 height 23
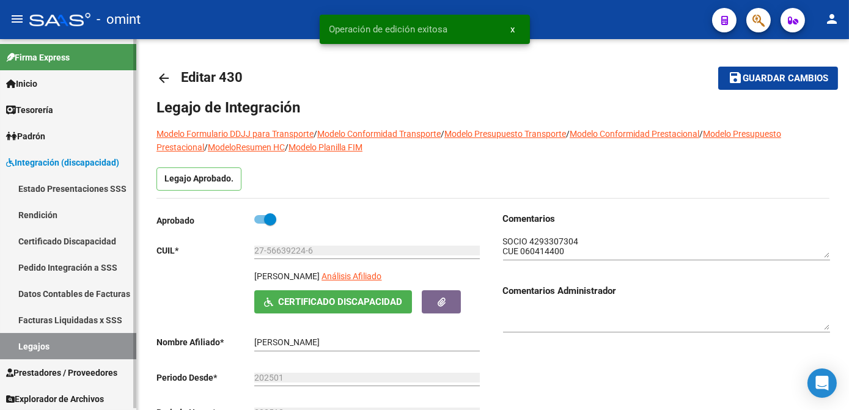
click at [65, 340] on link "Legajos" at bounding box center [68, 346] width 136 height 26
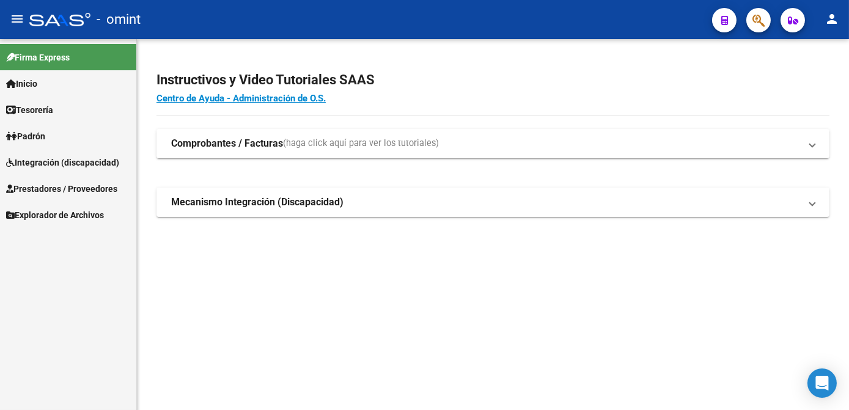
click at [56, 186] on span "Prestadores / Proveedores" at bounding box center [61, 188] width 111 height 13
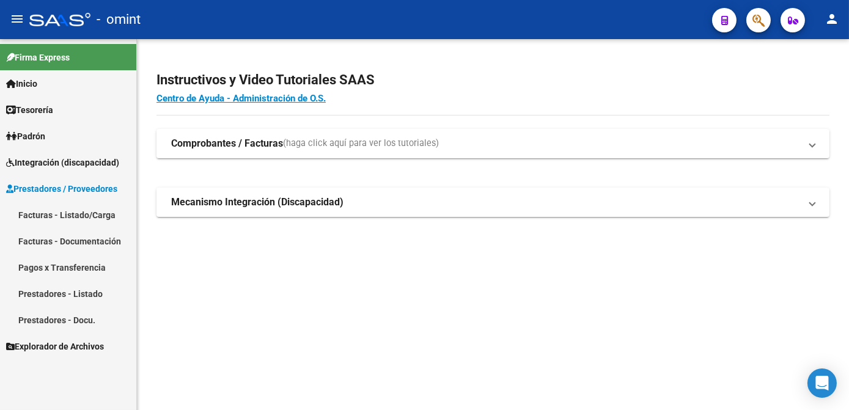
click at [56, 207] on link "Facturas - Listado/Carga" at bounding box center [68, 215] width 136 height 26
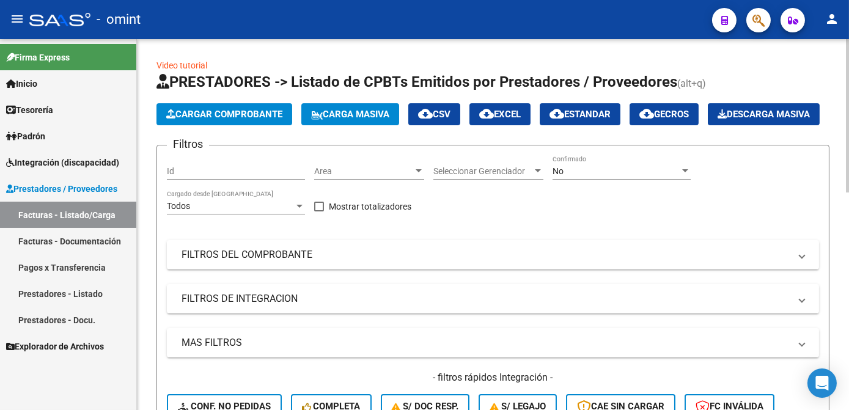
scroll to position [111, 0]
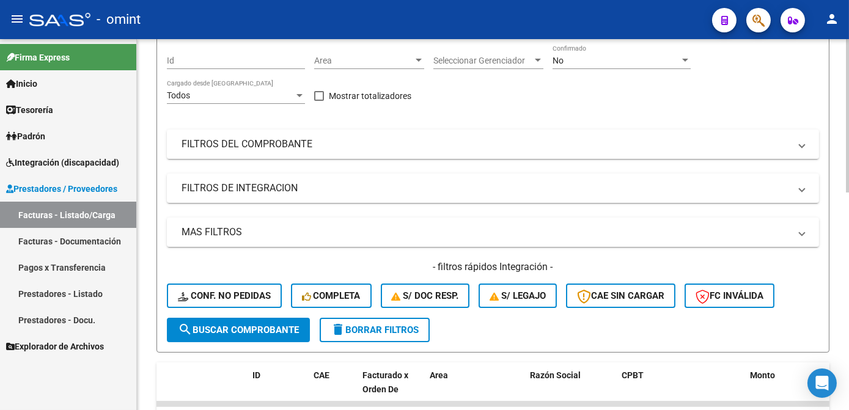
click at [367, 335] on span "delete Borrar Filtros" at bounding box center [375, 329] width 88 height 11
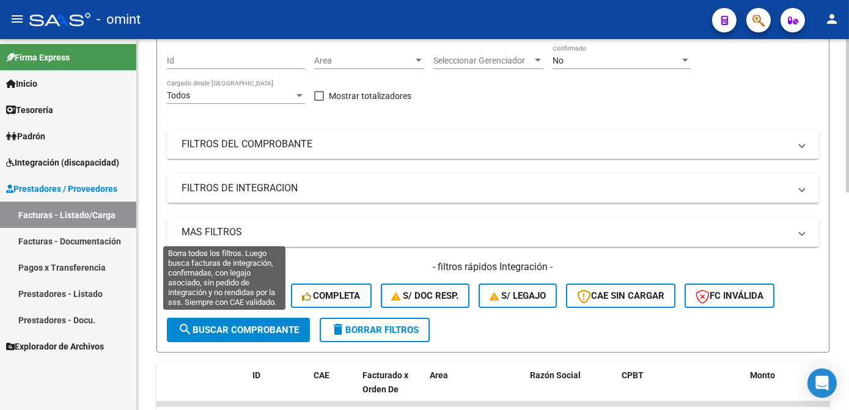
click at [243, 301] on span "Conf. no pedidas" at bounding box center [224, 295] width 93 height 11
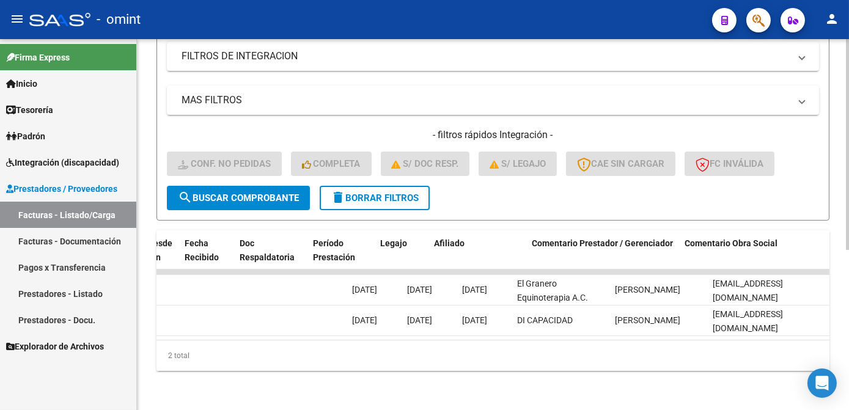
scroll to position [0, 0]
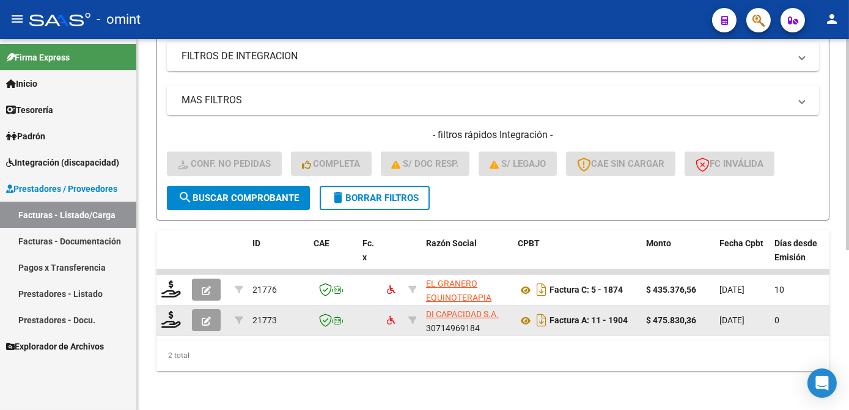
click at [161, 318] on datatable-body-cell at bounding box center [171, 321] width 31 height 30
click at [170, 318] on icon at bounding box center [171, 319] width 20 height 17
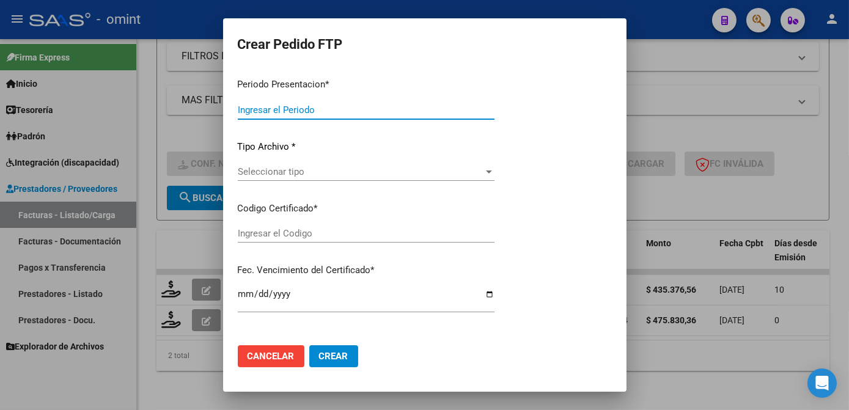
type input "202508"
type input "202506"
type input "$ 475.830,36"
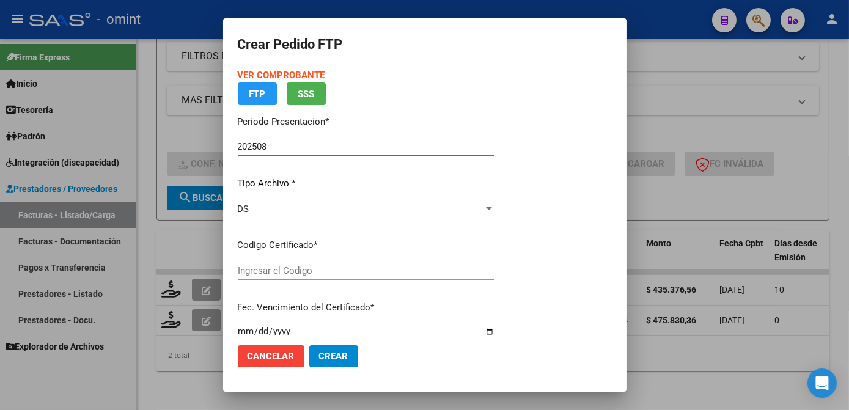
type input "5611090035"
type input "[DATE]"
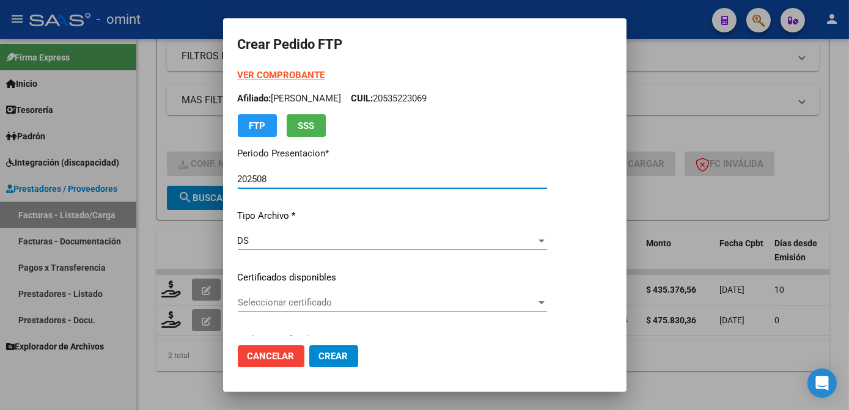
click at [282, 304] on span "Seleccionar certificado" at bounding box center [387, 302] width 298 height 11
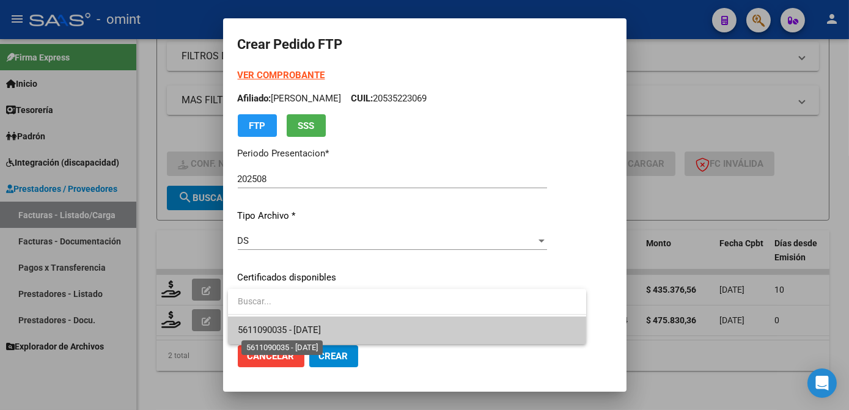
click at [279, 328] on span "5611090035 - [DATE]" at bounding box center [280, 329] width 84 height 11
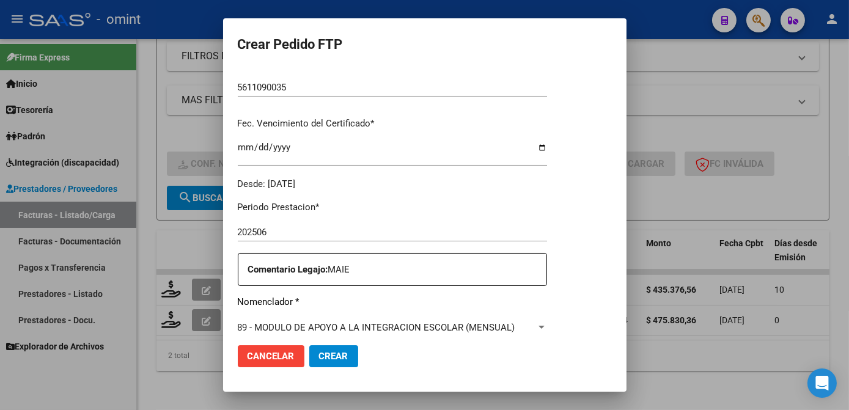
scroll to position [389, 0]
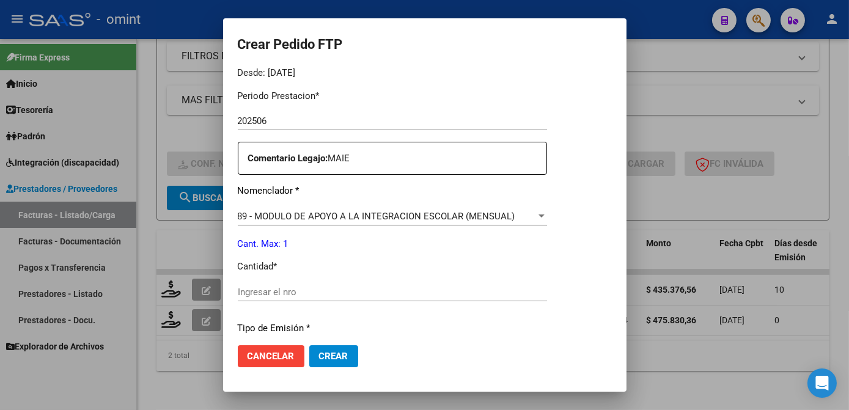
click at [306, 294] on input "Ingresar el nro" at bounding box center [392, 292] width 309 height 11
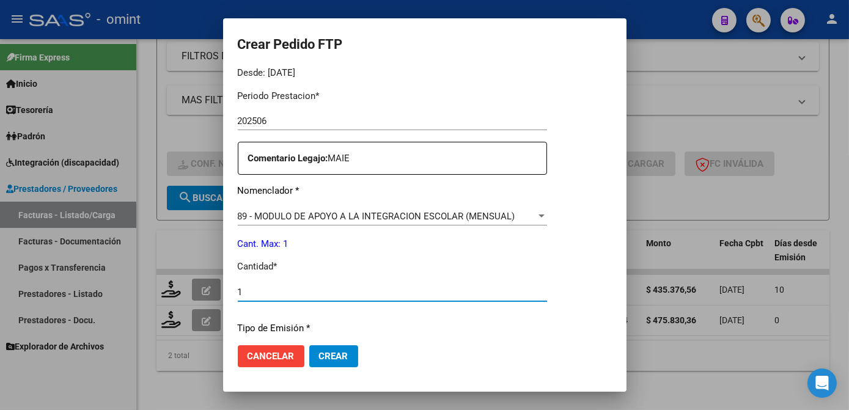
type input "1"
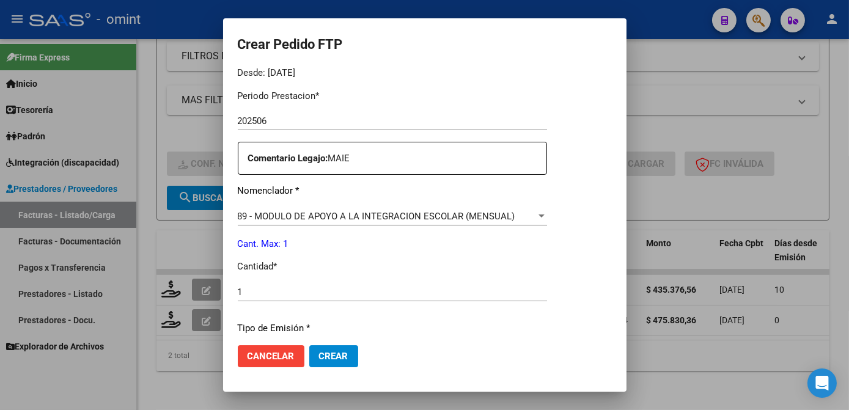
scroll to position [551, 0]
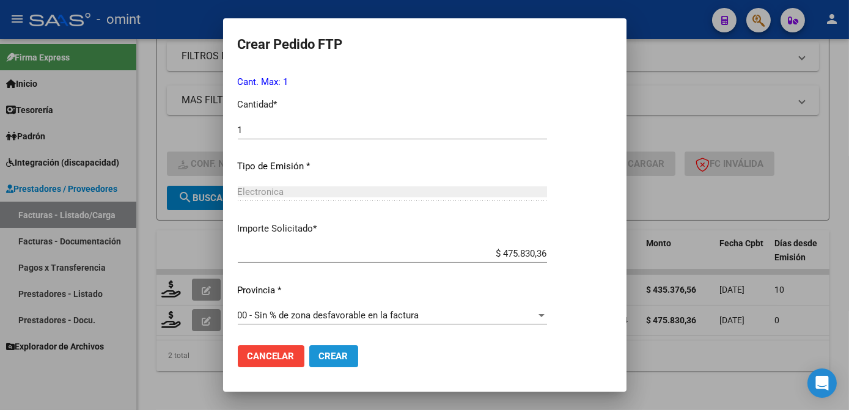
click at [339, 351] on span "Crear" at bounding box center [333, 356] width 29 height 11
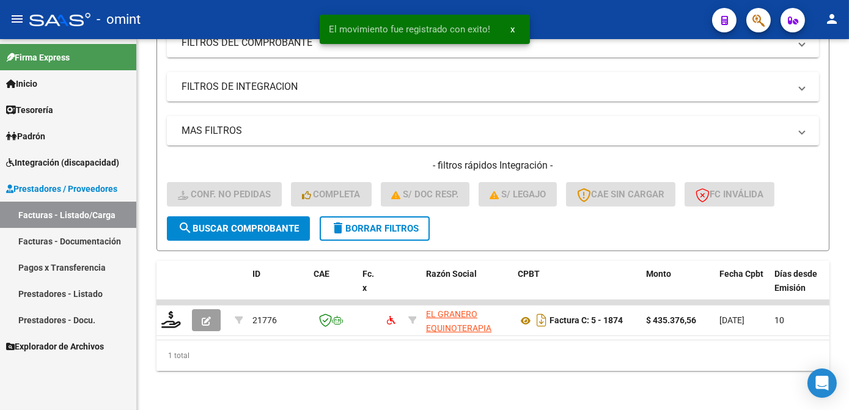
scroll to position [250, 0]
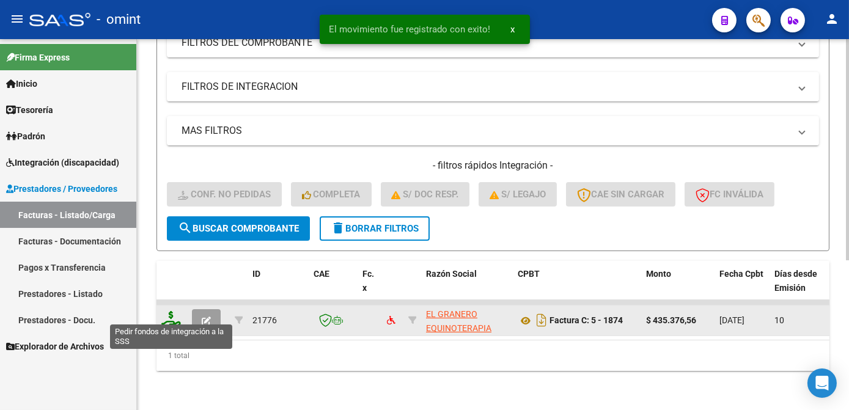
click at [170, 311] on icon at bounding box center [171, 319] width 20 height 17
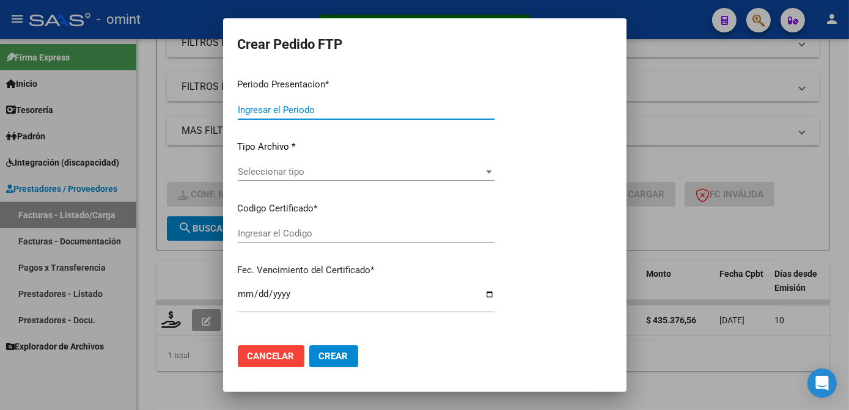
type input "202508"
type input "202506"
type input "$ 435.376,56"
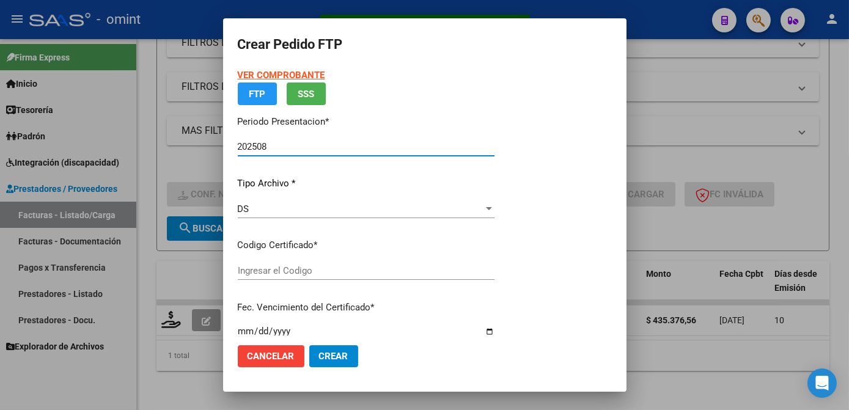
type input "5611090035"
type input "[DATE]"
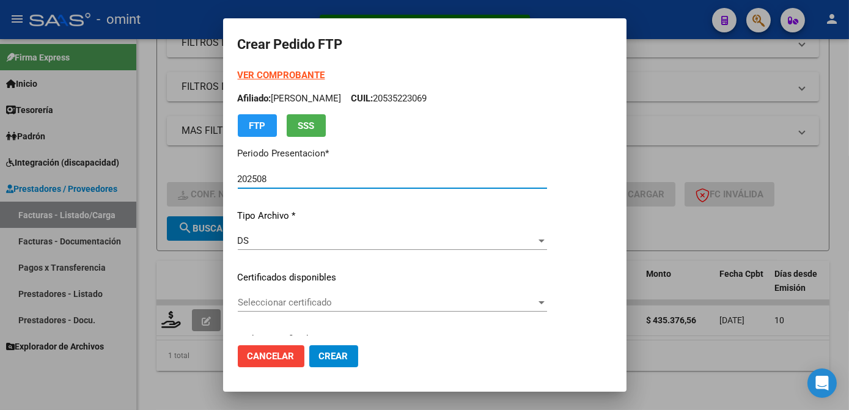
click at [316, 306] on span "Seleccionar certificado" at bounding box center [387, 302] width 298 height 11
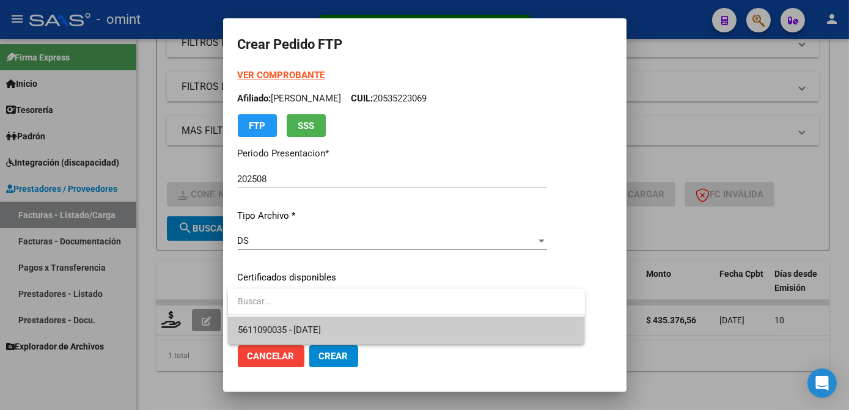
click at [291, 322] on span "5611090035 - [DATE]" at bounding box center [406, 330] width 337 height 27
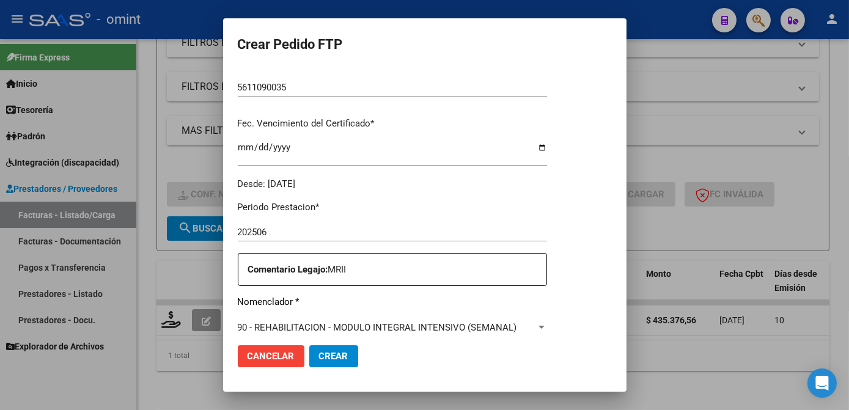
scroll to position [389, 0]
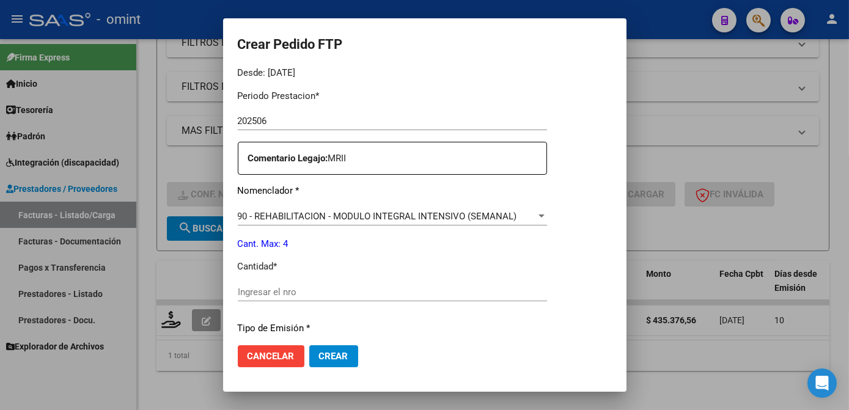
click at [292, 289] on input "Ingresar el nro" at bounding box center [392, 292] width 309 height 11
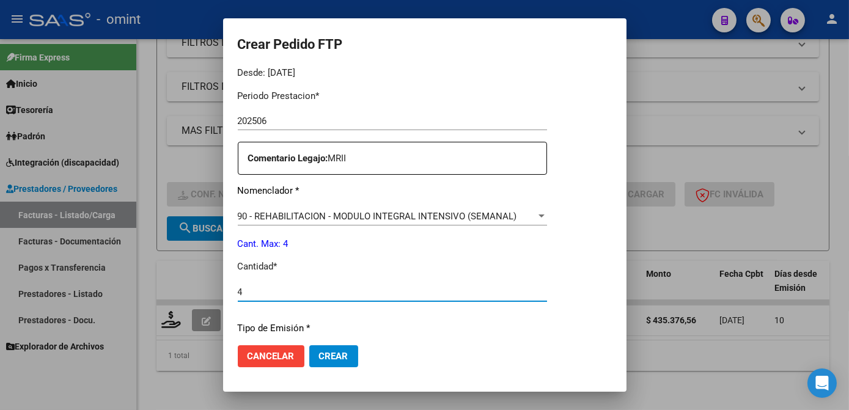
type input "4"
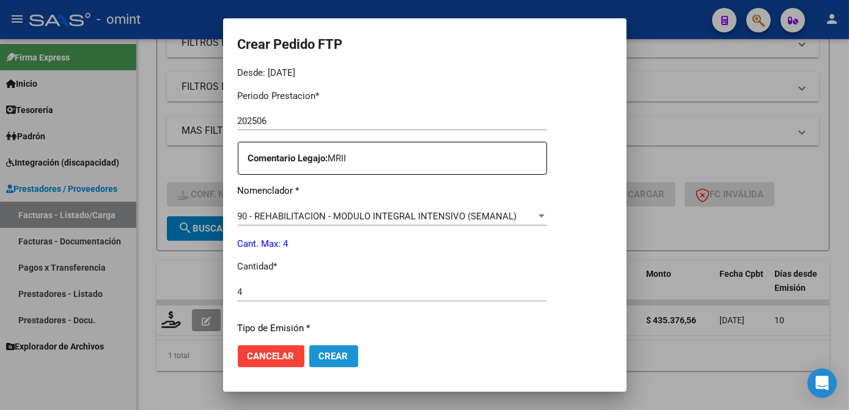
click at [321, 351] on span "Crear" at bounding box center [333, 356] width 29 height 11
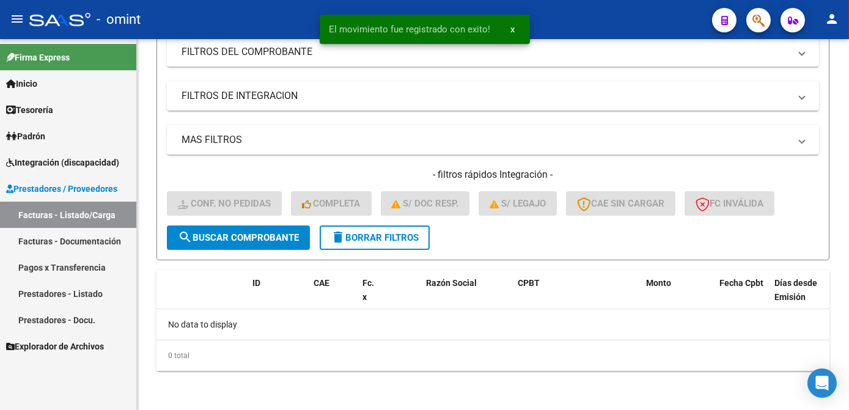
scroll to position [232, 0]
click at [370, 247] on button "delete Borrar Filtros" at bounding box center [375, 237] width 110 height 24
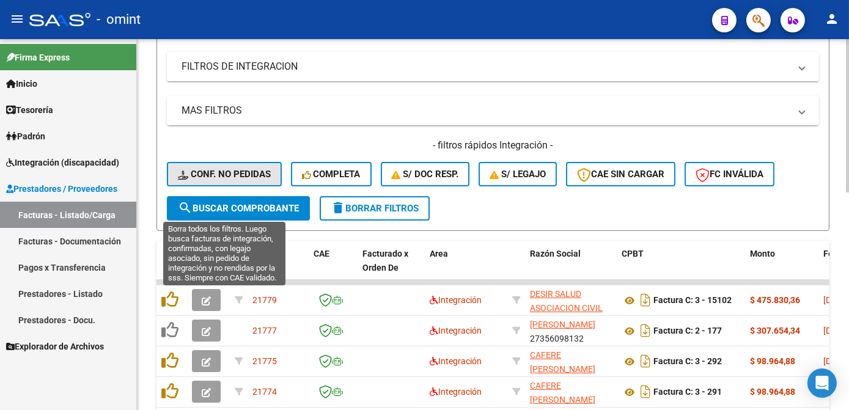
click at [244, 180] on span "Conf. no pedidas" at bounding box center [224, 174] width 93 height 11
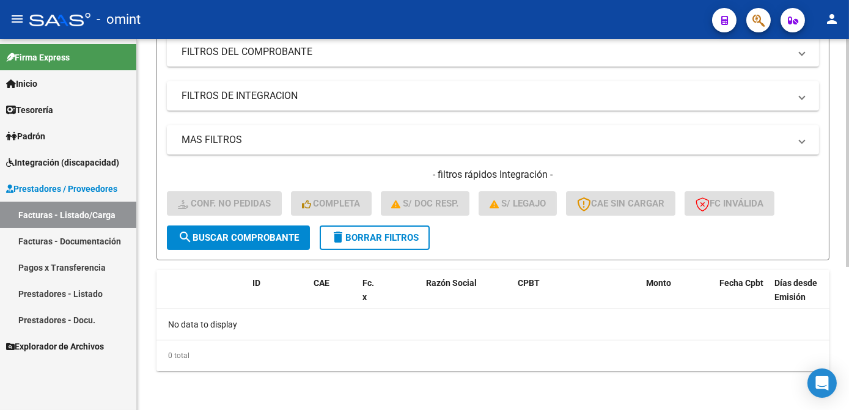
click at [394, 240] on span "delete Borrar Filtros" at bounding box center [375, 237] width 88 height 11
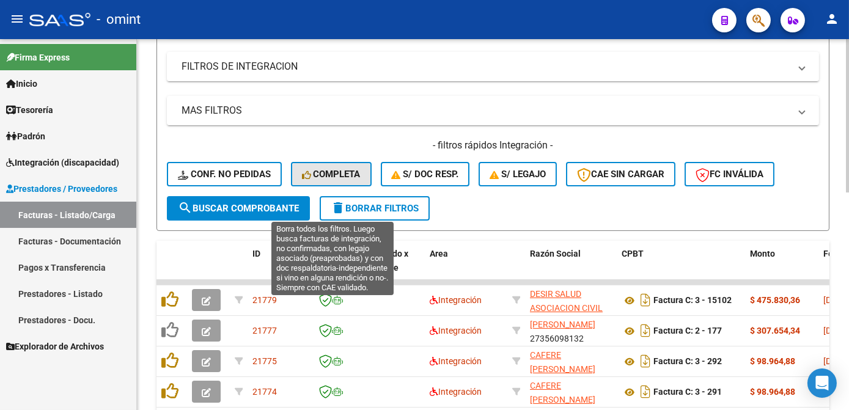
click at [330, 180] on span "Completa" at bounding box center [331, 174] width 59 height 11
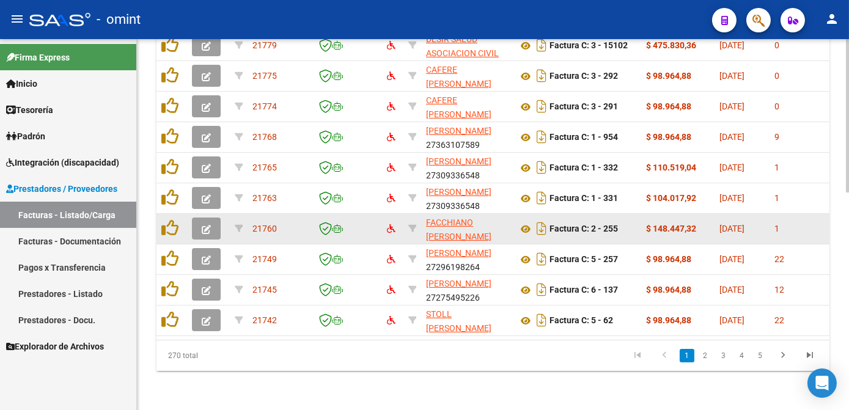
scroll to position [288, 0]
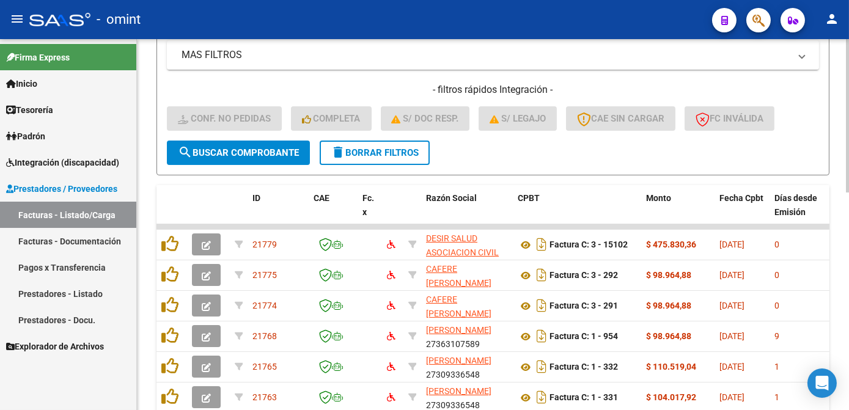
click at [402, 158] on span "delete Borrar Filtros" at bounding box center [375, 152] width 88 height 11
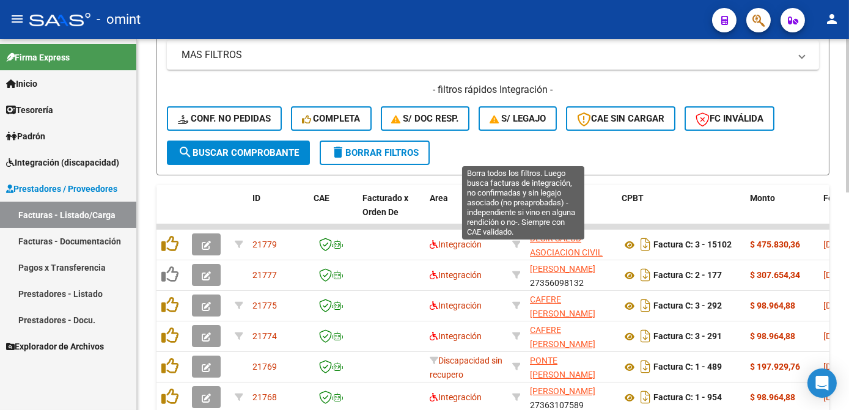
click at [501, 124] on icon "button" at bounding box center [495, 119] width 12 height 9
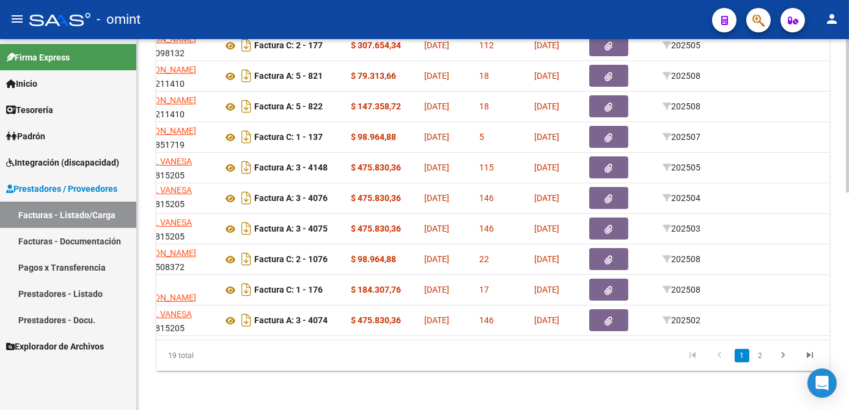
scroll to position [0, 0]
